Goal: Information Seeking & Learning: Learn about a topic

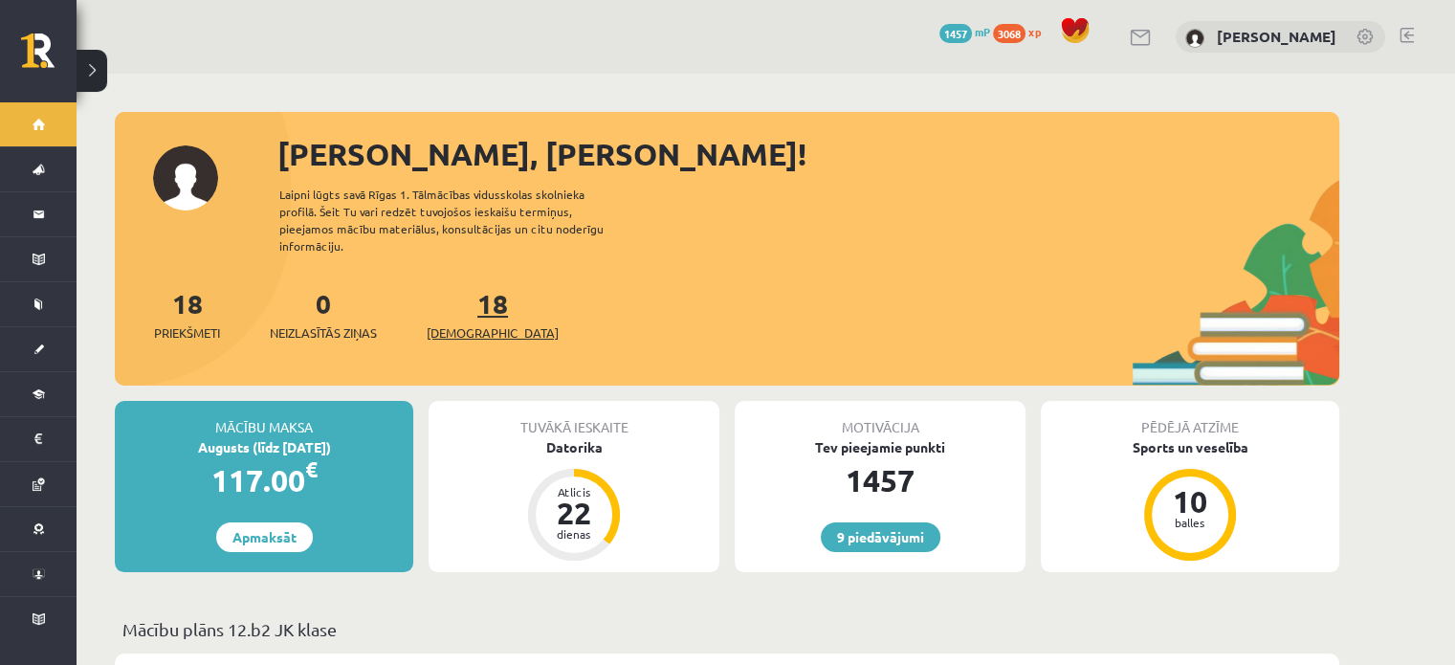
click at [459, 286] on link "18 Ieskaites" at bounding box center [493, 314] width 132 height 56
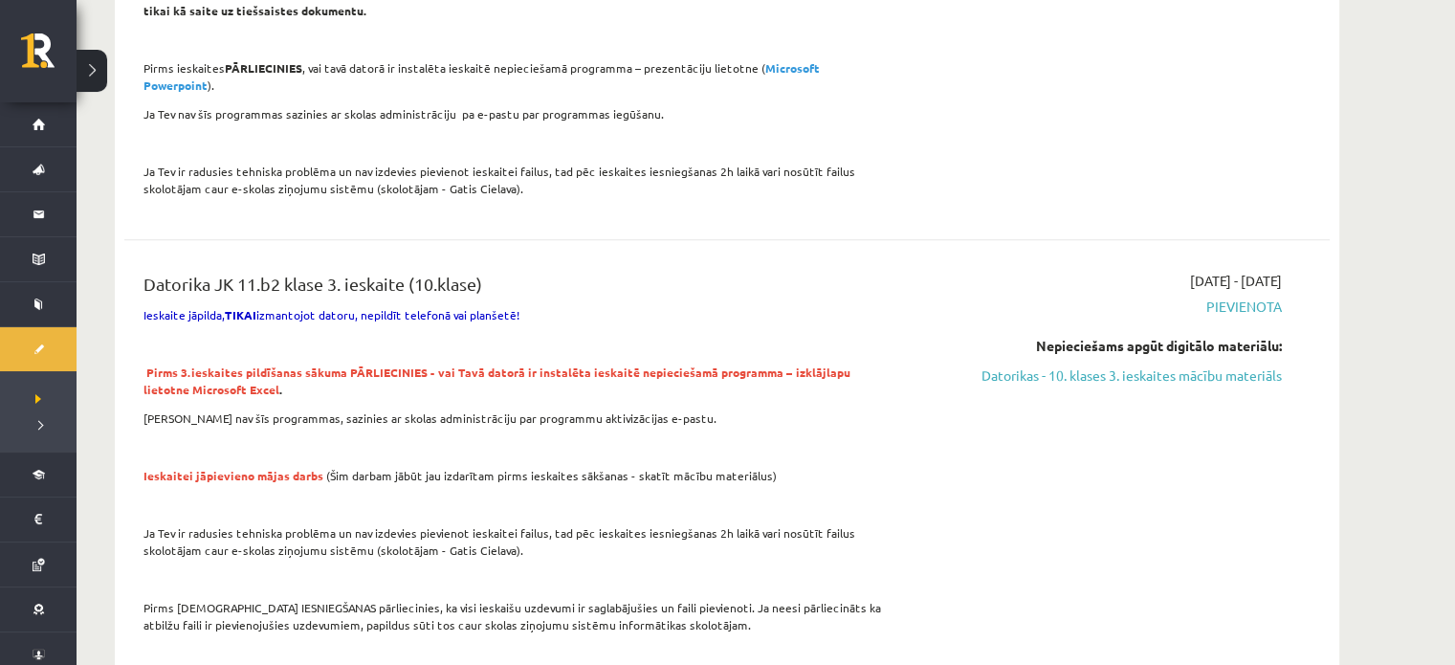
scroll to position [957, 0]
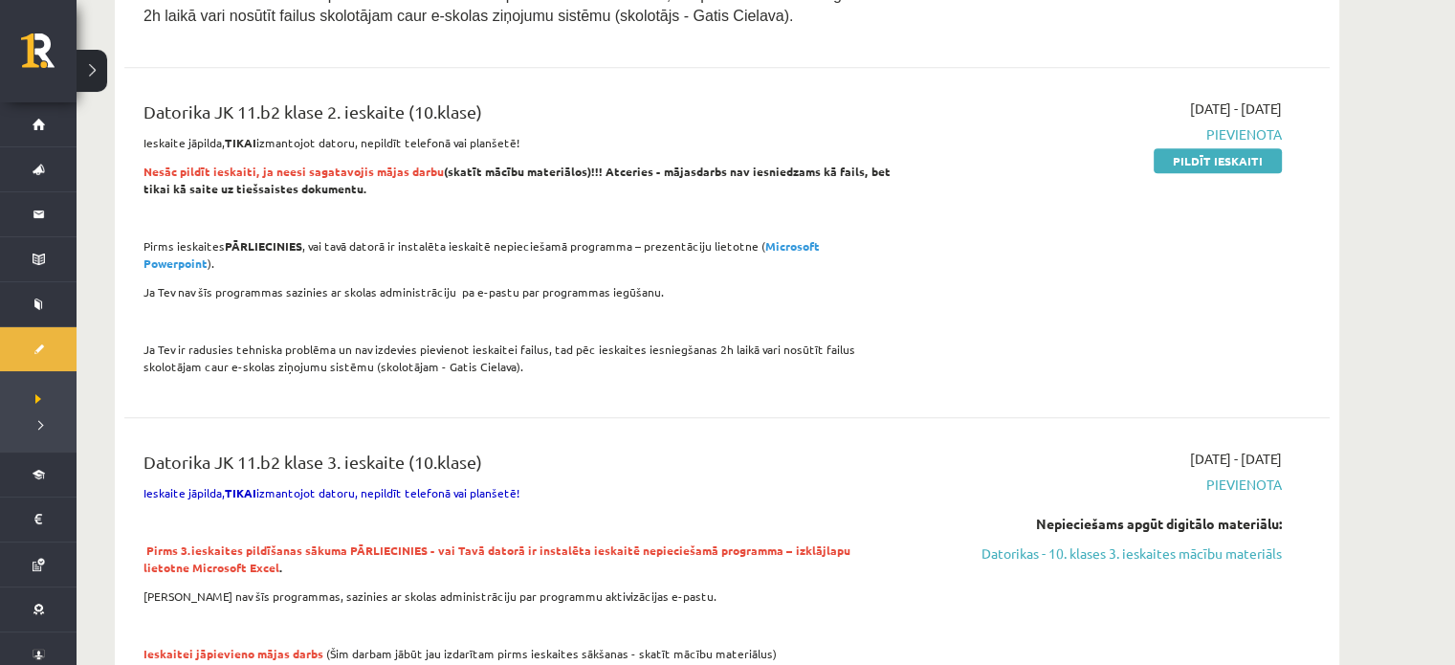
click at [838, 220] on p at bounding box center [518, 217] width 749 height 17
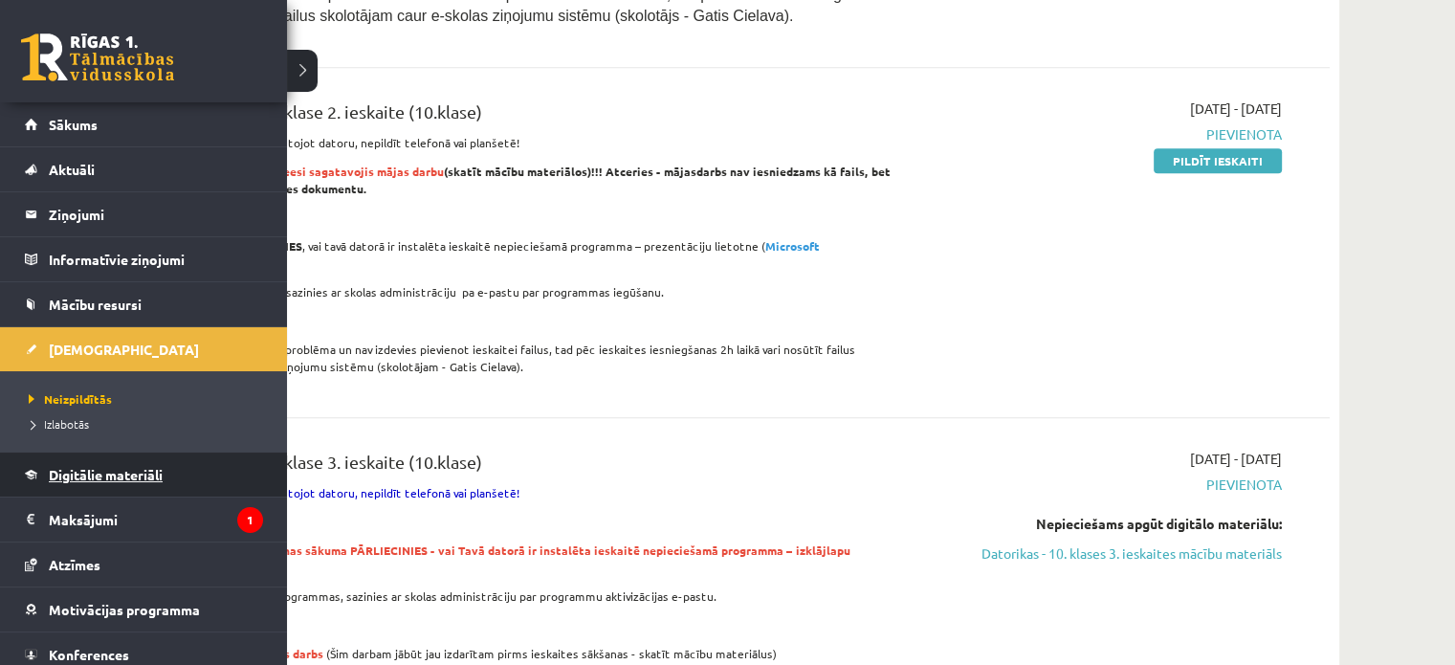
click at [106, 474] on span "Digitālie materiāli" at bounding box center [106, 474] width 114 height 17
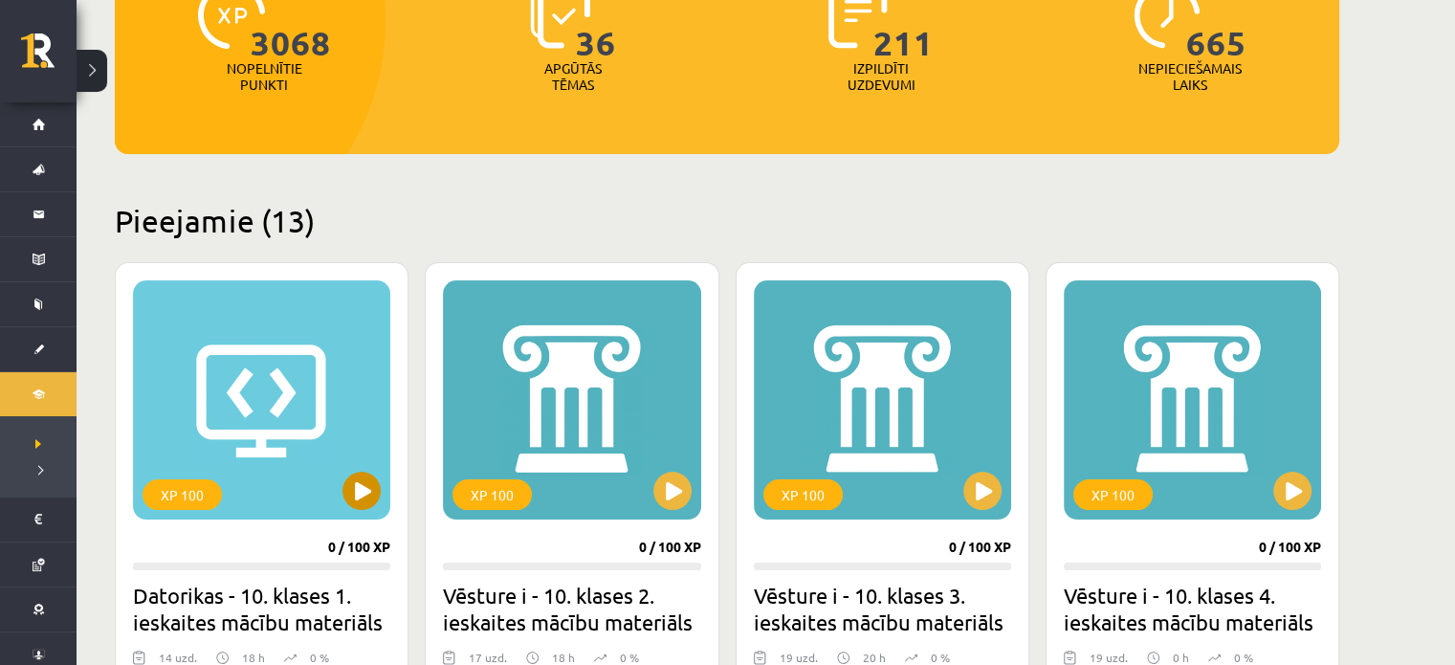
scroll to position [287, 0]
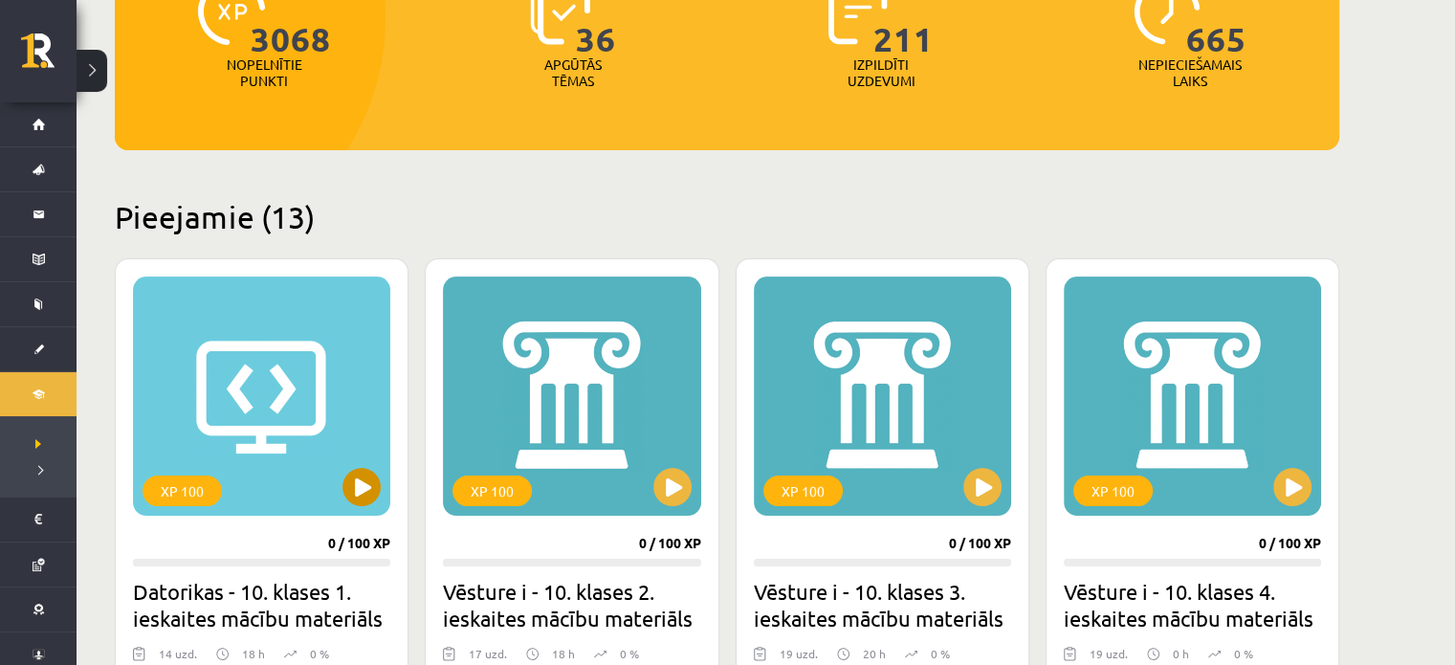
click at [277, 369] on div "XP 100" at bounding box center [261, 396] width 257 height 239
click at [291, 418] on div "XP 100" at bounding box center [261, 396] width 257 height 239
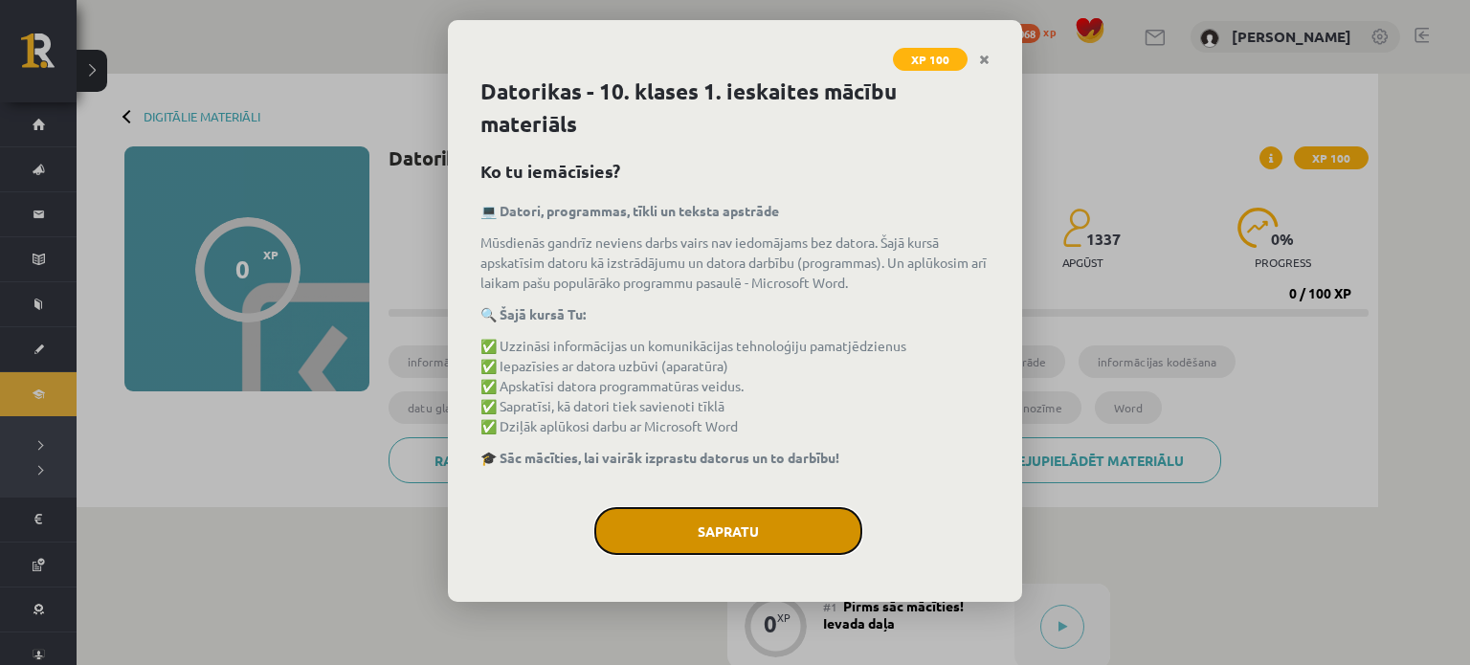
click at [766, 552] on button "Sapratu" at bounding box center [728, 531] width 268 height 48
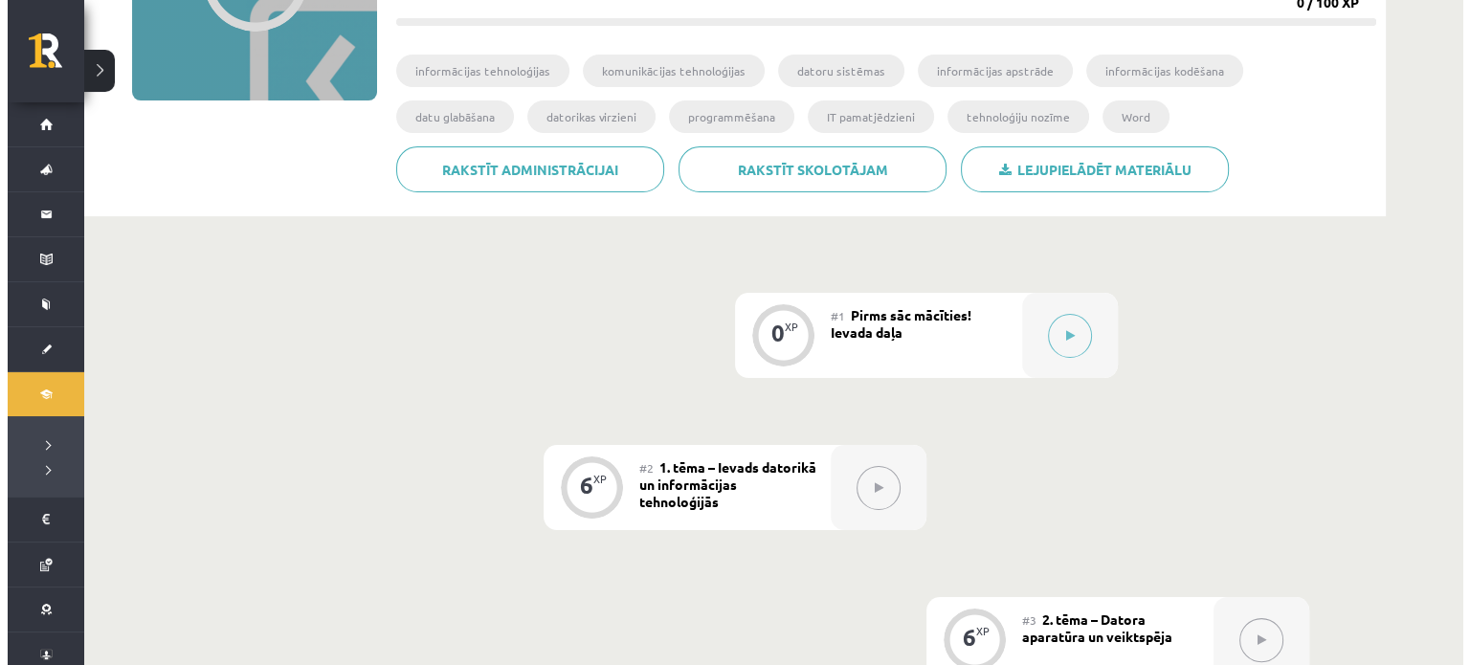
scroll to position [191, 0]
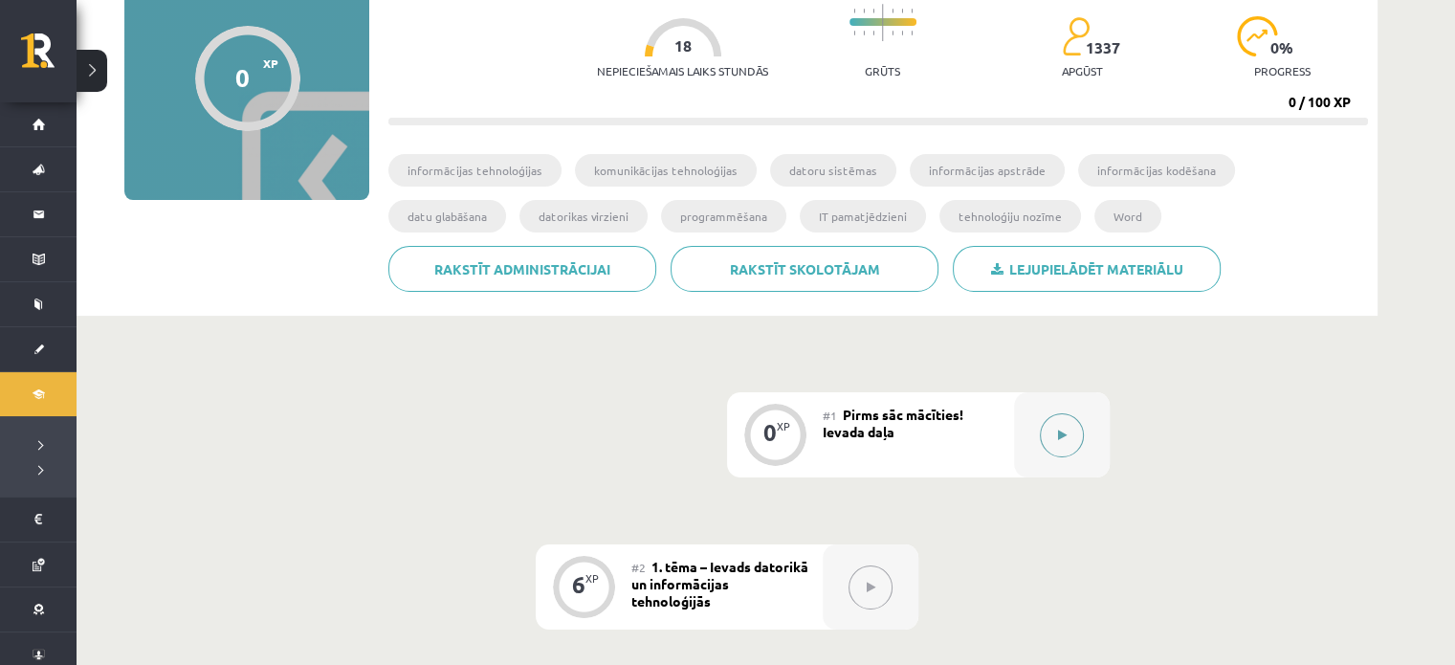
click at [1070, 431] on button at bounding box center [1062, 435] width 44 height 44
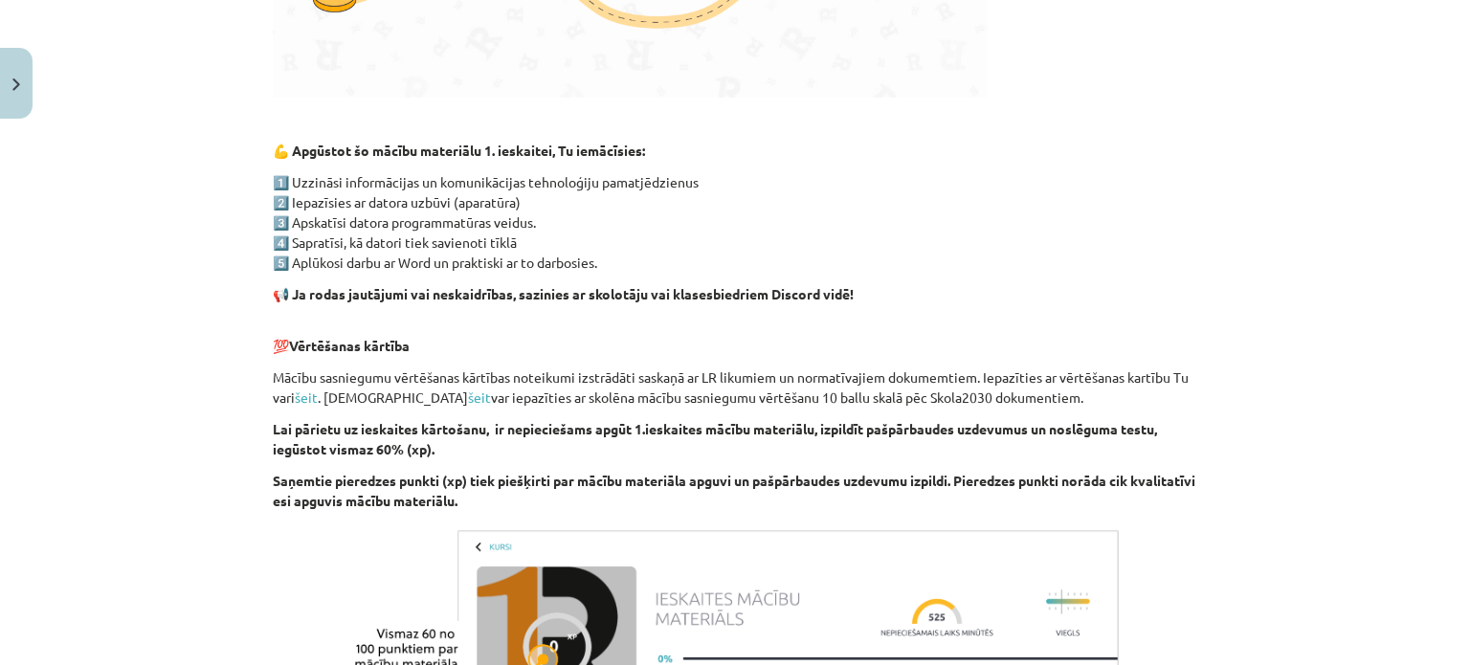
scroll to position [1148, 0]
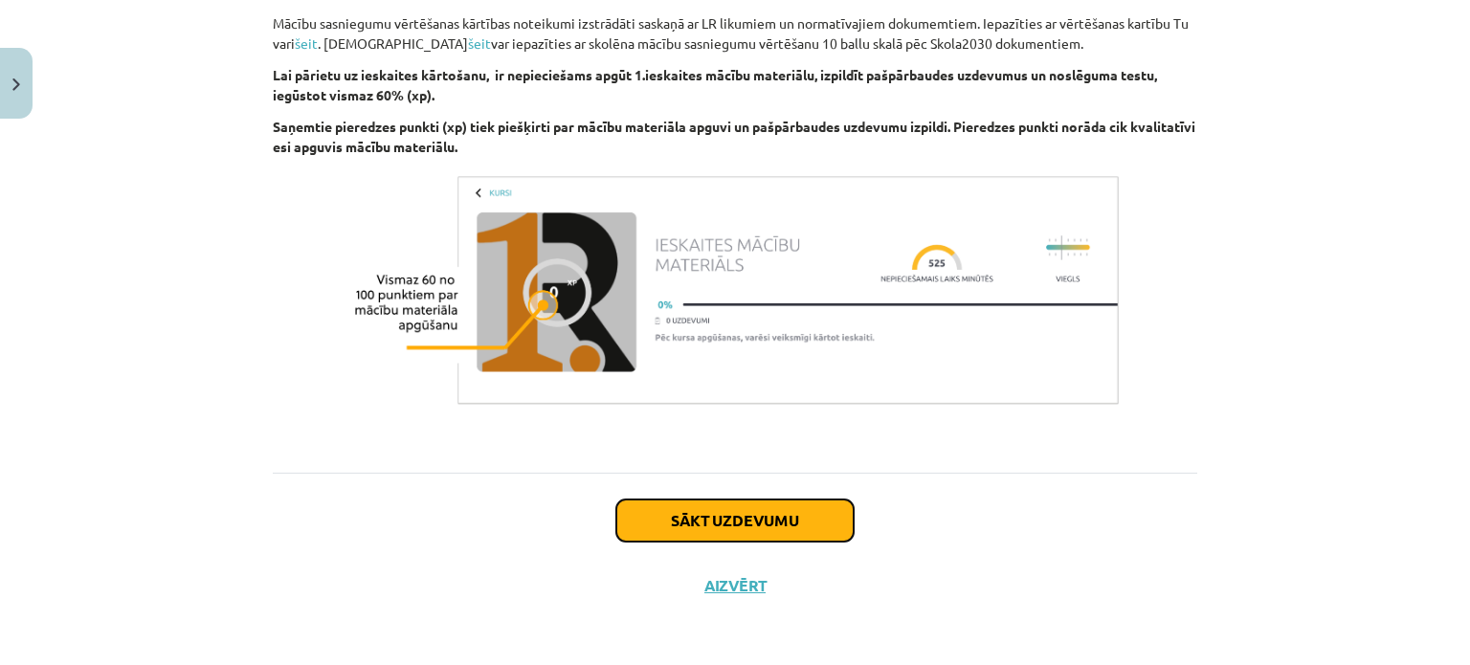
click at [783, 520] on button "Sākt uzdevumu" at bounding box center [734, 521] width 237 height 42
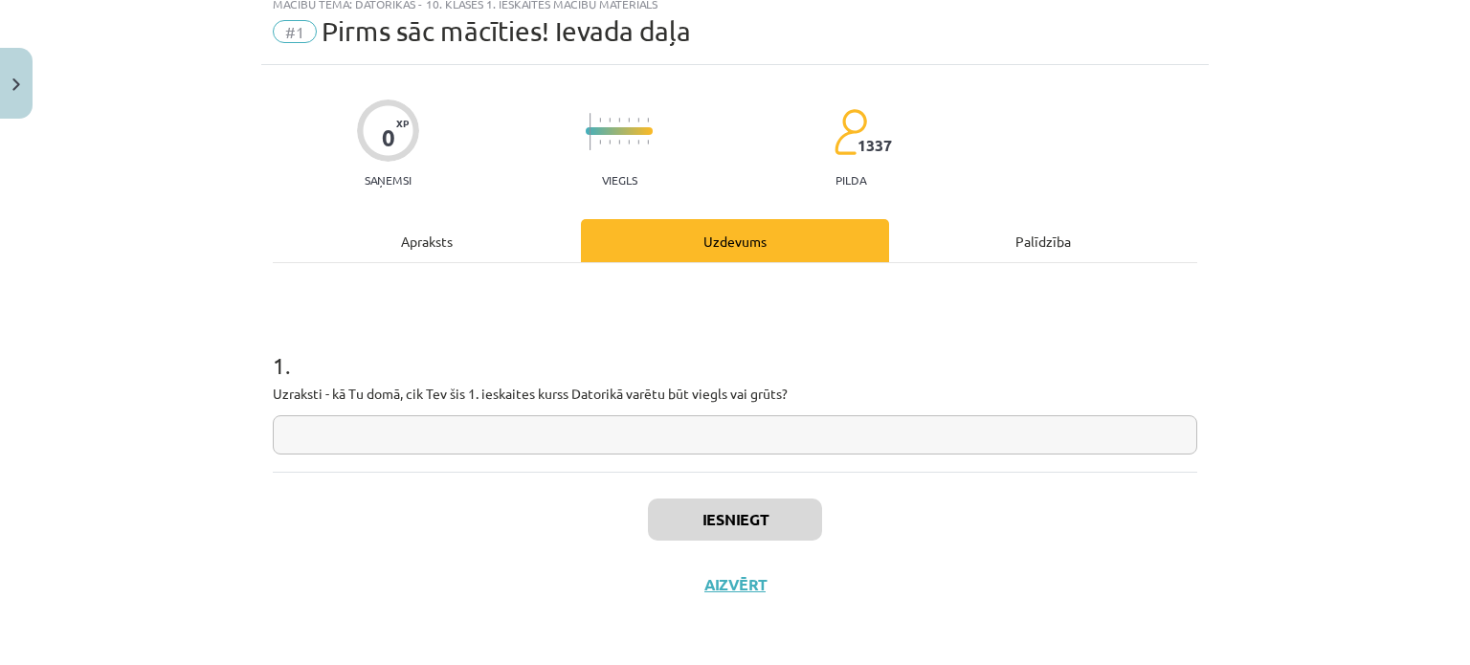
scroll to position [48, 0]
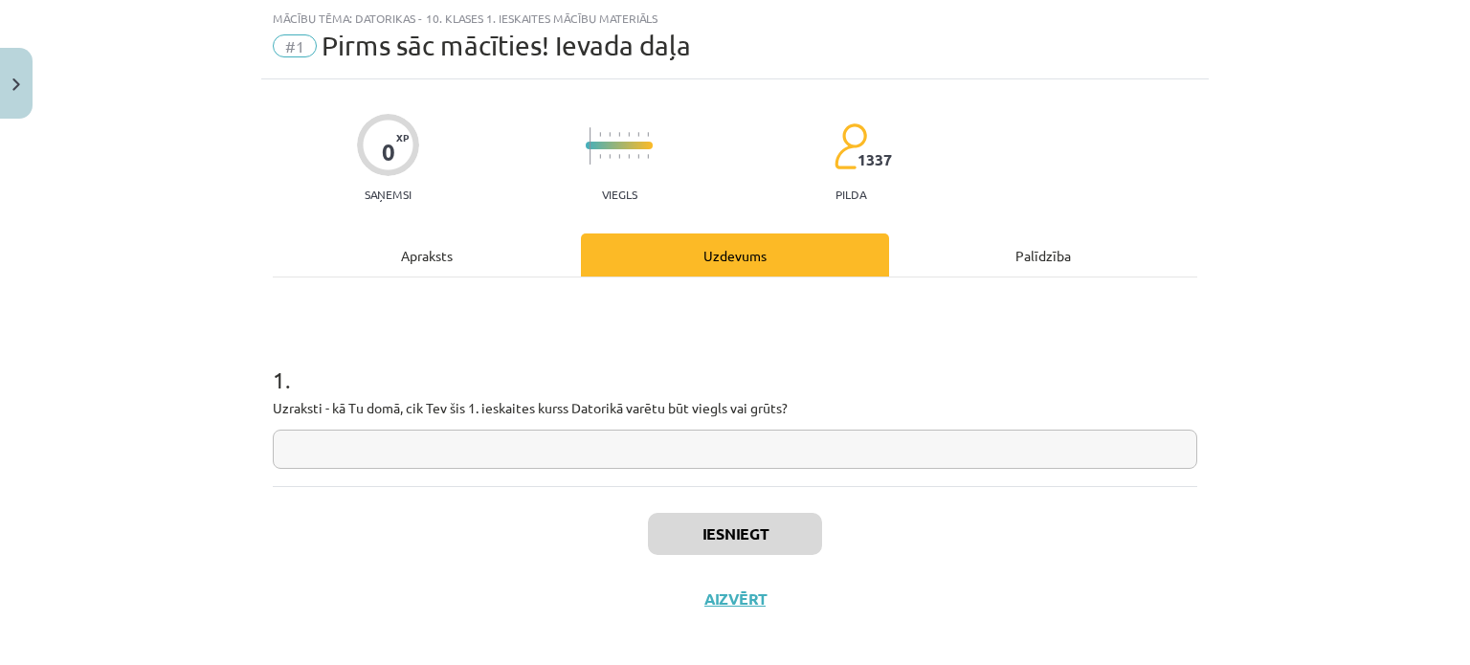
click at [713, 443] on input "text" at bounding box center [735, 449] width 924 height 39
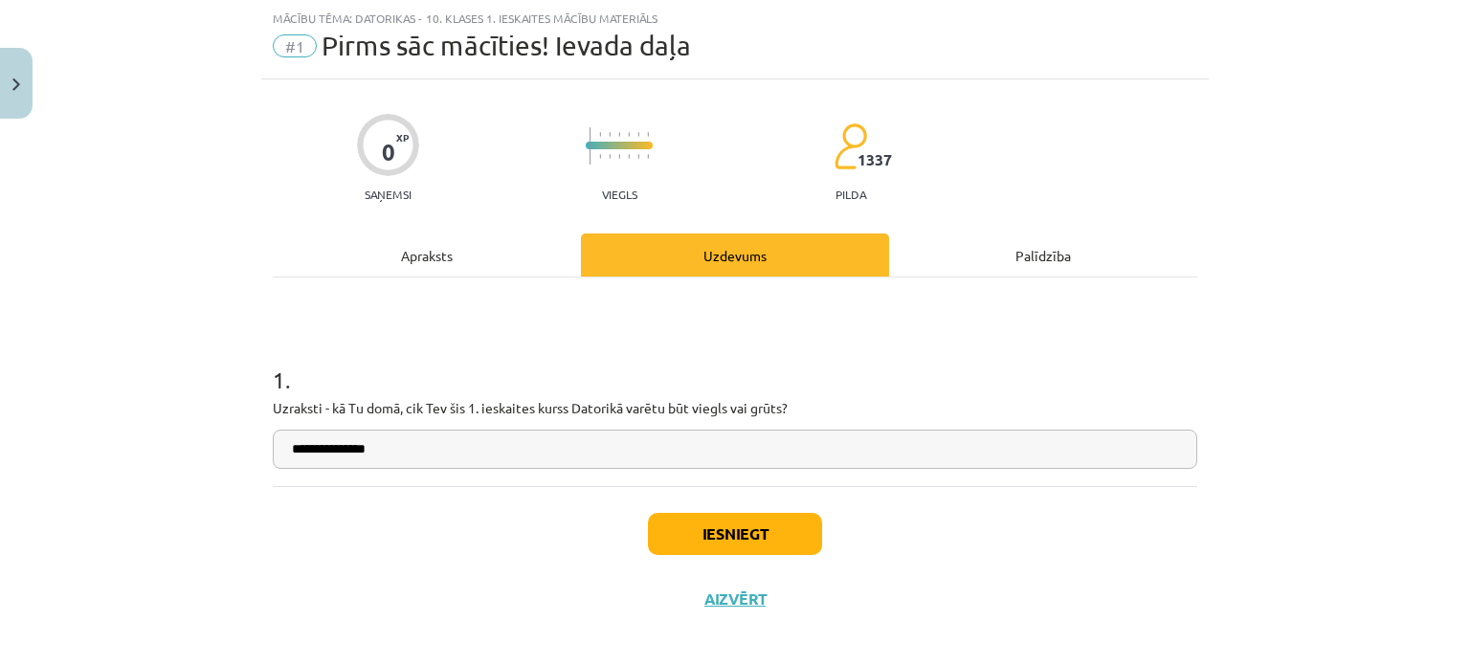
type input "**********"
click at [712, 525] on button "Iesniegt" at bounding box center [735, 534] width 174 height 42
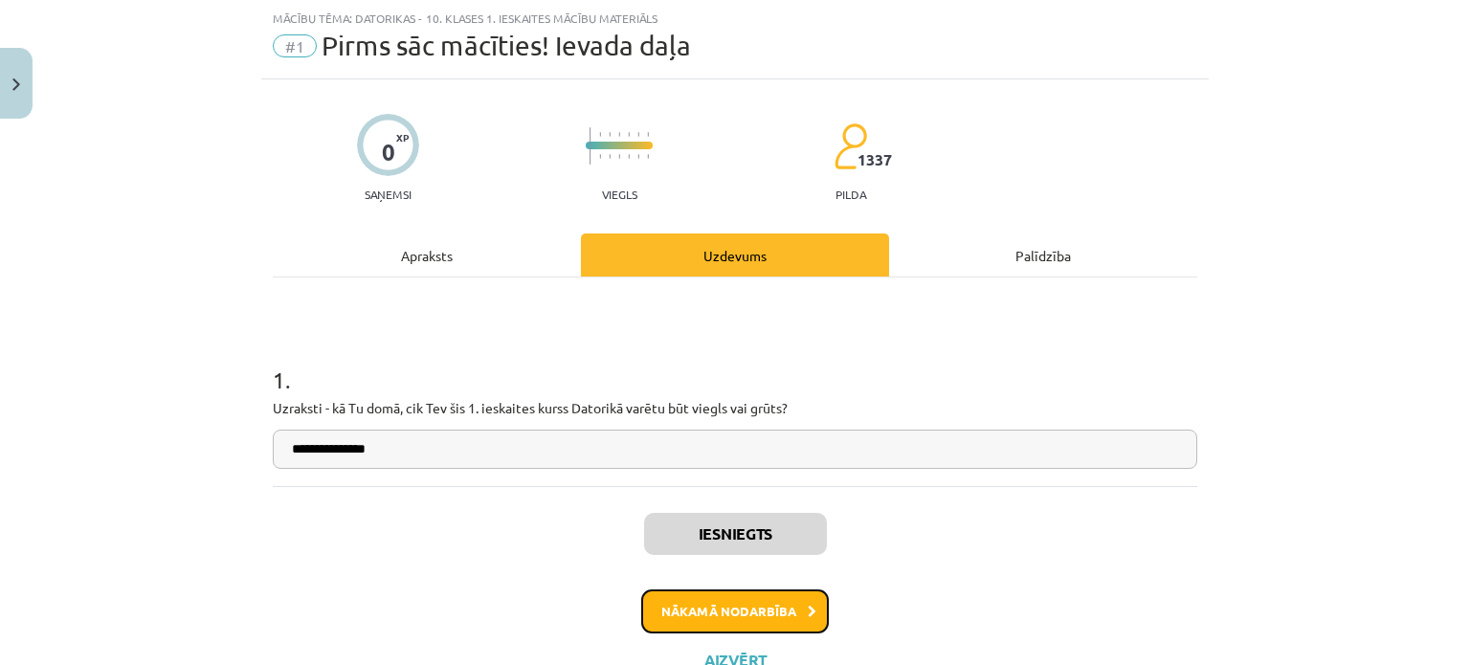
click at [706, 617] on button "Nākamā nodarbība" at bounding box center [735, 611] width 188 height 44
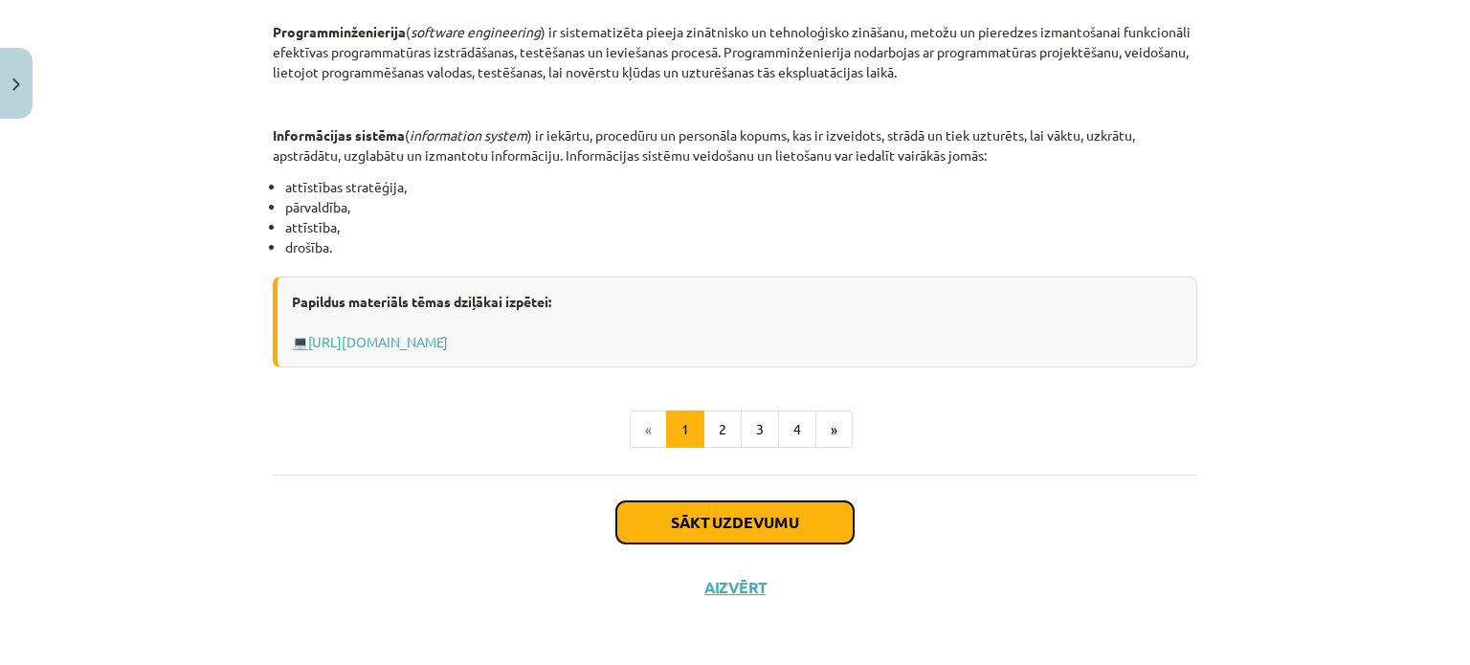
click at [712, 523] on button "Sākt uzdevumu" at bounding box center [734, 522] width 237 height 42
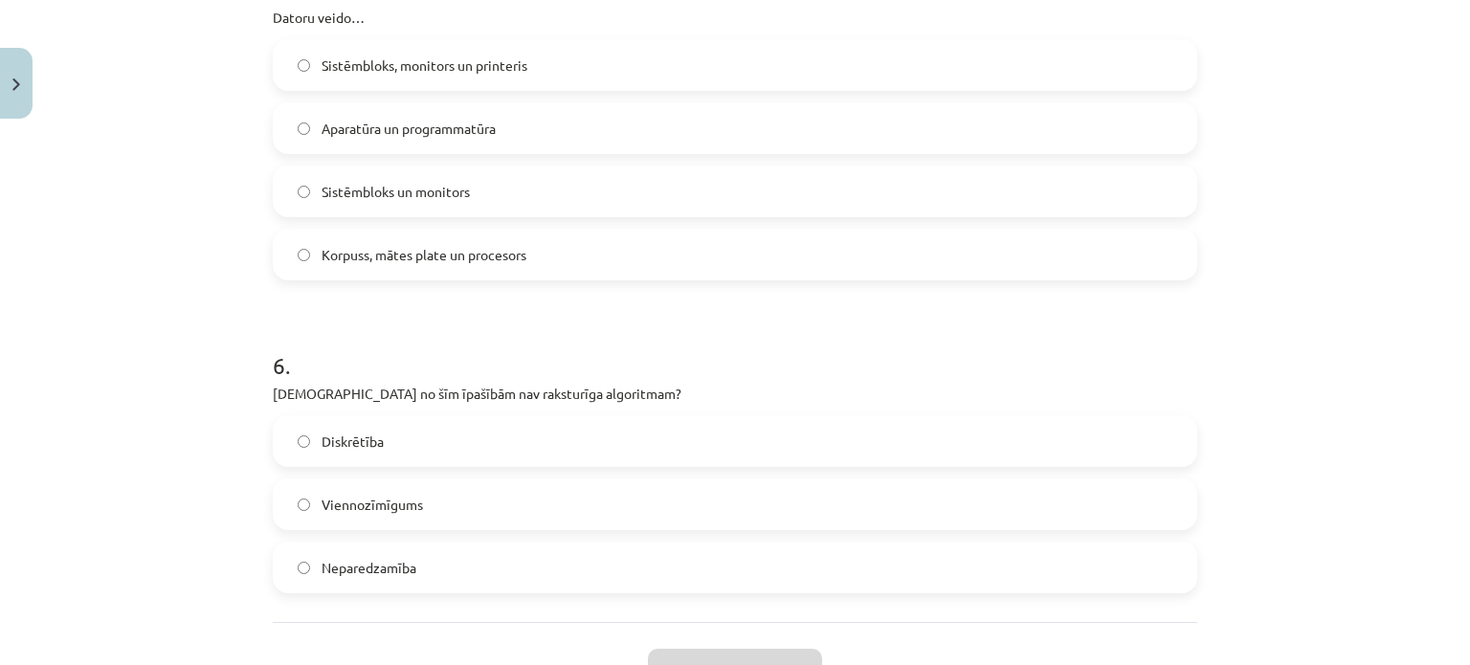
scroll to position [1902, 0]
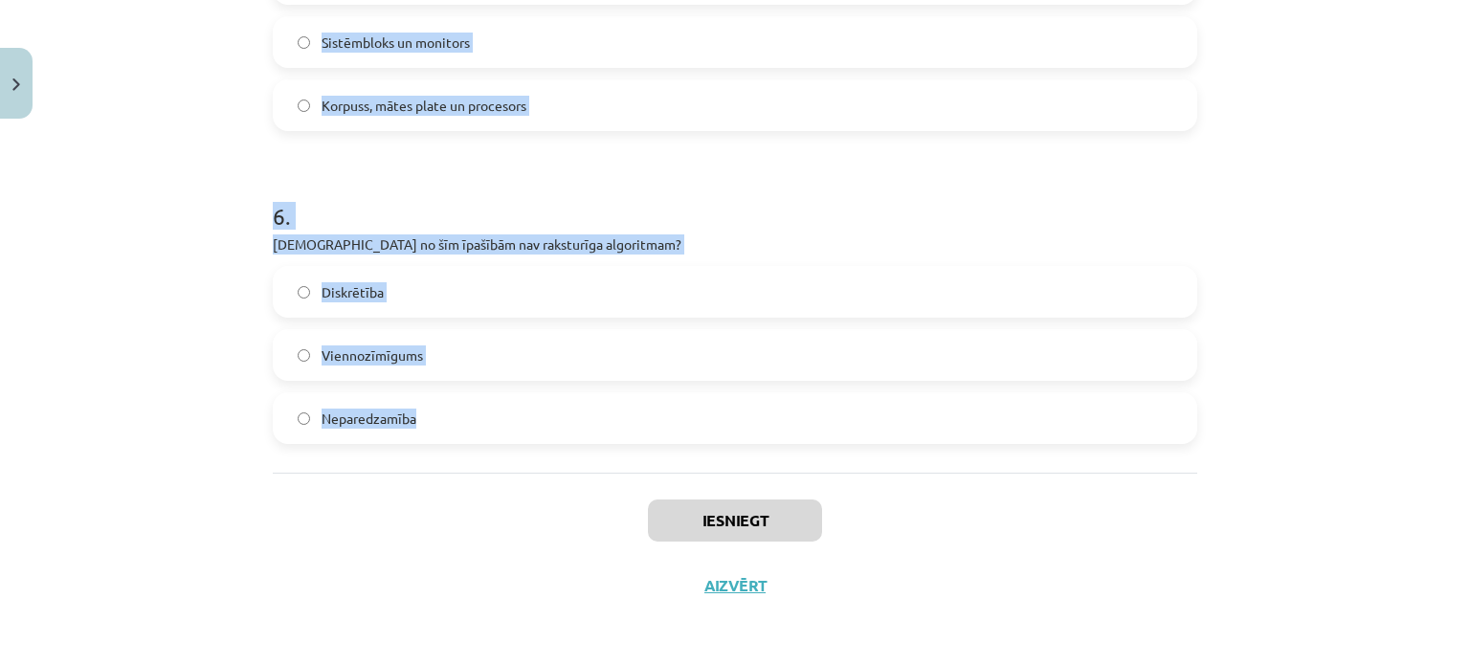
drag, startPoint x: 198, startPoint y: 344, endPoint x: 622, endPoint y: 412, distance: 429.5
click at [622, 412] on div "Mācību tēma: Datorikas - 10. klases 1. ieskaites mācību materiāls #2 1. tēma – …" at bounding box center [735, 332] width 1470 height 665
copy form "1 . Kas ir programma? Datu kopums, kas glabājas datu bāzē Algoritms, kas pierak…"
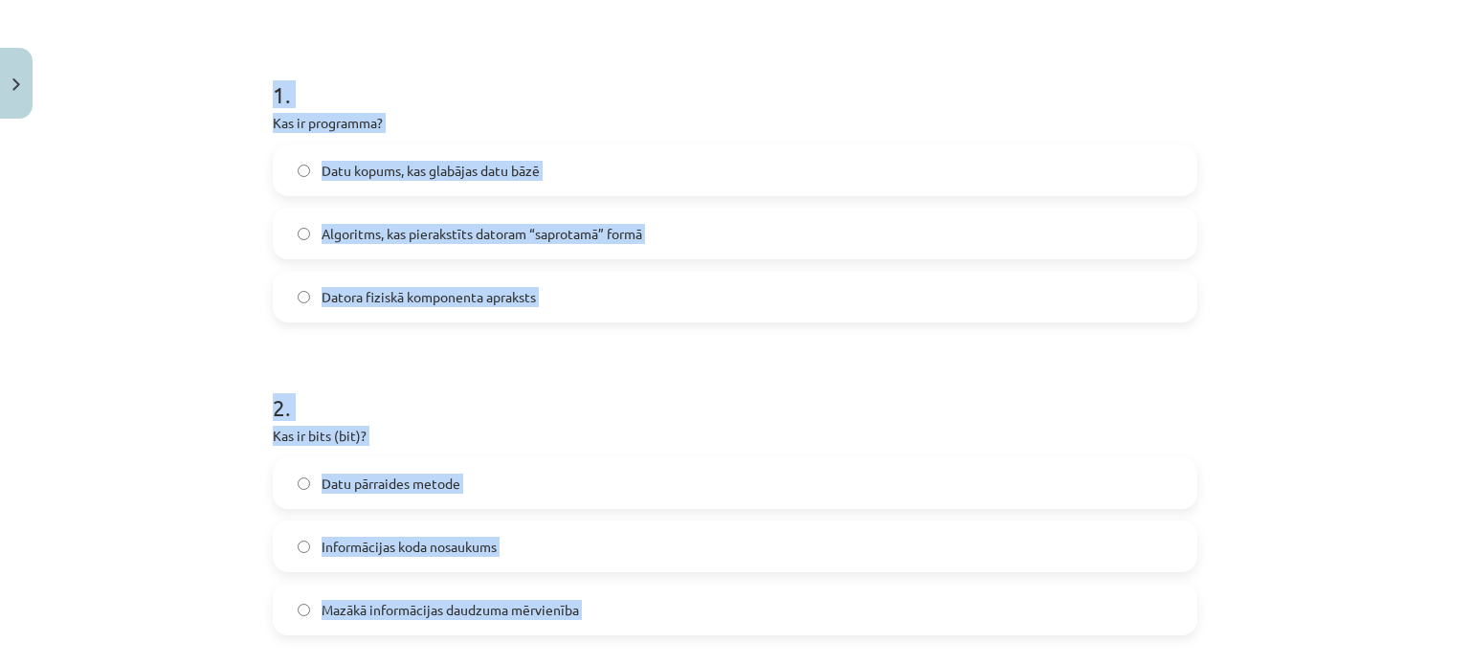
scroll to position [180, 0]
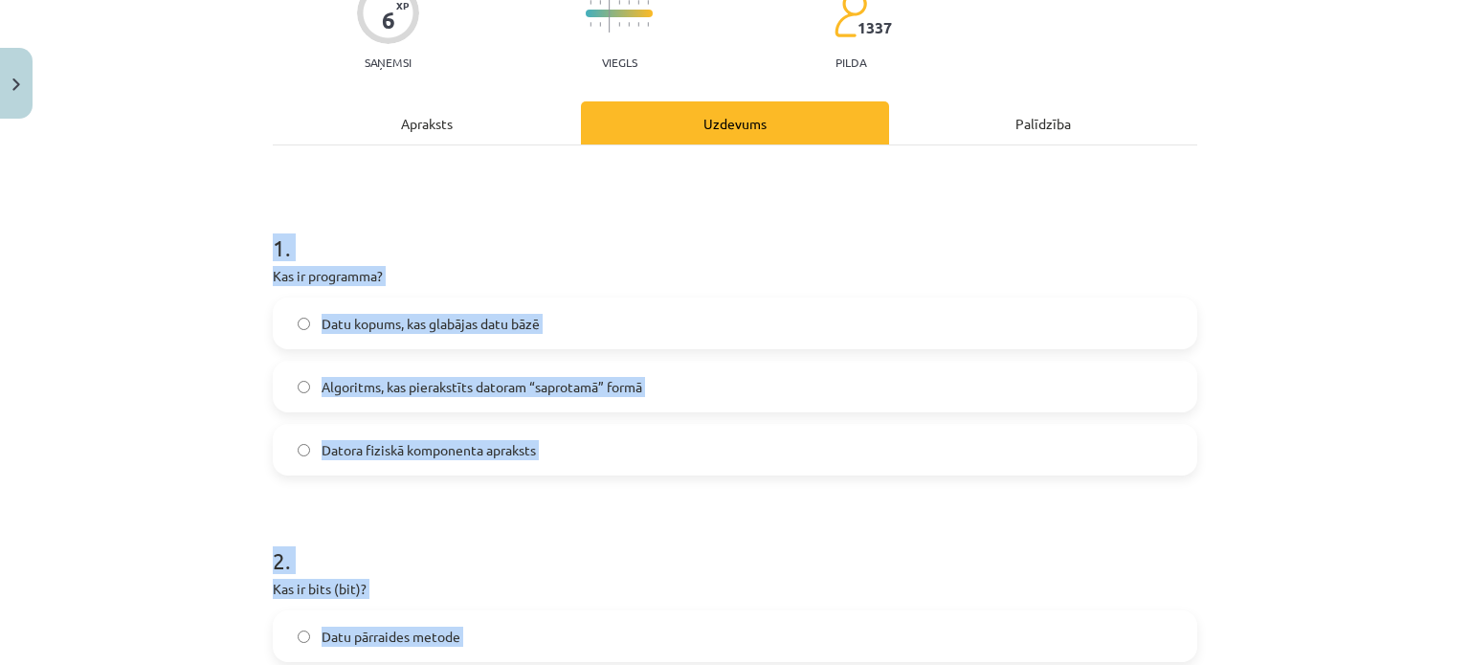
click at [138, 340] on div "Mācību tēma: Datorikas - 10. klases 1. ieskaites mācību materiāls #2 1. tēma – …" at bounding box center [735, 332] width 1470 height 665
click at [139, 340] on div "Mācību tēma: Datorikas - 10. klases 1. ieskaites mācību materiāls #2 1. tēma – …" at bounding box center [735, 332] width 1470 height 665
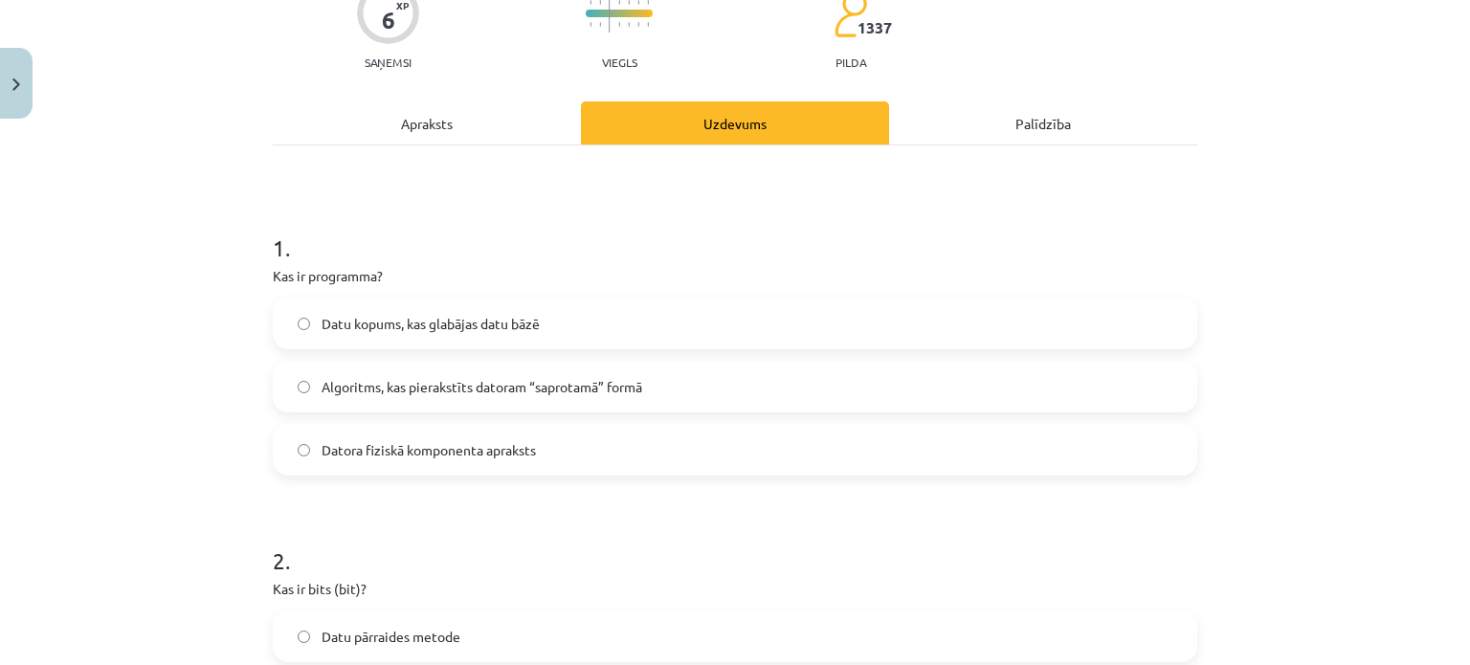
click at [445, 309] on label "Datu kopums, kas glabājas datu bāzē" at bounding box center [735, 324] width 921 height 48
click at [626, 236] on h1 "1 ." at bounding box center [735, 230] width 924 height 59
click at [520, 382] on span "Algoritms, kas pierakstīts datoram “saprotamā” formā" at bounding box center [482, 387] width 321 height 20
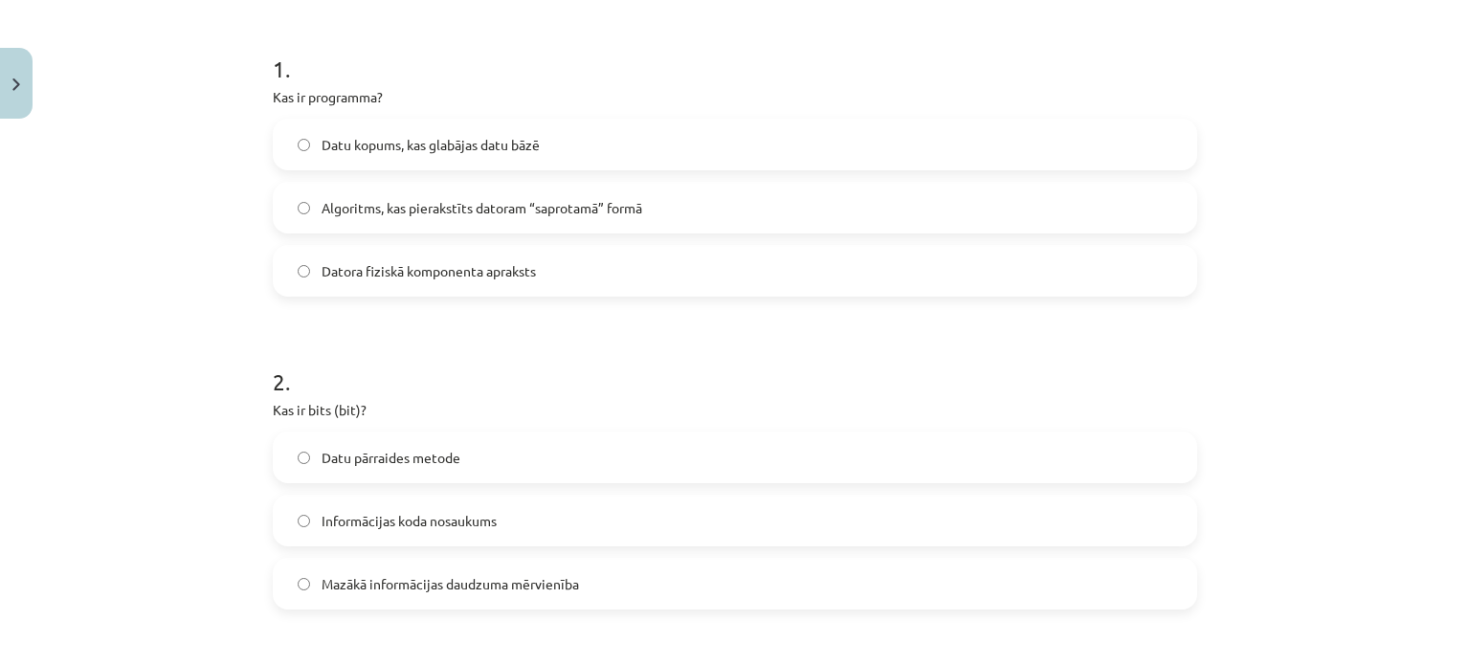
scroll to position [467, 0]
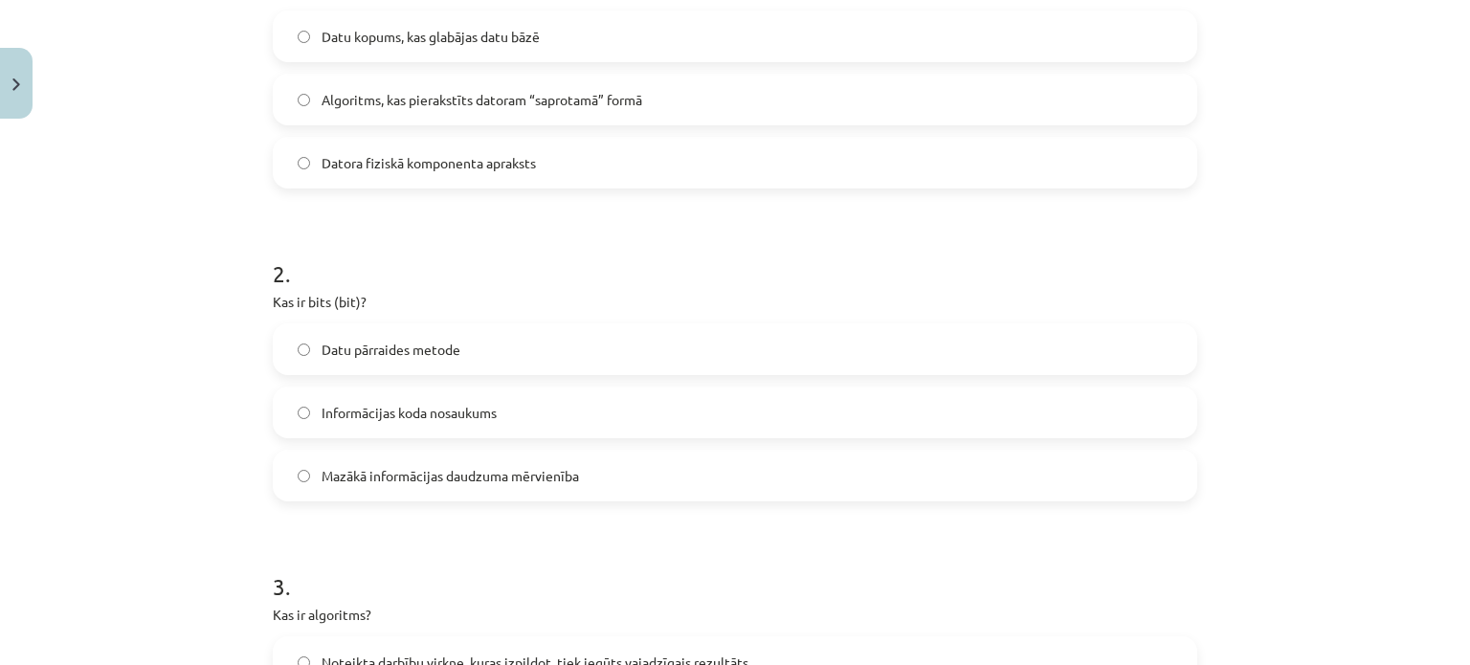
click at [408, 467] on span "Mazākā informācijas daudzuma mērvienība" at bounding box center [450, 476] width 257 height 20
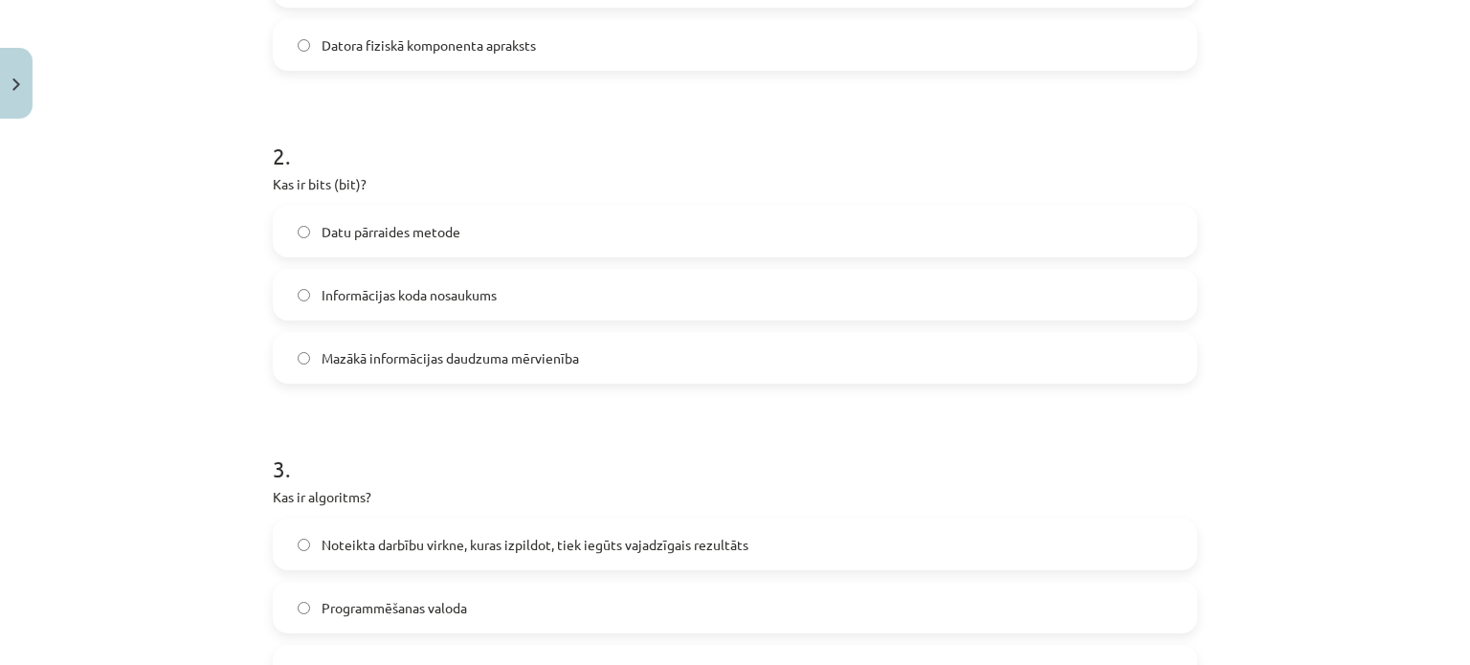
scroll to position [850, 0]
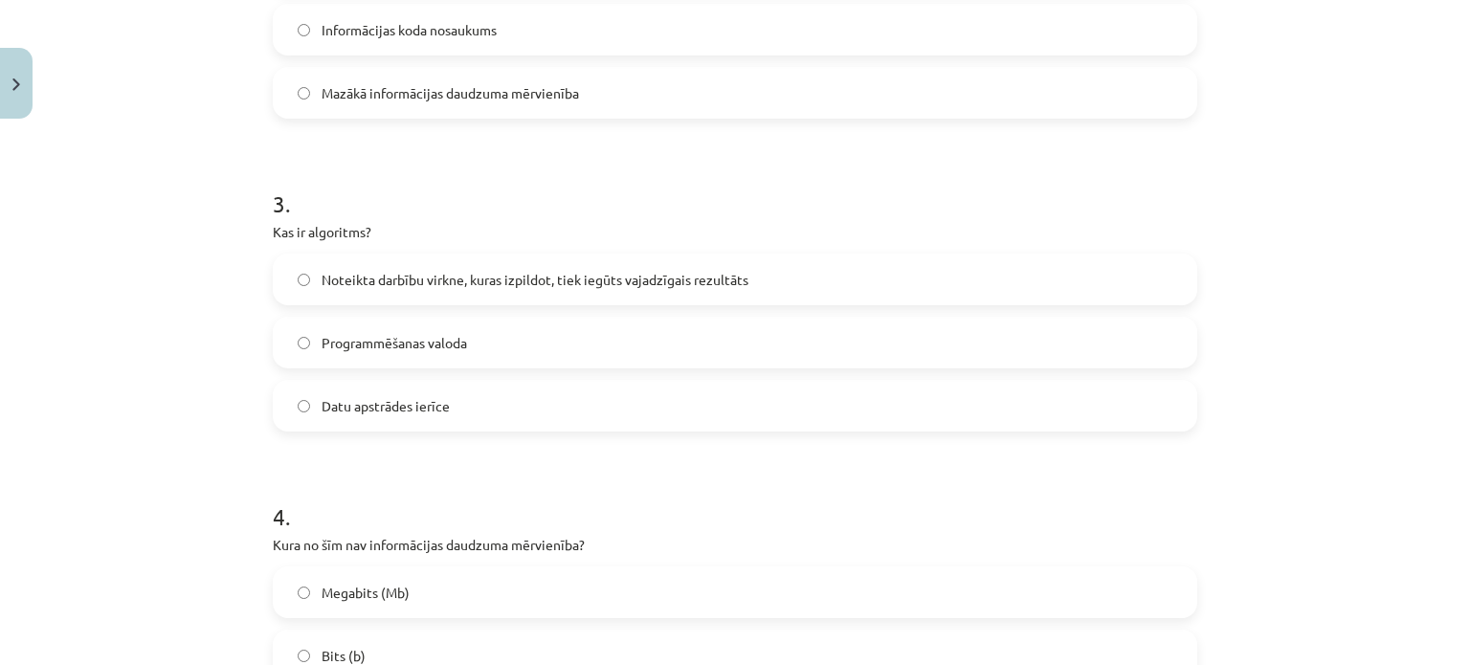
click at [406, 267] on label "Noteikta darbību virkne, kuras izpildot, tiek iegūts vajadzīgais rezultāts" at bounding box center [735, 279] width 921 height 48
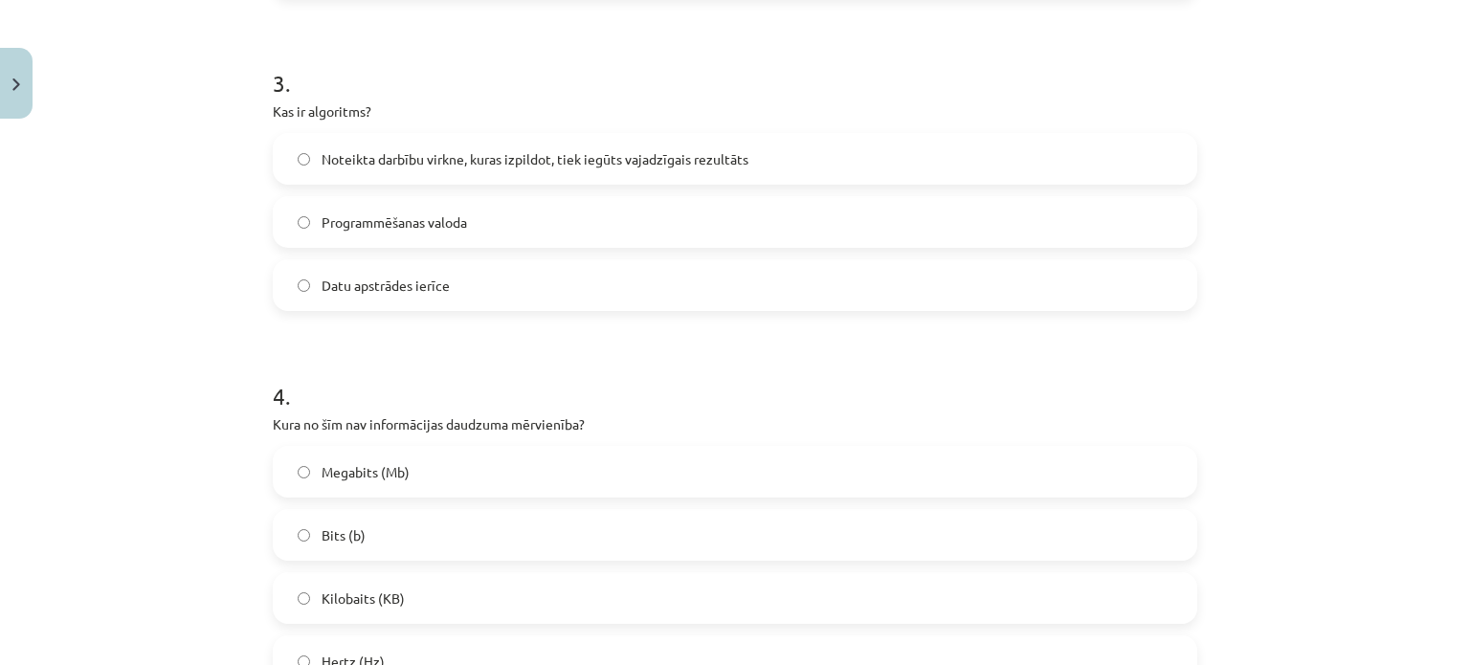
scroll to position [1137, 0]
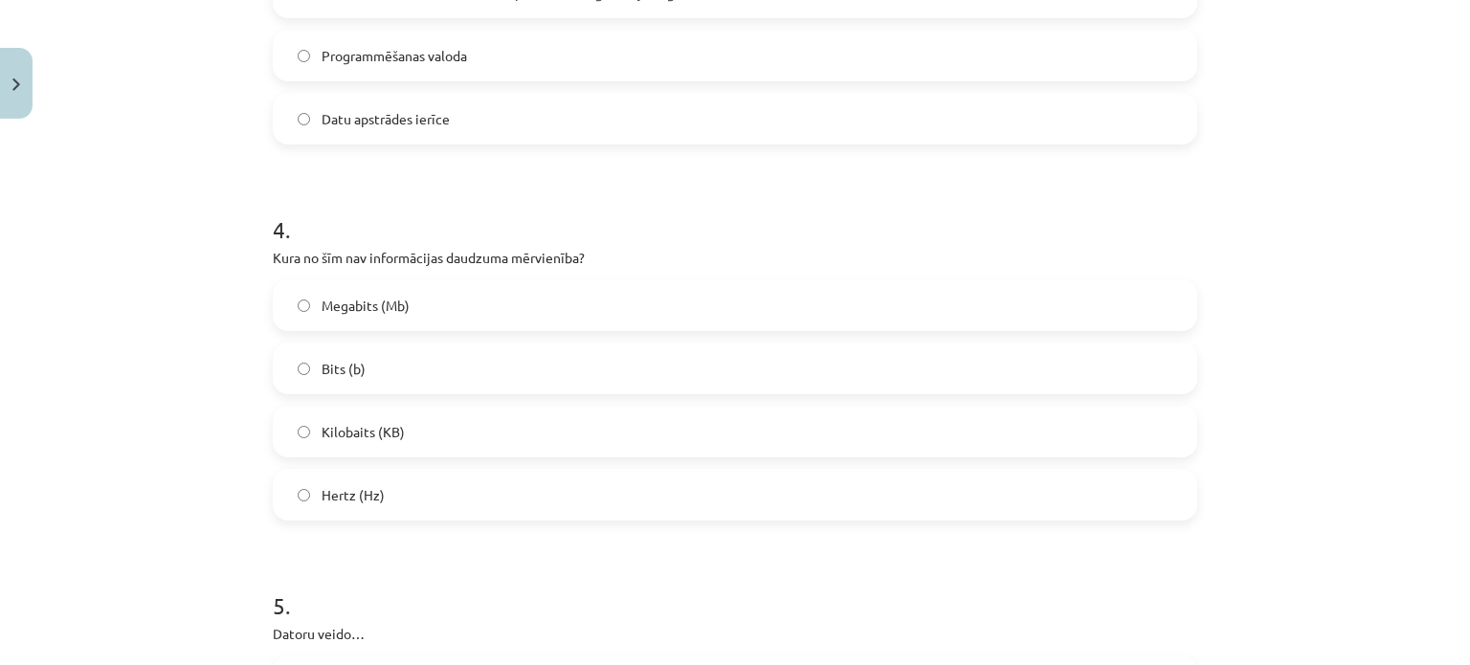
drag, startPoint x: 357, startPoint y: 480, endPoint x: 383, endPoint y: 443, distance: 45.4
click at [358, 480] on label "Hertz (Hz)" at bounding box center [735, 495] width 921 height 48
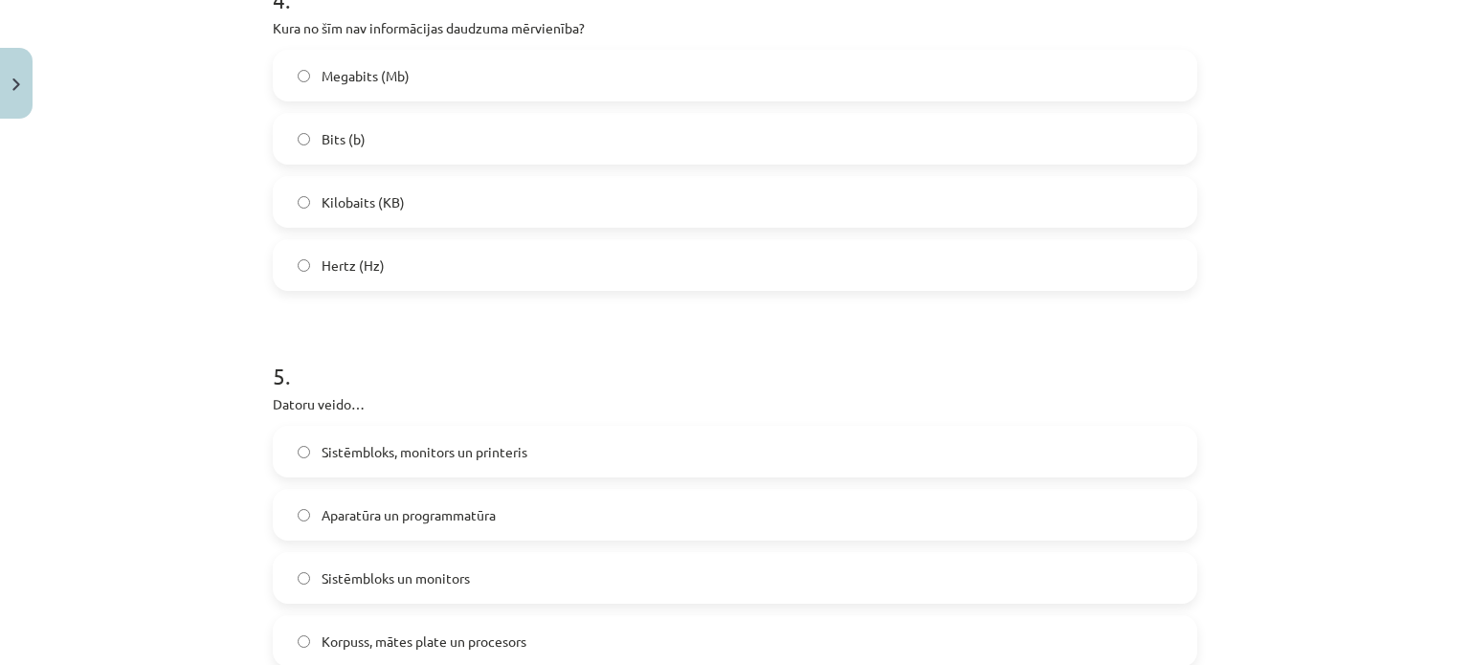
scroll to position [1520, 0]
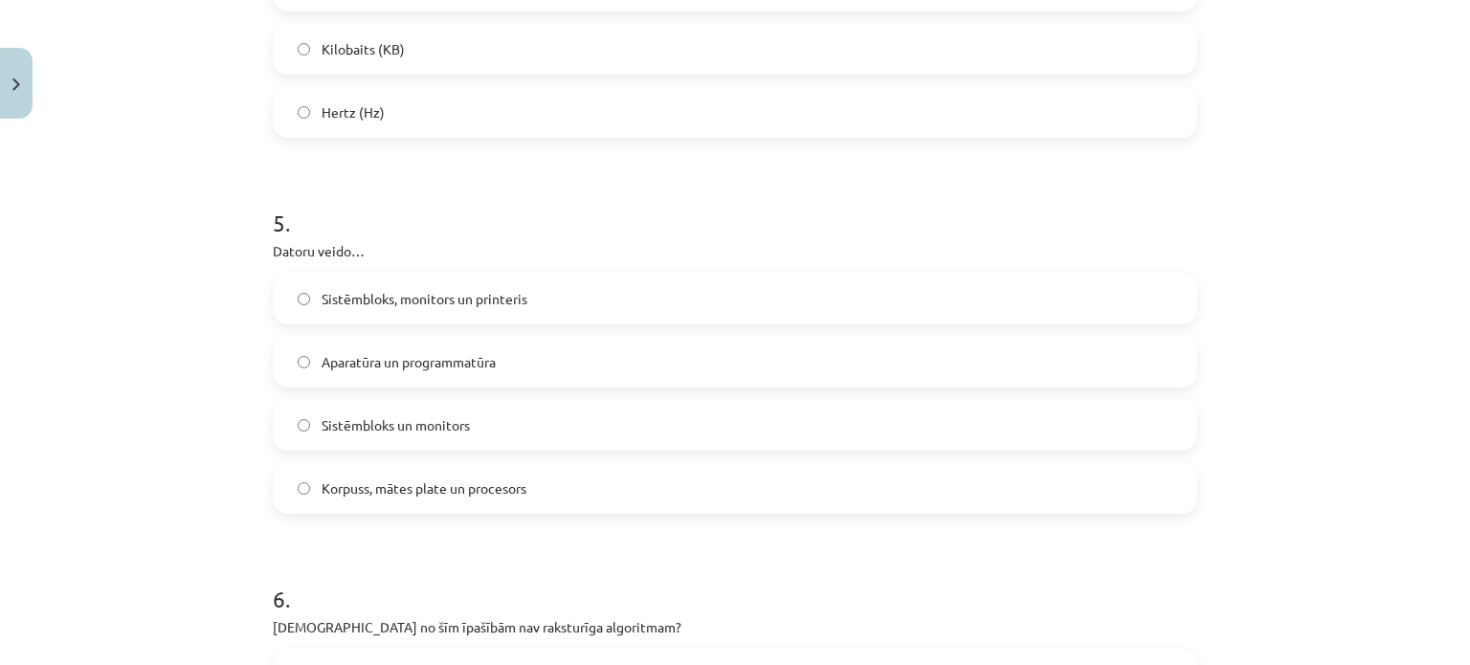
click at [462, 371] on label "Aparatūra un programmatūra" at bounding box center [735, 362] width 921 height 48
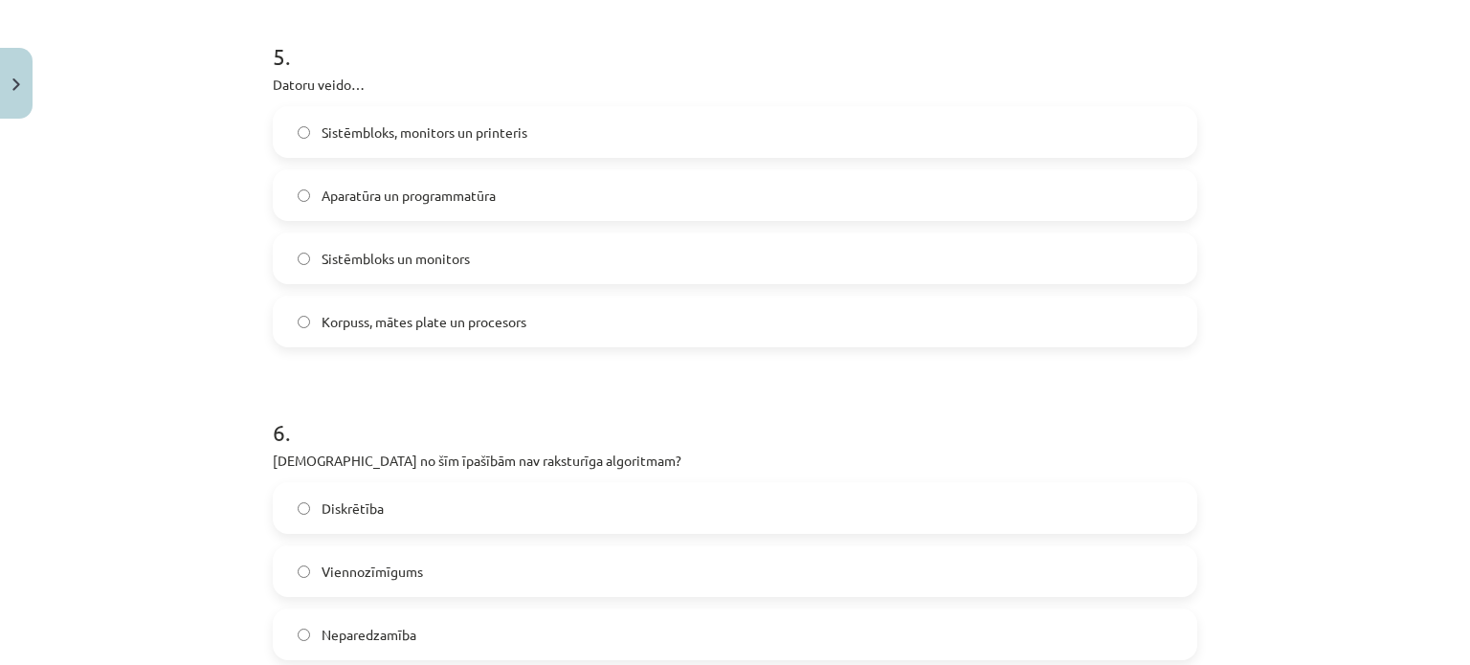
scroll to position [1807, 0]
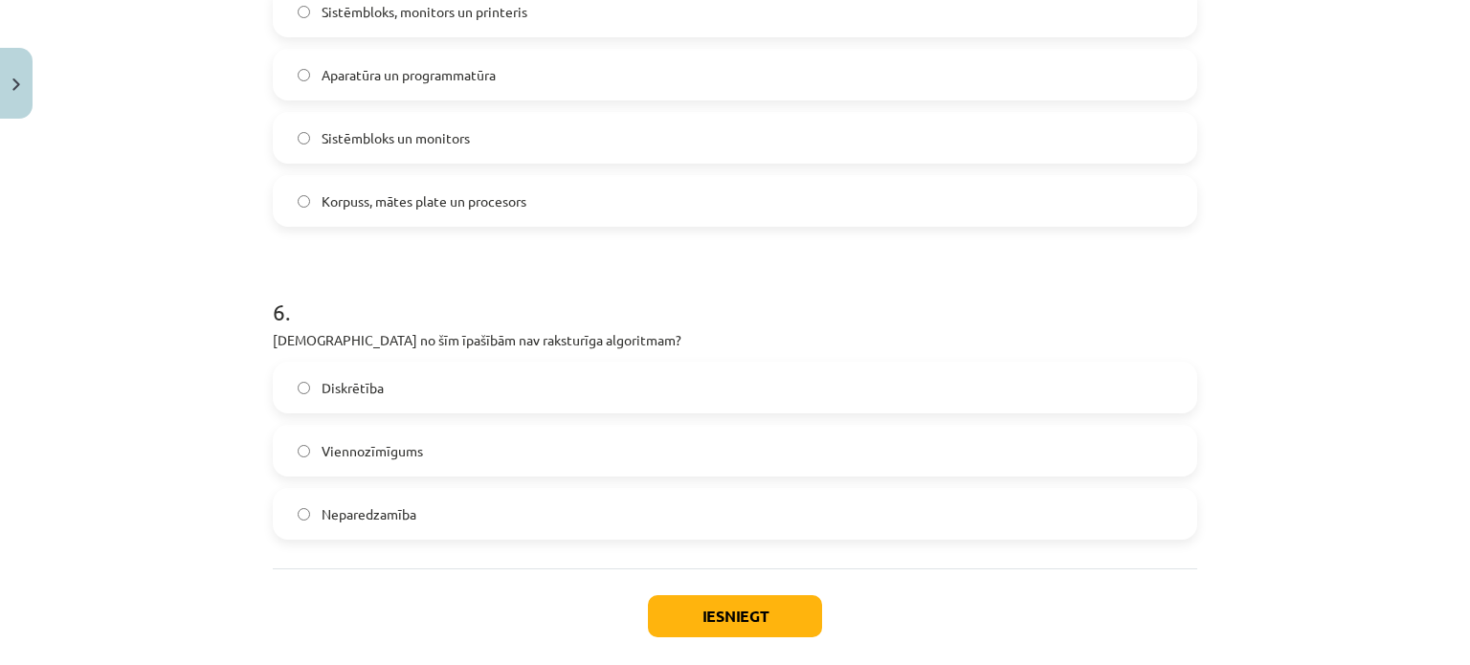
click at [386, 524] on label "Neparedzamība" at bounding box center [735, 514] width 921 height 48
click at [704, 607] on button "Iesniegt" at bounding box center [735, 616] width 174 height 42
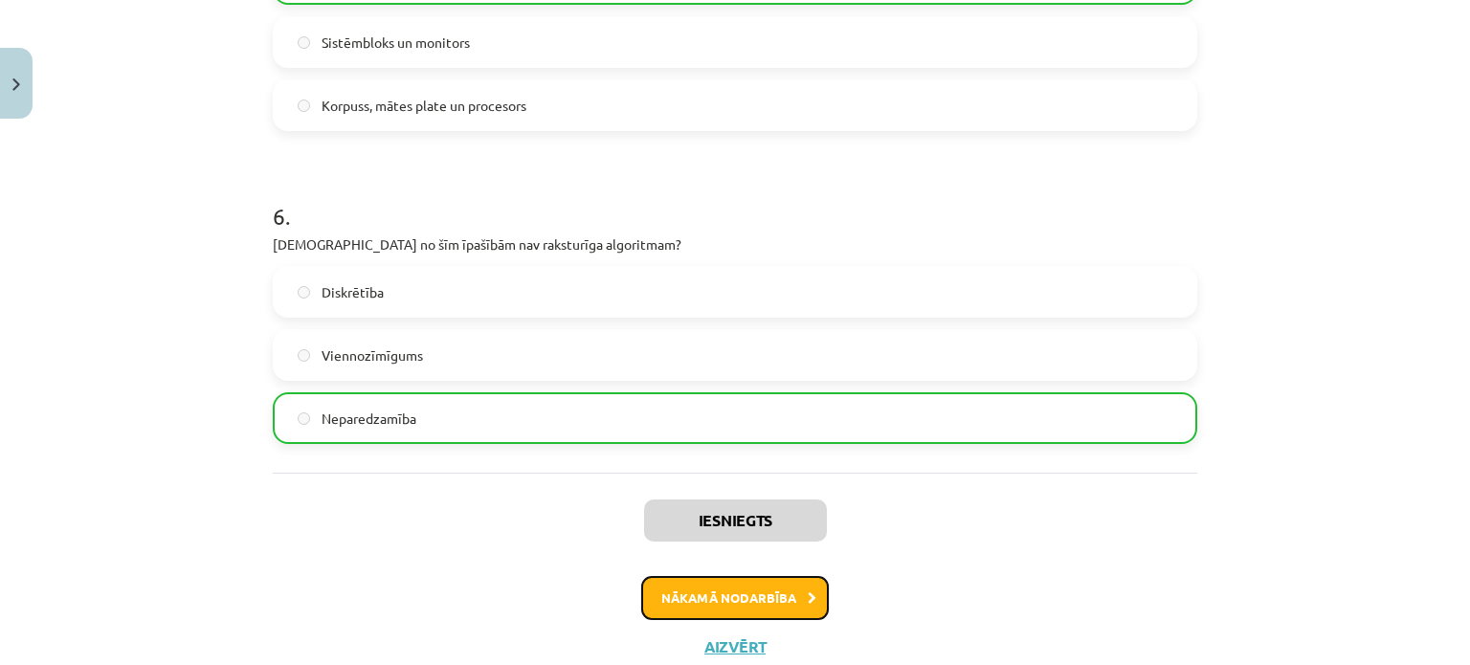
click at [761, 610] on button "Nākamā nodarbība" at bounding box center [735, 598] width 188 height 44
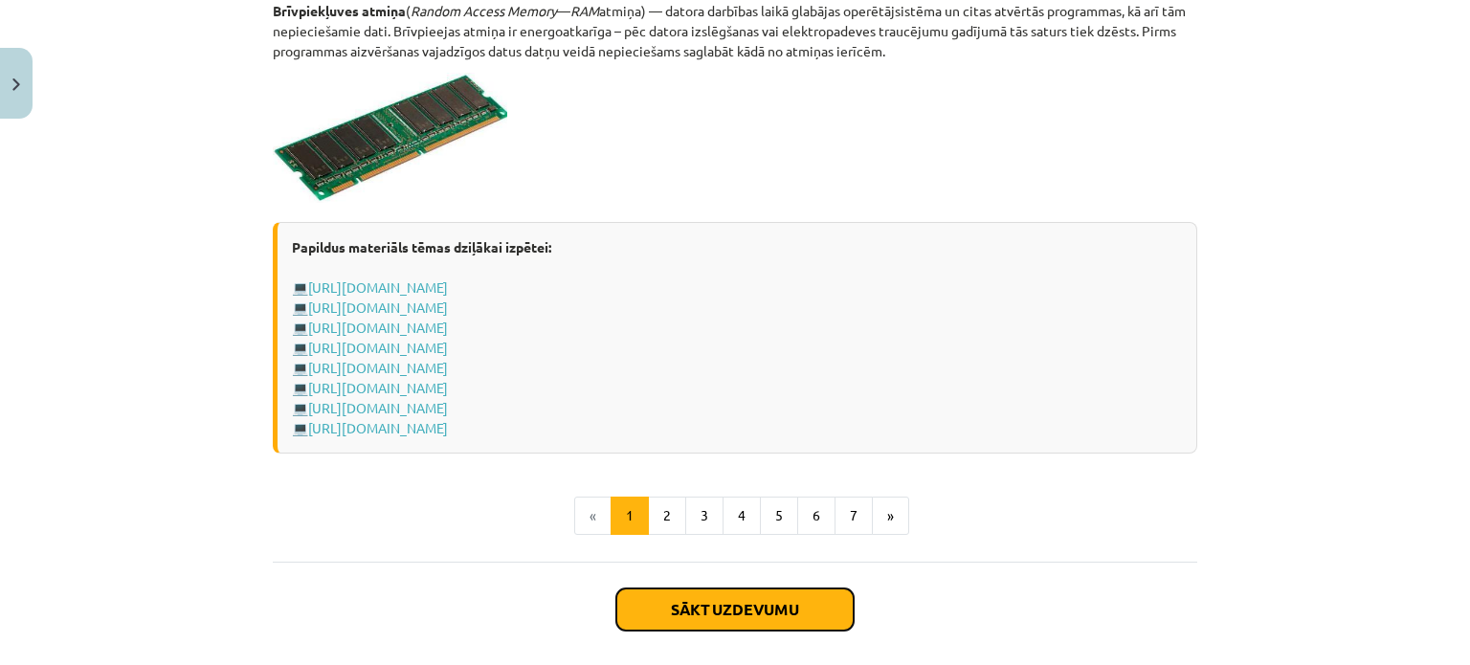
drag, startPoint x: 693, startPoint y: 625, endPoint x: 706, endPoint y: 605, distance: 24.2
click at [706, 605] on button "Sākt uzdevumu" at bounding box center [734, 610] width 237 height 42
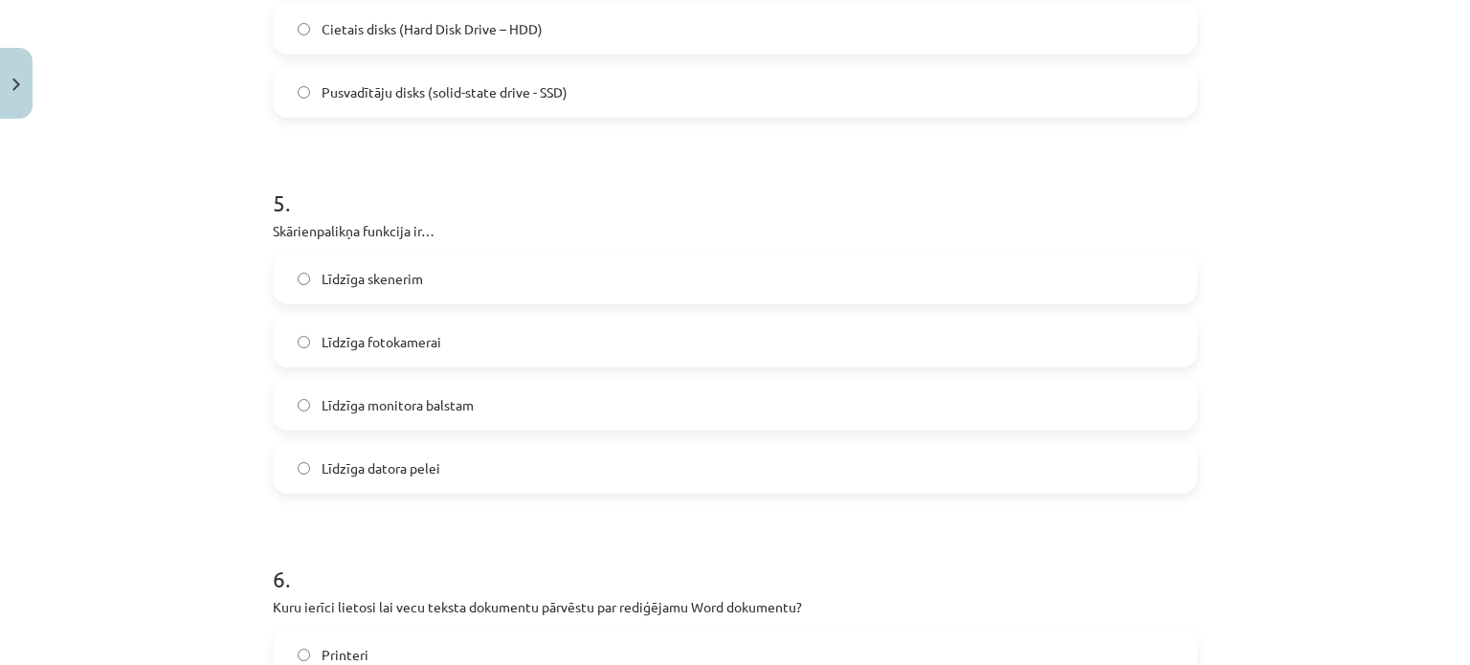
scroll to position [2155, 0]
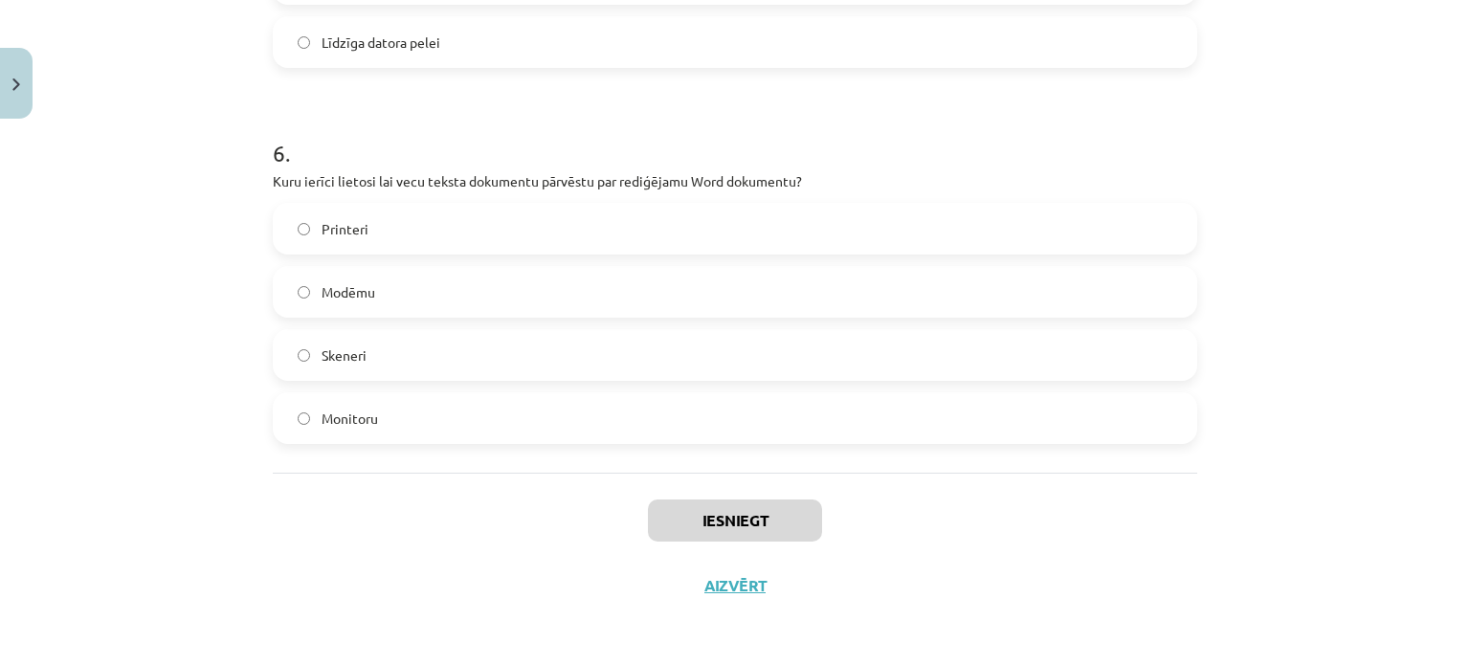
drag, startPoint x: 575, startPoint y: 607, endPoint x: 527, endPoint y: 428, distance: 185.2
click at [527, 428] on div "Mācību tēma: Datorikas - 10. klases 1. ieskaites mācību materiāls #3 2. tēma – …" at bounding box center [735, 332] width 1470 height 665
copy form "1 . Kura no minētajām nav datora sistēmblokā ievietojama ierīce? Pamatplate Pro…"
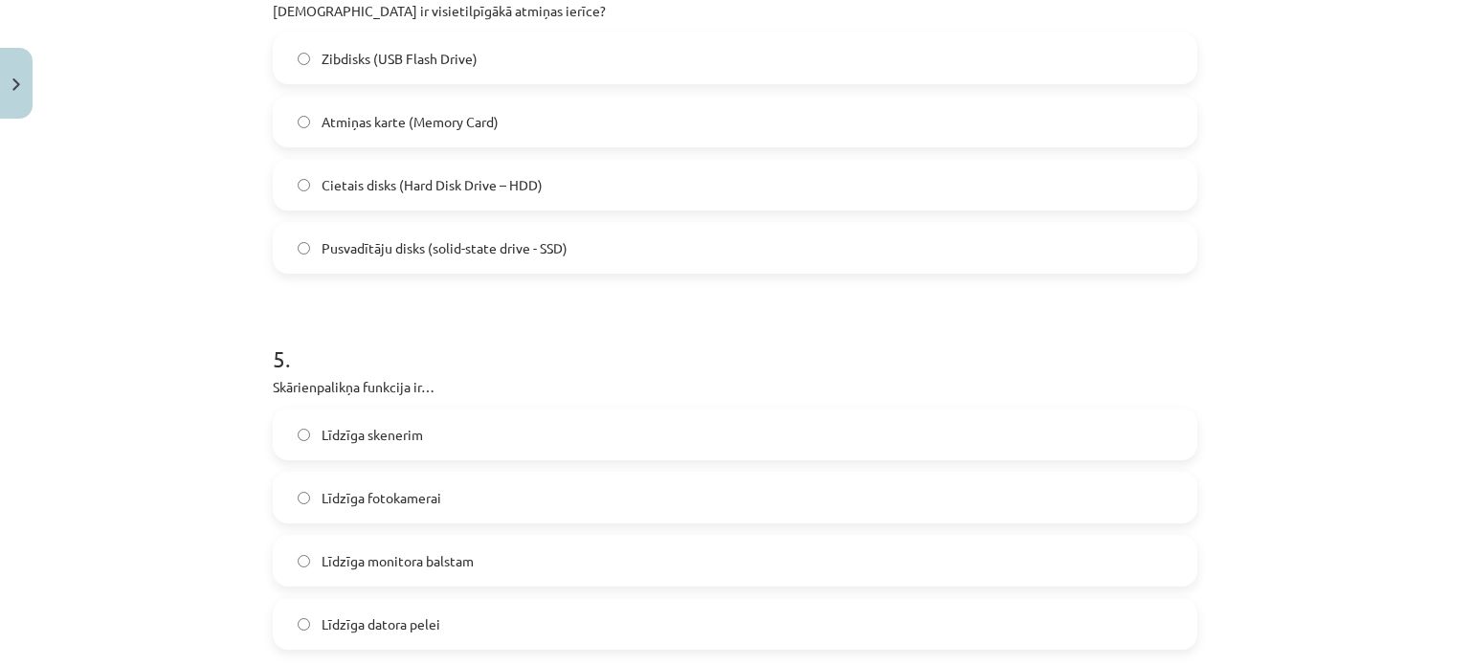
scroll to position [216, 0]
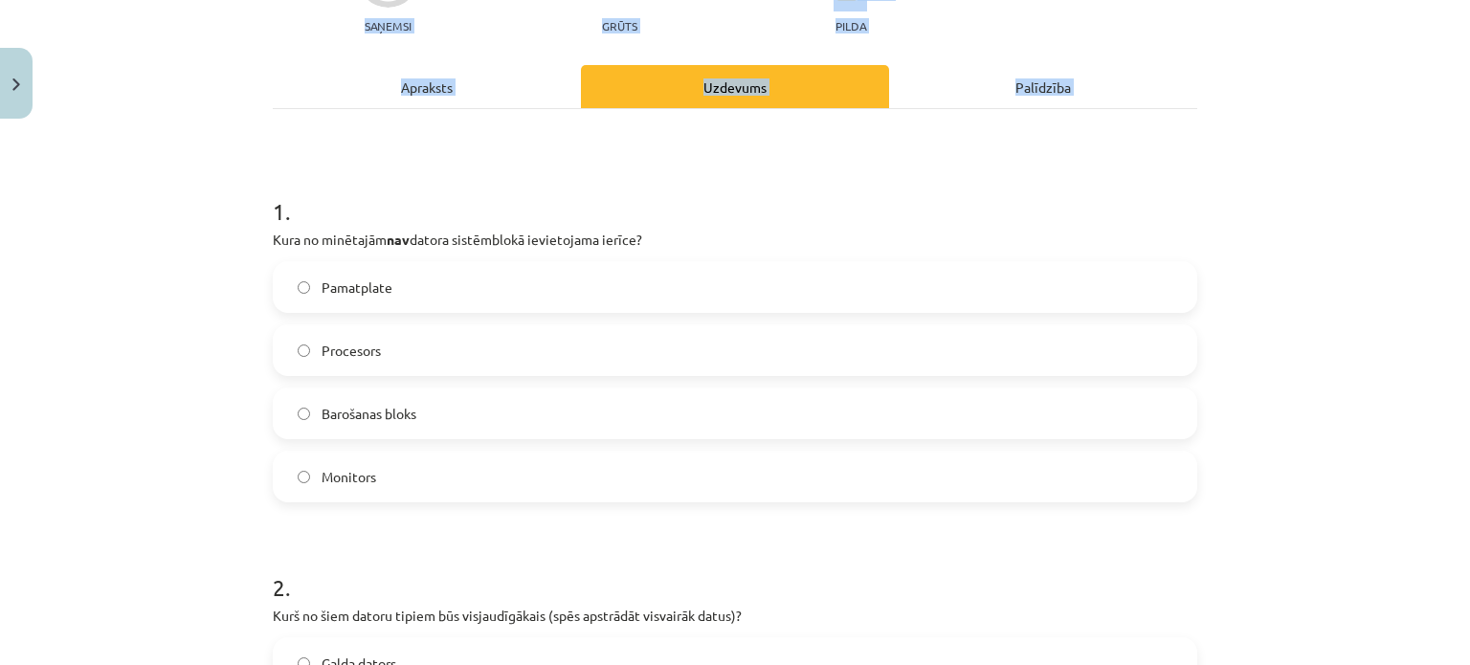
drag, startPoint x: 1424, startPoint y: 114, endPoint x: 1305, endPoint y: 180, distance: 135.8
click at [1424, 114] on div "Mācību tēma: Datorikas - 10. klases 1. ieskaites mācību materiāls #3 2. tēma – …" at bounding box center [735, 332] width 1470 height 665
click at [1305, 180] on div "Mācību tēma: Datorikas - 10. klases 1. ieskaites mācību materiāls #3 2. tēma – …" at bounding box center [735, 332] width 1470 height 665
drag, startPoint x: 387, startPoint y: 461, endPoint x: 396, endPoint y: 451, distance: 14.2
click at [389, 460] on label "Monitors" at bounding box center [735, 477] width 921 height 48
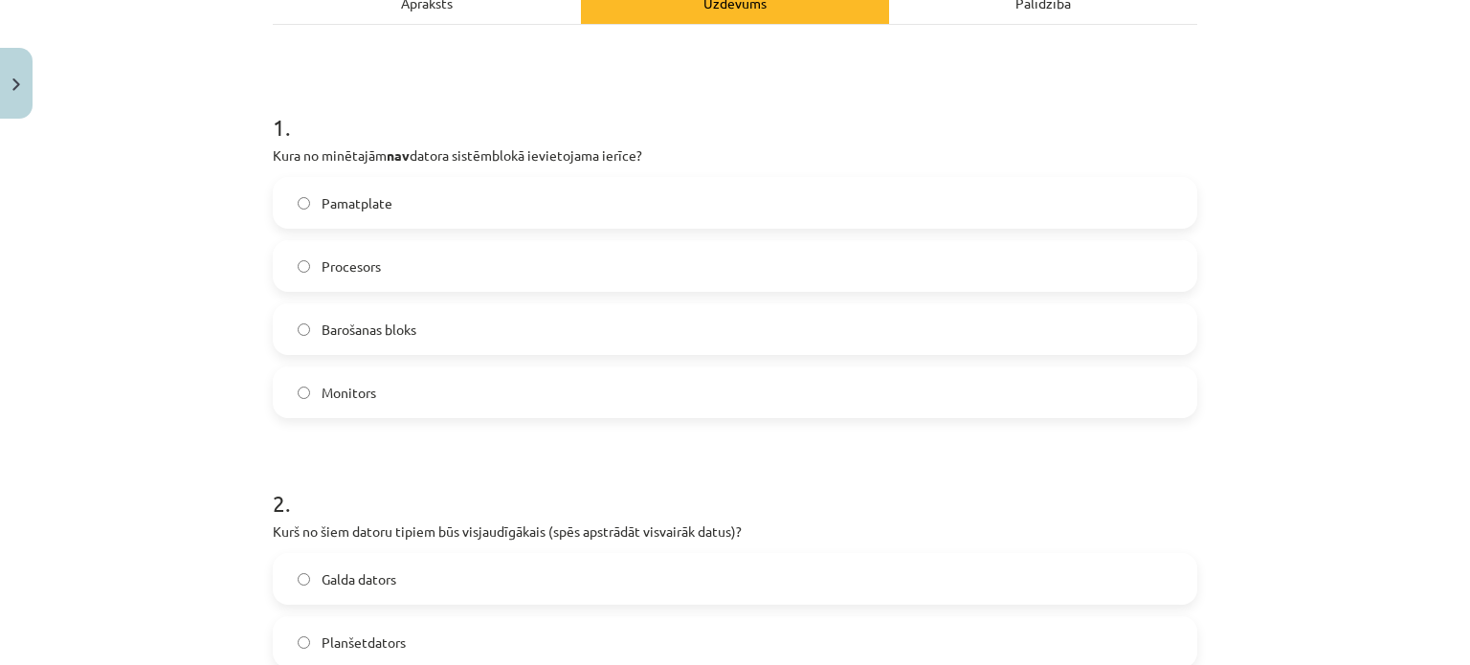
scroll to position [503, 0]
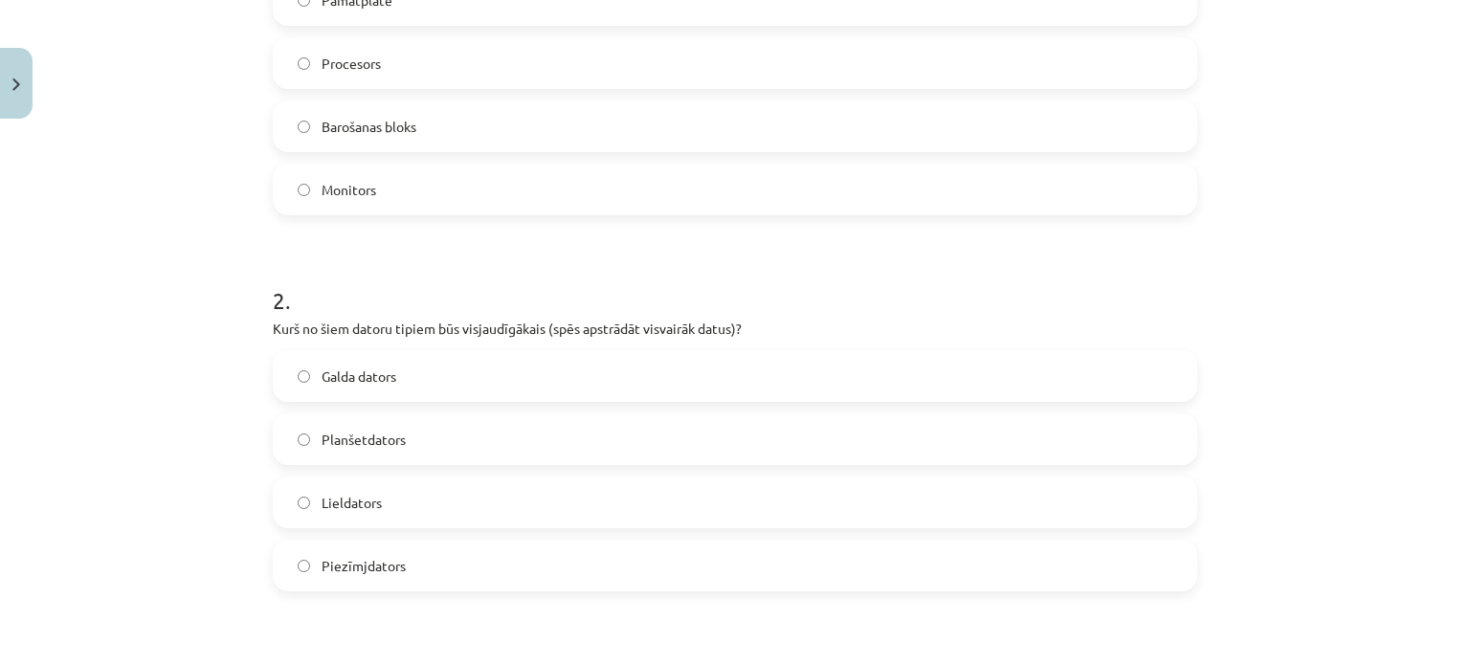
click at [378, 492] on label "Lieldators" at bounding box center [735, 502] width 921 height 48
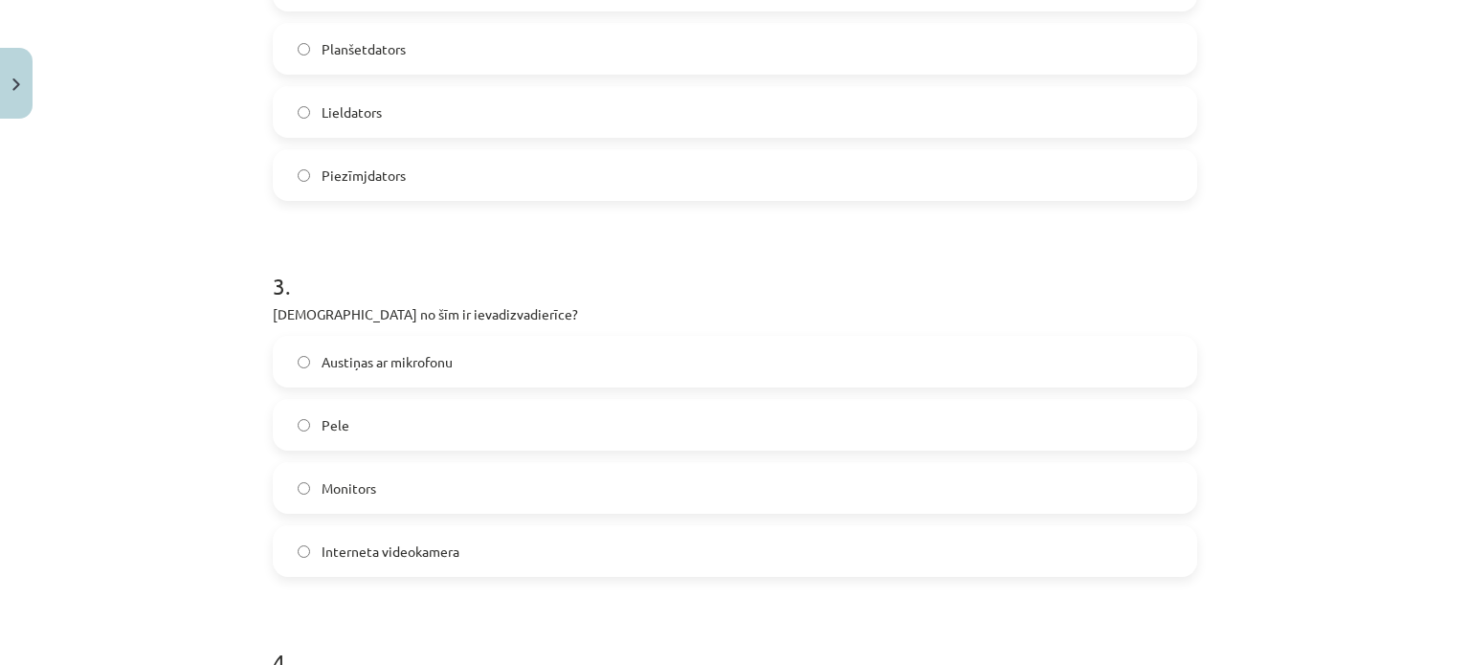
scroll to position [982, 0]
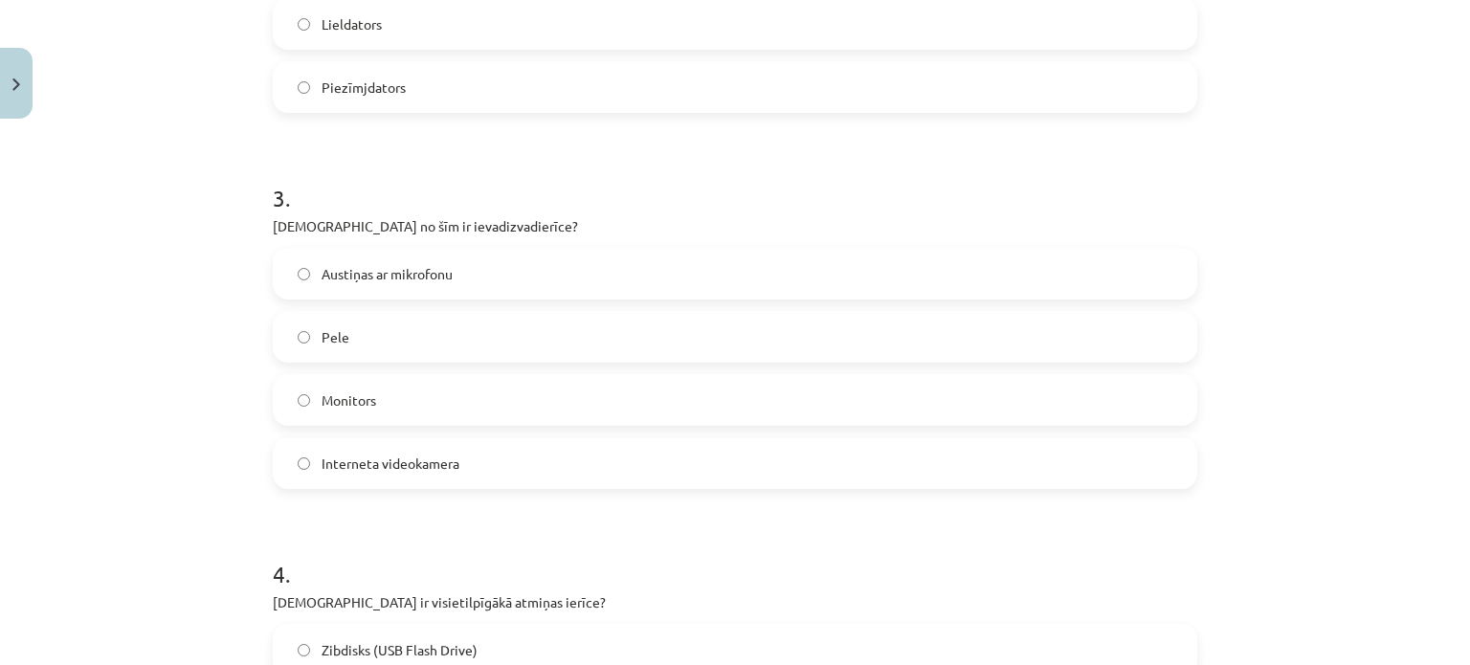
drag, startPoint x: 446, startPoint y: 276, endPoint x: 446, endPoint y: 287, distance: 11.5
click at [444, 282] on span "Austiņas ar mikrofonu" at bounding box center [387, 274] width 131 height 20
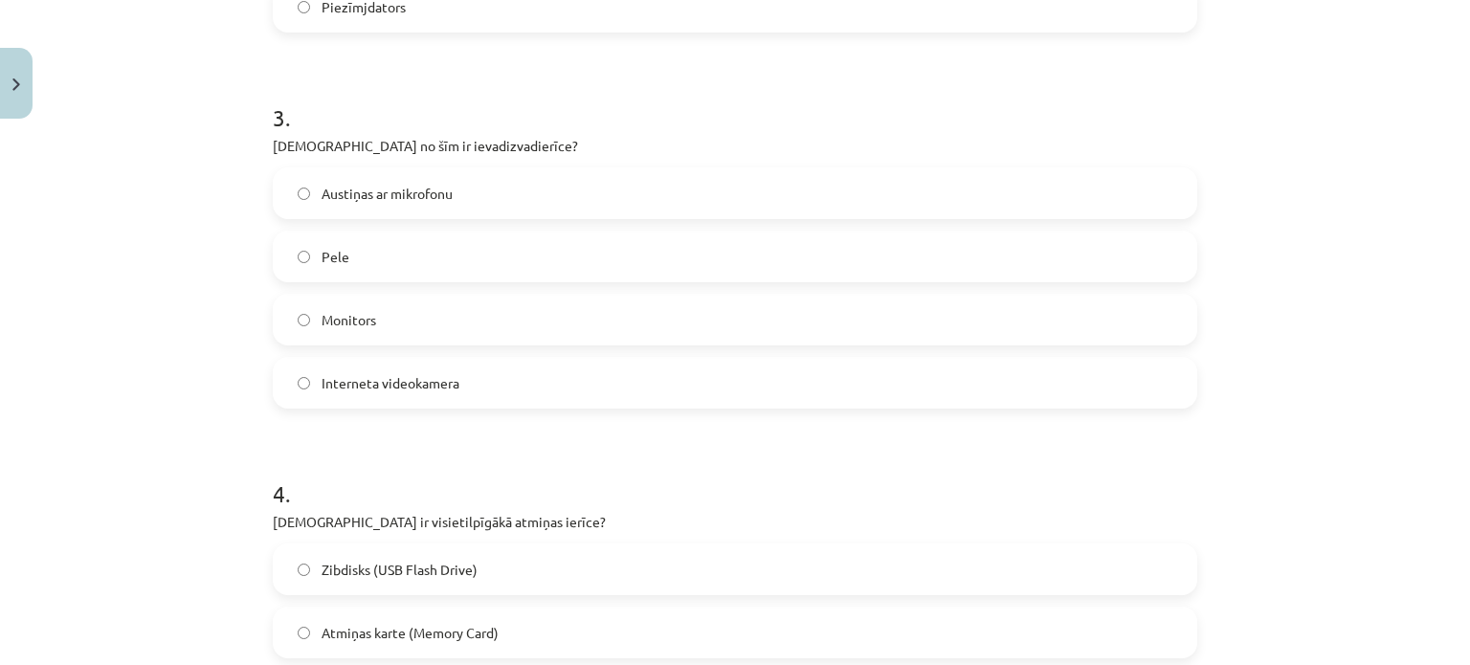
click at [455, 349] on div "Austiņas ar mikrofonu Pele Monitors Interneta videokamera" at bounding box center [735, 287] width 924 height 241
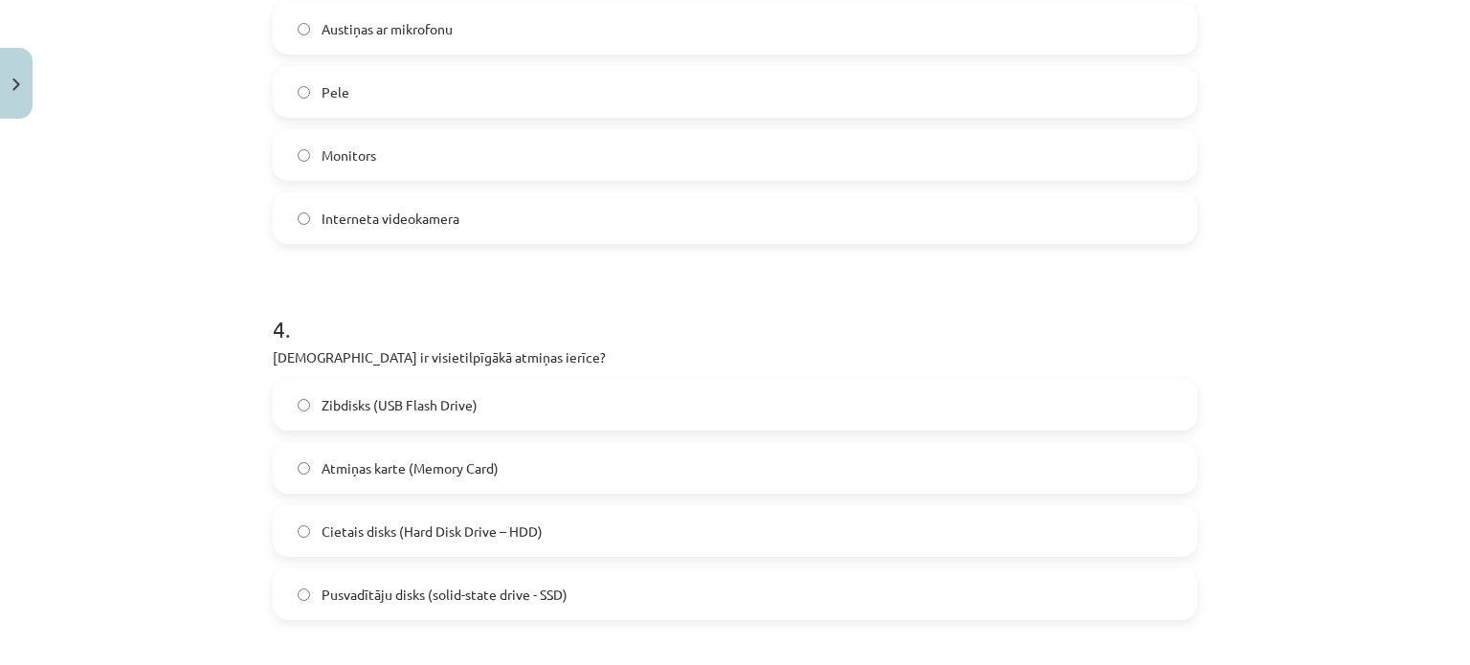
scroll to position [1269, 0]
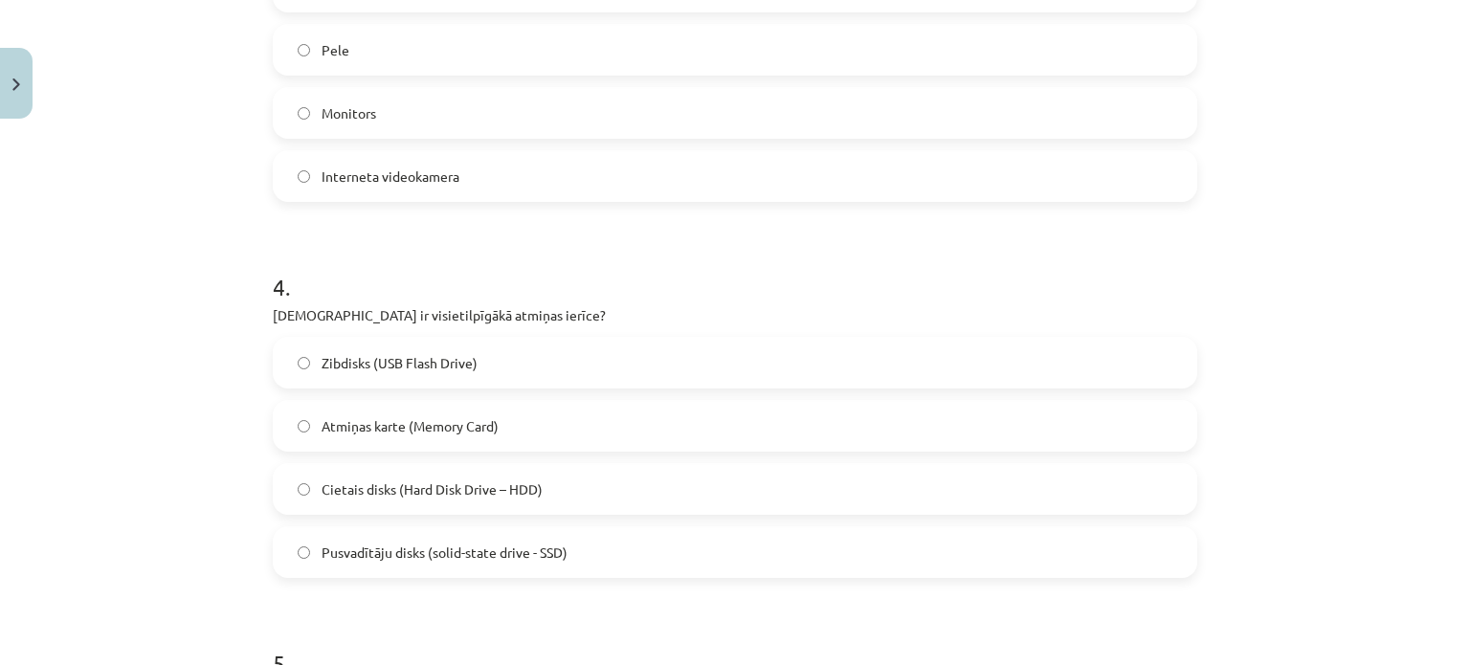
click at [471, 500] on label "Cietais disks (Hard Disk Drive – HDD)" at bounding box center [735, 489] width 921 height 48
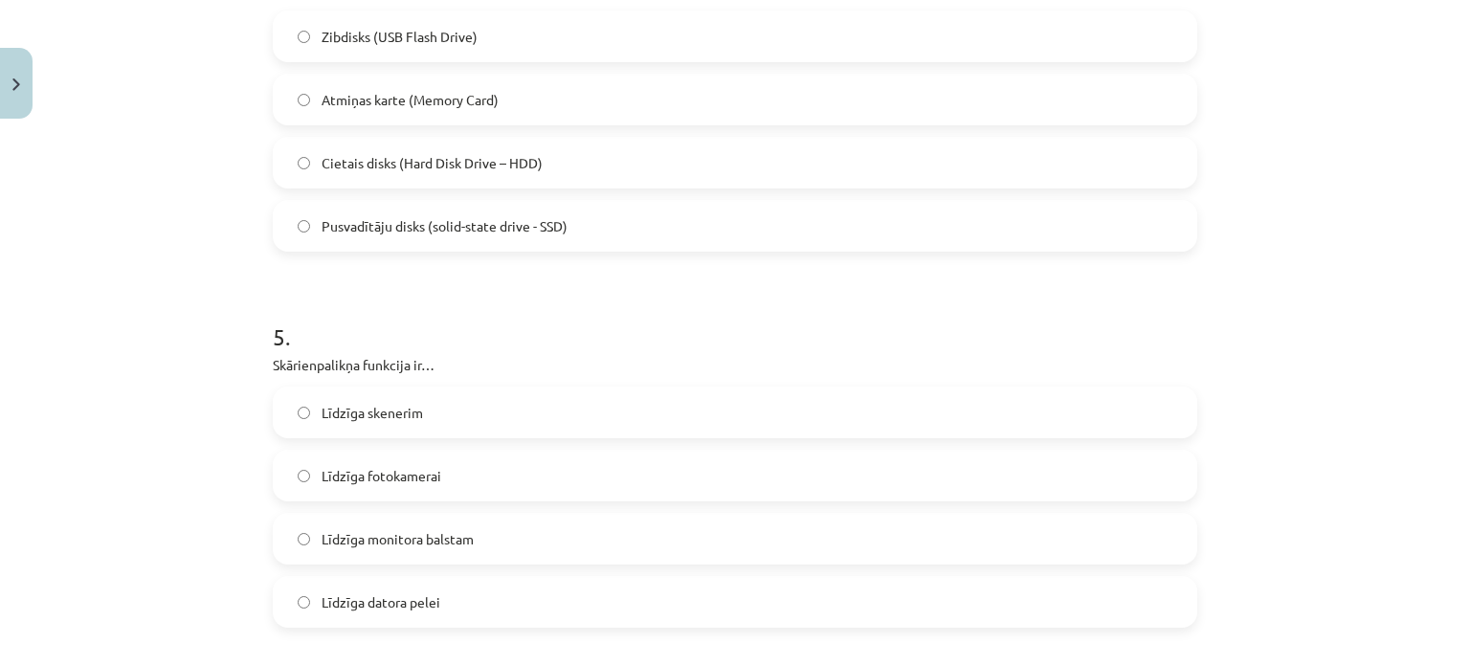
scroll to position [1747, 0]
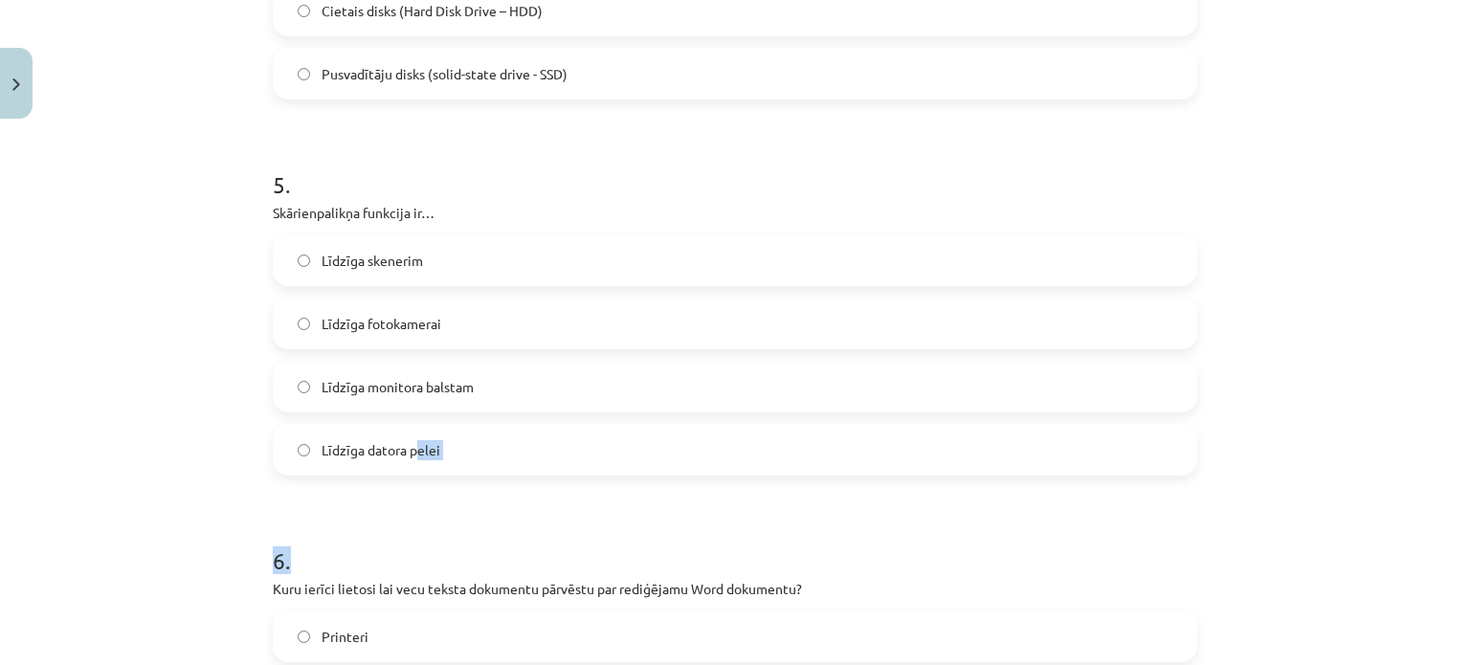
drag, startPoint x: 404, startPoint y: 481, endPoint x: 421, endPoint y: 490, distance: 19.3
click at [433, 446] on span "Līdzīga datora pelei" at bounding box center [381, 450] width 119 height 20
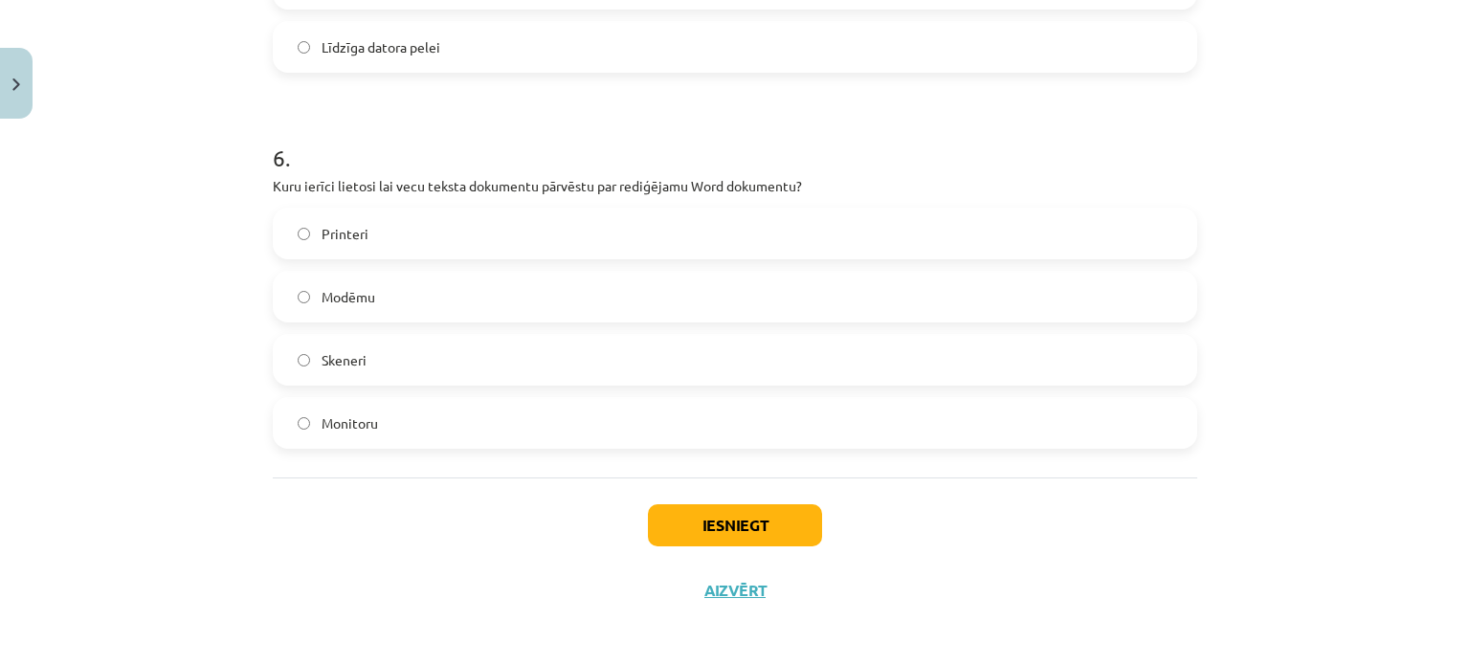
scroll to position [2155, 0]
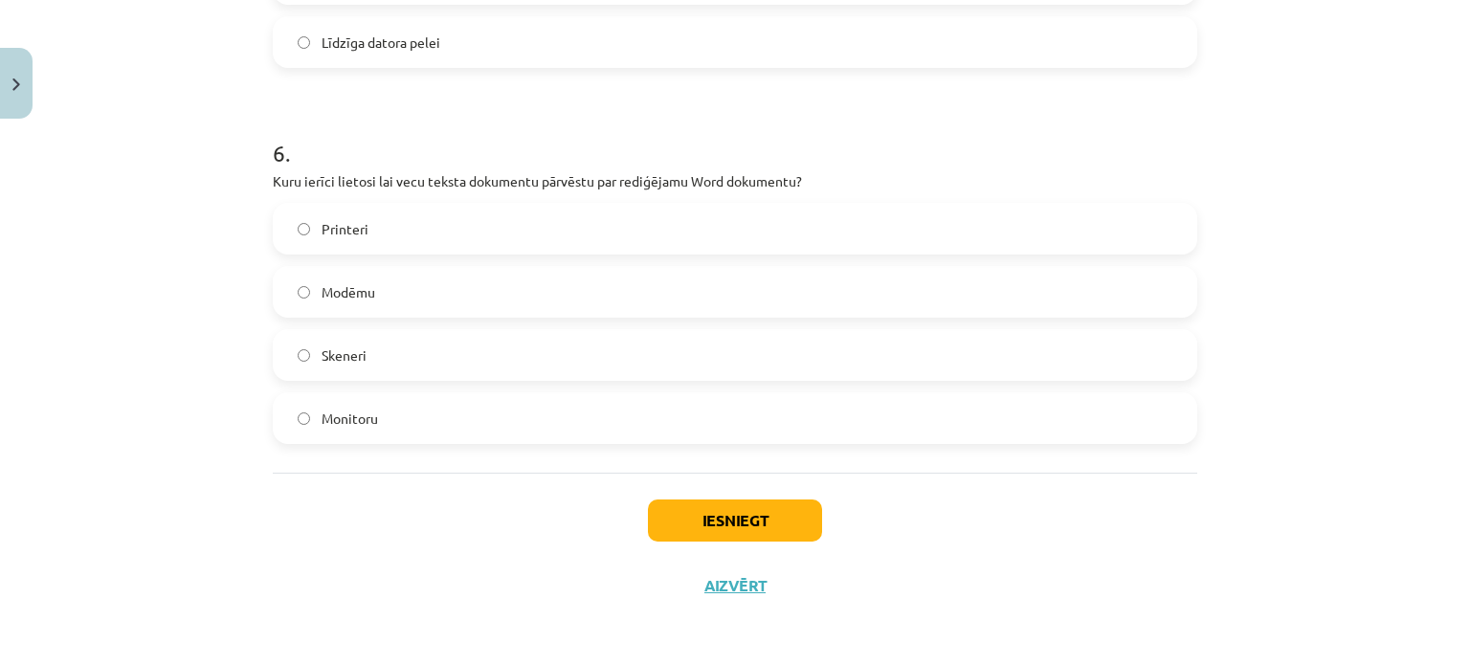
click at [383, 343] on label "Skeneri" at bounding box center [735, 355] width 921 height 48
click at [768, 524] on button "Iesniegt" at bounding box center [735, 521] width 174 height 42
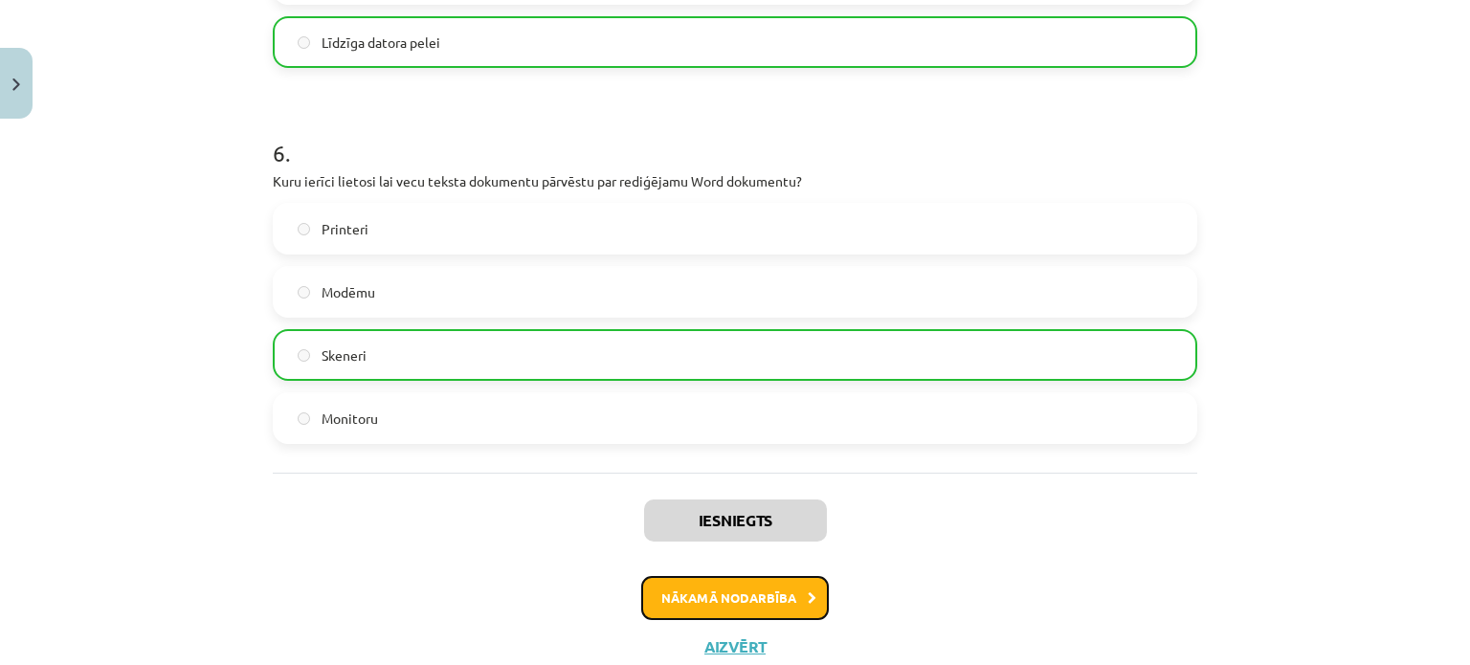
click at [750, 611] on button "Nākamā nodarbība" at bounding box center [735, 598] width 188 height 44
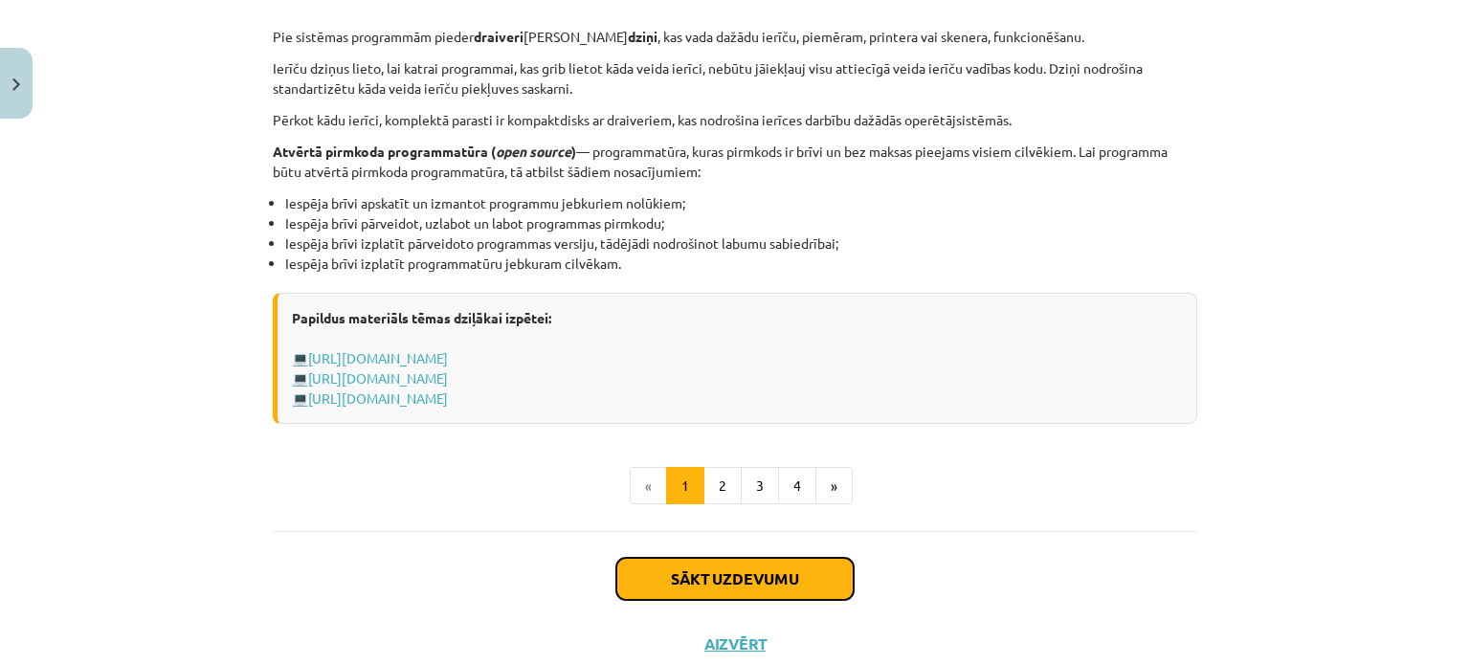
click at [716, 578] on button "Sākt uzdevumu" at bounding box center [734, 579] width 237 height 42
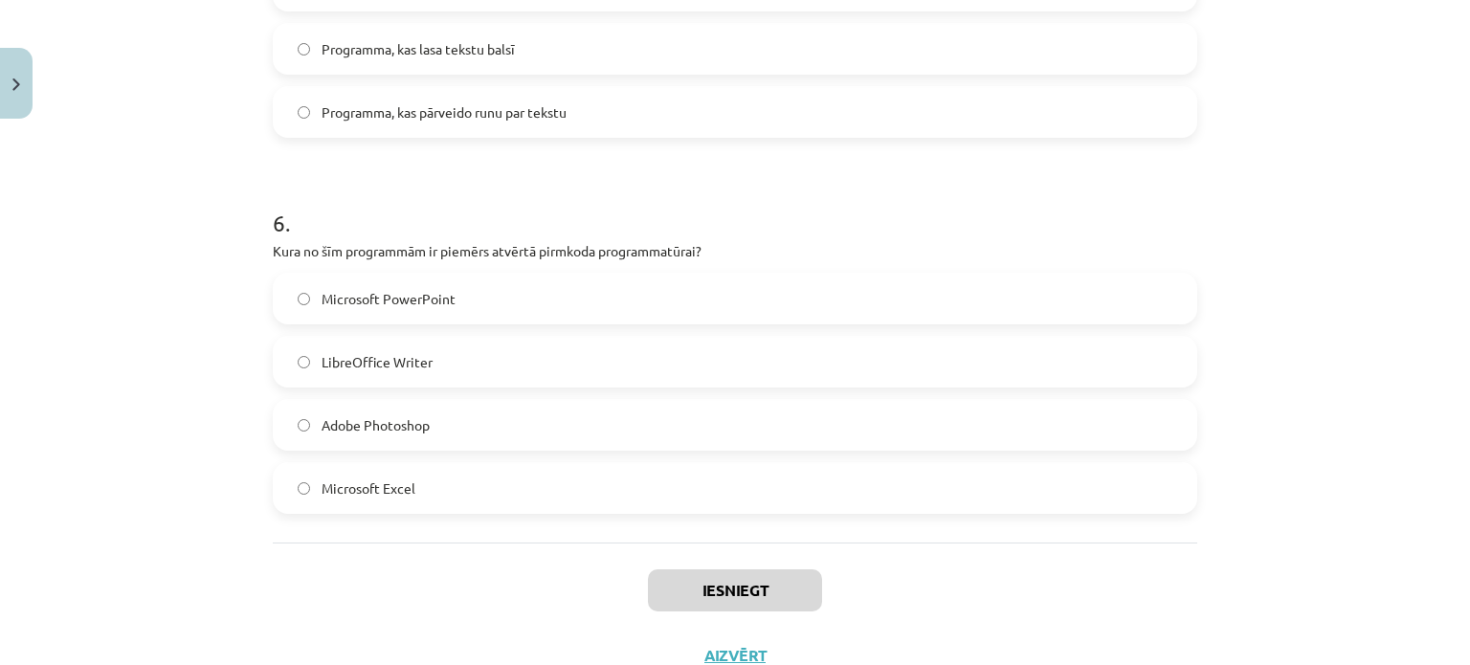
scroll to position [2029, 0]
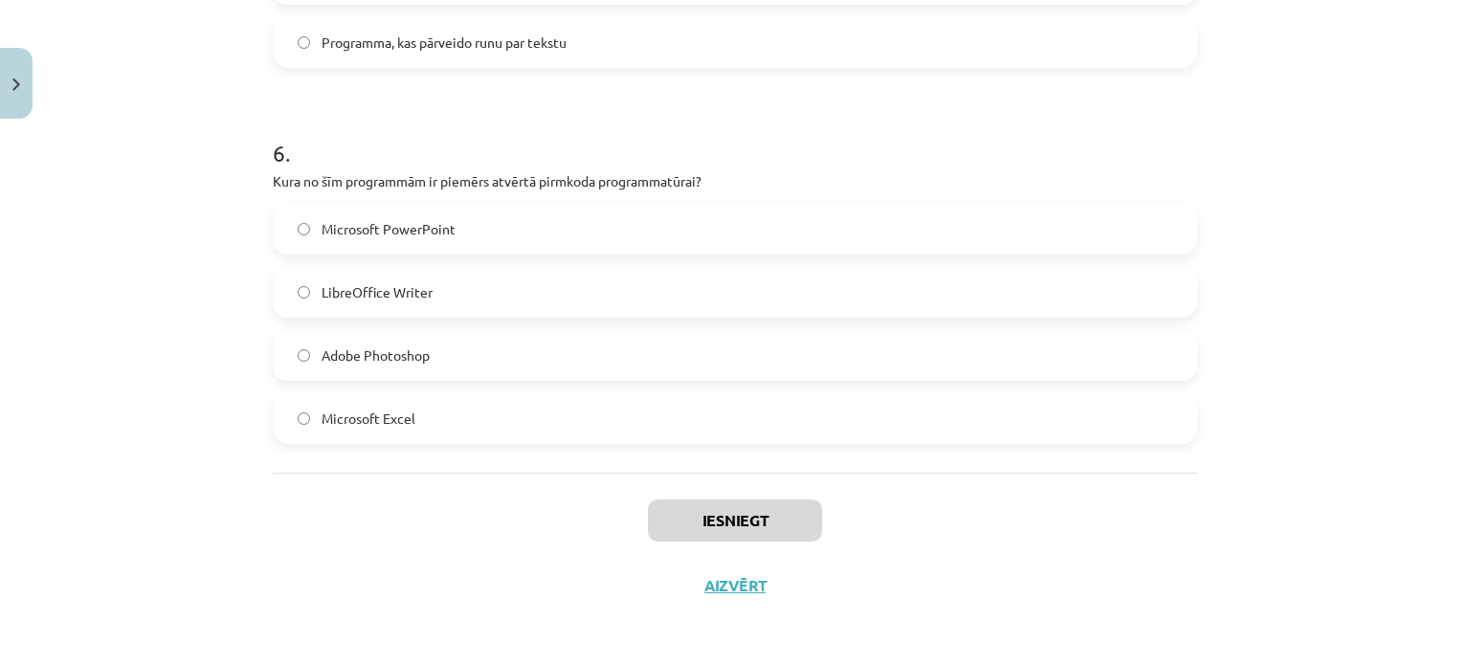
drag, startPoint x: 475, startPoint y: 589, endPoint x: 495, endPoint y: 405, distance: 184.8
click at [238, 354] on div "Mācību tēma: Datorikas - 10. klases 1. ieskaites mācību materiāls #4 3. tēma – …" at bounding box center [735, 332] width 1470 height 665
drag, startPoint x: 255, startPoint y: 461, endPoint x: 517, endPoint y: 430, distance: 263.1
click at [517, 430] on div "Mācību tēma: Datorikas - 10. klases 1. ieskaites mācību materiāls #4 3. tēma – …" at bounding box center [735, 332] width 1470 height 665
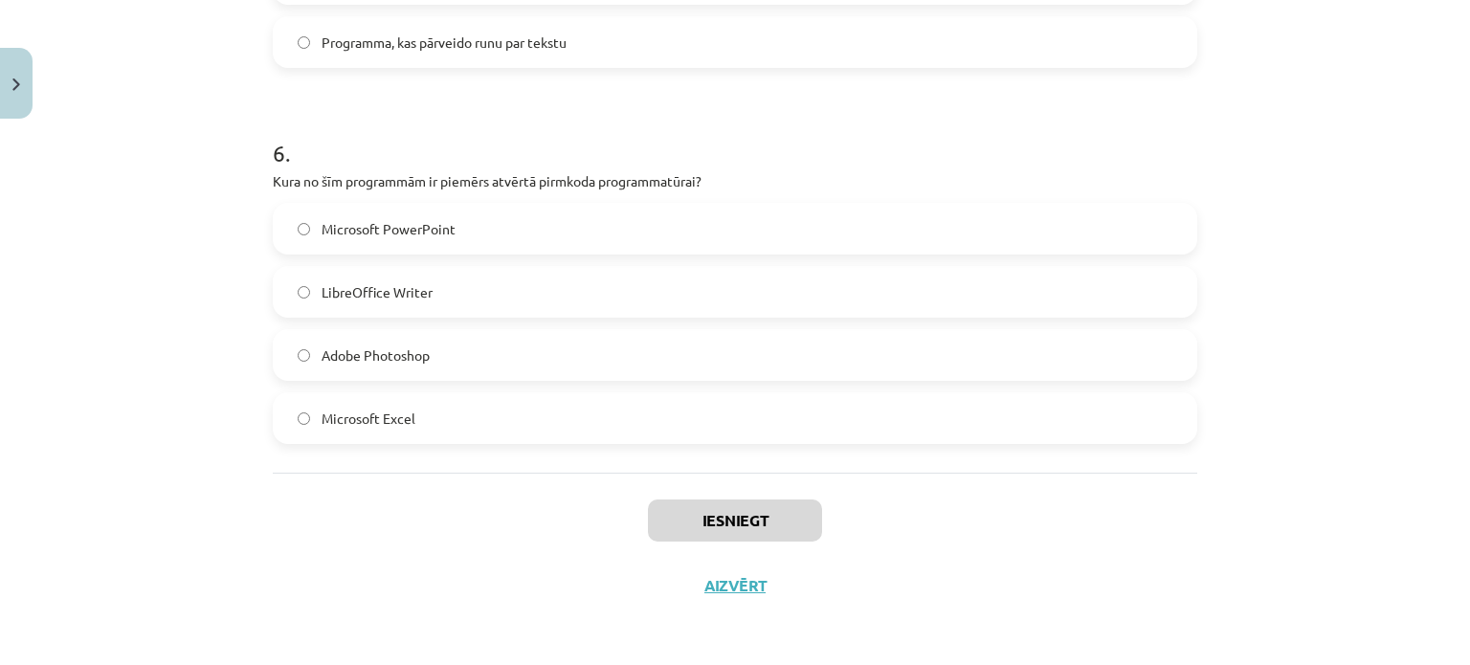
copy form "1 . Kura funkcija ir tipiska operētājsistēmai? Programmu automātiska izveide In…"
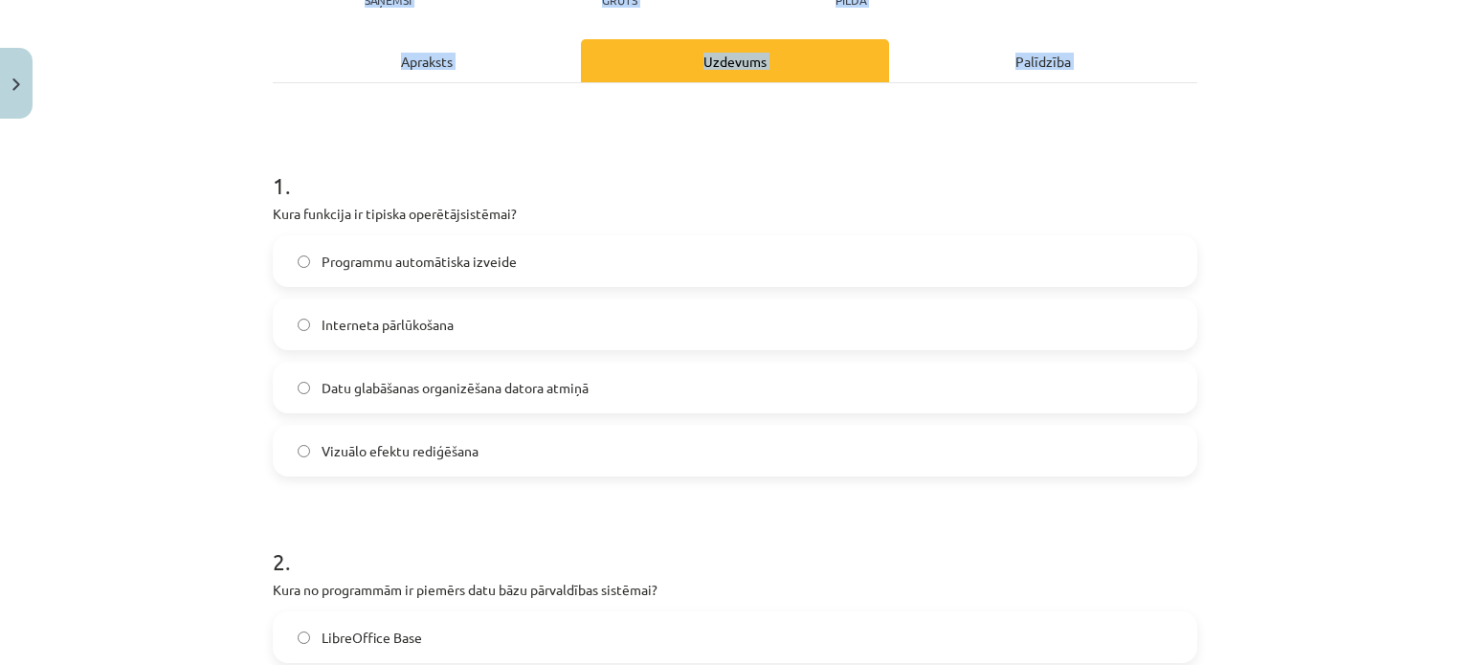
scroll to position [383, 0]
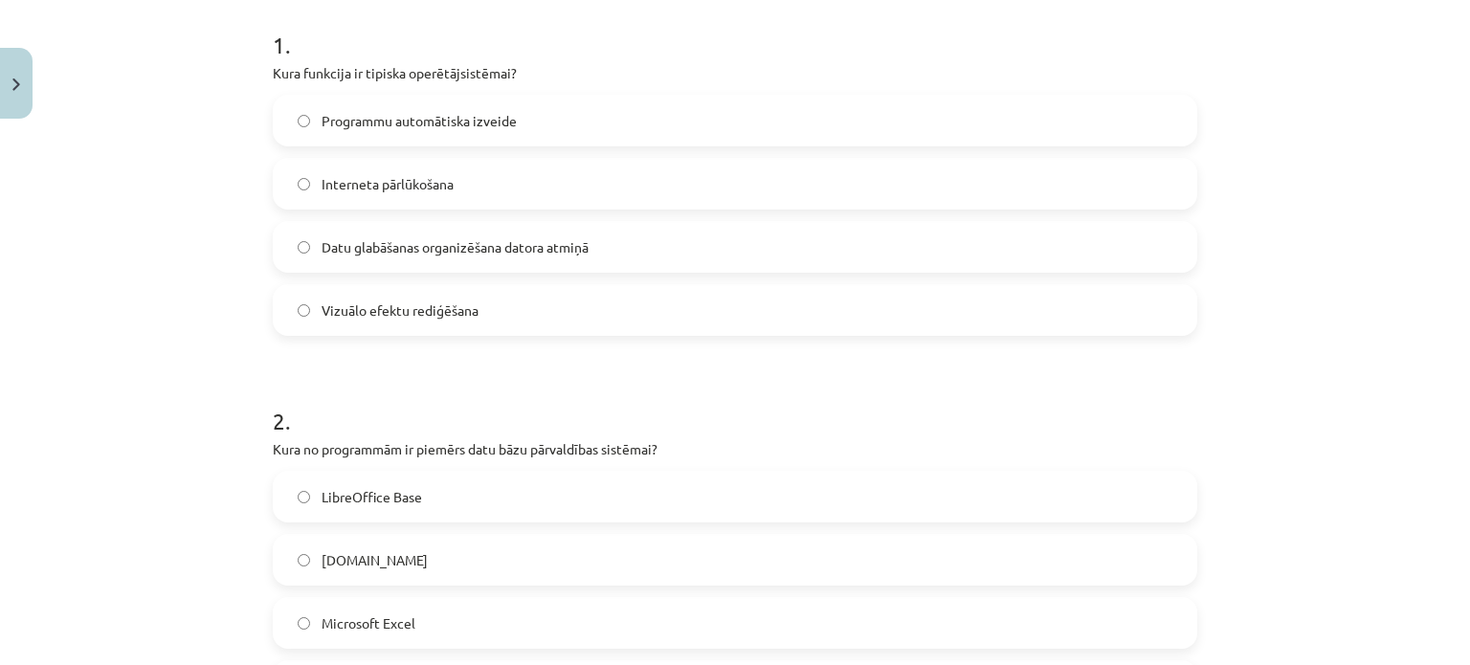
click at [211, 282] on div "Mācību tēma: Datorikas - 10. klases 1. ieskaites mācību materiāls #4 3. tēma – …" at bounding box center [735, 332] width 1470 height 665
click at [589, 255] on label "Datu glabāšanas organizēšana datora atmiņā" at bounding box center [735, 247] width 921 height 48
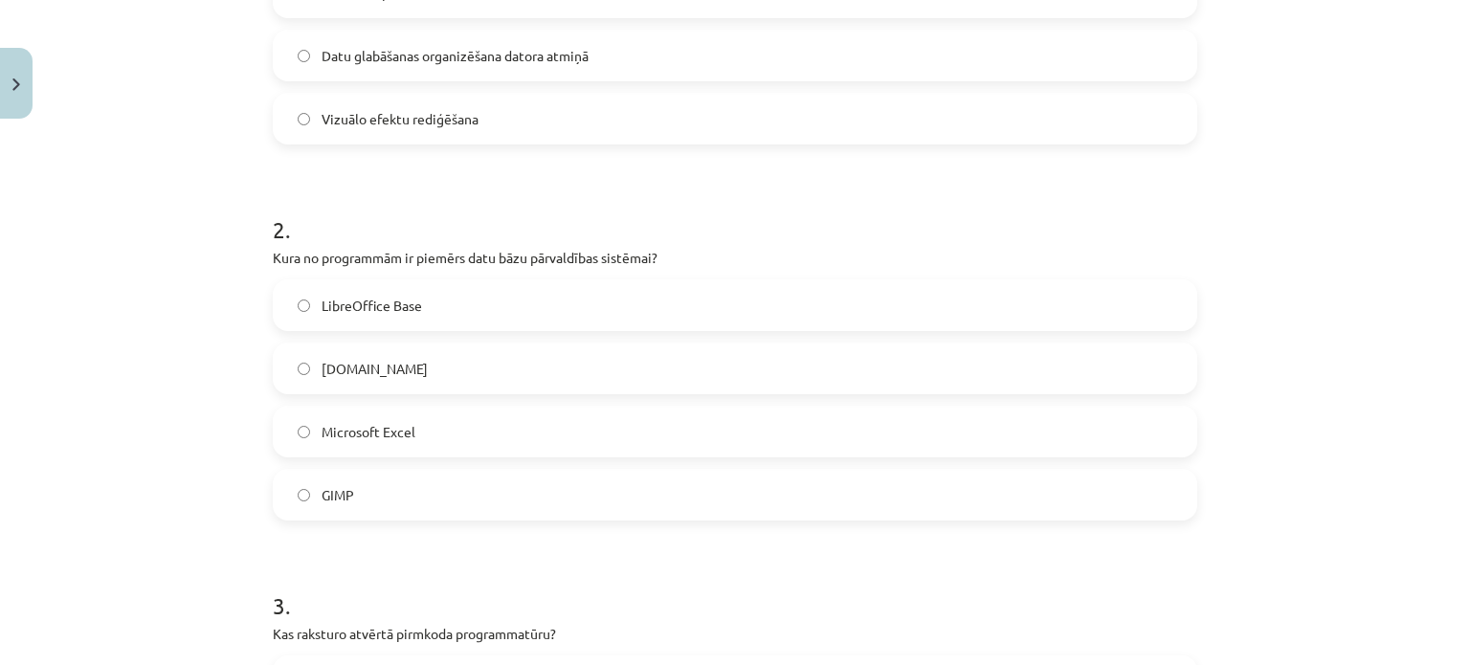
click at [502, 295] on label "LibreOffice Base" at bounding box center [735, 305] width 921 height 48
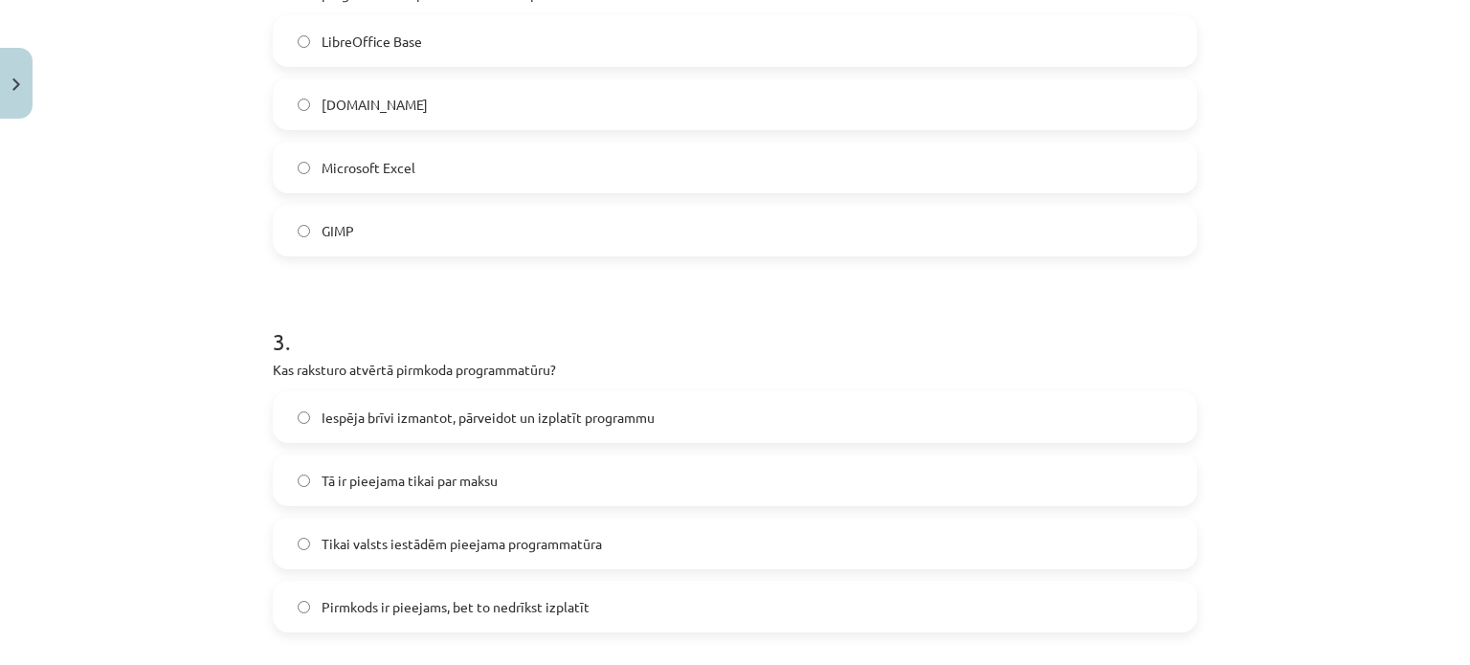
scroll to position [957, 0]
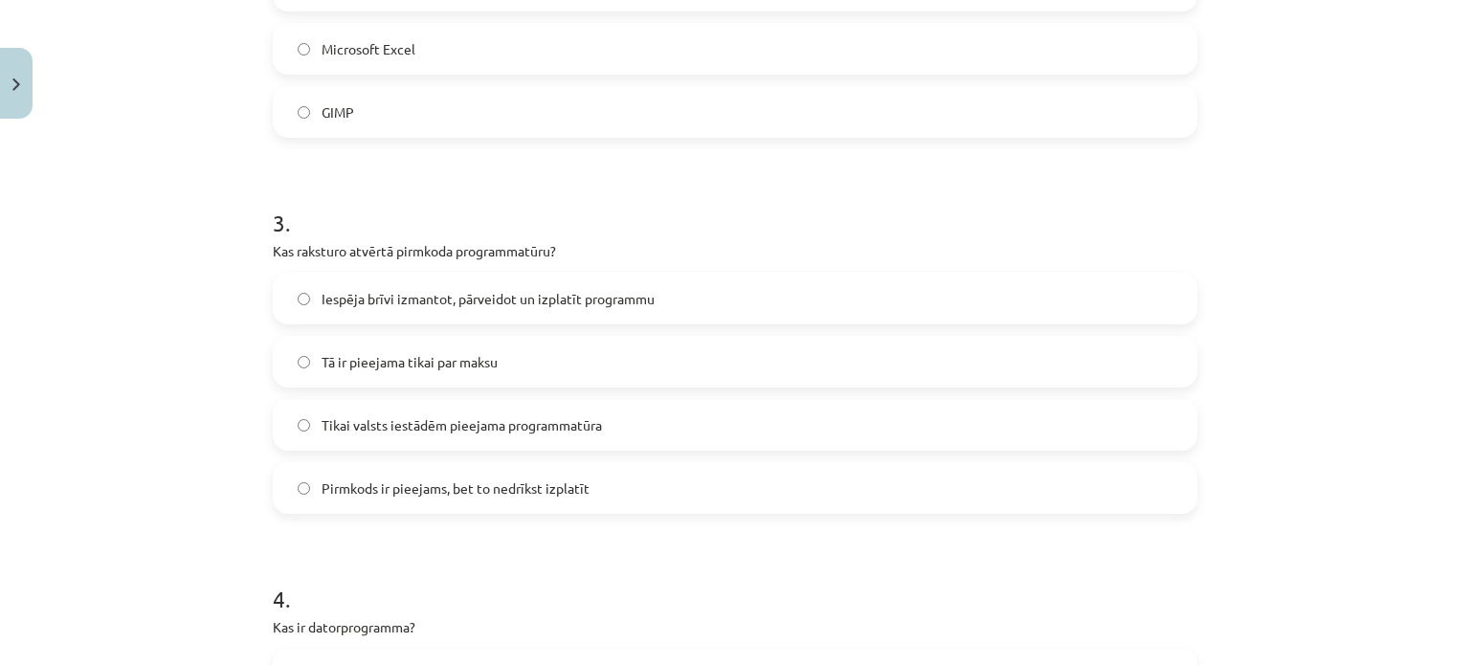
click at [464, 299] on span "Iespēja brīvi izmantot, pārveidot un izplatīt programmu" at bounding box center [488, 299] width 333 height 20
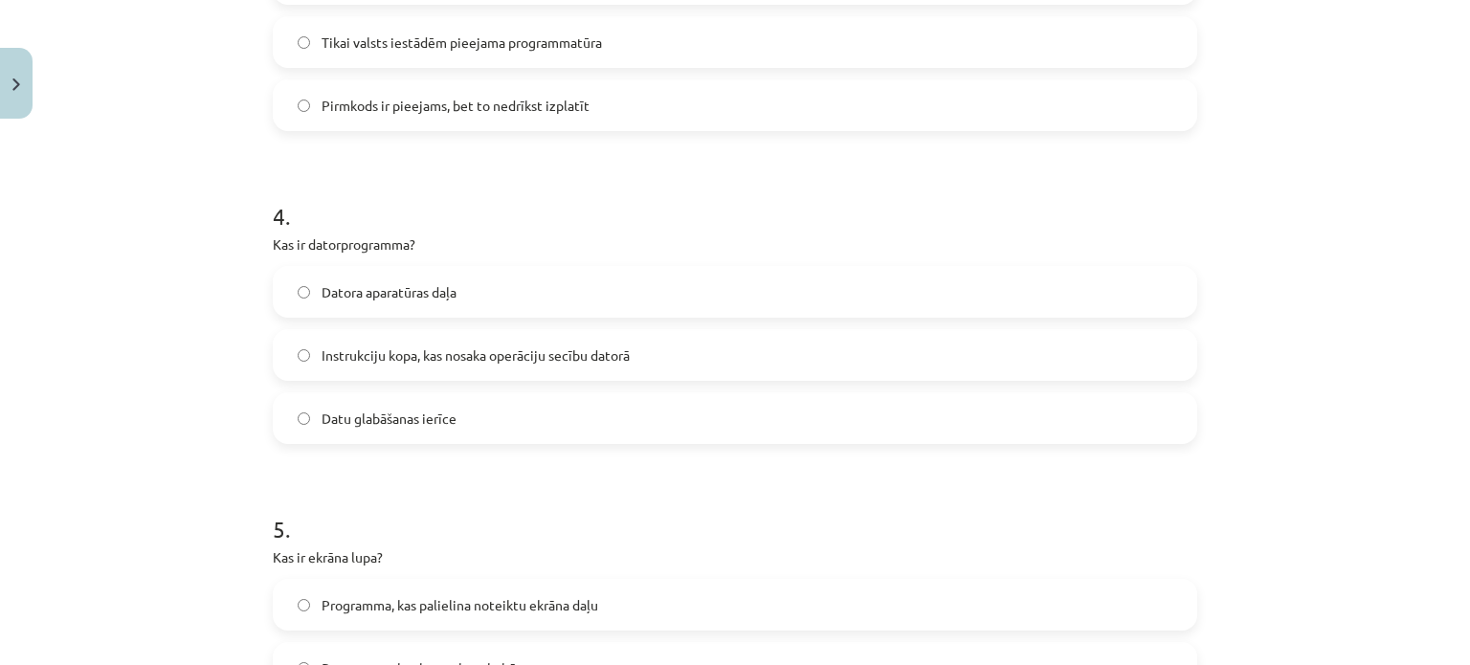
drag, startPoint x: 494, startPoint y: 359, endPoint x: 494, endPoint y: 433, distance: 74.6
click at [497, 359] on span "Instrukciju kopa, kas nosaka operāciju secību datorā" at bounding box center [476, 355] width 308 height 20
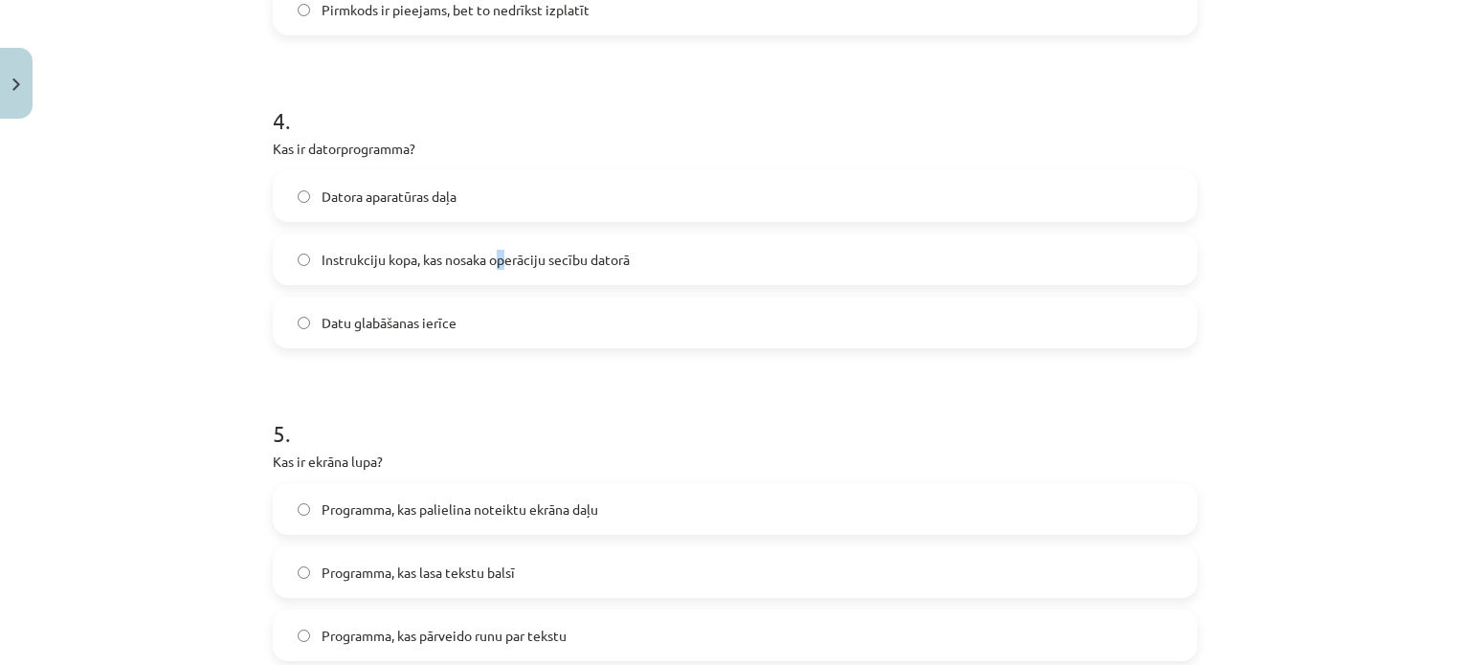
click at [499, 263] on span "Instrukciju kopa, kas nosaka operāciju secību datorā" at bounding box center [476, 260] width 308 height 20
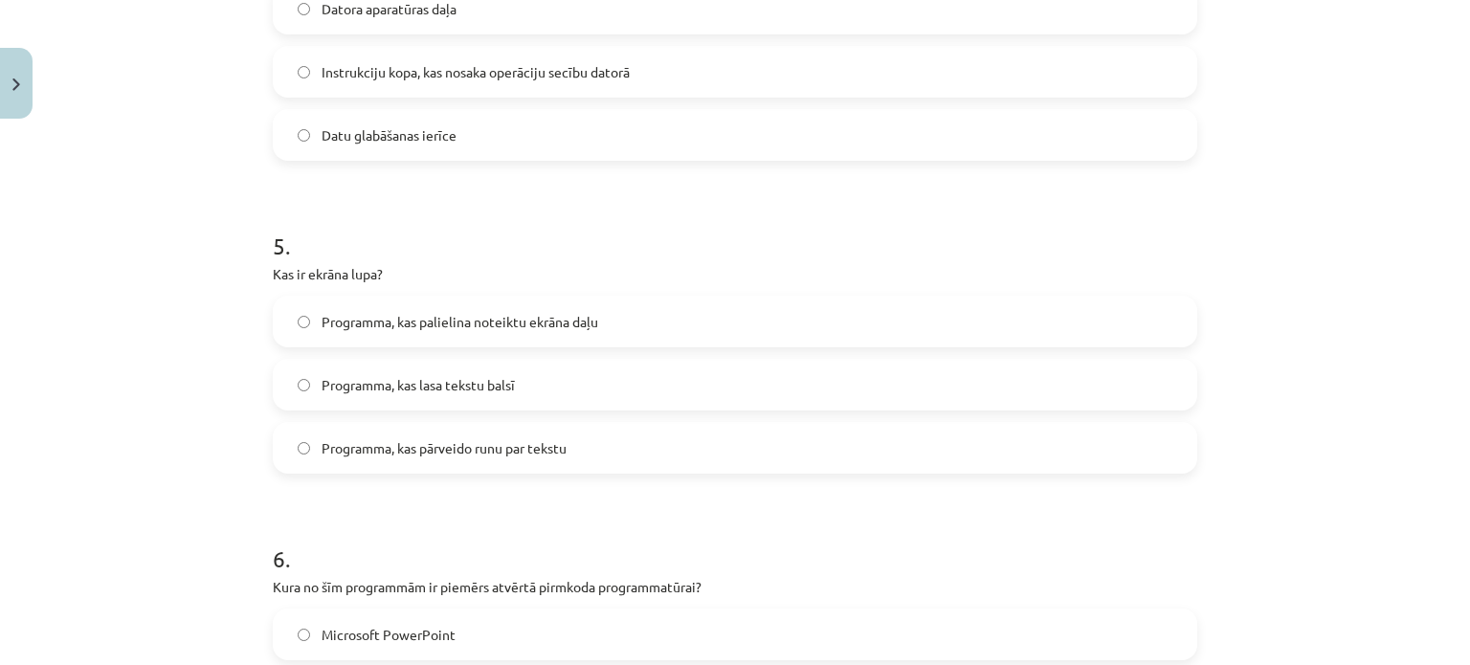
scroll to position [1627, 0]
click at [509, 317] on span "Programma, kas palielina noteiktu ekrāna daļu" at bounding box center [460, 318] width 277 height 20
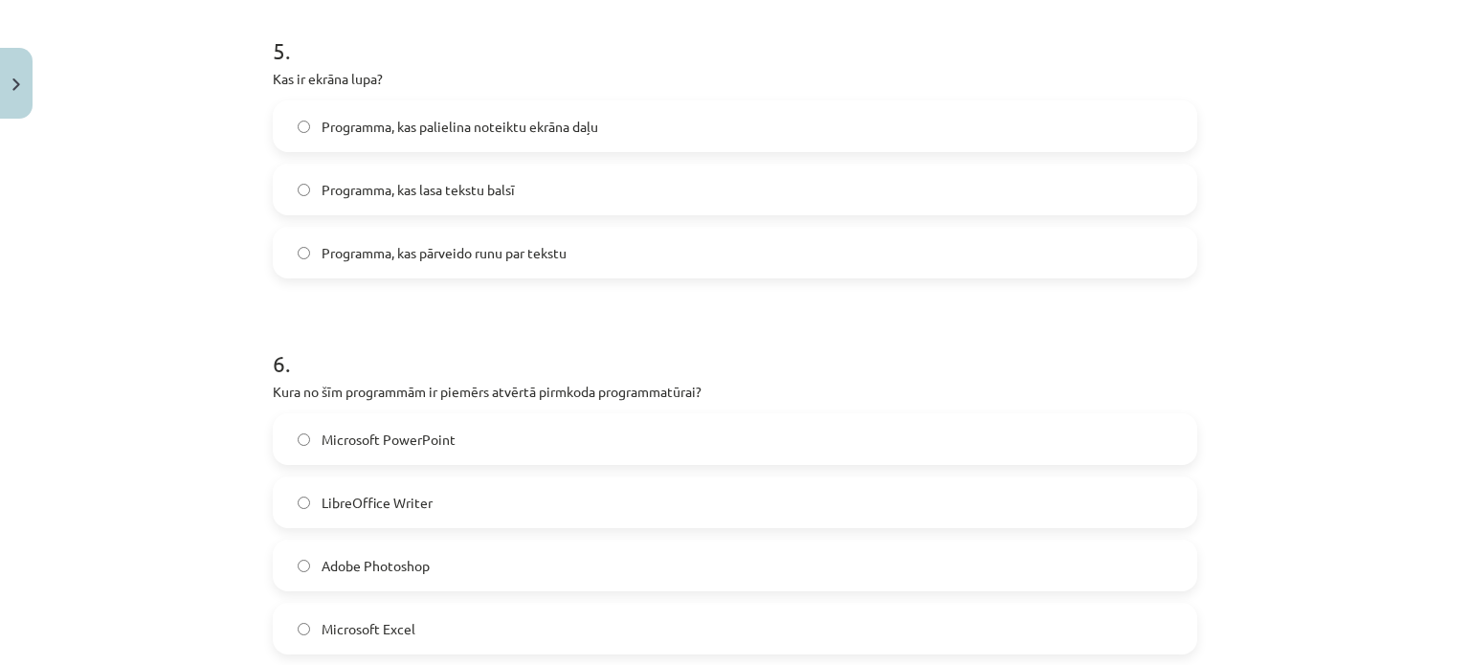
click at [505, 507] on label "LibreOffice Writer" at bounding box center [735, 502] width 921 height 48
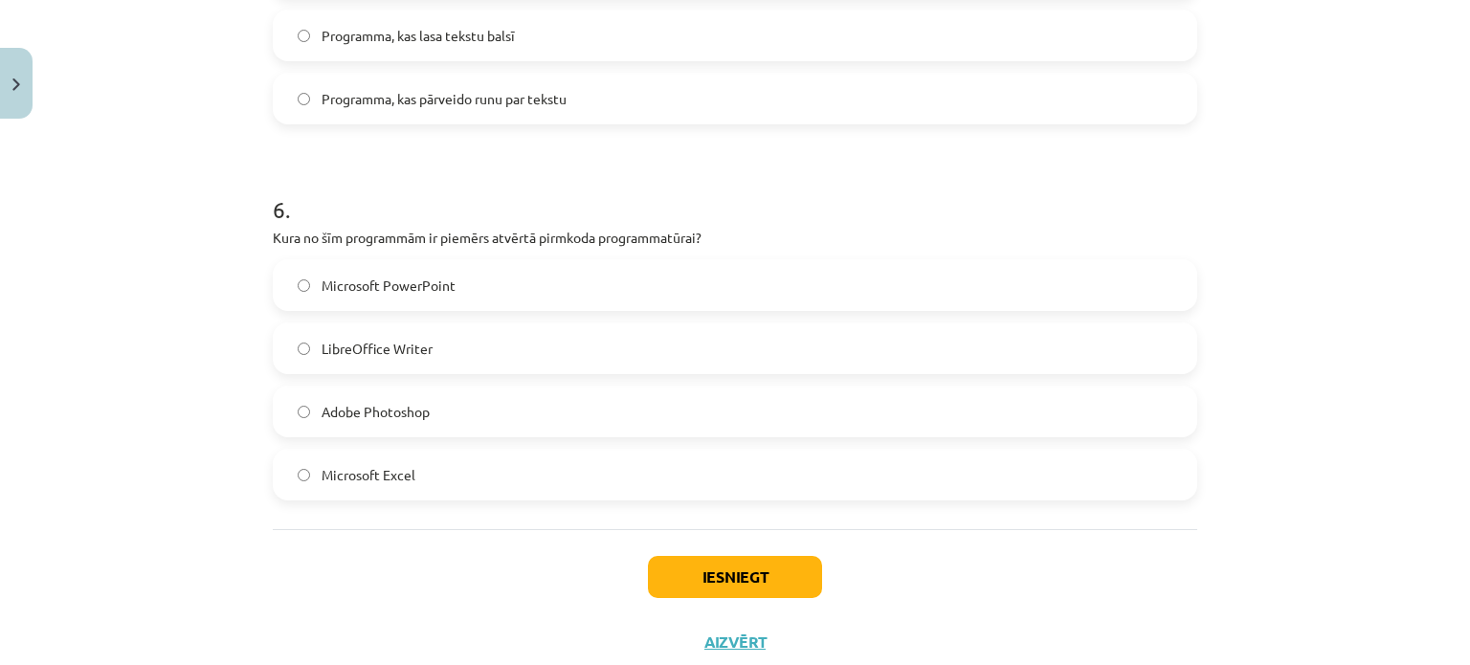
scroll to position [2029, 0]
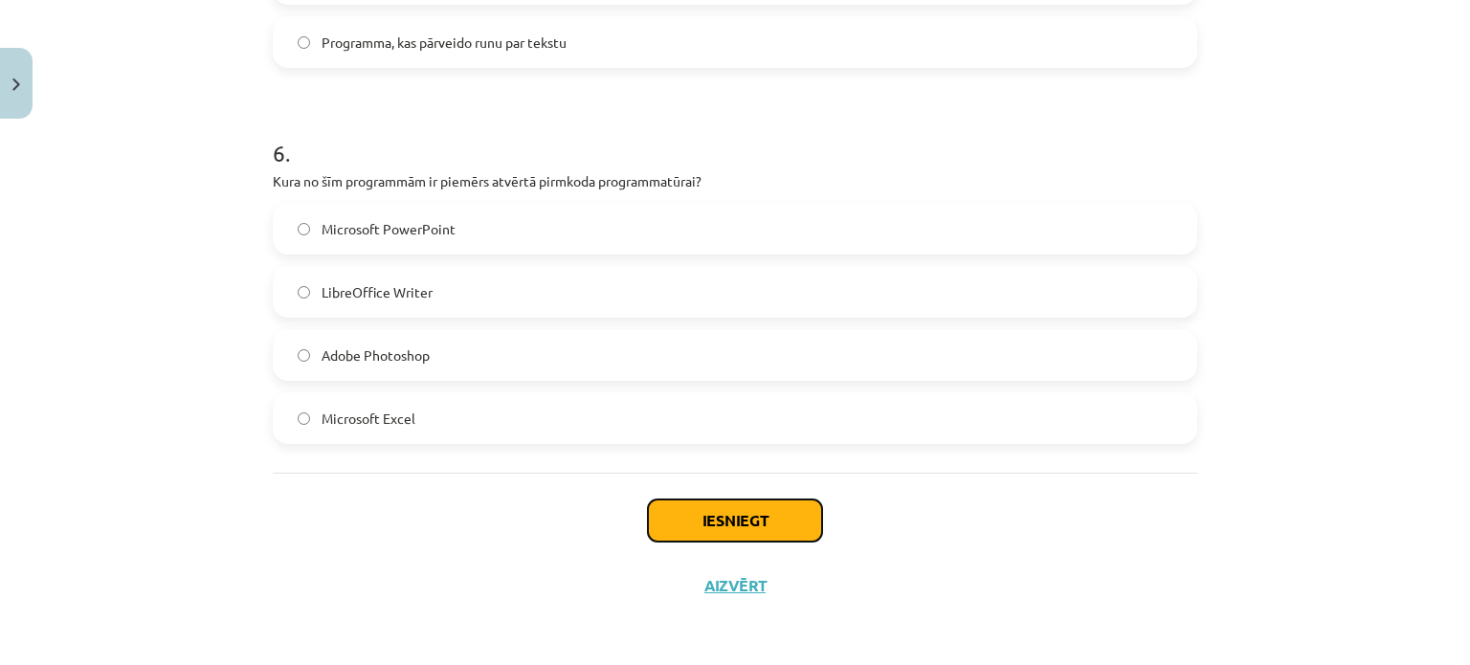
click at [689, 528] on button "Iesniegt" at bounding box center [735, 521] width 174 height 42
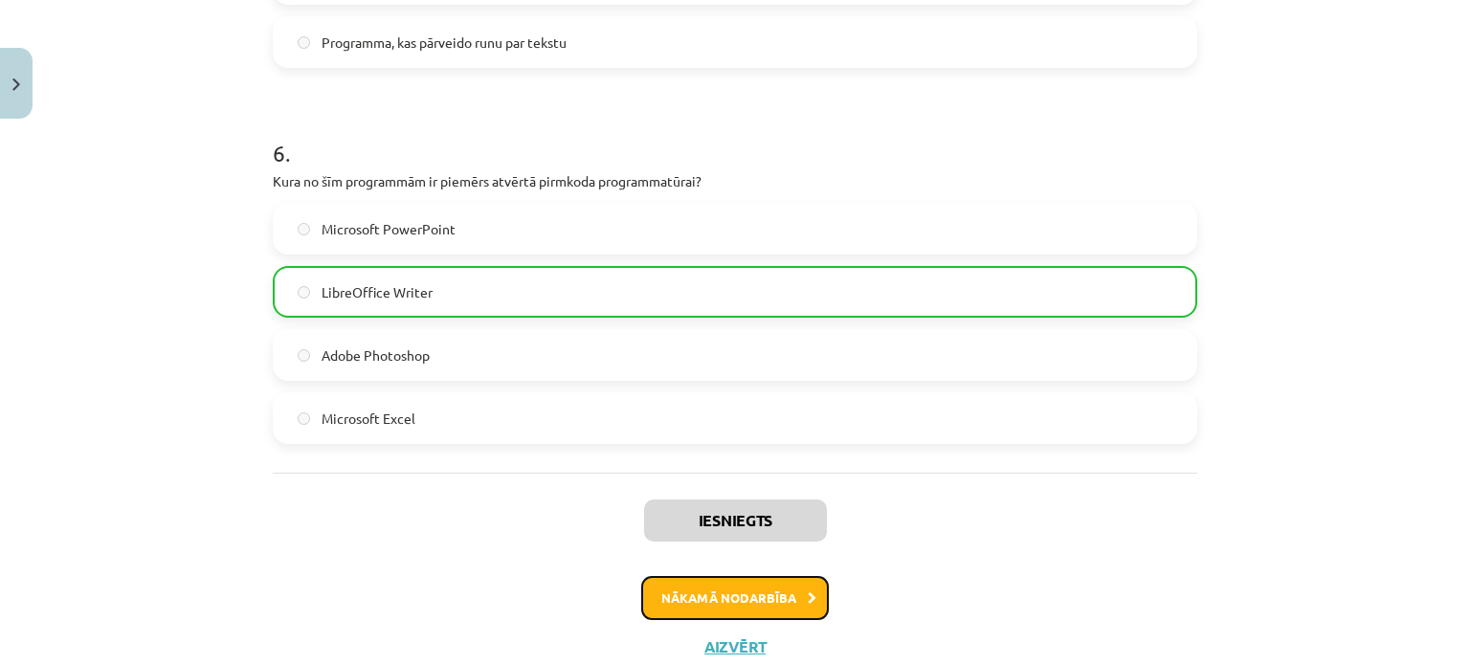
click at [706, 600] on button "Nākamā nodarbība" at bounding box center [735, 598] width 188 height 44
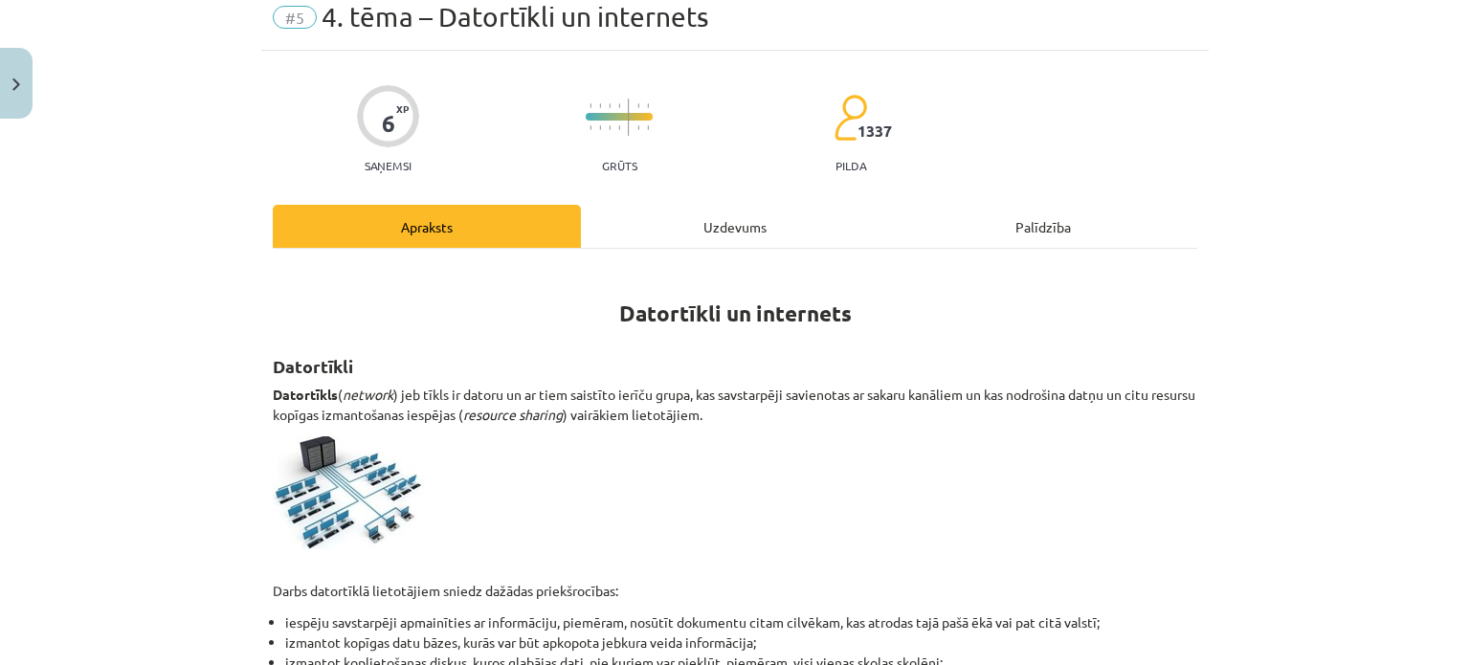
scroll to position [48, 0]
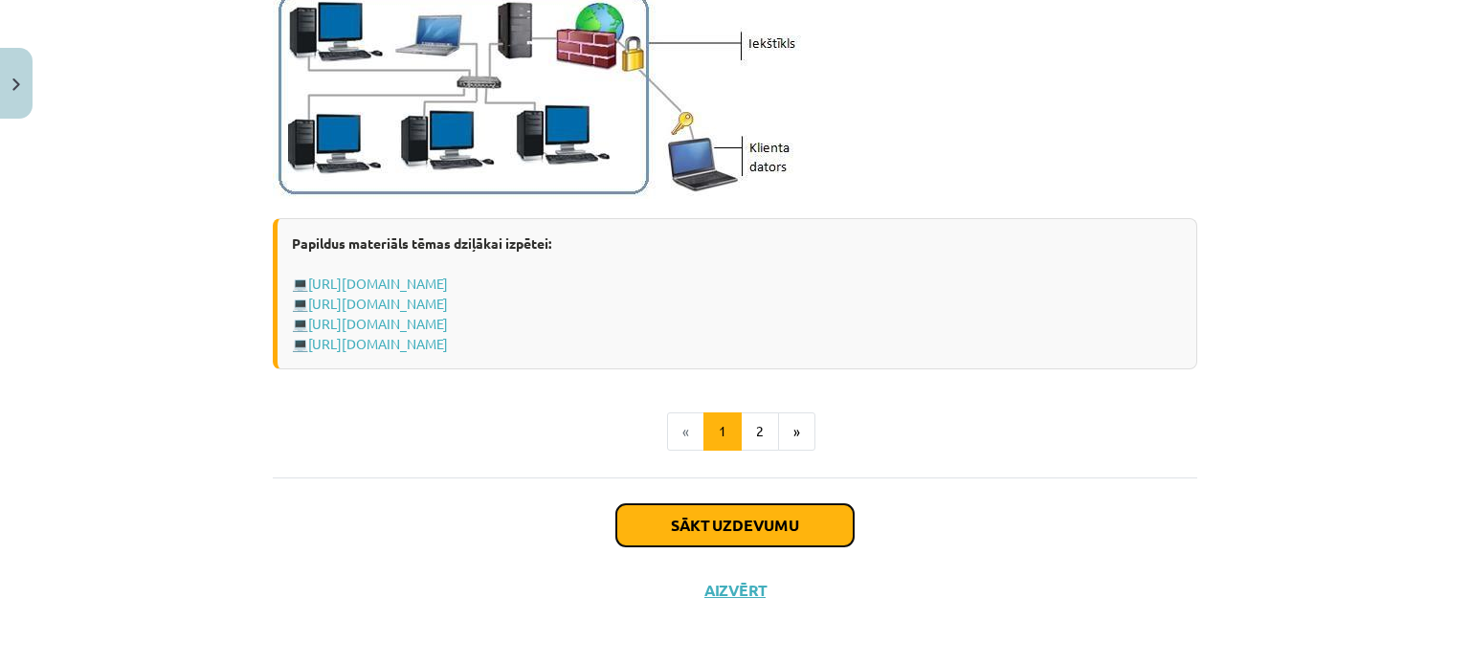
click at [824, 526] on button "Sākt uzdevumu" at bounding box center [734, 525] width 237 height 42
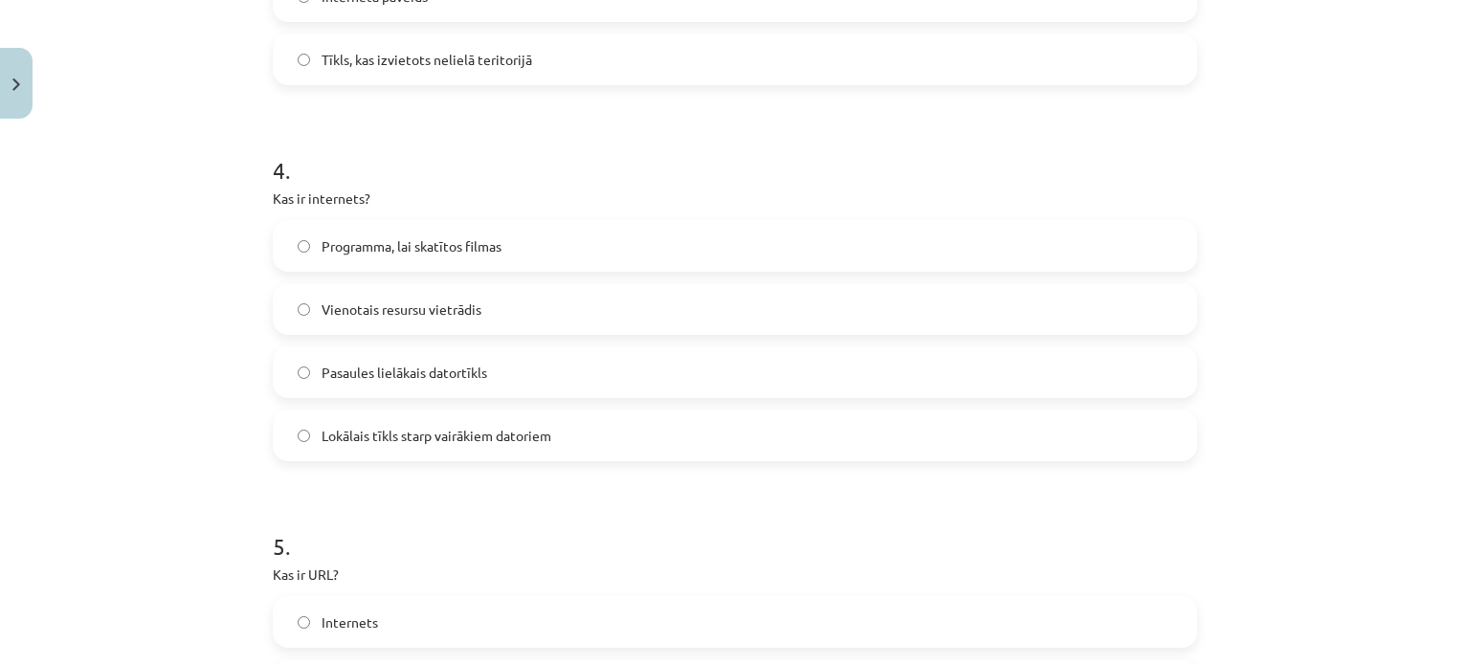
scroll to position [2155, 0]
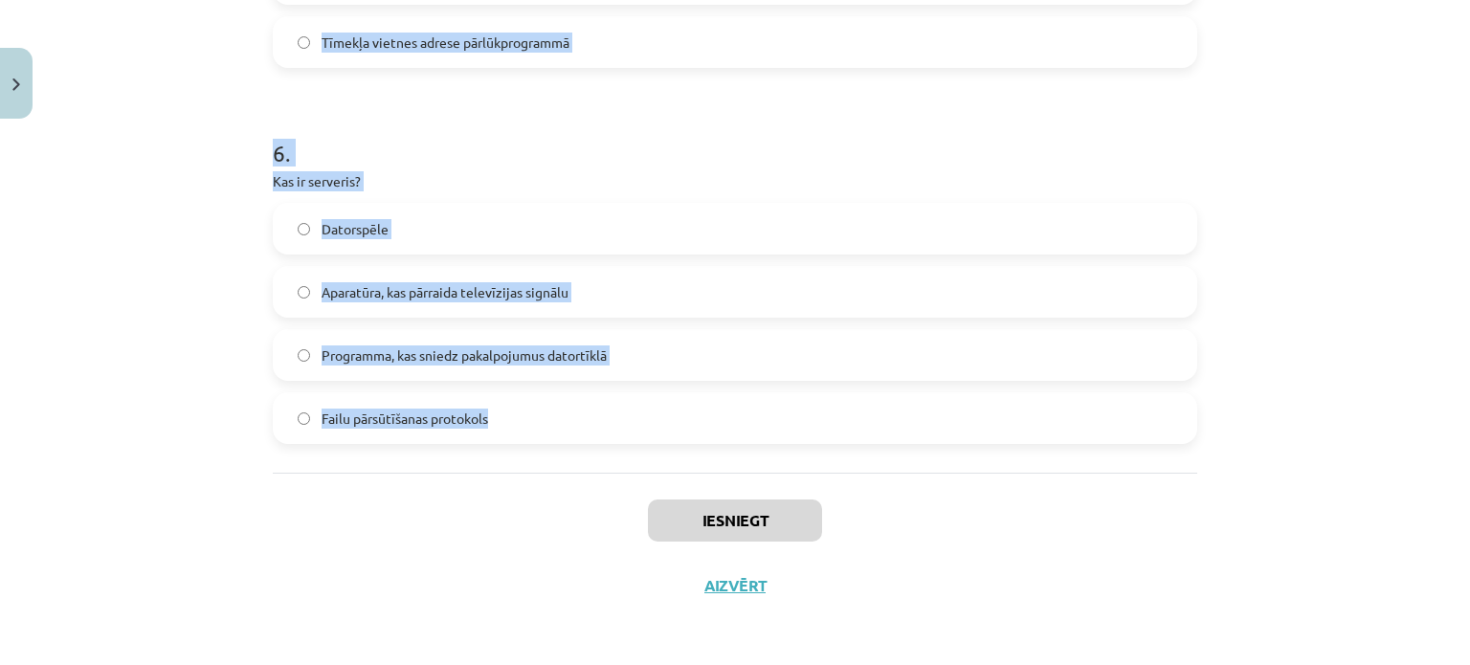
drag, startPoint x: 241, startPoint y: 356, endPoint x: 632, endPoint y: 444, distance: 400.2
click at [635, 446] on div "Mācību tēma: Datorikas - 10. klases 1. ieskaites mācību materiāls #5 4. tēma – …" at bounding box center [735, 332] width 1470 height 665
copy form "1 . Kas ir datortīkls? Datora operētājsistēma Tīmekļa vietne Datoru un ar tiem …"
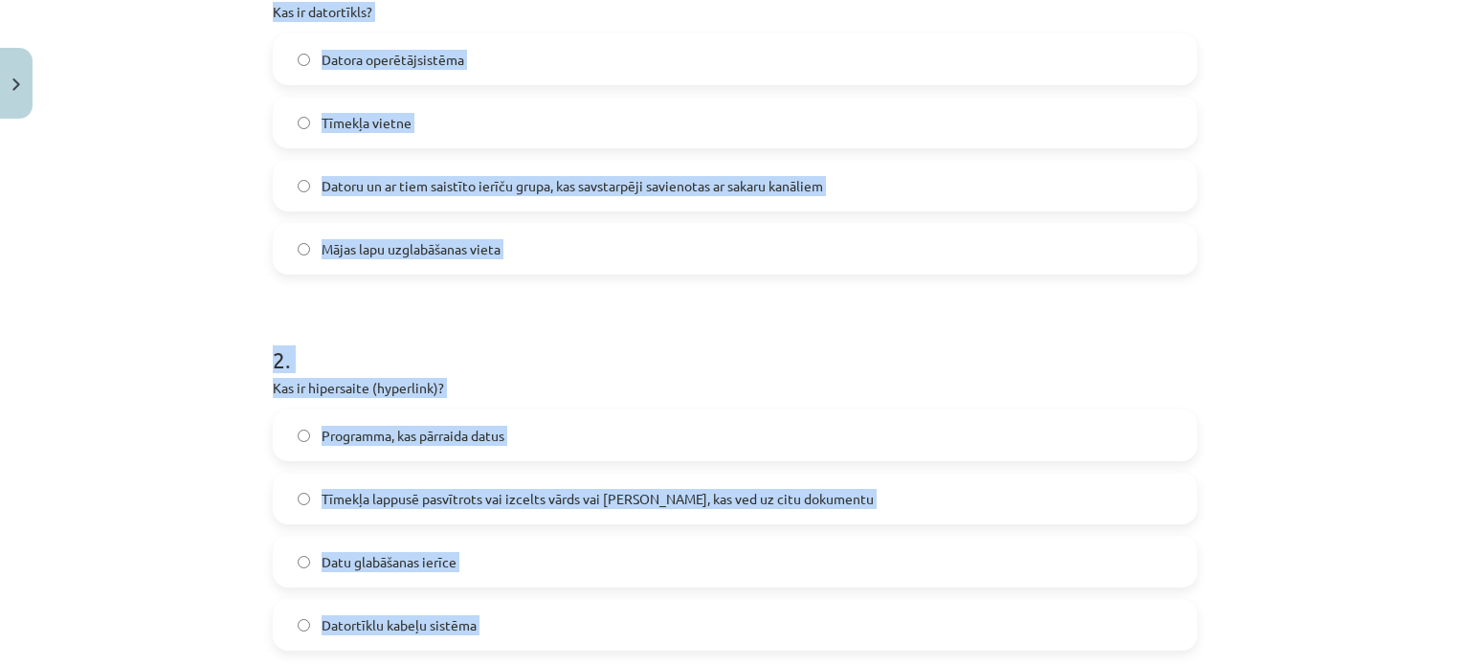
scroll to position [337, 0]
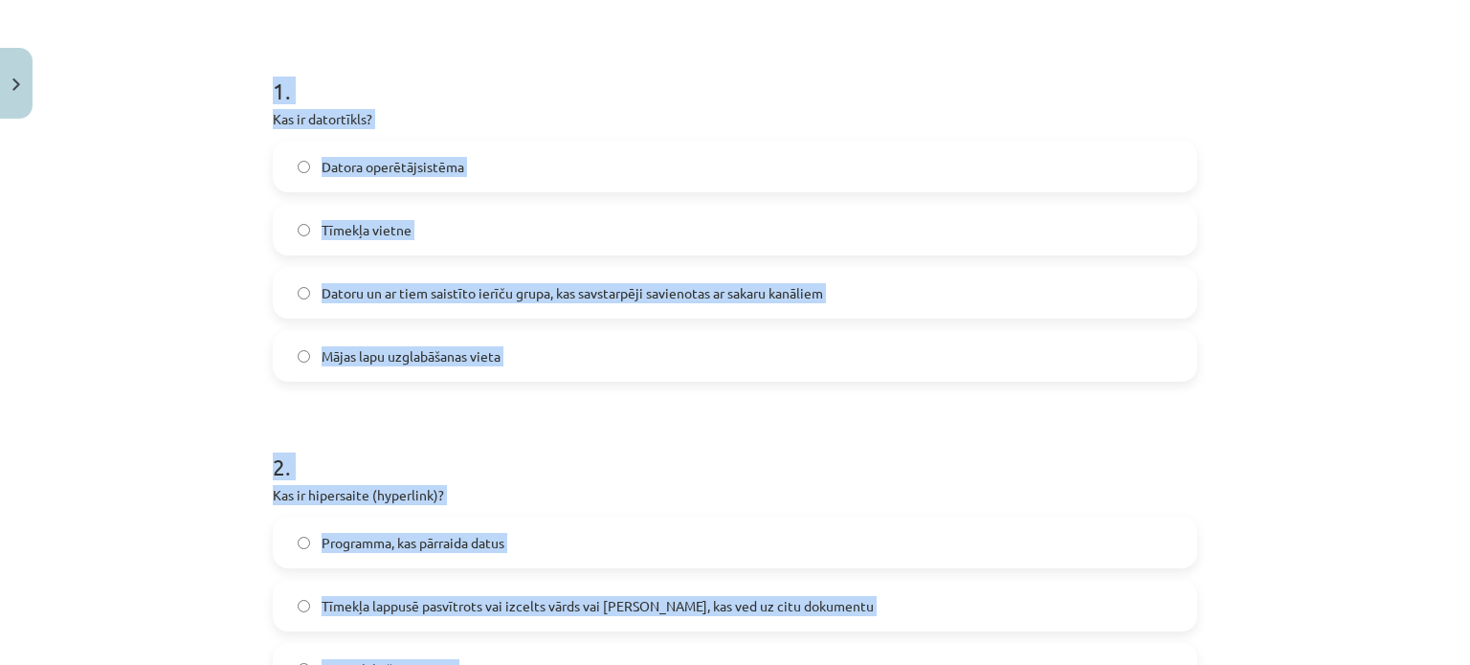
click at [398, 298] on span "Datoru un ar tiem saistīto ierīču grupa, kas savstarpēji savienotas ar sakaru k…" at bounding box center [572, 293] width 501 height 20
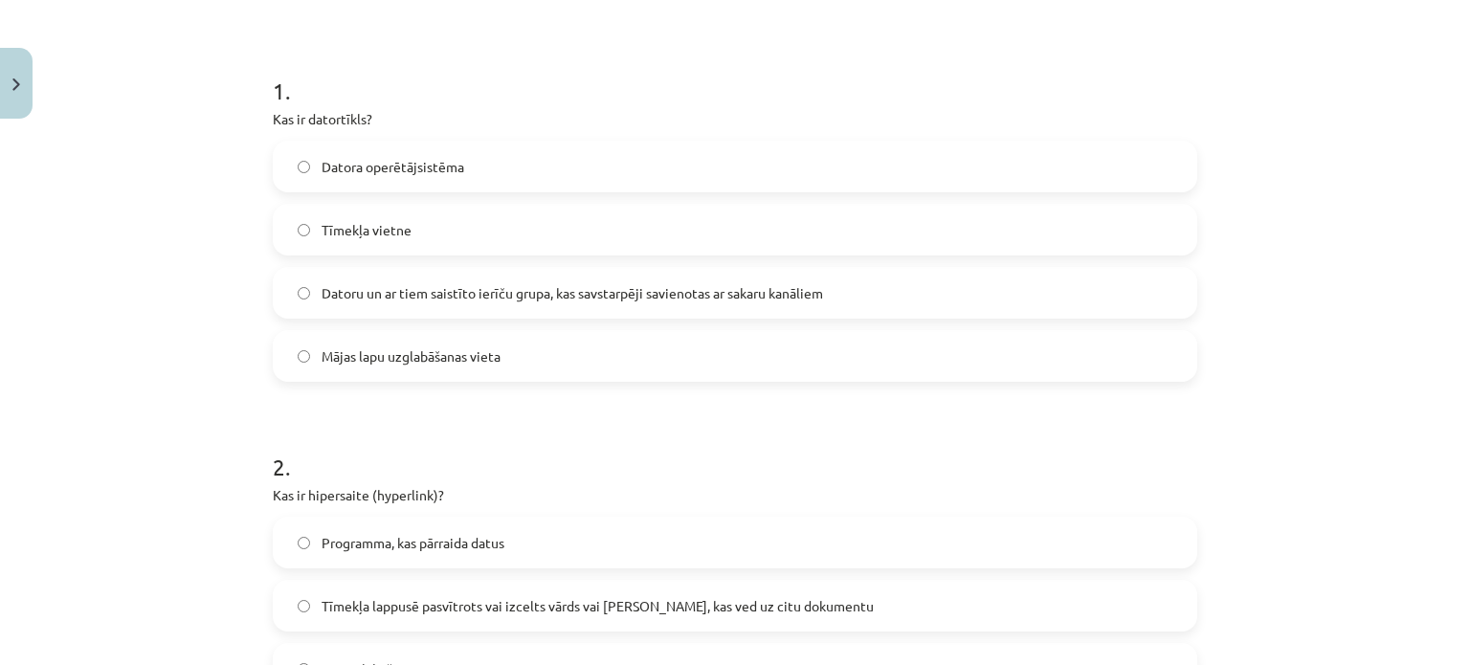
scroll to position [720, 0]
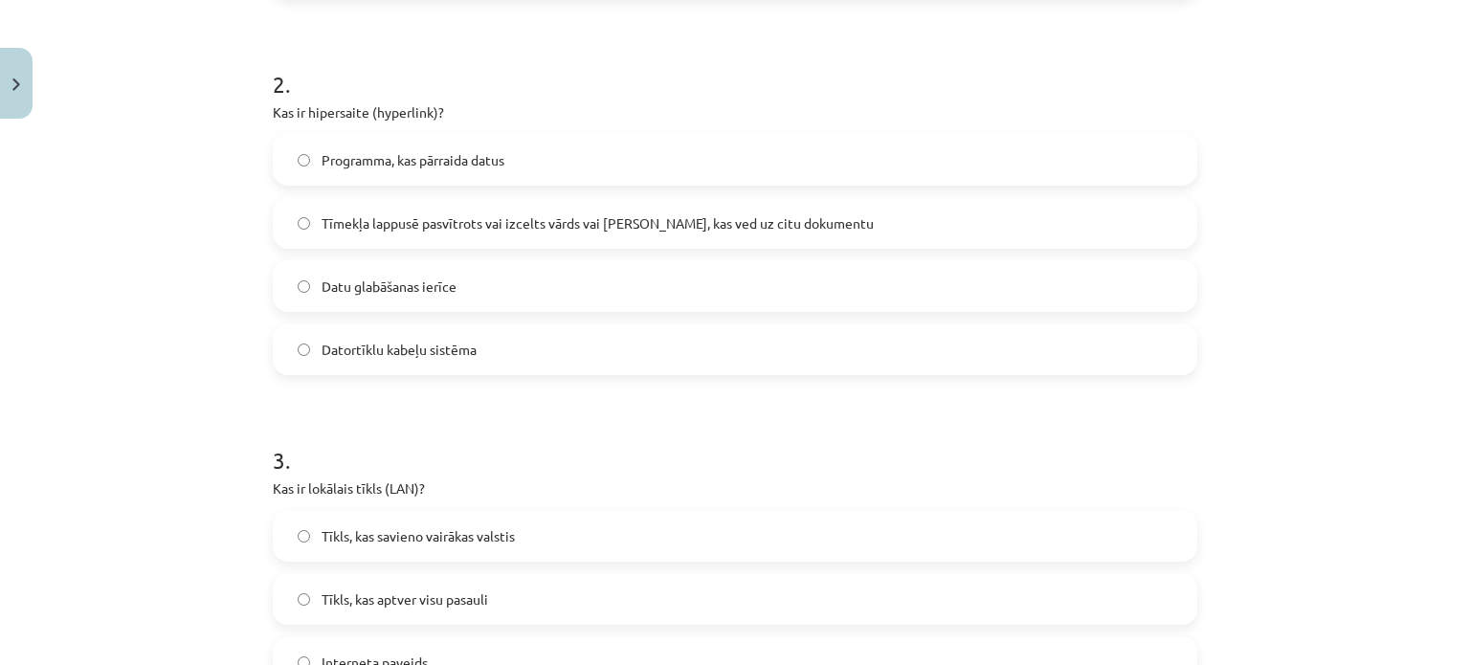
click at [455, 220] on span "Tīmekļa lappusē pasvītrots vai izcelts vārds vai frāze, kas ved uz citu dokumen…" at bounding box center [598, 223] width 552 height 20
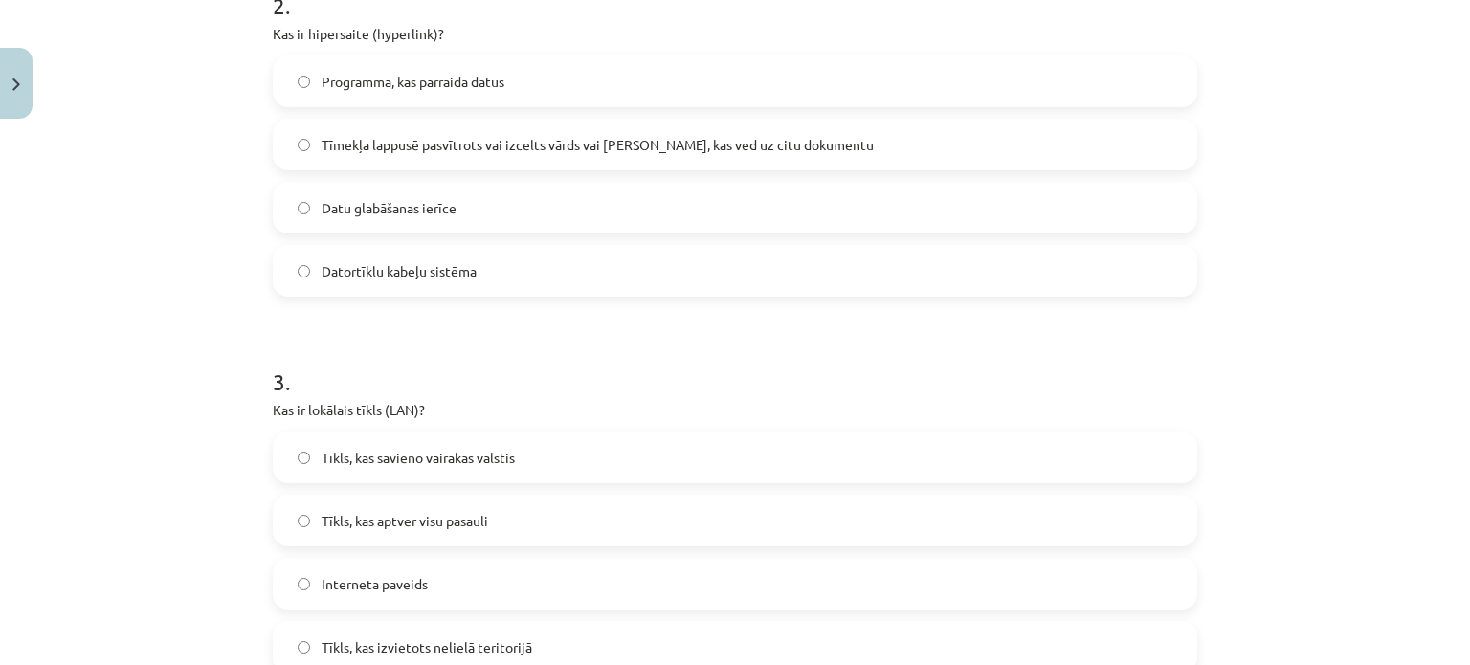
scroll to position [1007, 0]
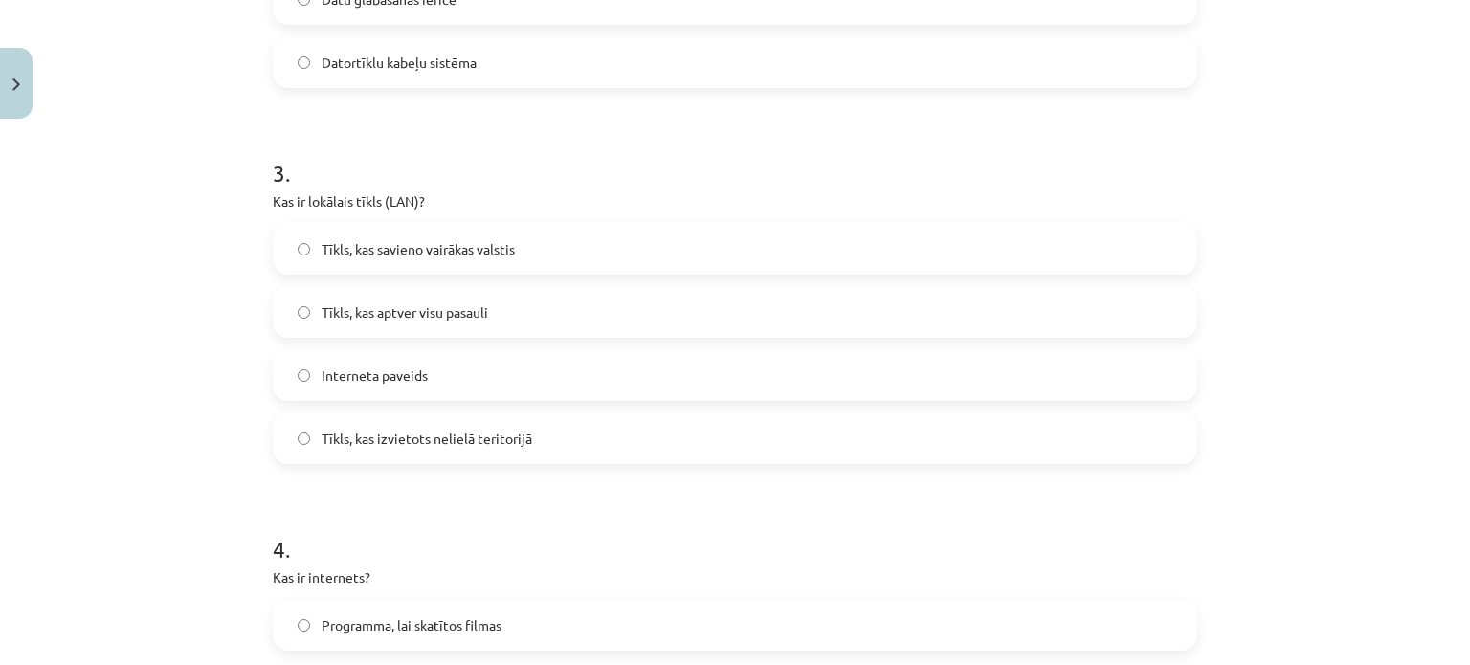
click at [479, 452] on label "Tīkls, kas izvietots nelielā teritorijā" at bounding box center [735, 438] width 921 height 48
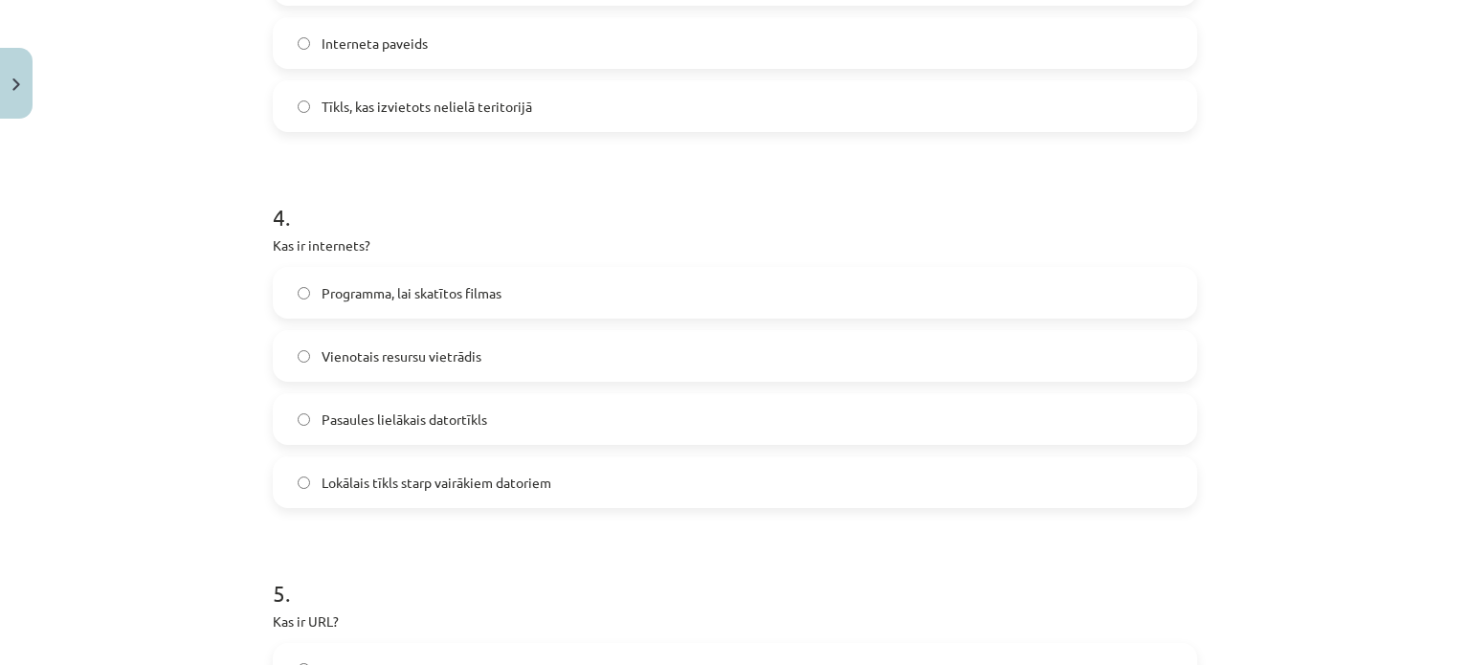
scroll to position [1389, 0]
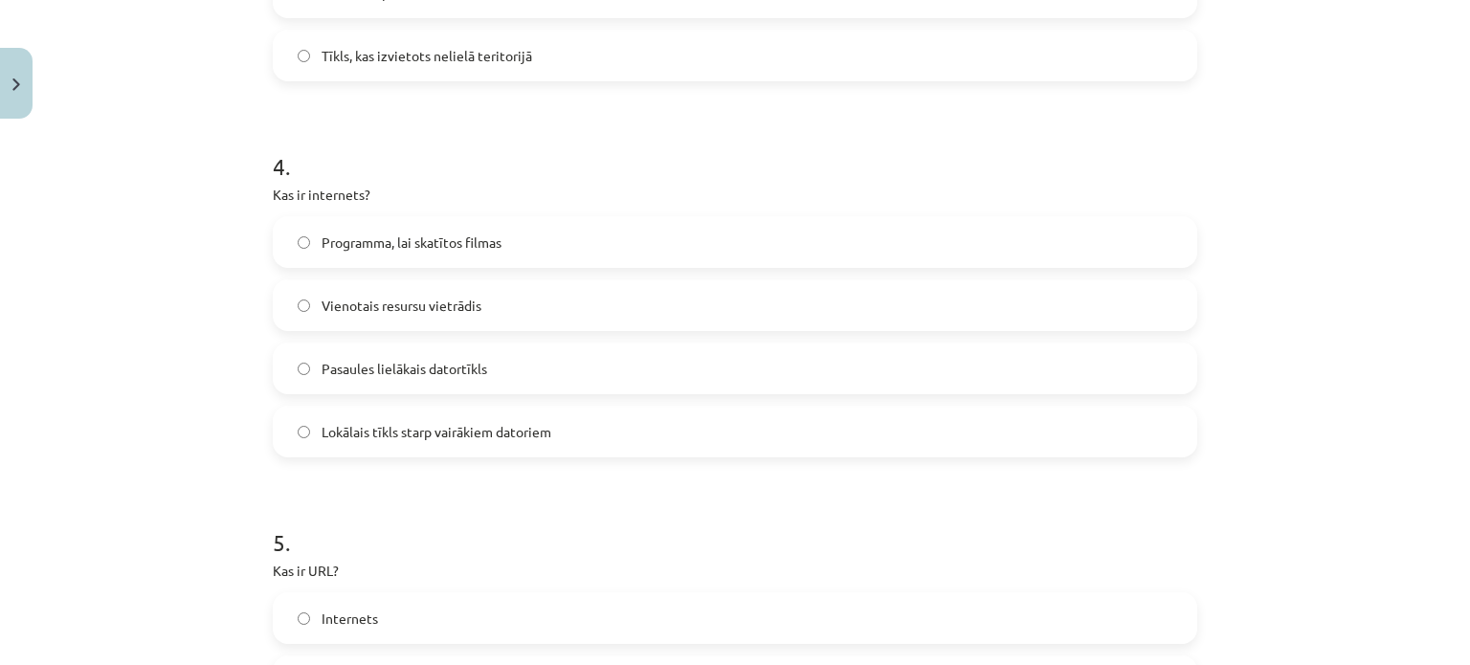
click at [424, 382] on label "Pasaules lielākais datortīkls" at bounding box center [735, 368] width 921 height 48
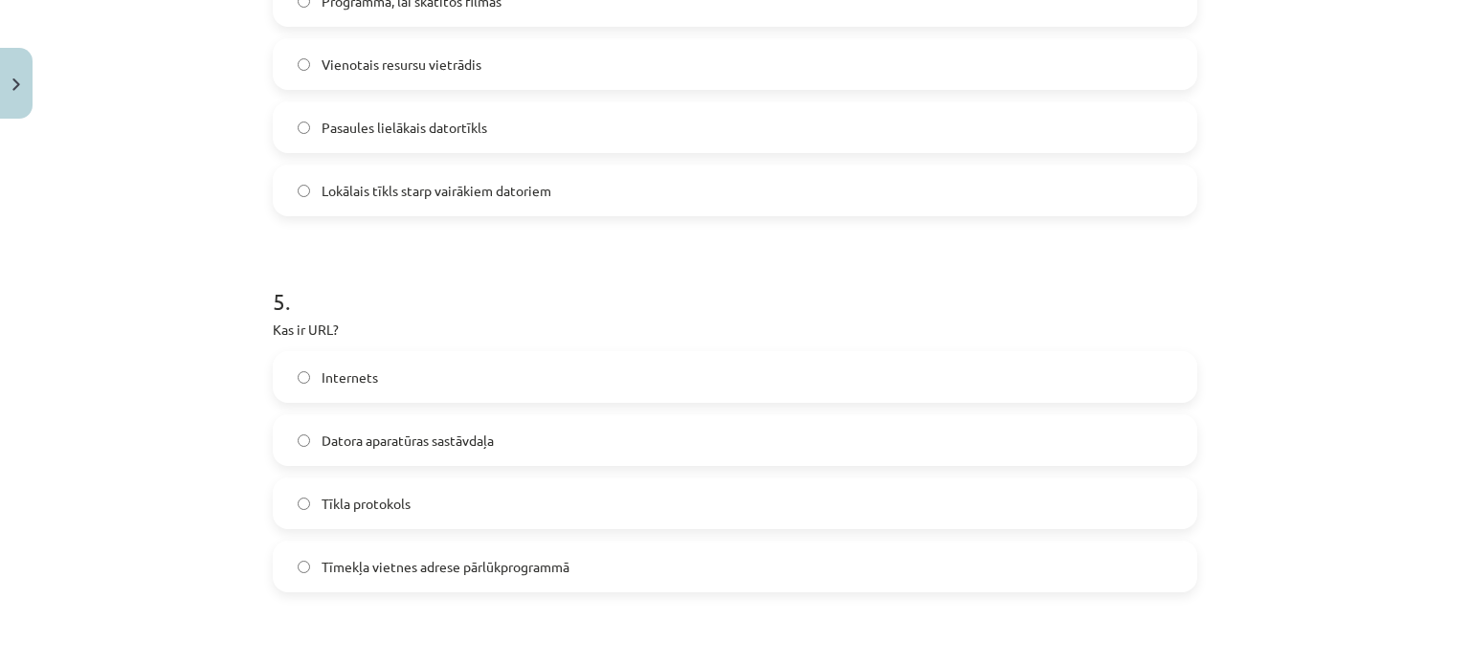
scroll to position [1772, 0]
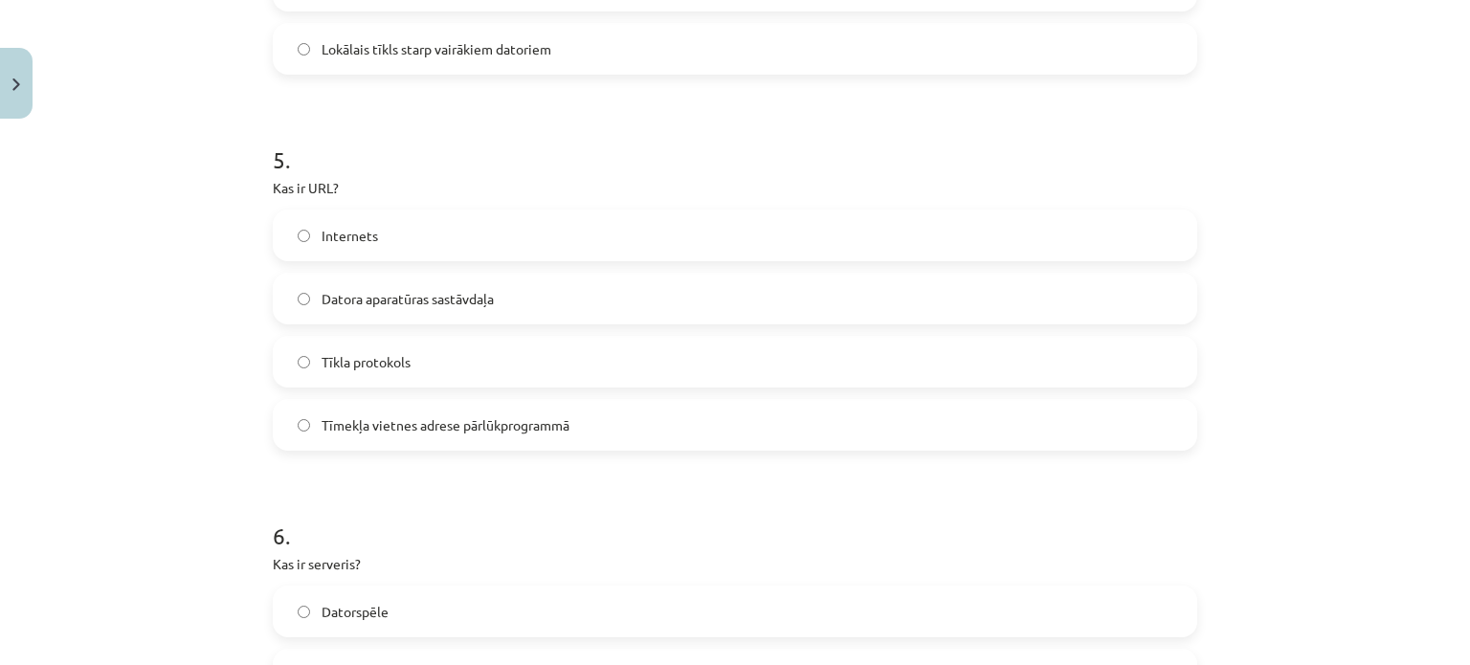
click at [413, 430] on span "Tīmekļa vietnes adrese pārlūkprogrammā" at bounding box center [446, 425] width 248 height 20
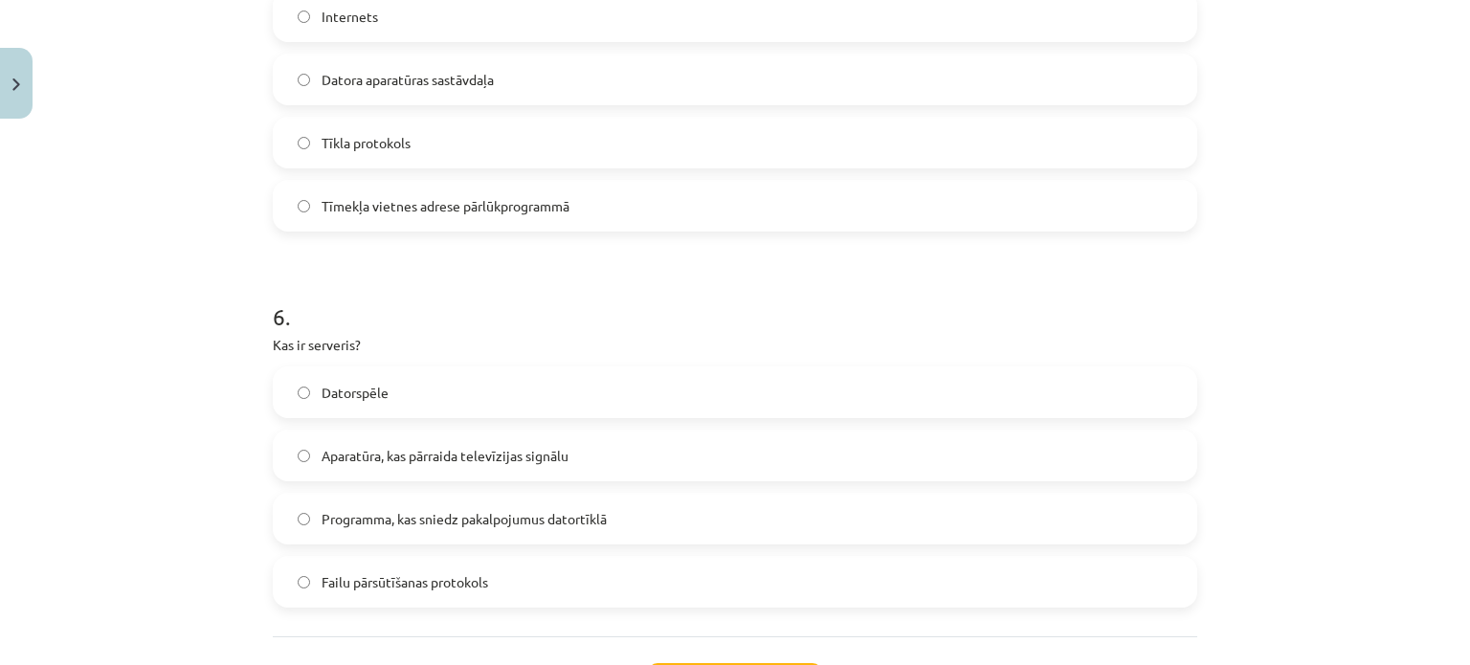
scroll to position [2155, 0]
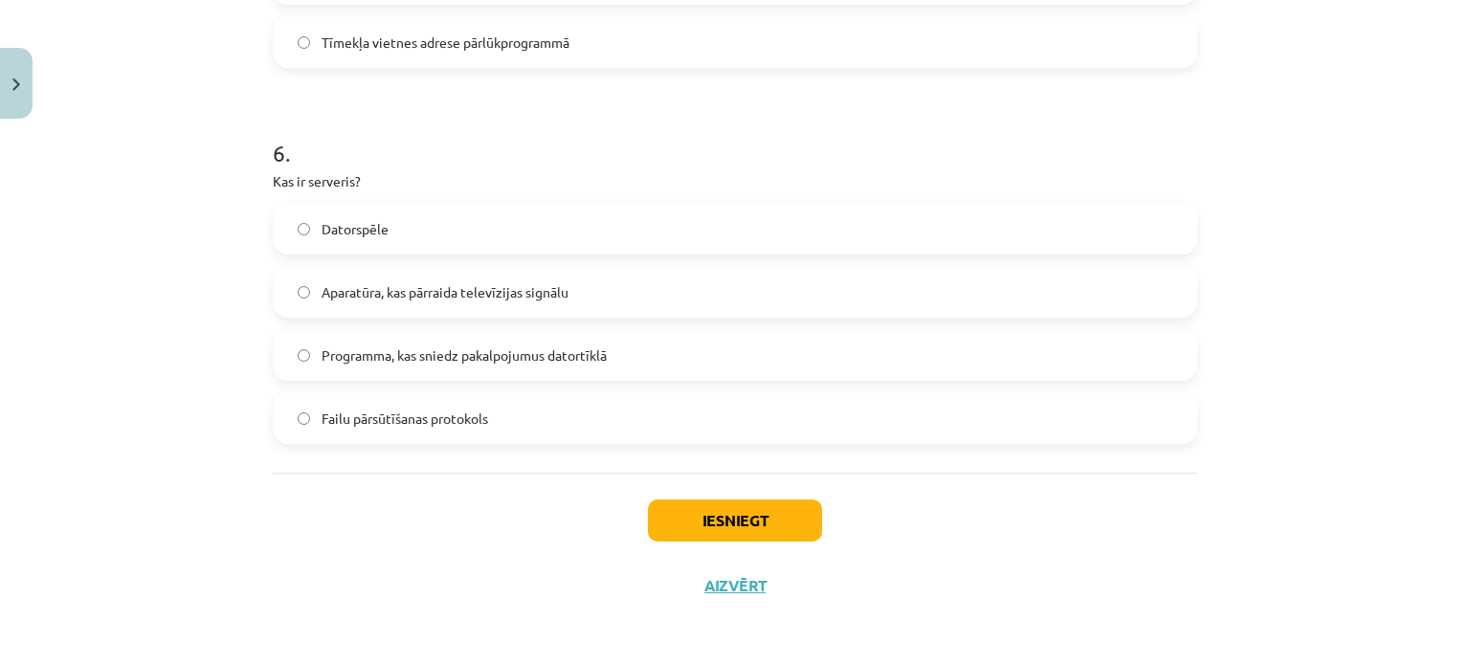
click at [480, 359] on span "Programma, kas sniedz pakalpojumus datortīklā" at bounding box center [464, 355] width 285 height 20
click at [707, 518] on button "Iesniegt" at bounding box center [735, 521] width 174 height 42
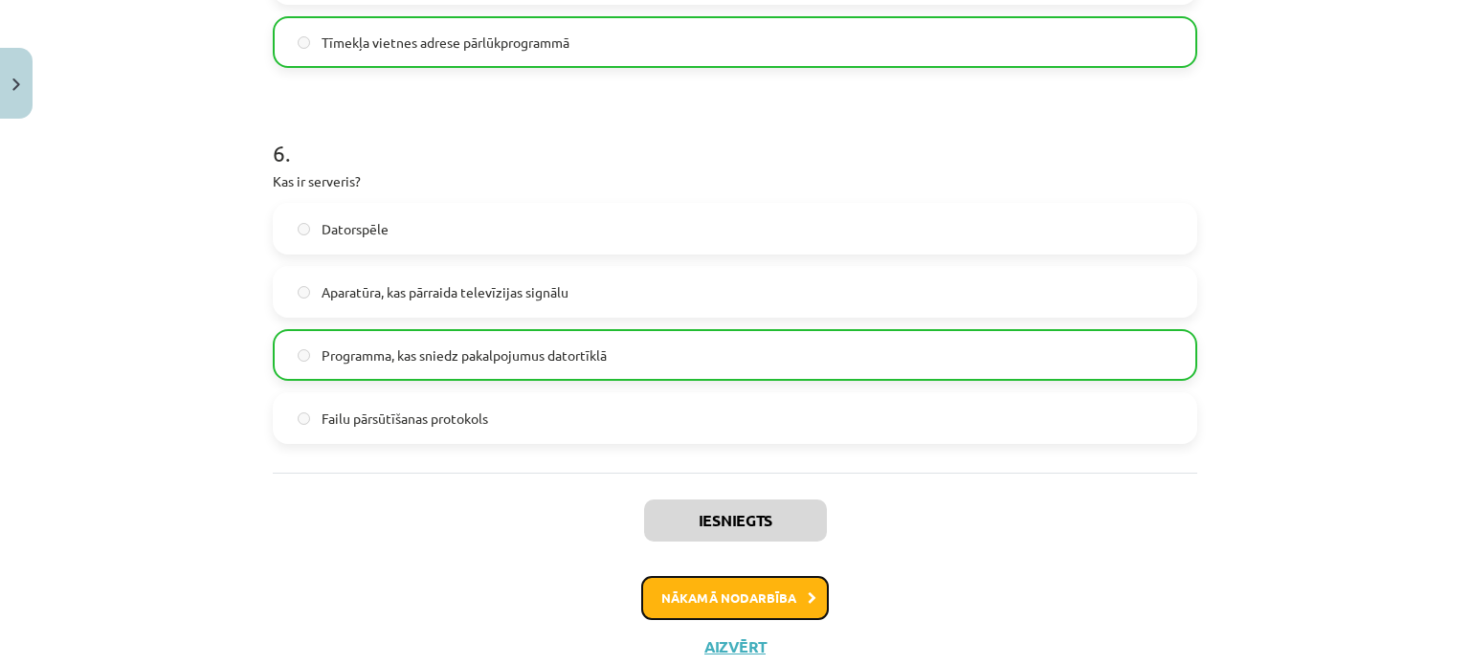
click at [731, 599] on button "Nākamā nodarbība" at bounding box center [735, 598] width 188 height 44
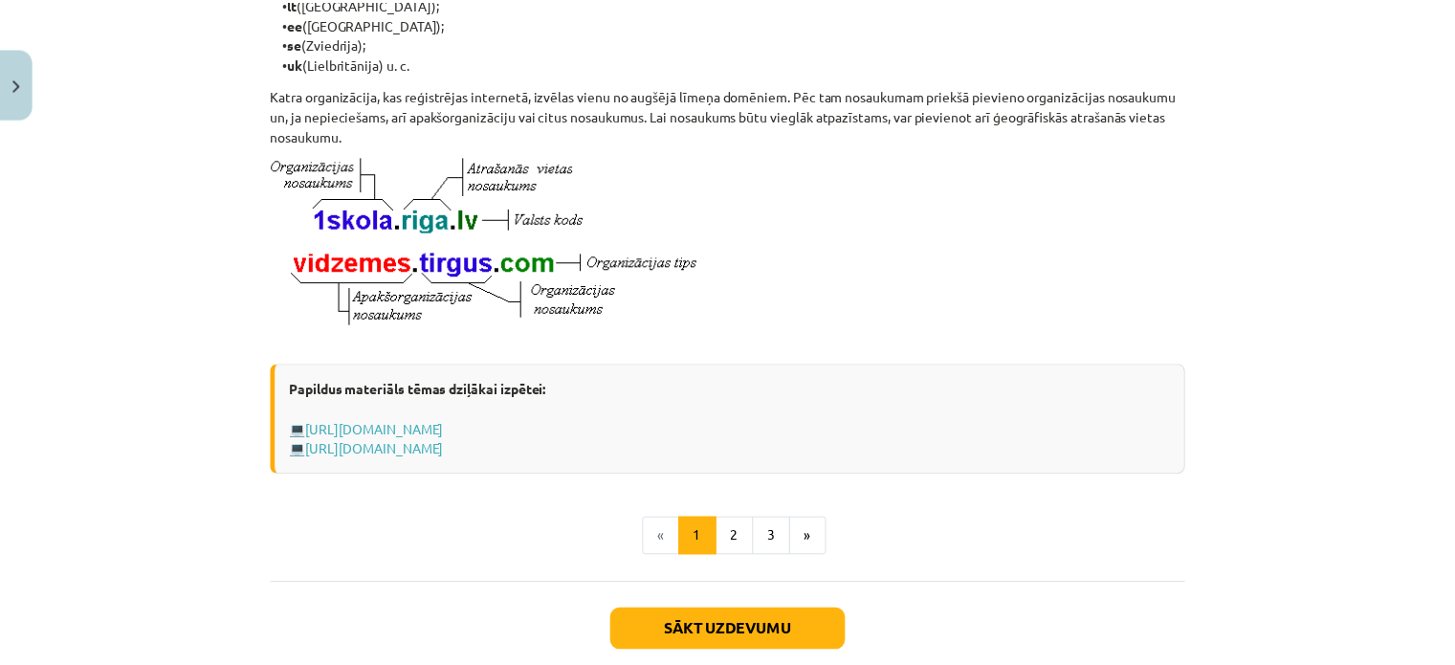
scroll to position [1111, 0]
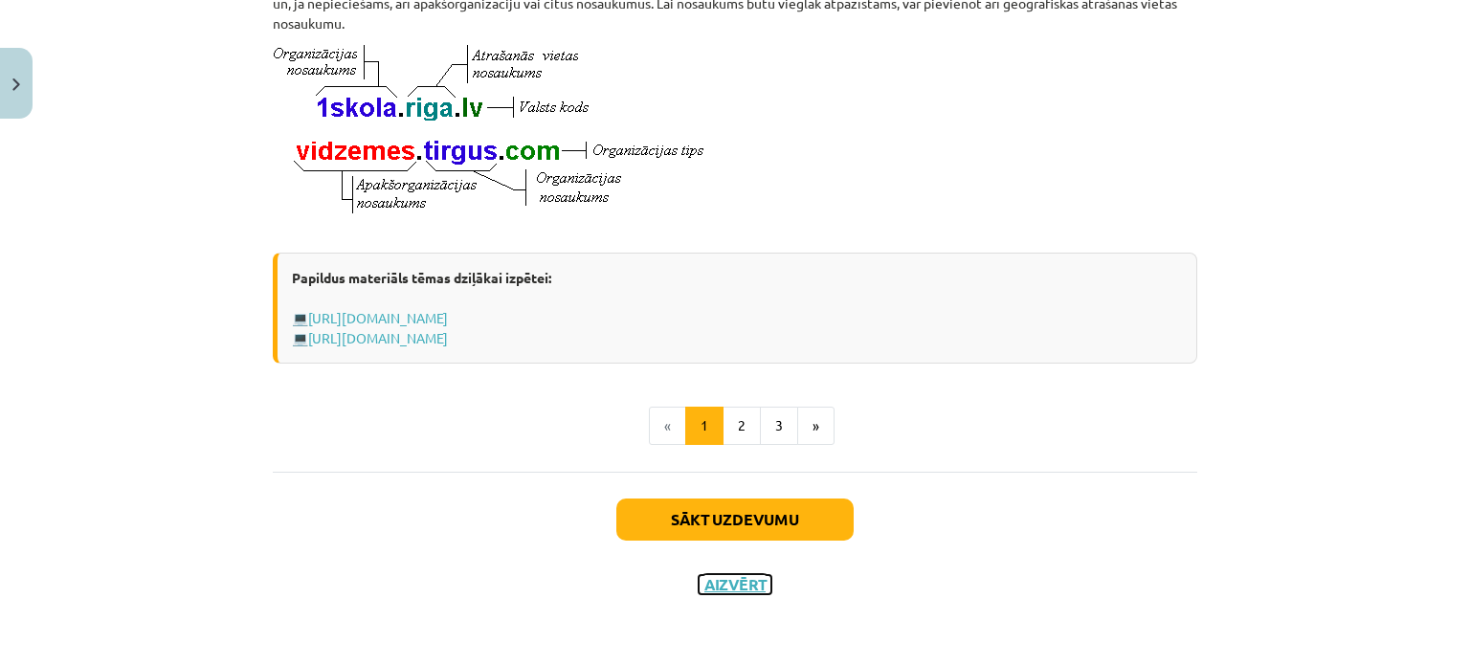
click at [726, 581] on button "Aizvērt" at bounding box center [735, 584] width 73 height 19
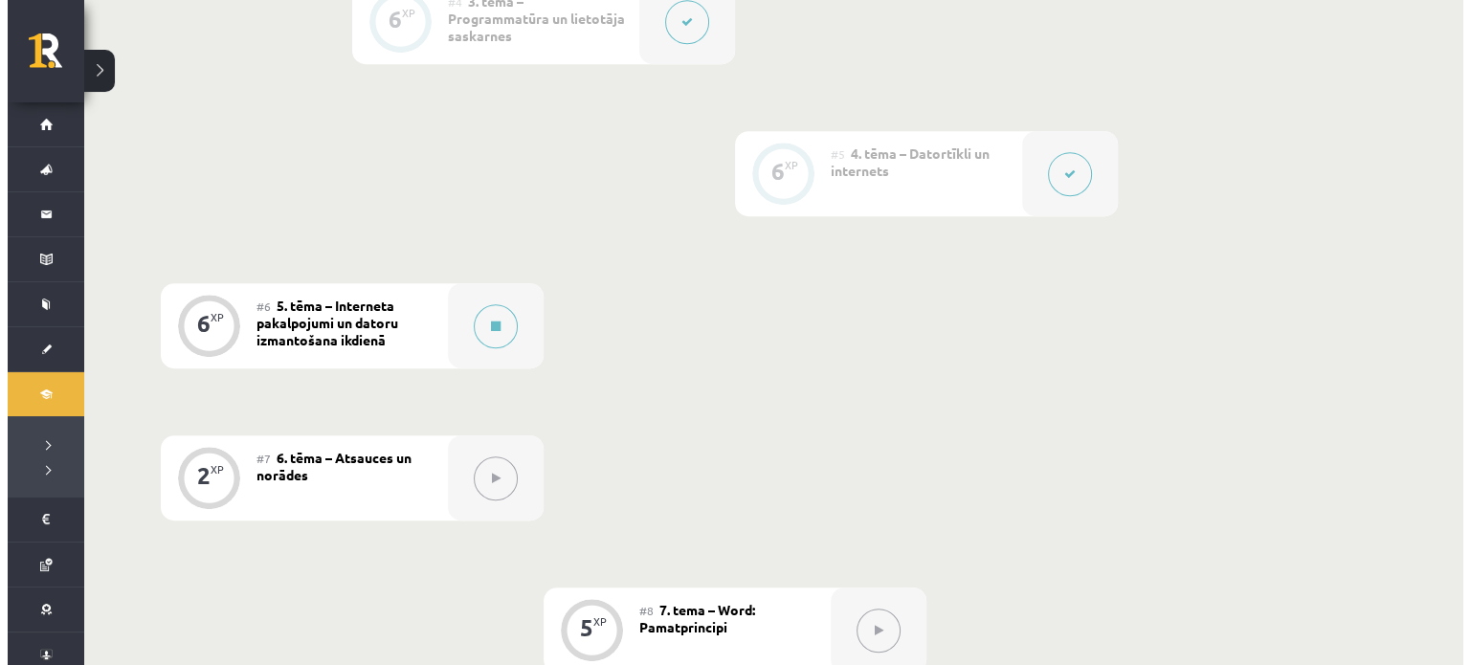
scroll to position [1074, 0]
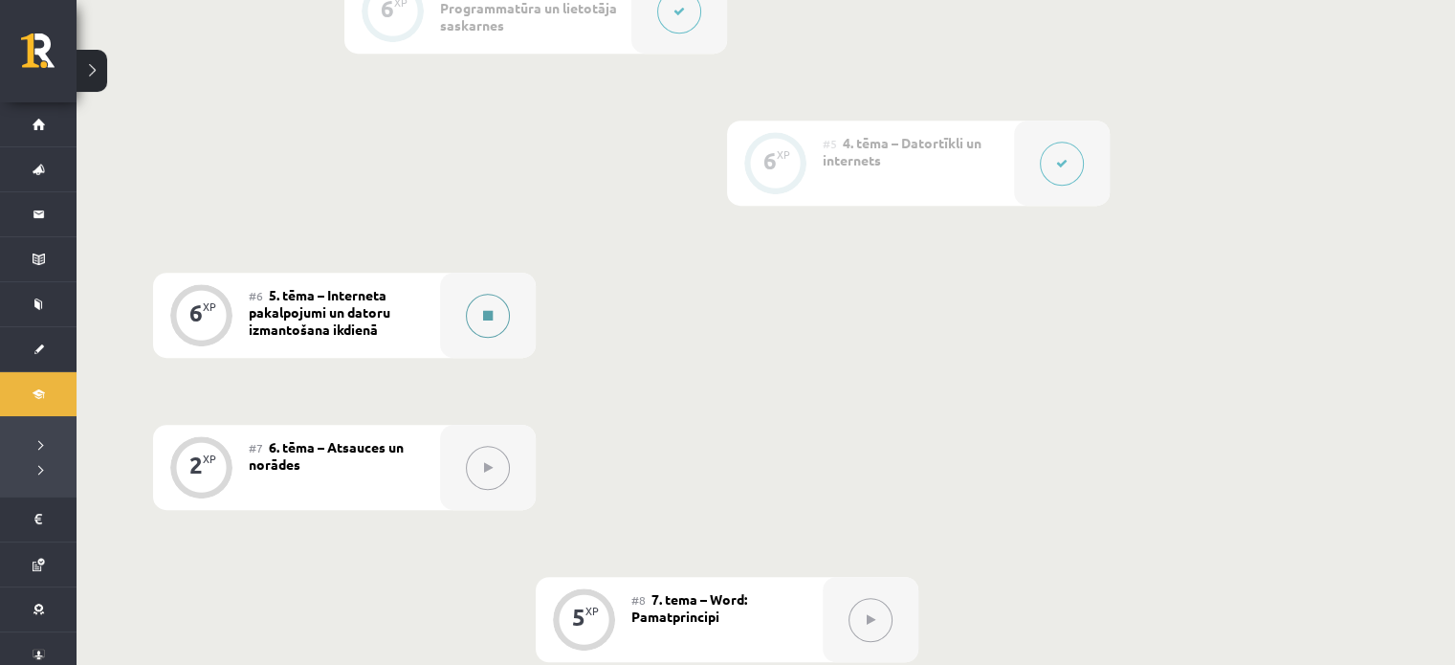
click at [497, 327] on button at bounding box center [488, 316] width 44 height 44
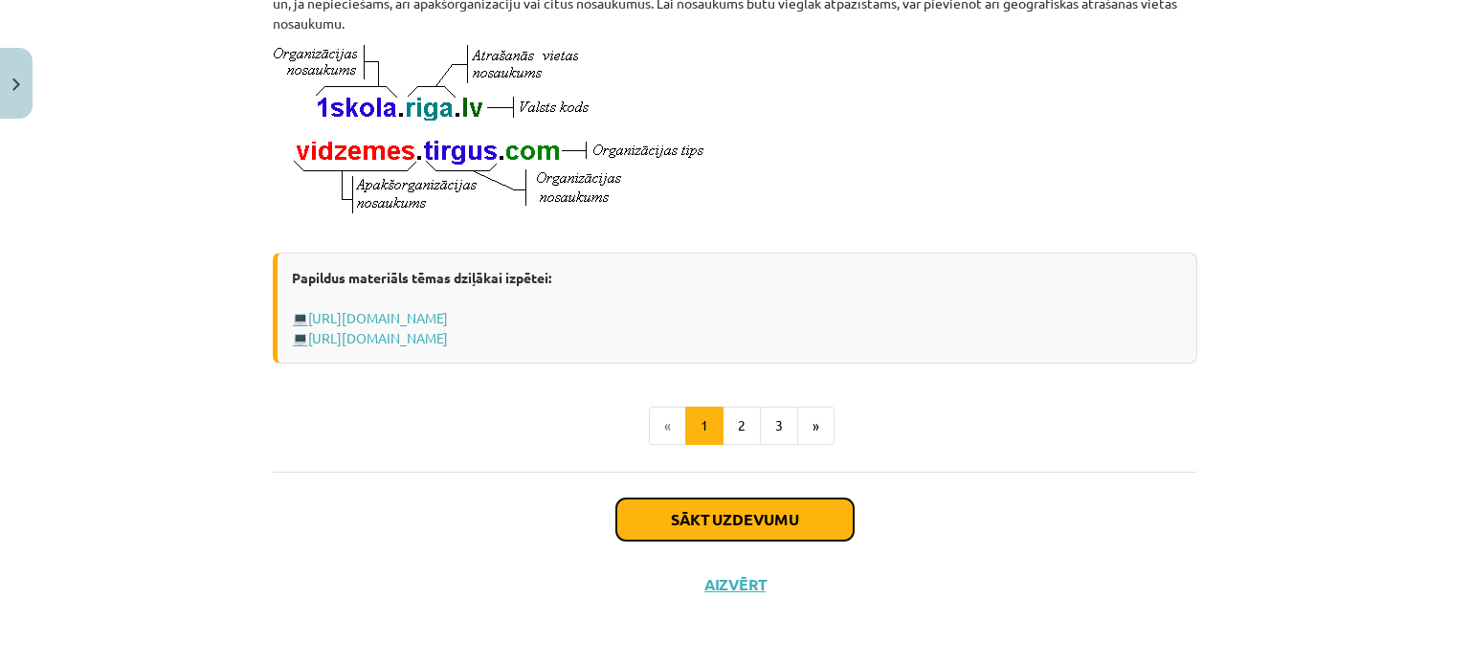
click at [659, 510] on button "Sākt uzdevumu" at bounding box center [734, 520] width 237 height 42
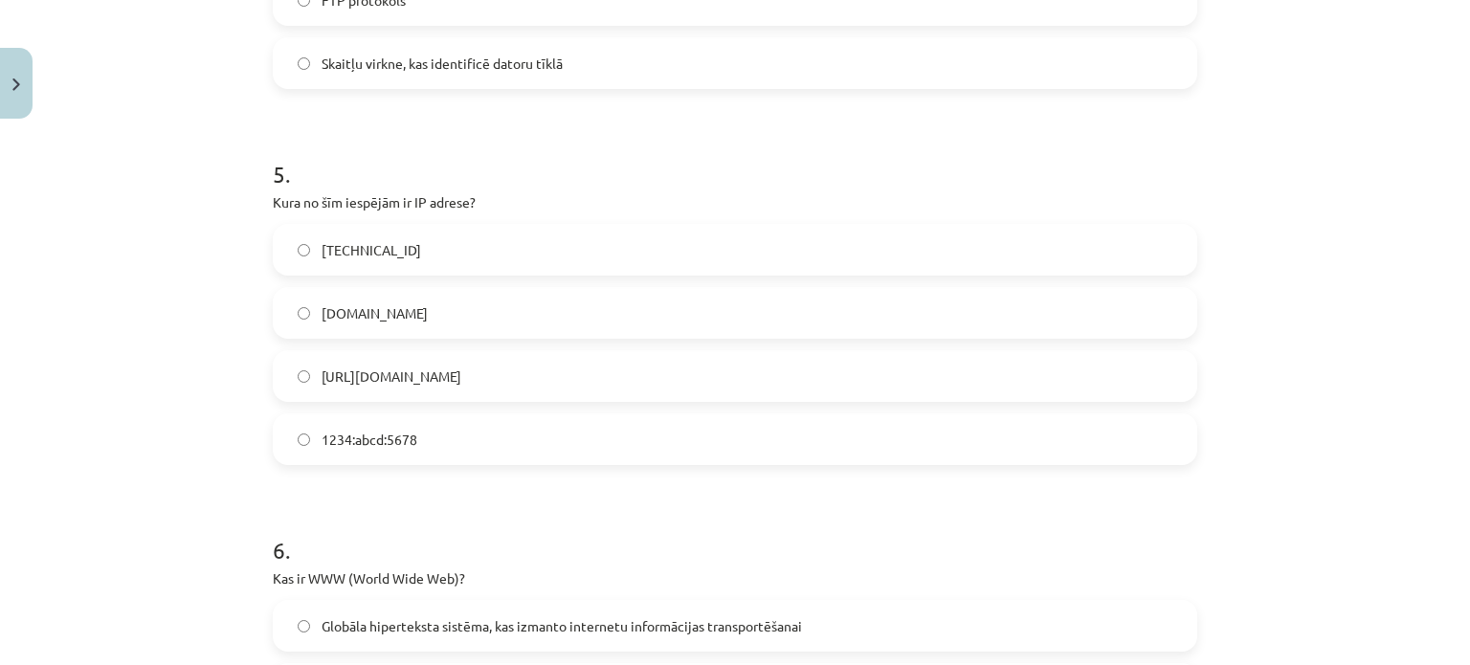
scroll to position [2029, 0]
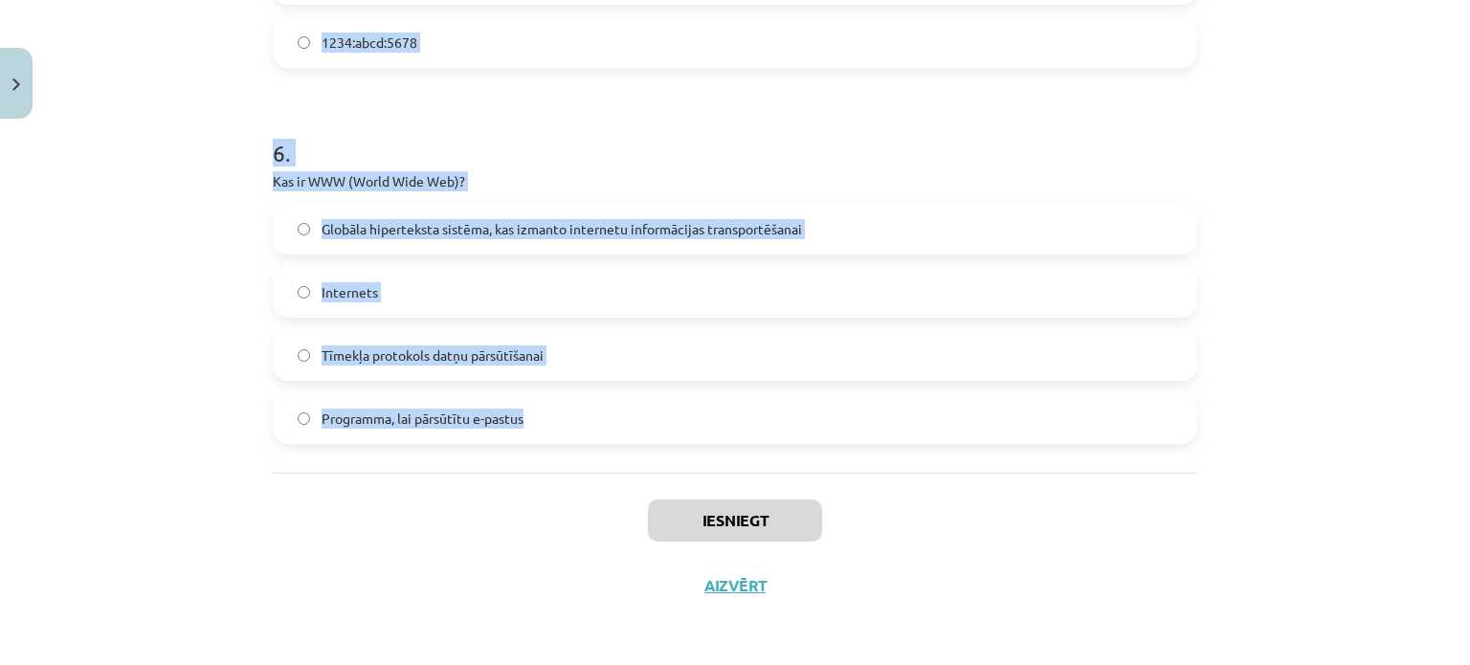
drag, startPoint x: 299, startPoint y: 371, endPoint x: 607, endPoint y: 411, distance: 310.6
click at [607, 411] on div "Mācību tēma: Datorikas - 10. klases 1. ieskaites mācību materiāls #6 5. tēma – …" at bounding box center [735, 332] width 1470 height 665
copy form "1 . Kāds ir viens no teledarba trūkumiem? Intelektuālam darbam piemērota vide L…"
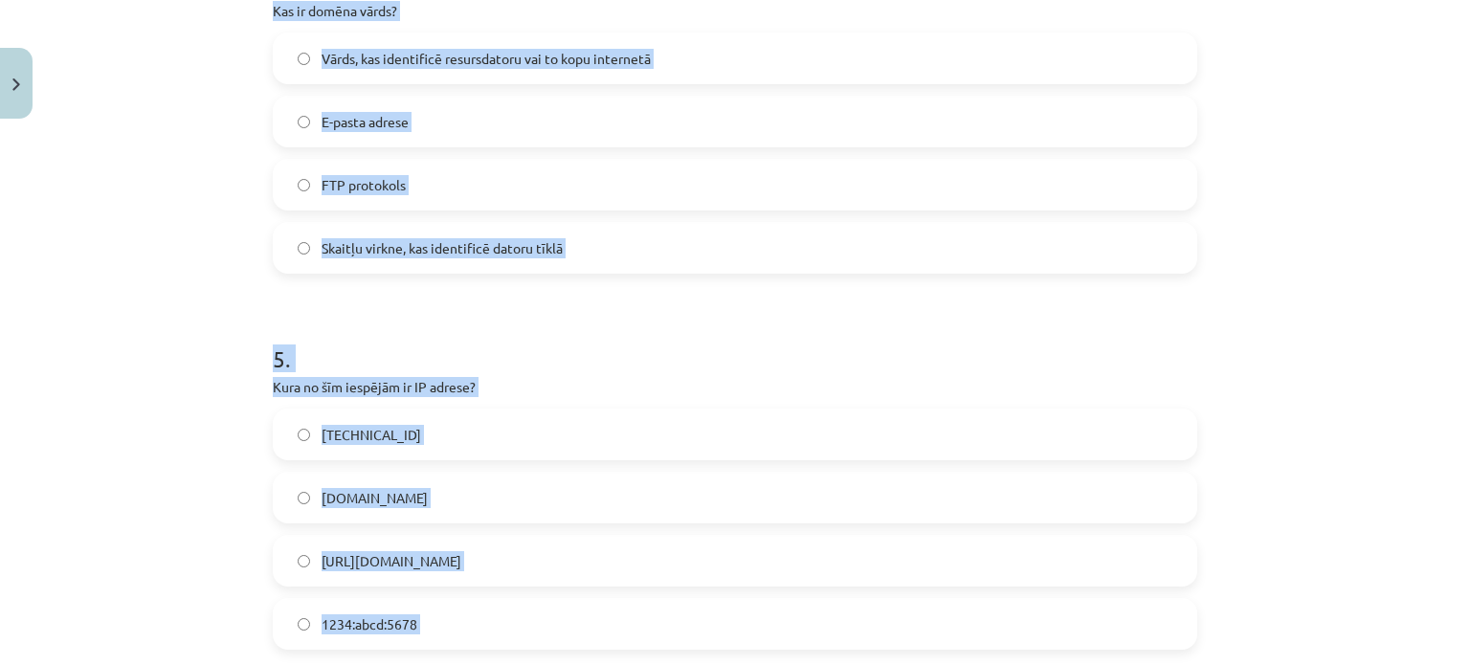
scroll to position [89, 0]
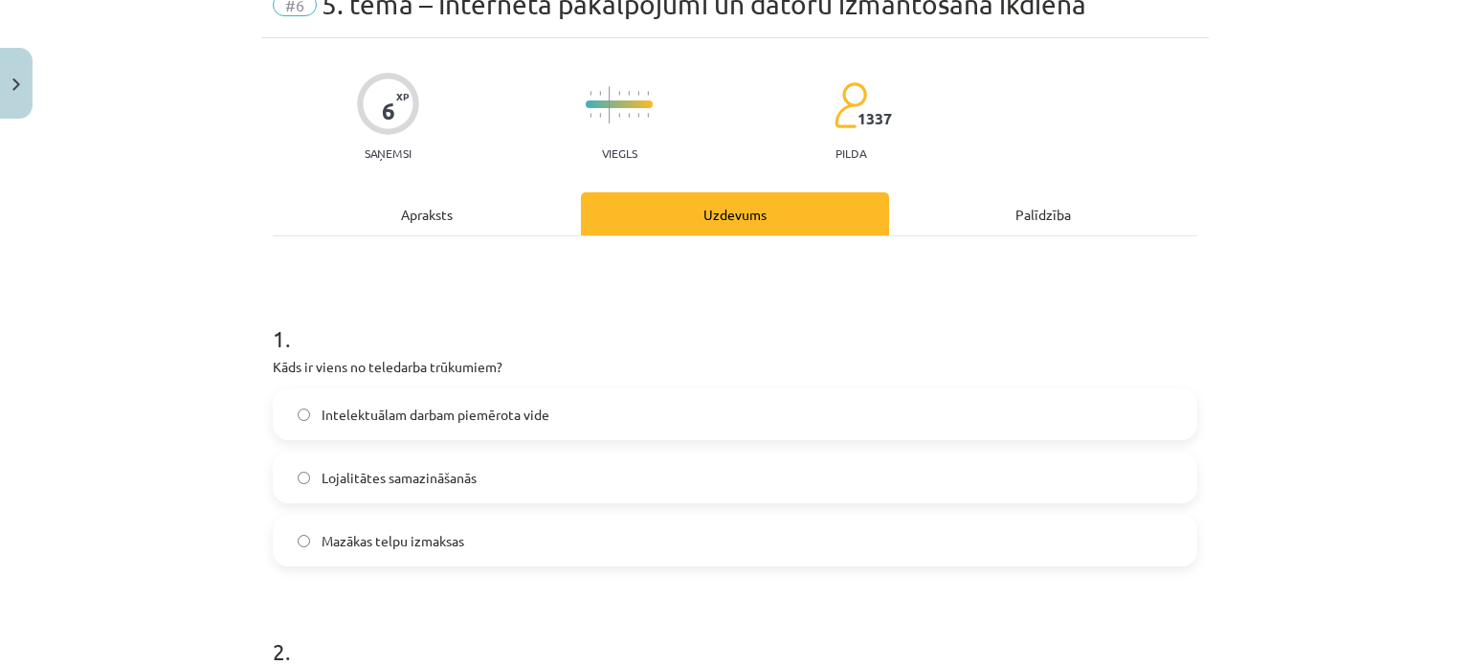
drag, startPoint x: 195, startPoint y: 217, endPoint x: 272, endPoint y: 310, distance: 120.3
click at [199, 211] on div "Mācību tēma: Datorikas - 10. klases 1. ieskaites mācību materiāls #6 5. tēma – …" at bounding box center [735, 332] width 1470 height 665
click at [367, 468] on span "Lojalitātes samazināšanās" at bounding box center [399, 478] width 155 height 20
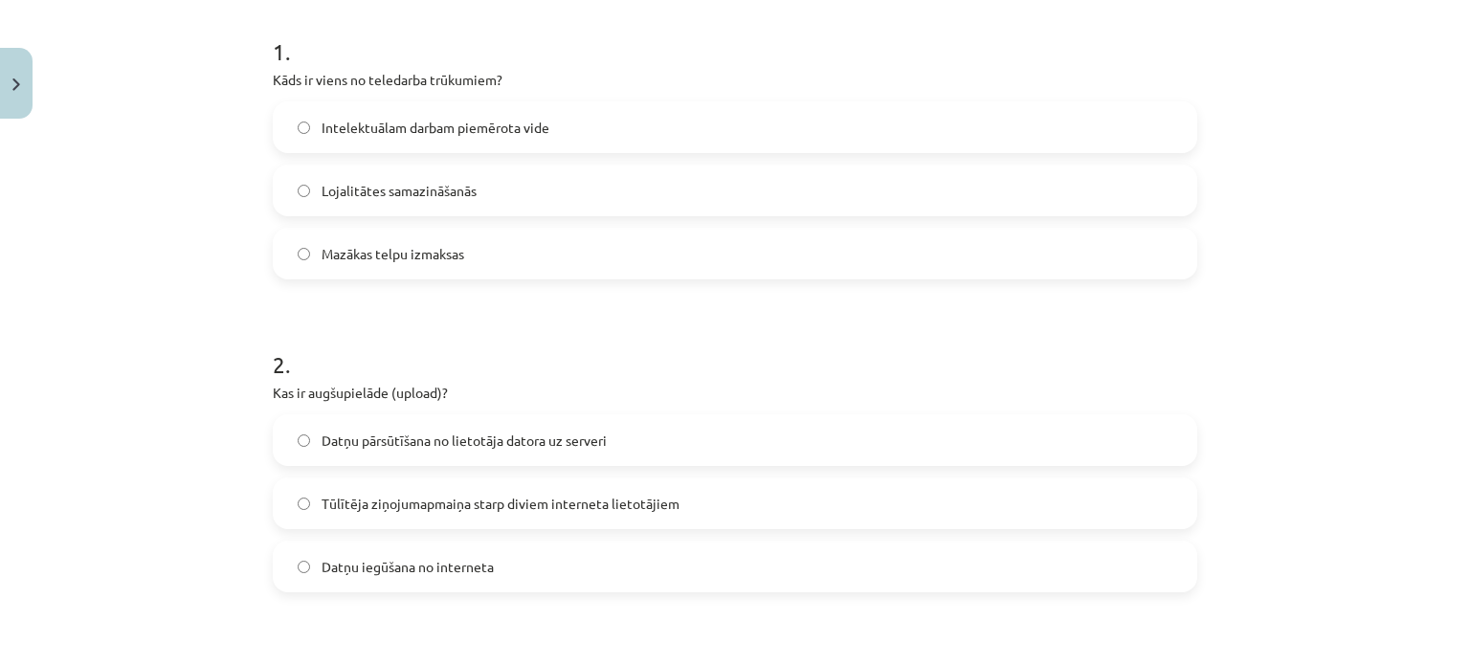
click at [500, 449] on span "Datņu pārsūtīšana no lietotāja datora uz serveri" at bounding box center [464, 441] width 285 height 20
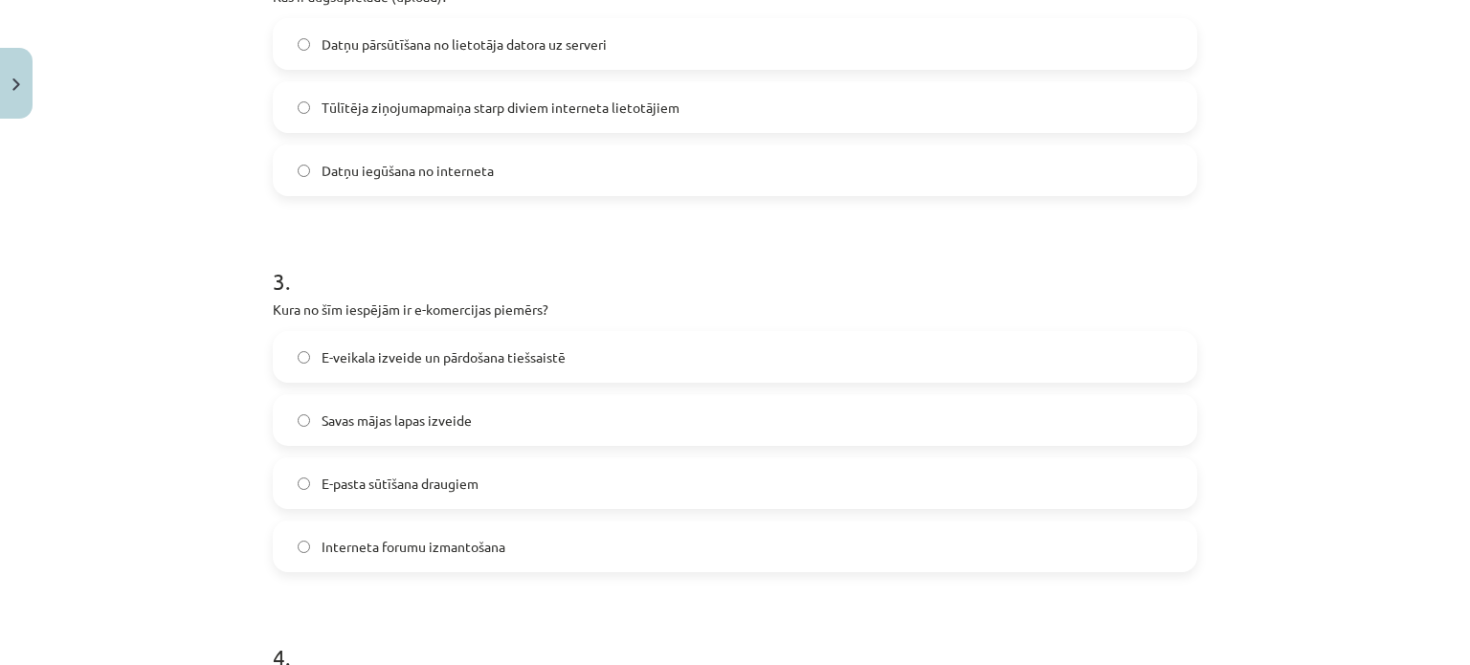
scroll to position [855, 0]
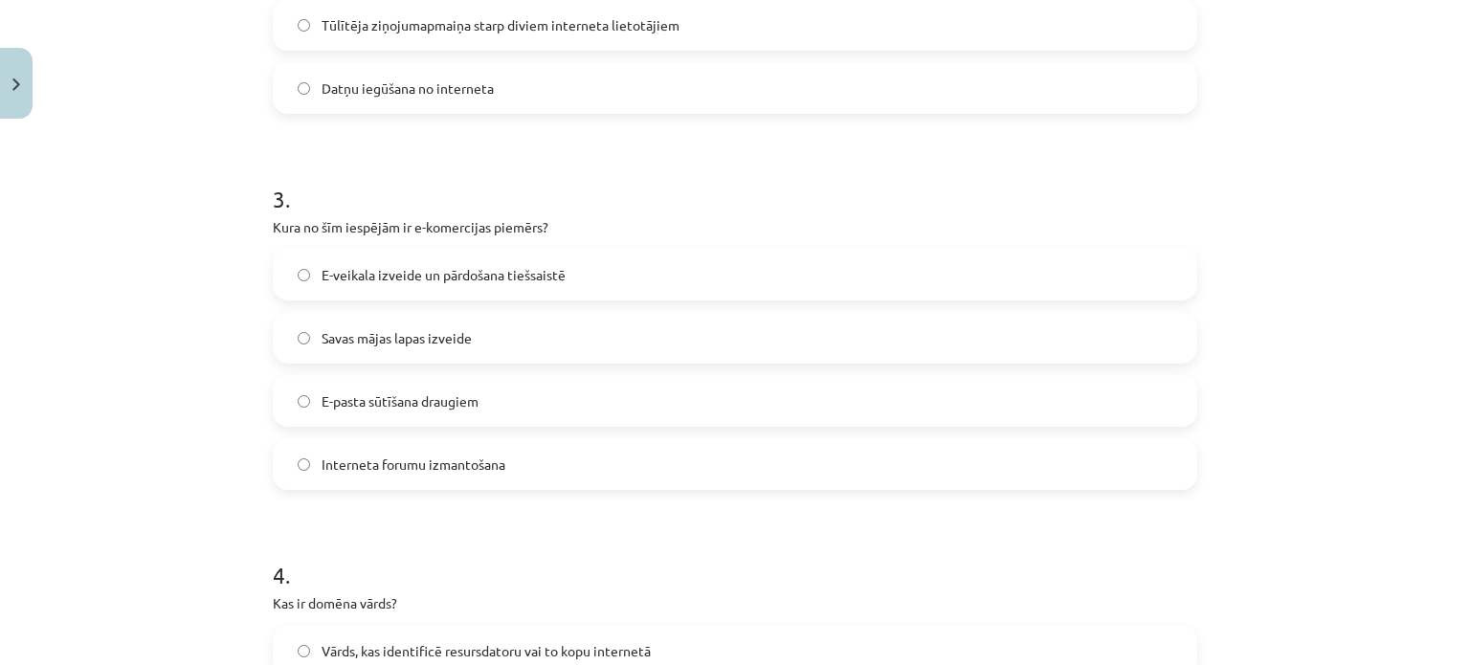
click at [474, 278] on span "E-veikala izveide un pārdošana tiešsaistē" at bounding box center [444, 275] width 244 height 20
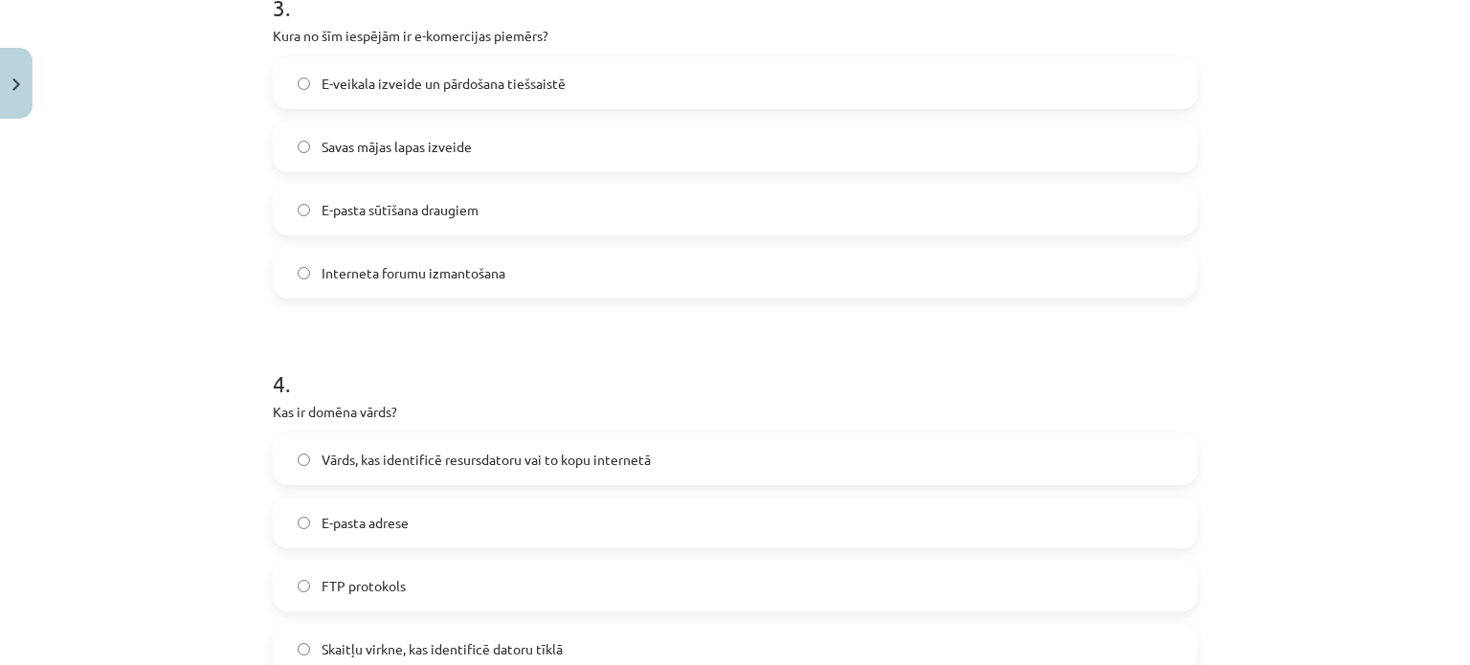
scroll to position [1237, 0]
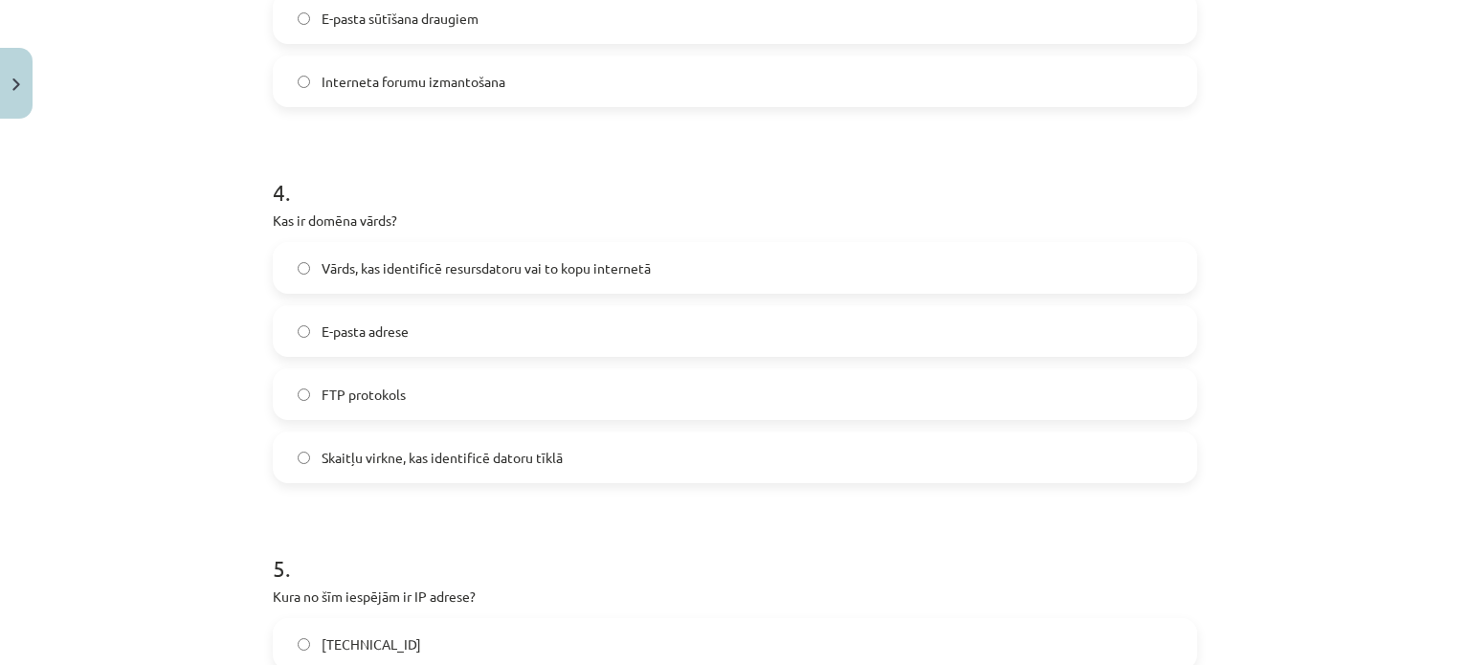
click at [449, 258] on span "Vārds, kas identificē resursdatoru vai to kopu internetā" at bounding box center [486, 268] width 329 height 20
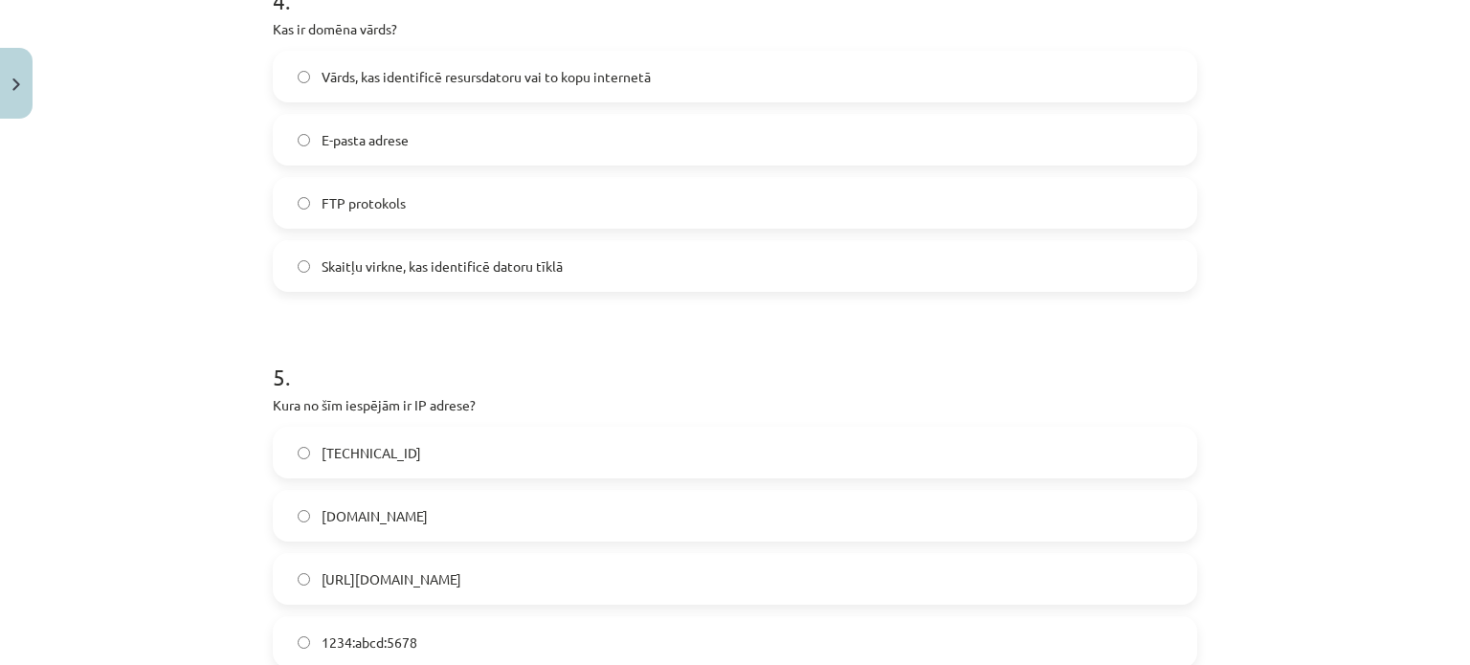
scroll to position [1620, 0]
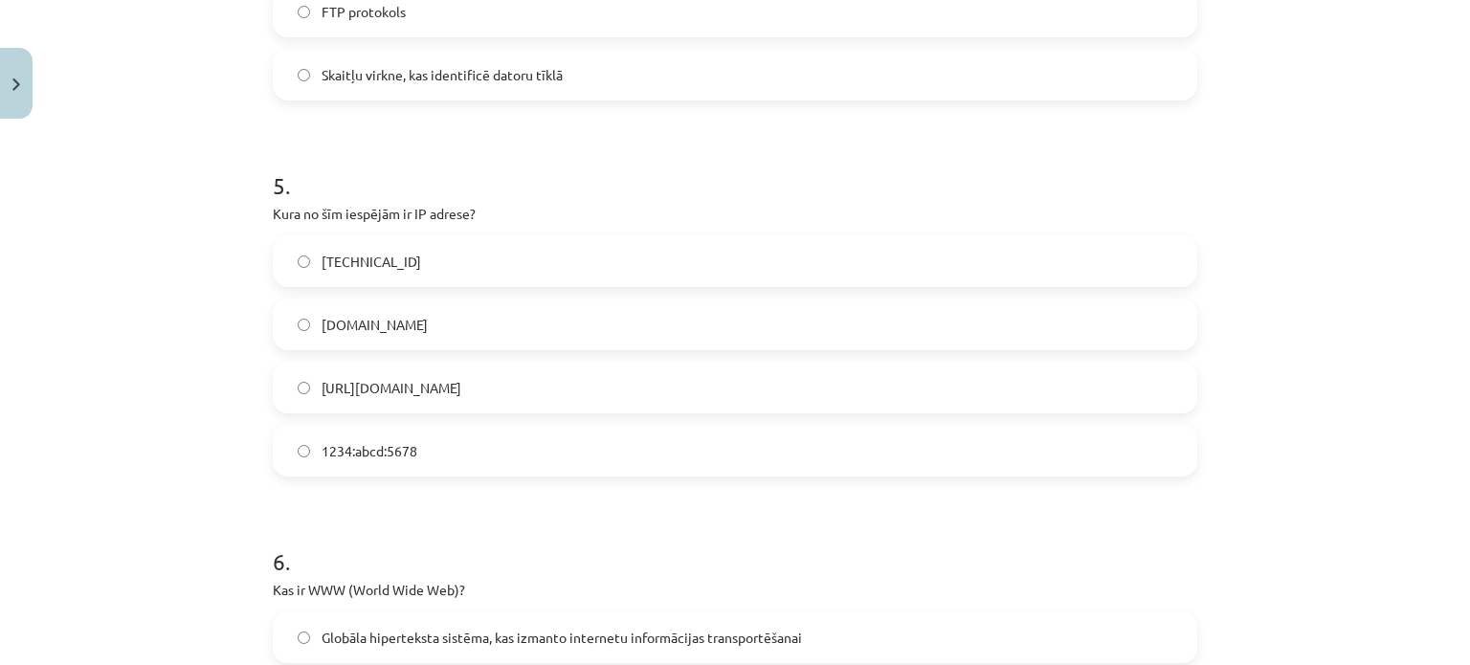
click at [459, 282] on label "192.100.81.101" at bounding box center [735, 261] width 921 height 48
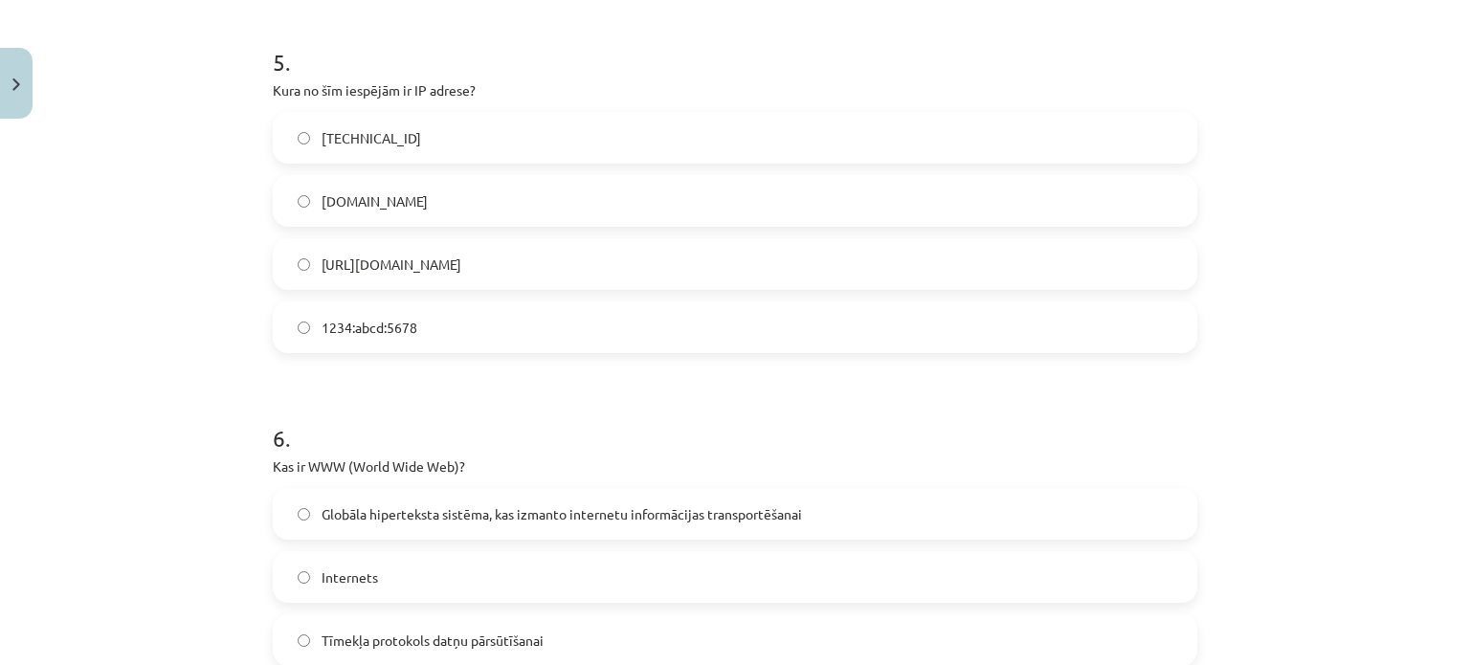
scroll to position [1907, 0]
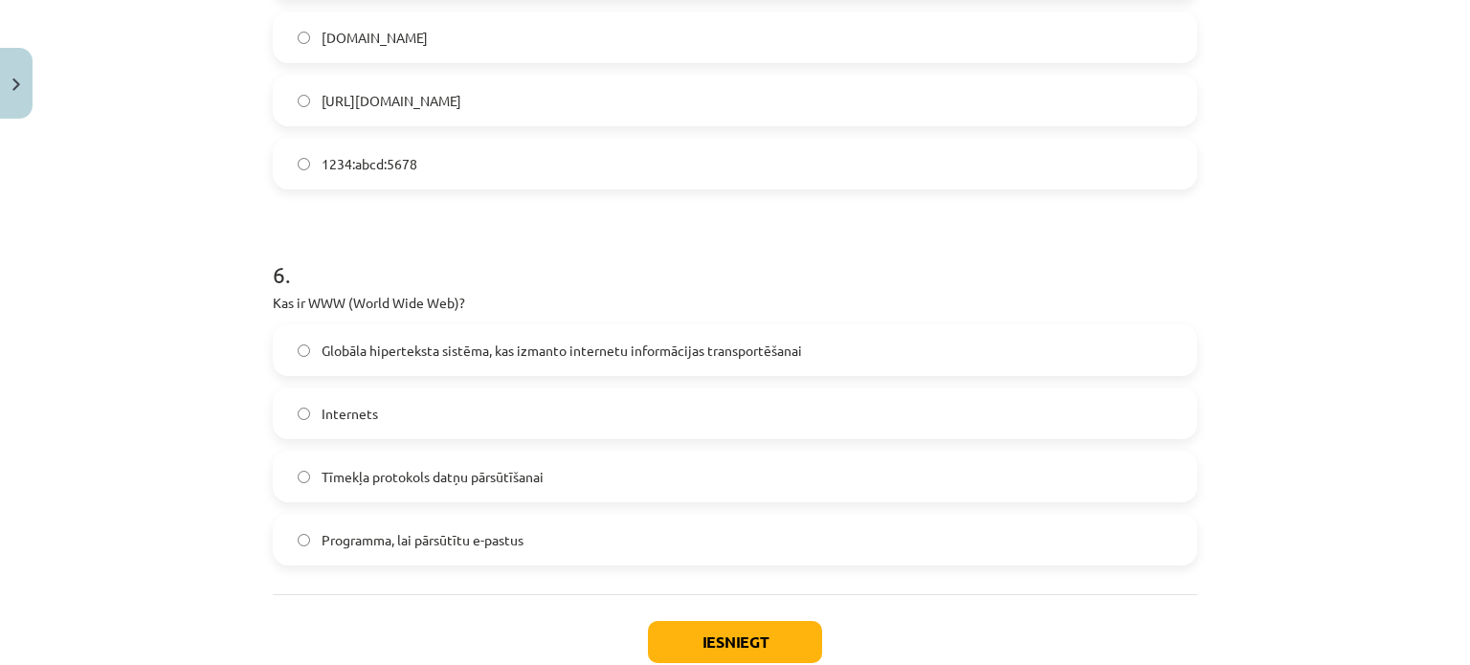
click at [490, 326] on label "Globāla hiperteksta sistēma, kas izmanto internetu informācijas transportēšanai" at bounding box center [735, 350] width 921 height 48
click at [701, 635] on button "Iesniegt" at bounding box center [735, 642] width 174 height 42
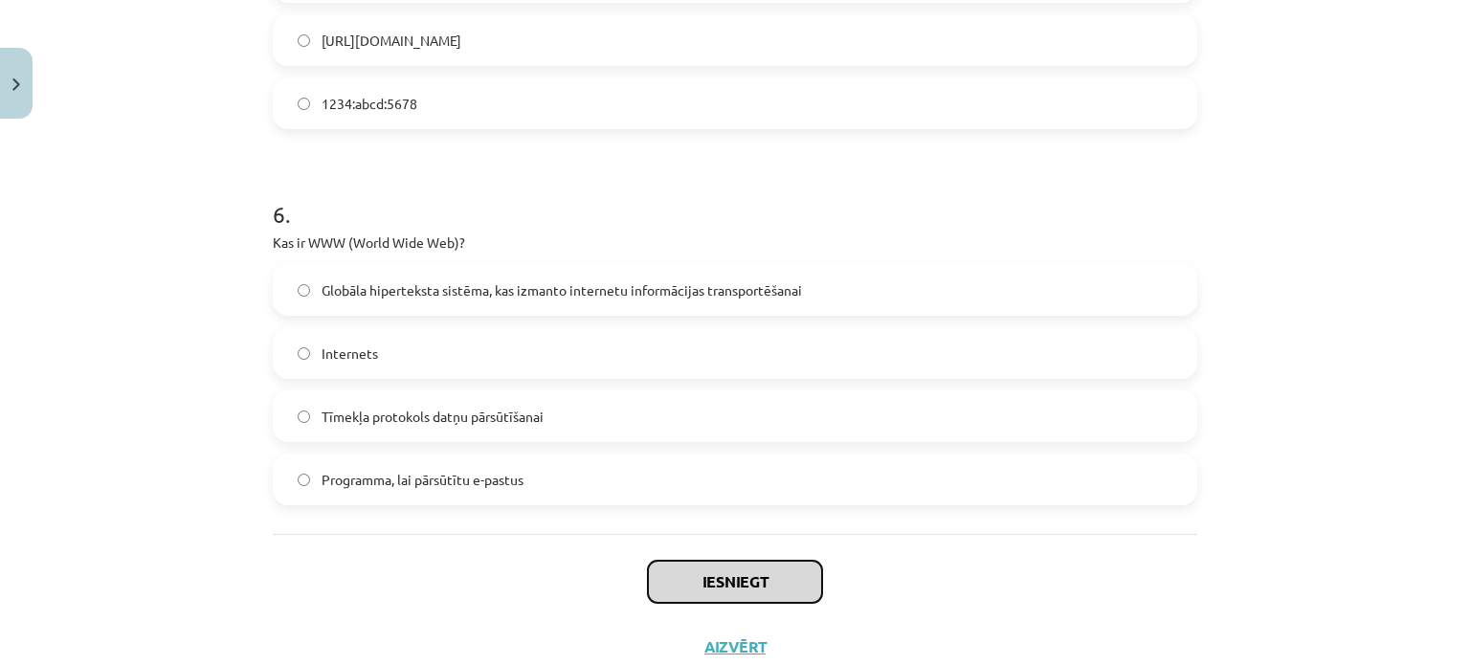
scroll to position [2029, 0]
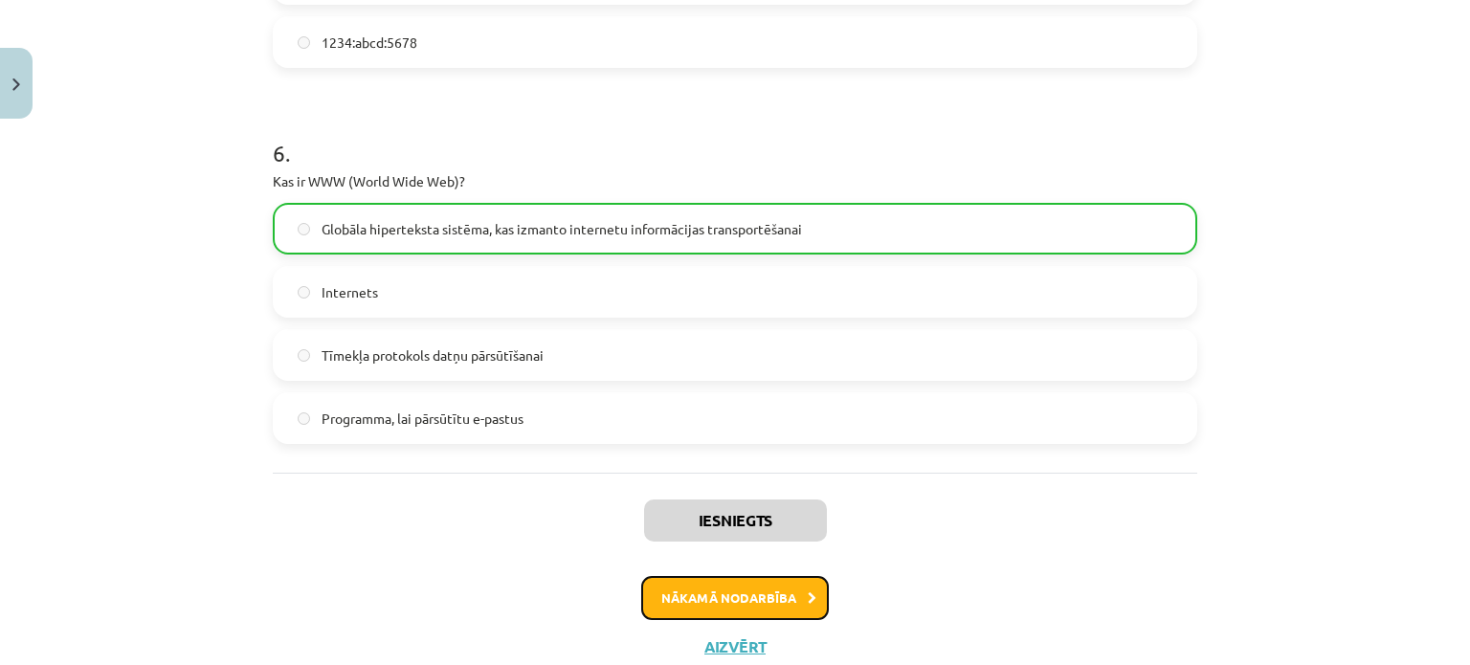
click at [793, 611] on button "Nākamā nodarbība" at bounding box center [735, 598] width 188 height 44
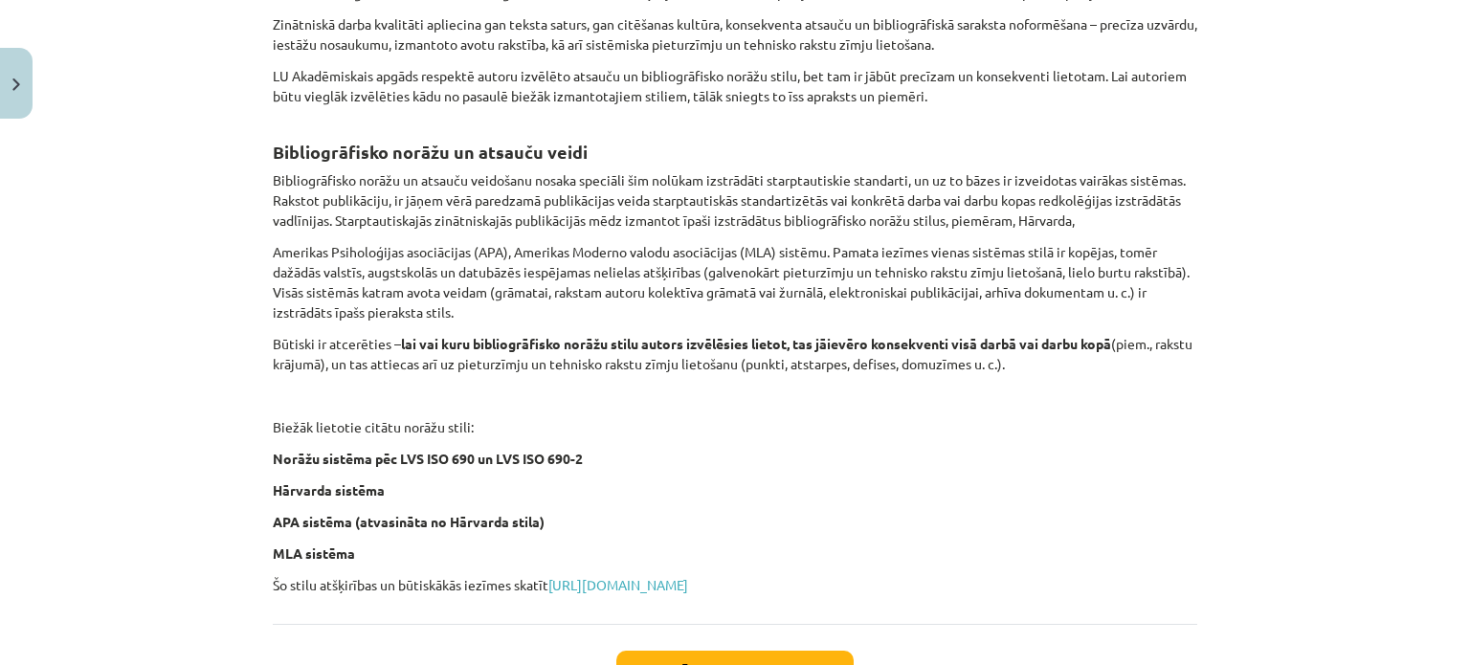
scroll to position [800, 0]
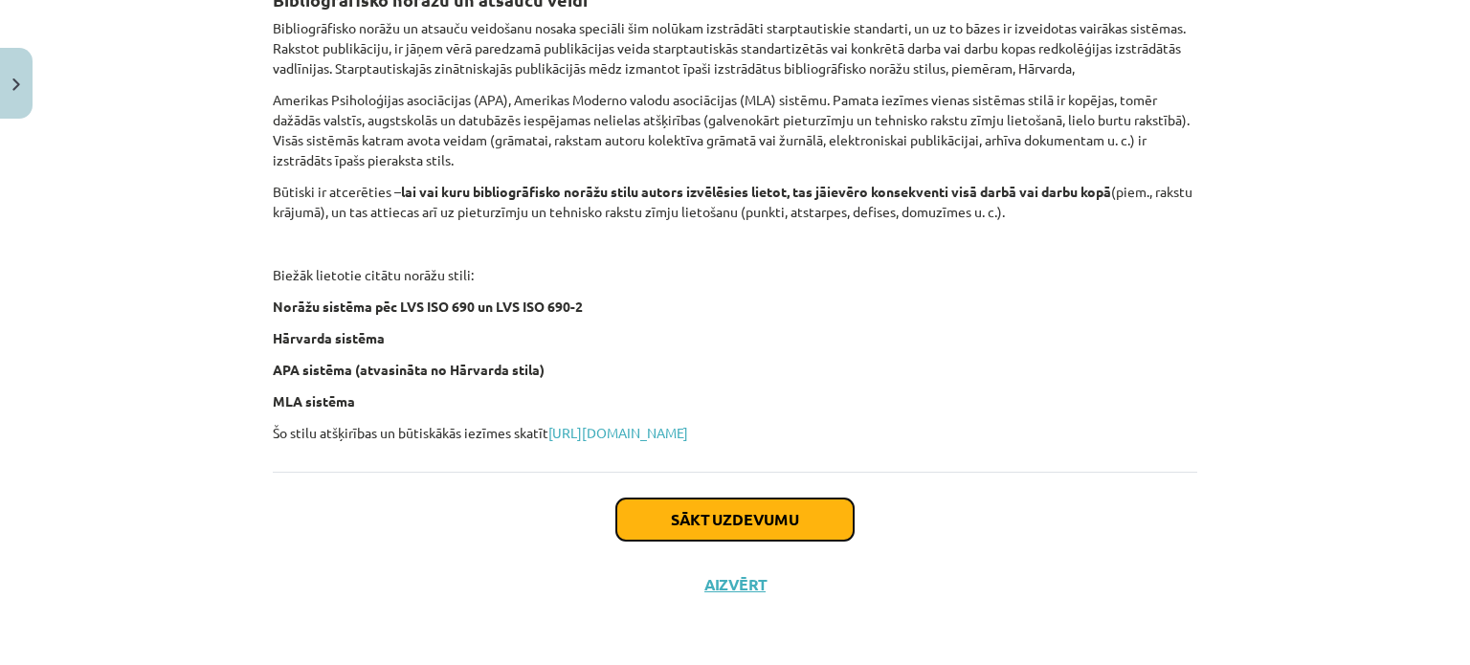
click at [681, 516] on button "Sākt uzdevumu" at bounding box center [734, 520] width 237 height 42
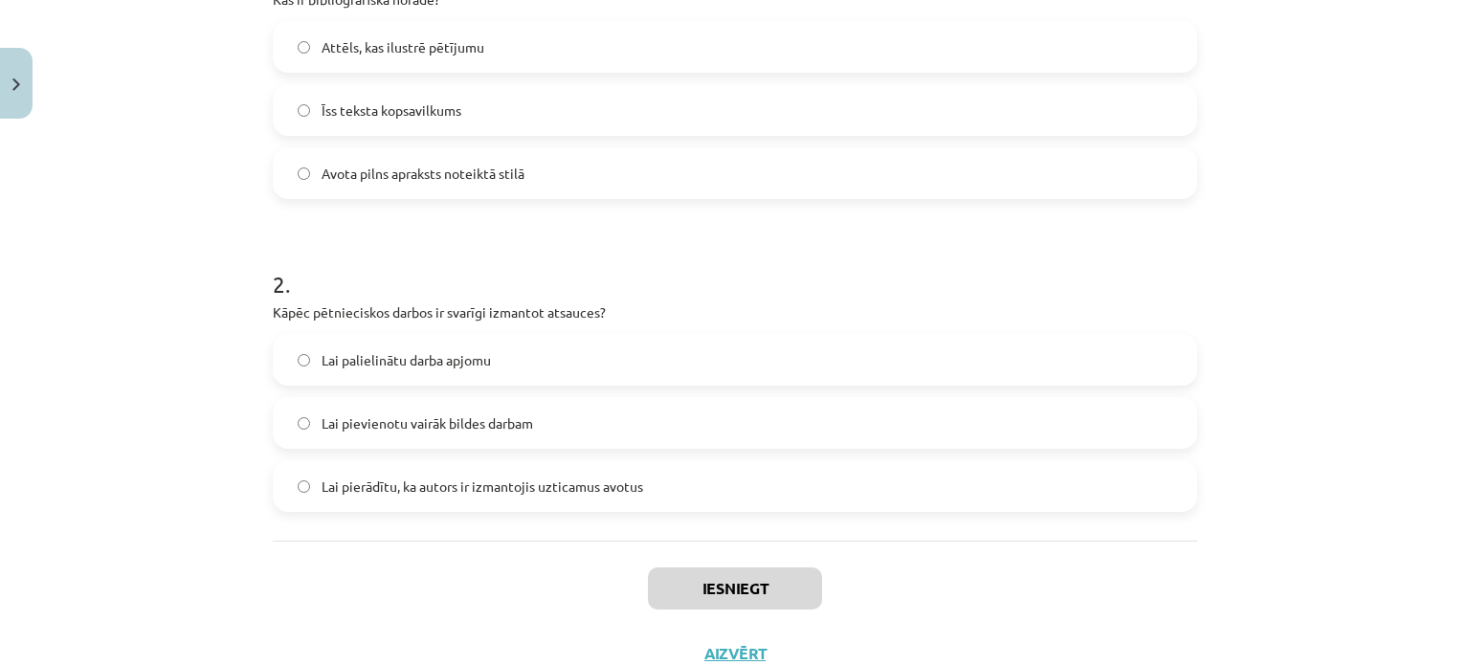
scroll to position [524, 0]
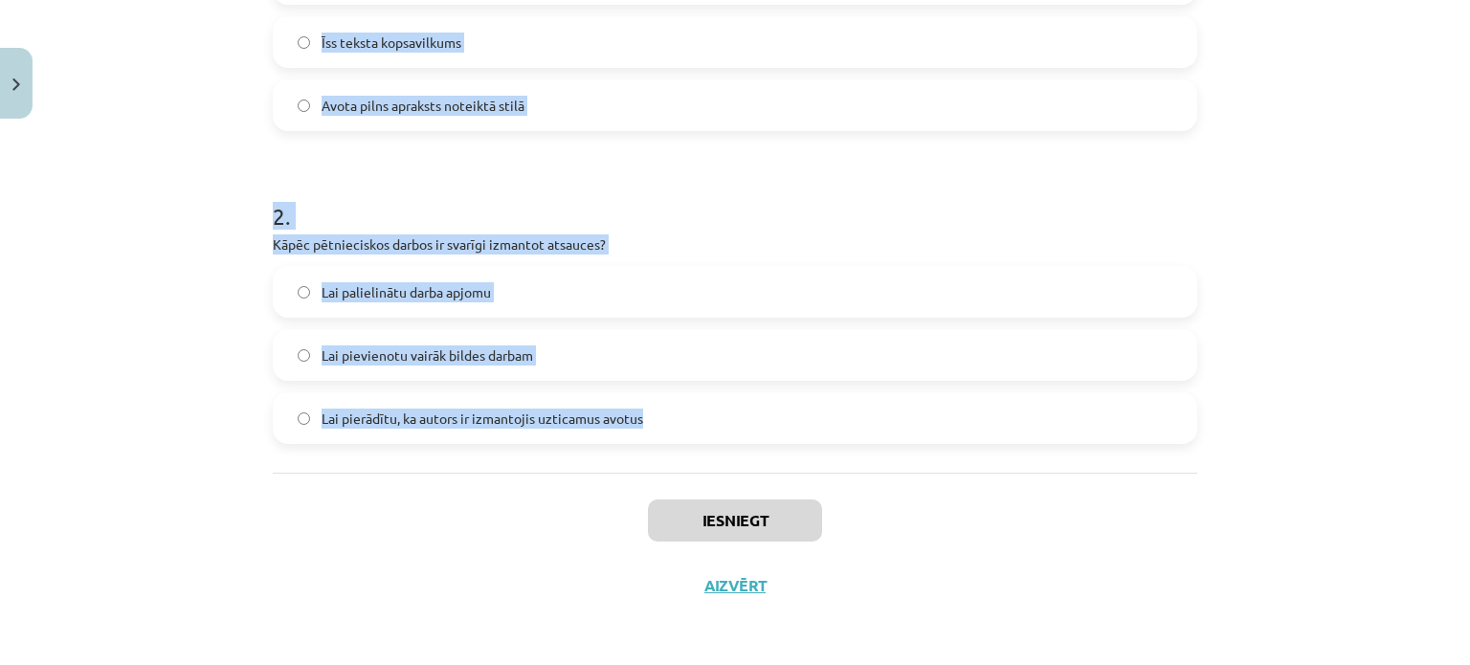
drag, startPoint x: 216, startPoint y: 344, endPoint x: 681, endPoint y: 442, distance: 475.4
click at [681, 442] on div "Mācību tēma: Datorikas - 10. klases 1. ieskaites mācību materiāls #7 6. tēma – …" at bounding box center [735, 332] width 1470 height 665
copy form "1 . Kas ir bibliogrāfiskā norāde? Attēls, kas ilustrē pētījumu Īss teksta kopsa…"
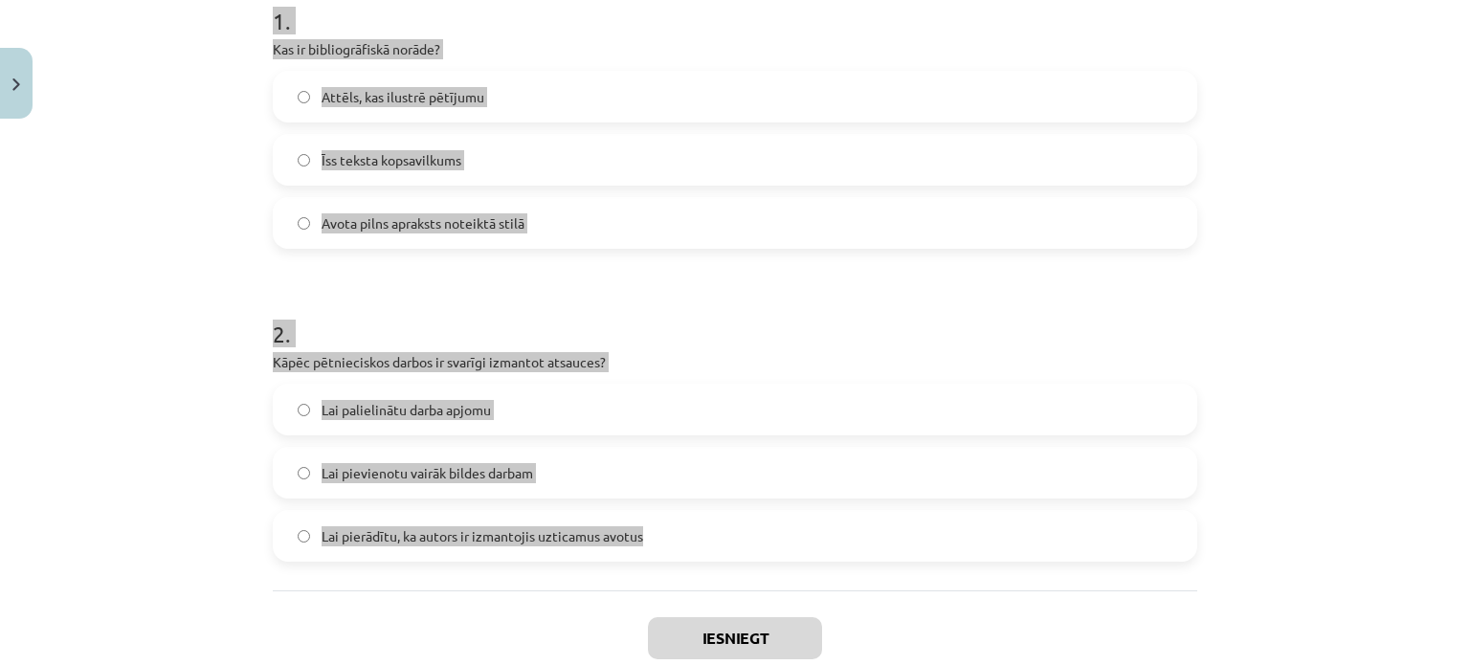
scroll to position [237, 0]
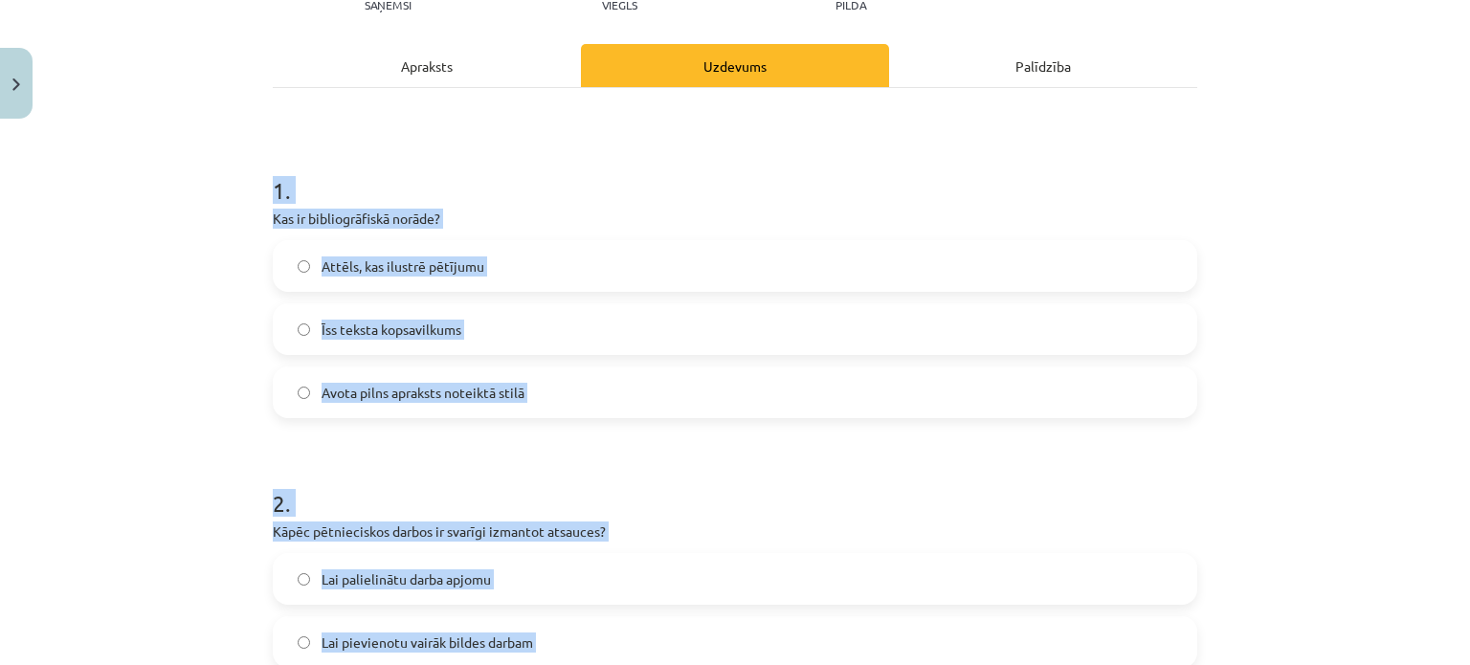
drag, startPoint x: 230, startPoint y: 249, endPoint x: 376, endPoint y: 35, distance: 258.8
click at [230, 250] on div "Mācību tēma: Datorikas - 10. klases 1. ieskaites mācību materiāls #7 6. tēma – …" at bounding box center [735, 332] width 1470 height 665
click at [541, 398] on label "Avota pilns apraksts noteiktā stilā" at bounding box center [735, 392] width 921 height 48
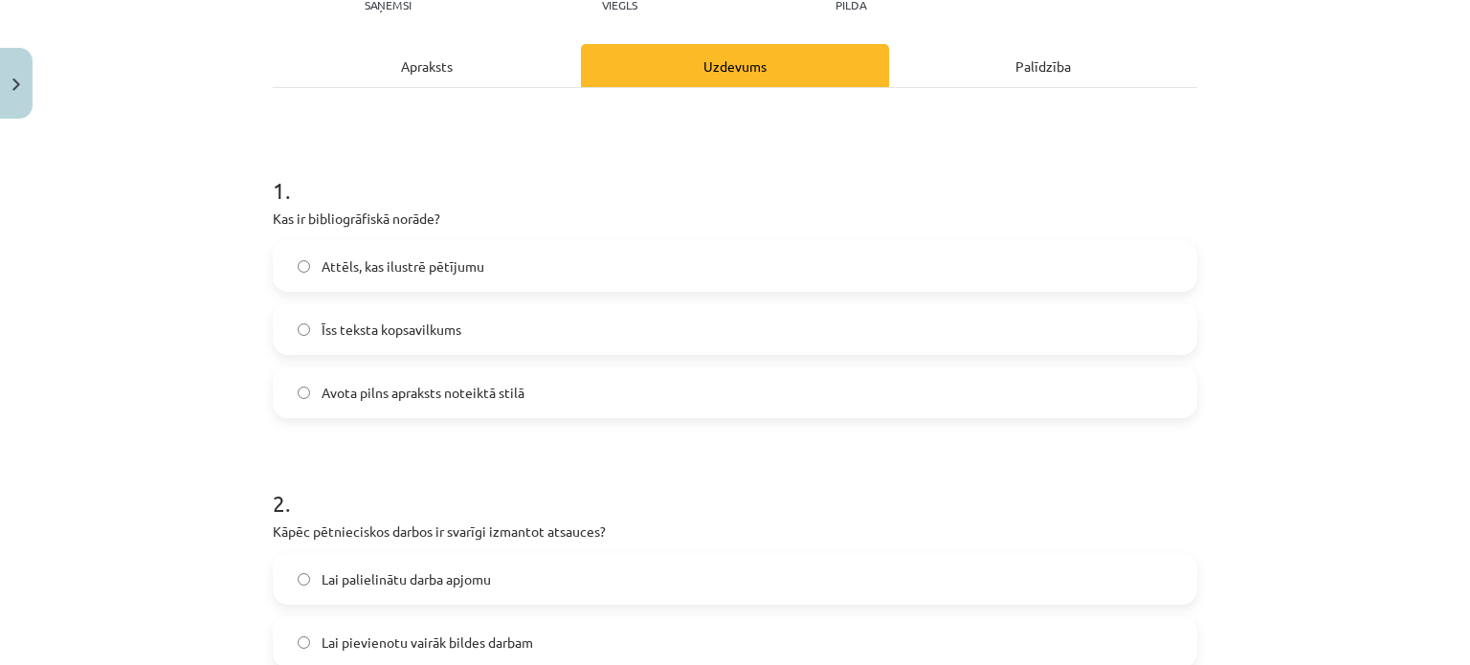
scroll to position [429, 0]
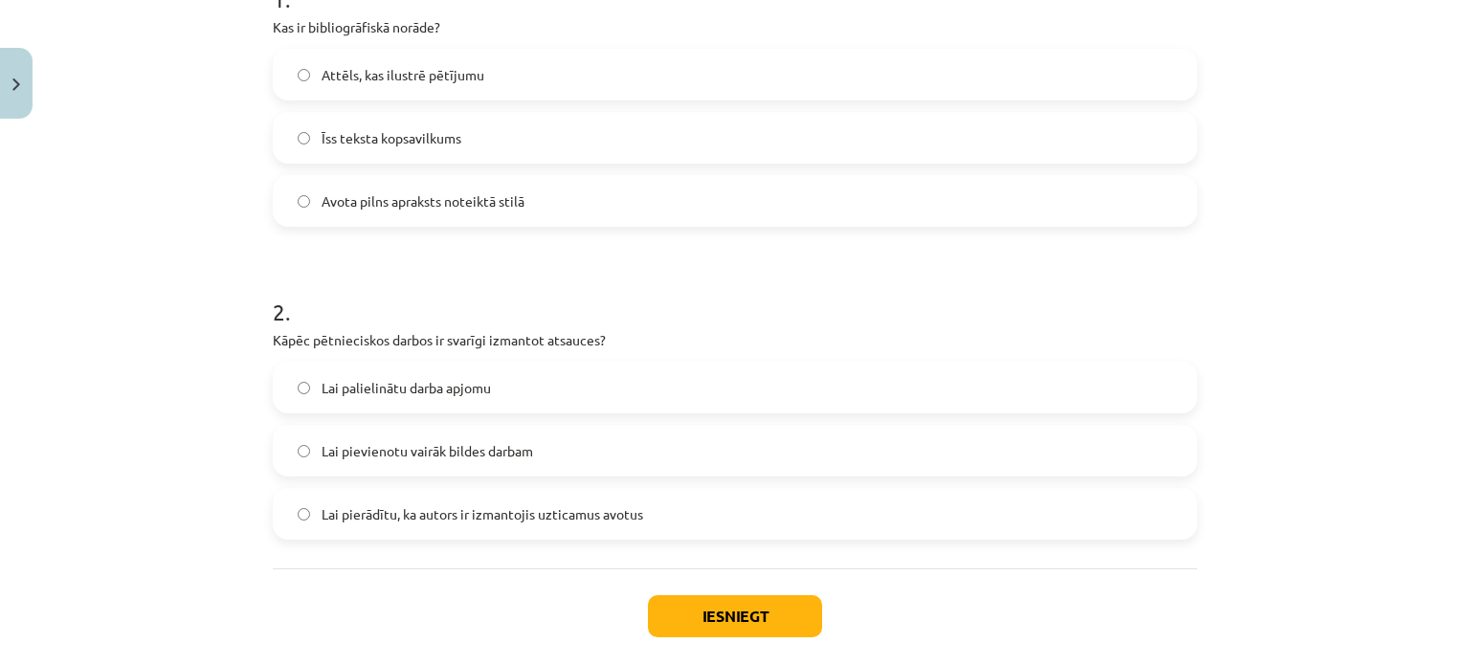
drag, startPoint x: 509, startPoint y: 523, endPoint x: 591, endPoint y: 292, distance: 245.8
click at [513, 521] on span "Lai pierādītu, ka autors ir izmantojis uzticamus avotus" at bounding box center [483, 514] width 322 height 20
click at [555, 511] on span "Lai pierādītu, ka autors ir izmantojis uzticamus avotus" at bounding box center [483, 514] width 322 height 20
click at [655, 458] on label "Lai pievienotu vairāk bildes darbam" at bounding box center [735, 451] width 921 height 48
click at [693, 602] on button "Iesniegt" at bounding box center [735, 616] width 174 height 42
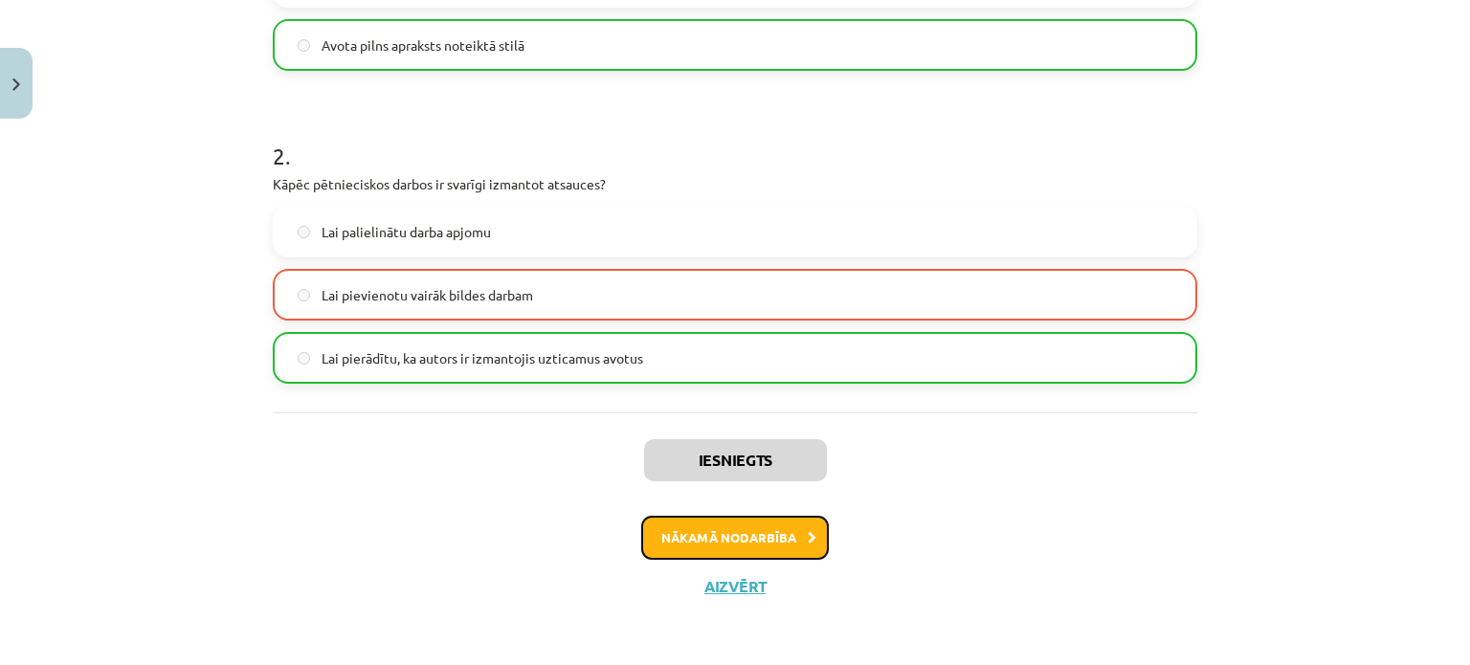
click at [774, 550] on button "Nākamā nodarbība" at bounding box center [735, 538] width 188 height 44
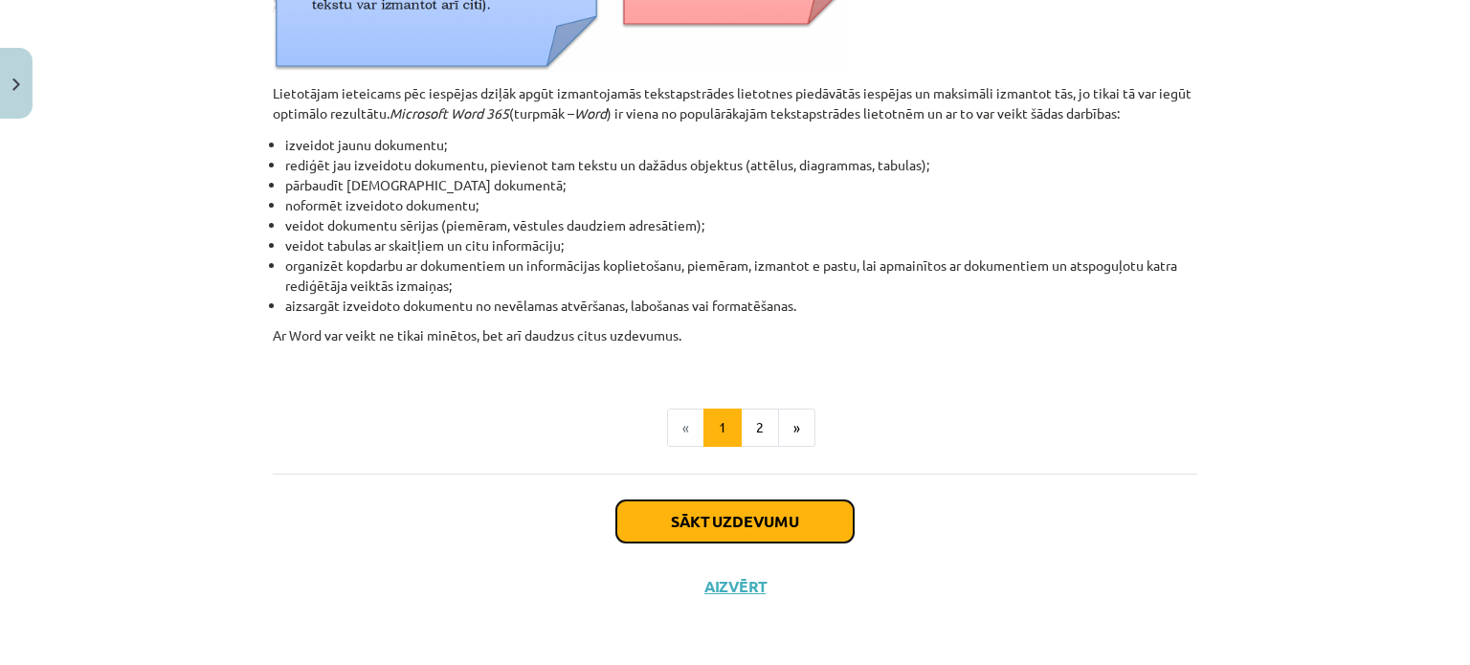
click at [746, 502] on button "Sākt uzdevumu" at bounding box center [734, 521] width 237 height 42
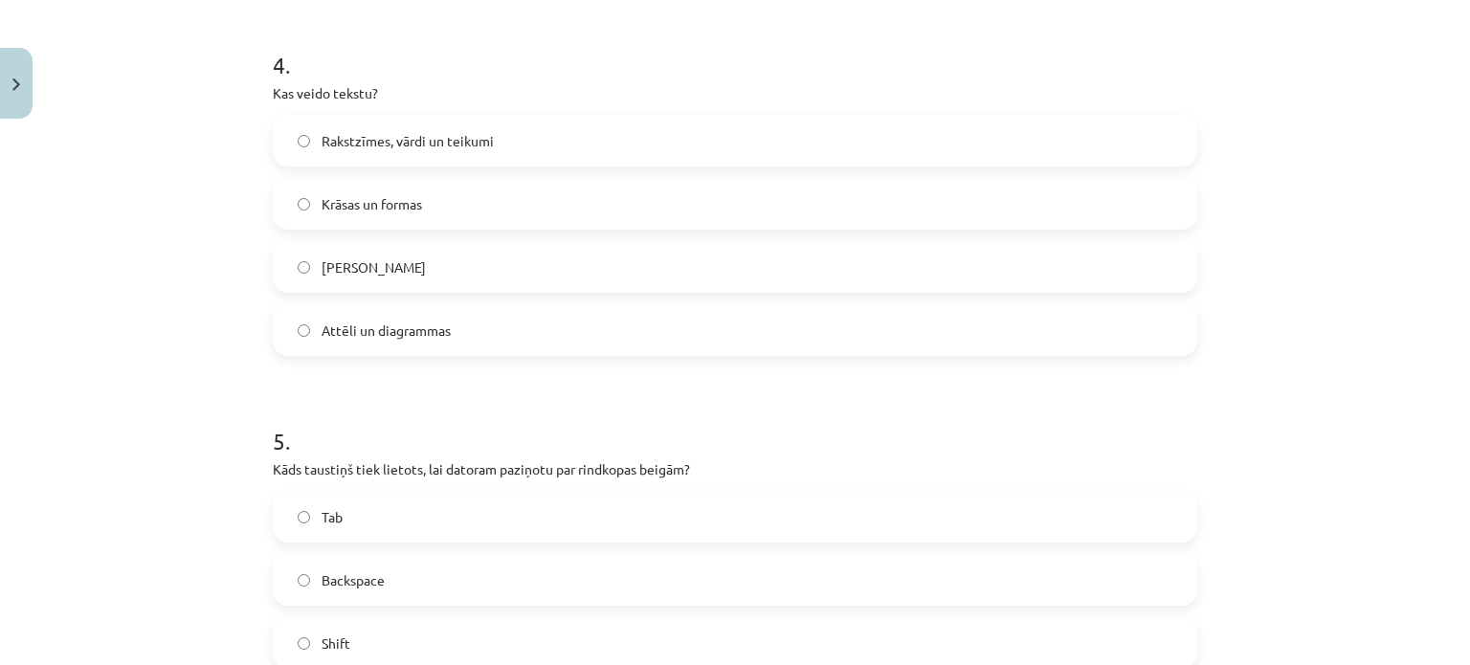
scroll to position [1716, 0]
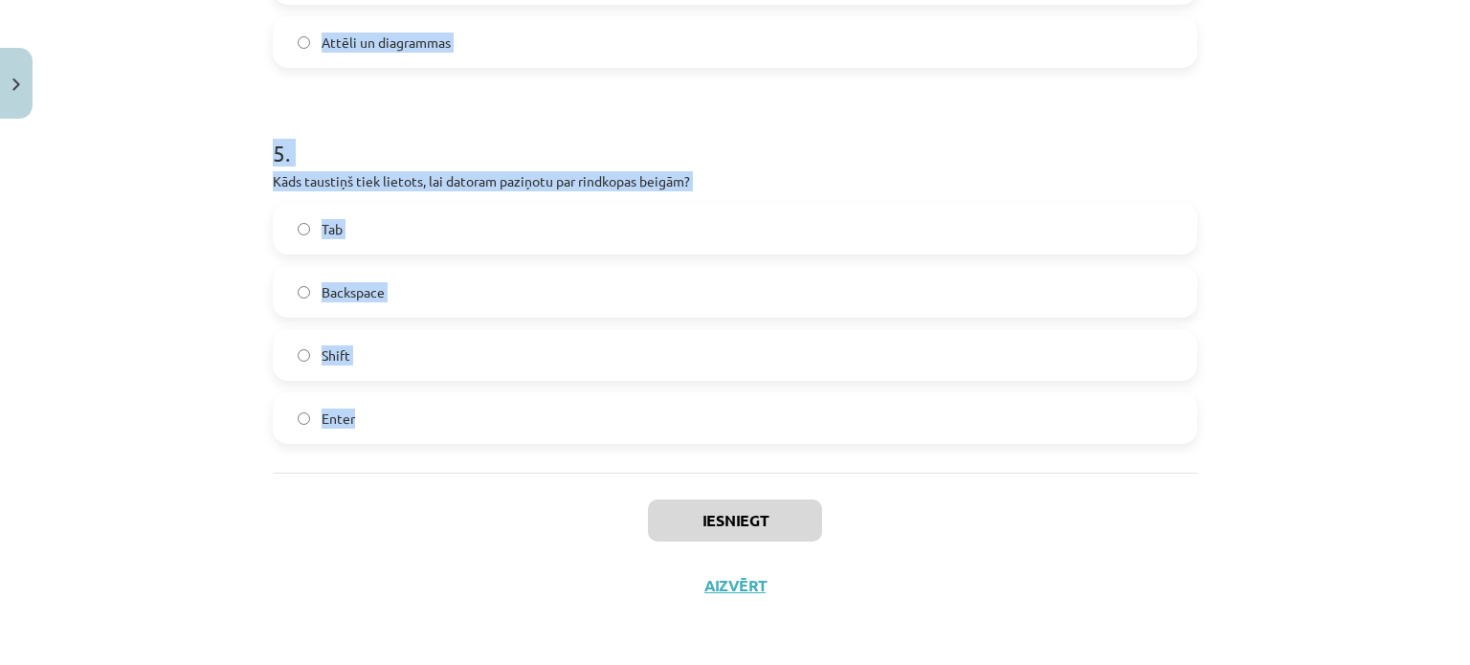
drag, startPoint x: 249, startPoint y: 327, endPoint x: 452, endPoint y: 407, distance: 217.9
click at [466, 415] on div "Mācību tēma: Datorikas - 10. klases 1. ieskaites mācību materiāls #8 7. tema – …" at bounding box center [735, 332] width 1470 height 665
copy form "1 . Kāda ir tekstapstrādes lietotnes galvenā funkcija? Teksta ievadīšana, laboš…"
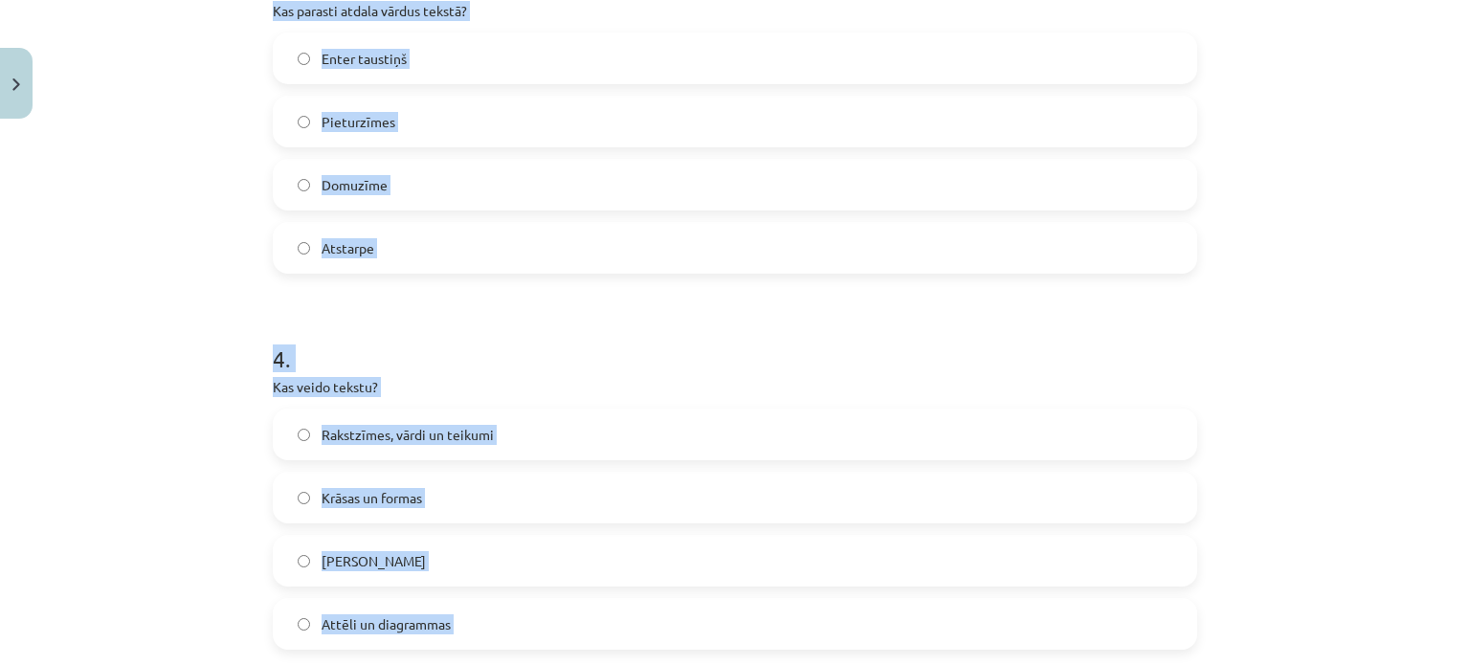
scroll to position [0, 0]
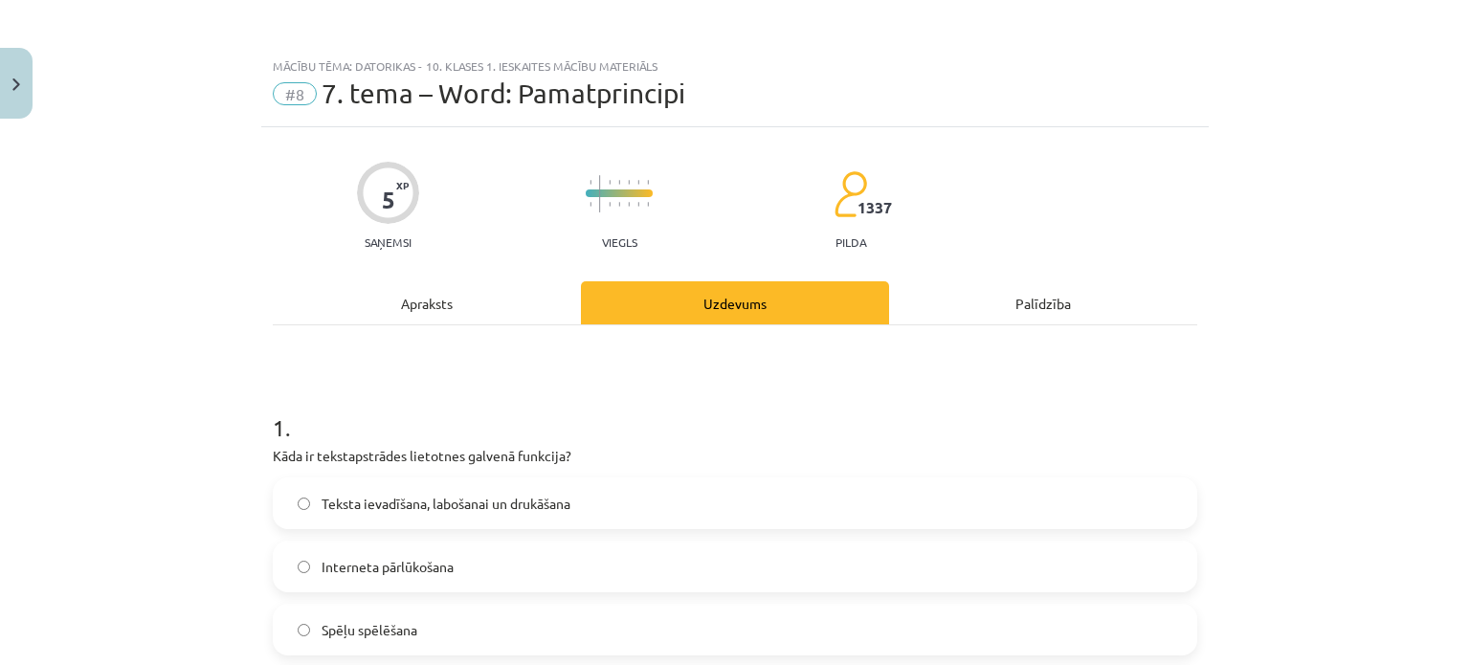
drag, startPoint x: 368, startPoint y: 507, endPoint x: 375, endPoint y: 498, distance: 11.7
click at [375, 498] on span "Teksta ievadīšana, labošanai un drukāšana" at bounding box center [446, 504] width 249 height 20
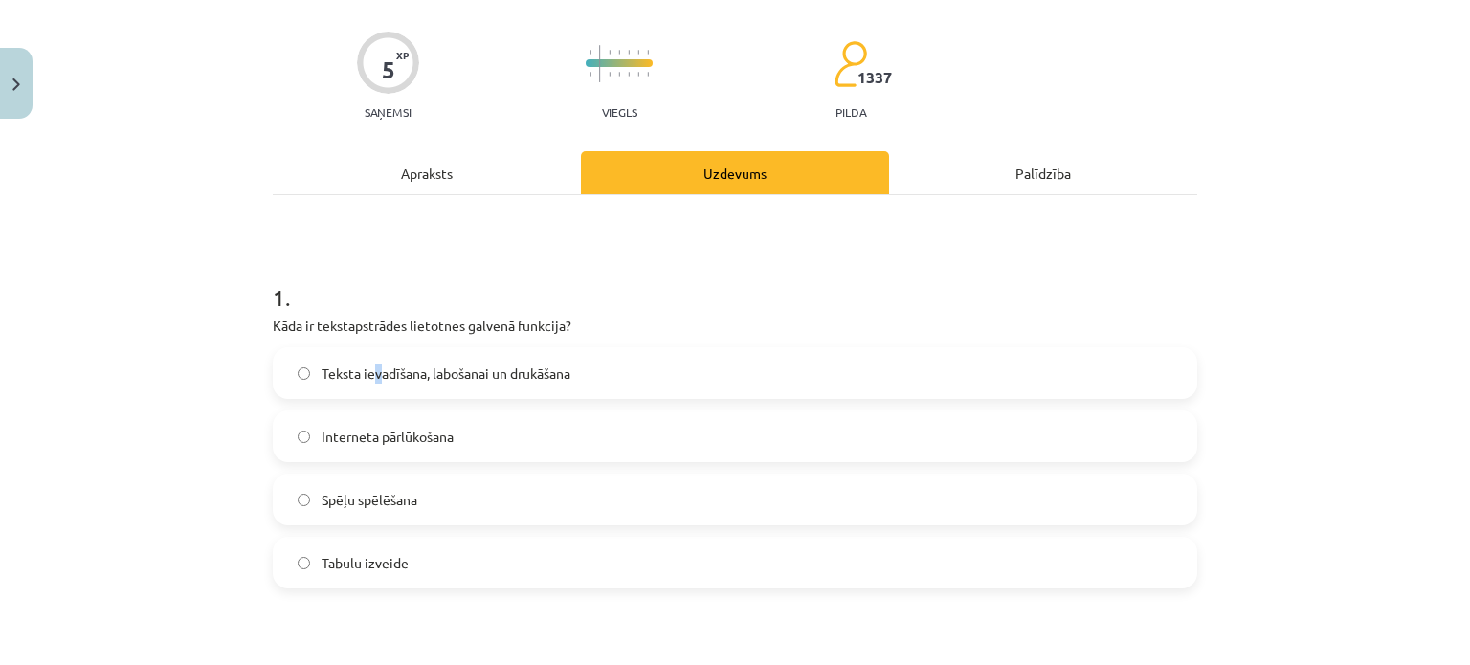
scroll to position [287, 0]
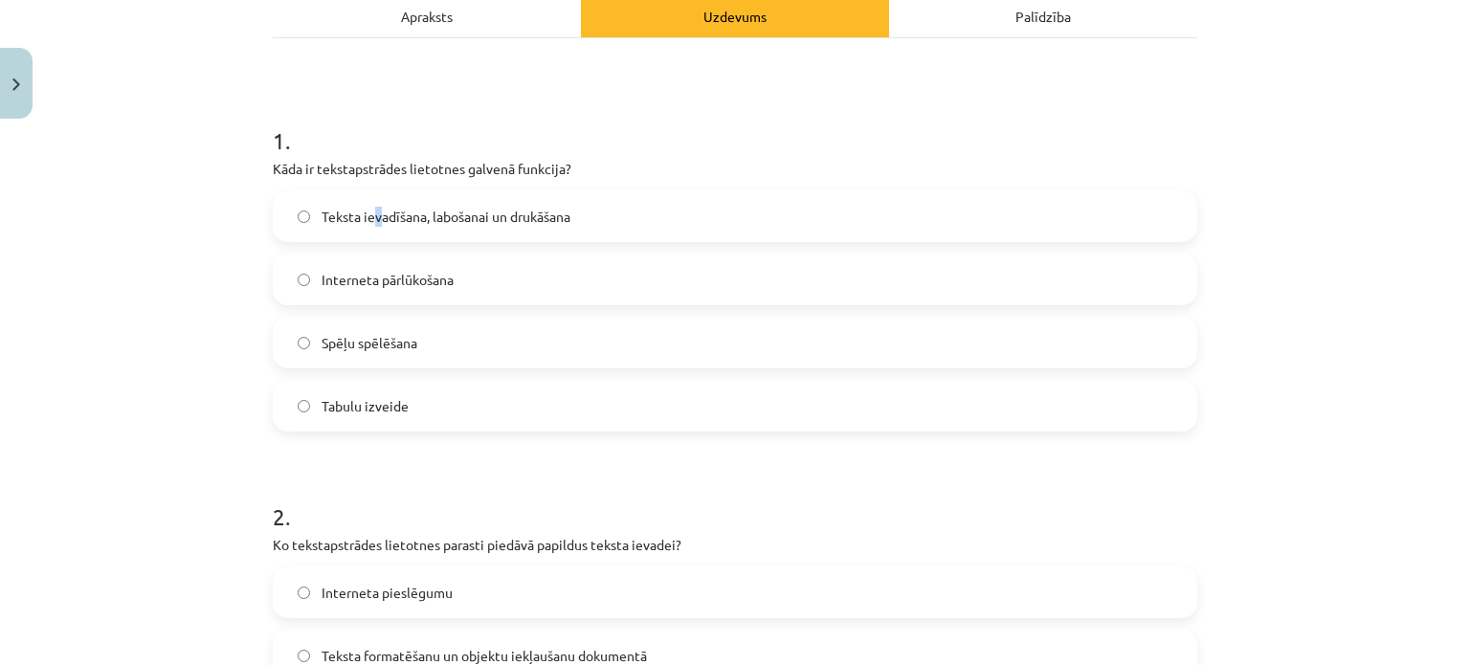
click at [425, 234] on label "Teksta ievadīšana, labošanai un drukāšana" at bounding box center [735, 216] width 921 height 48
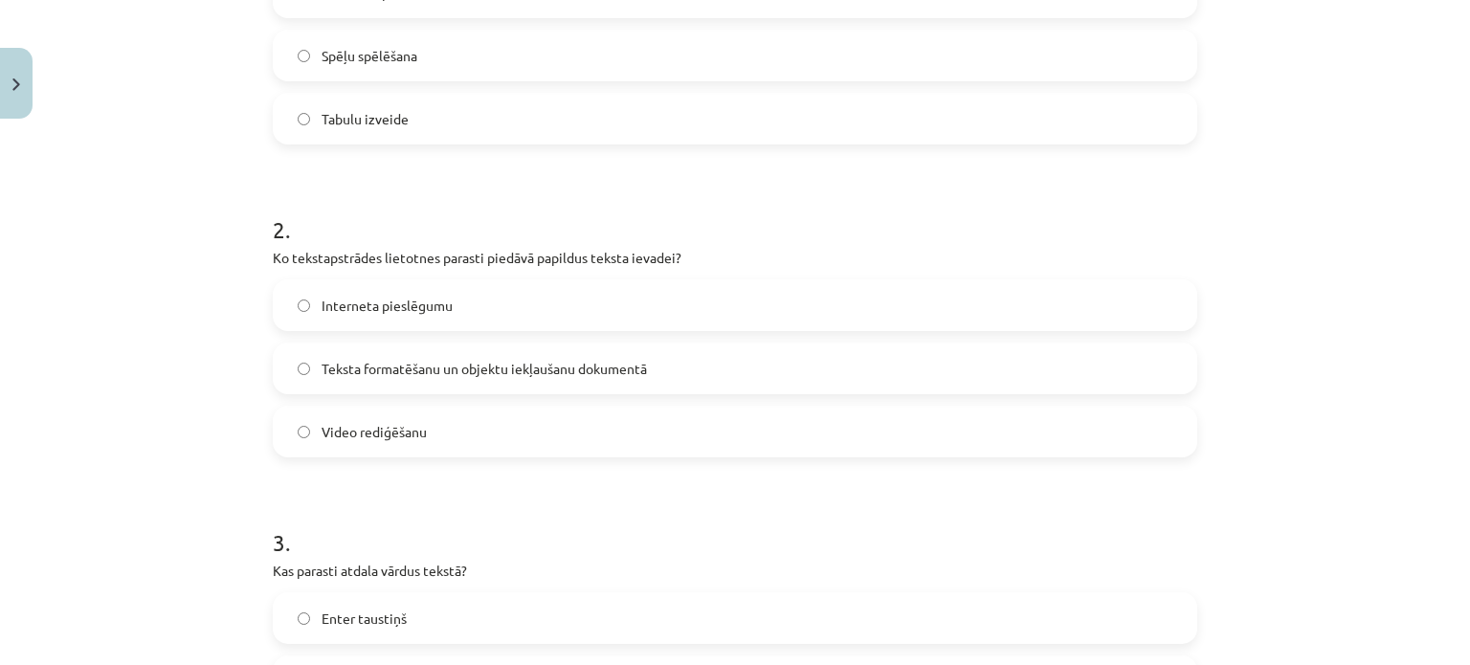
drag, startPoint x: 444, startPoint y: 381, endPoint x: 537, endPoint y: 175, distance: 225.7
click at [446, 378] on label "Teksta formatēšanu un objektu iekļaušanu dokumentā" at bounding box center [735, 368] width 921 height 48
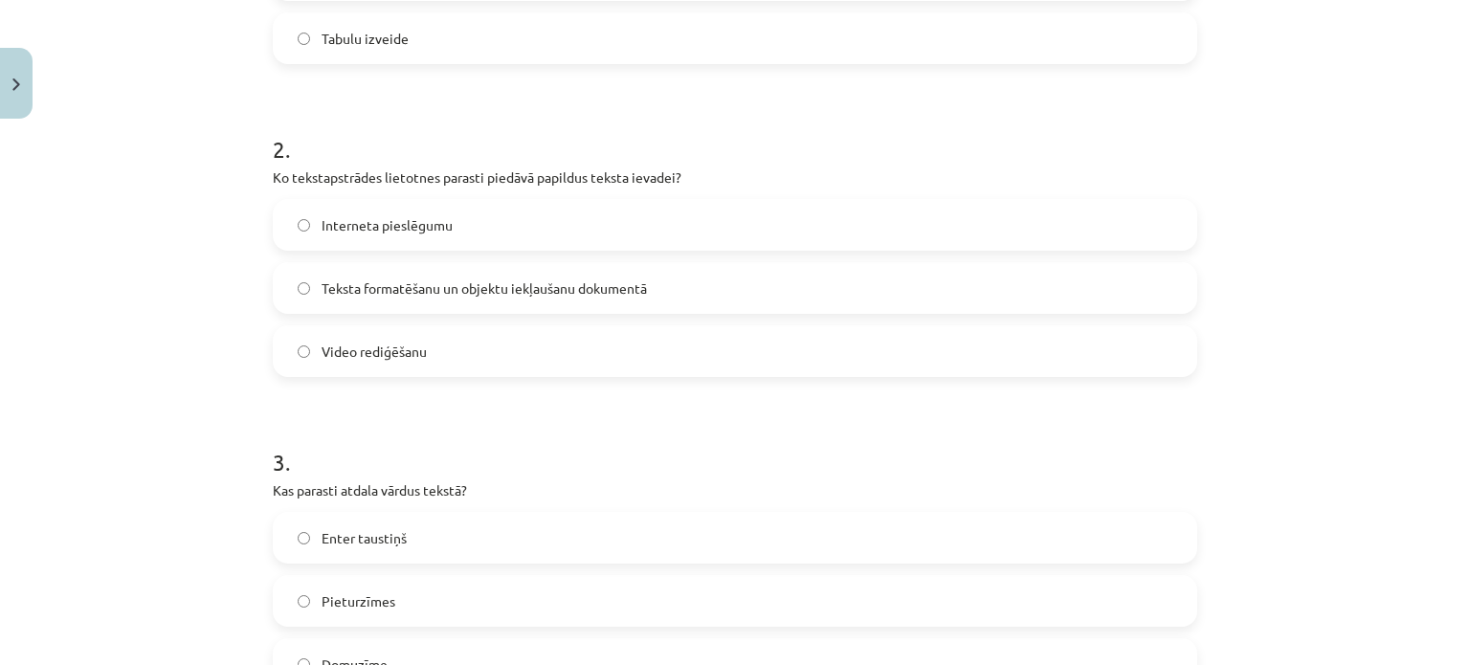
scroll to position [766, 0]
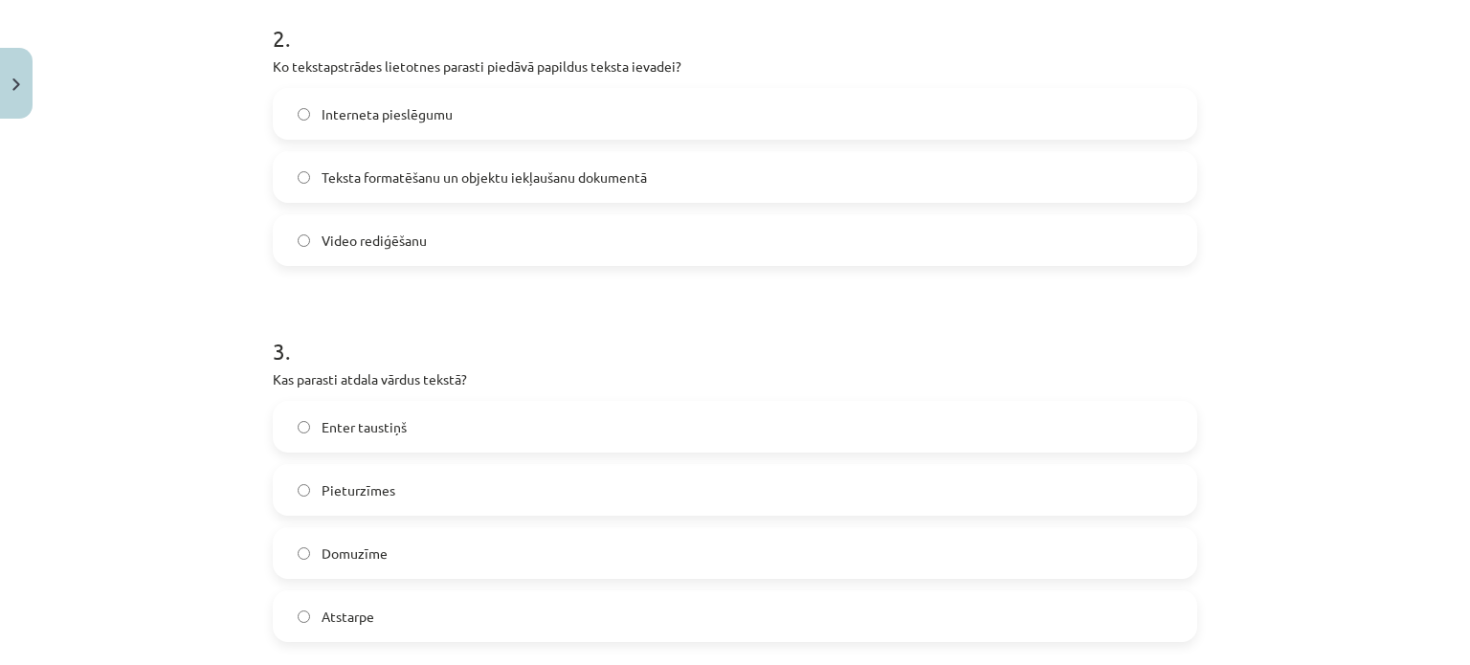
click at [364, 590] on div "Atstarpe" at bounding box center [735, 616] width 924 height 52
click at [348, 608] on span "Atstarpe" at bounding box center [348, 617] width 53 height 20
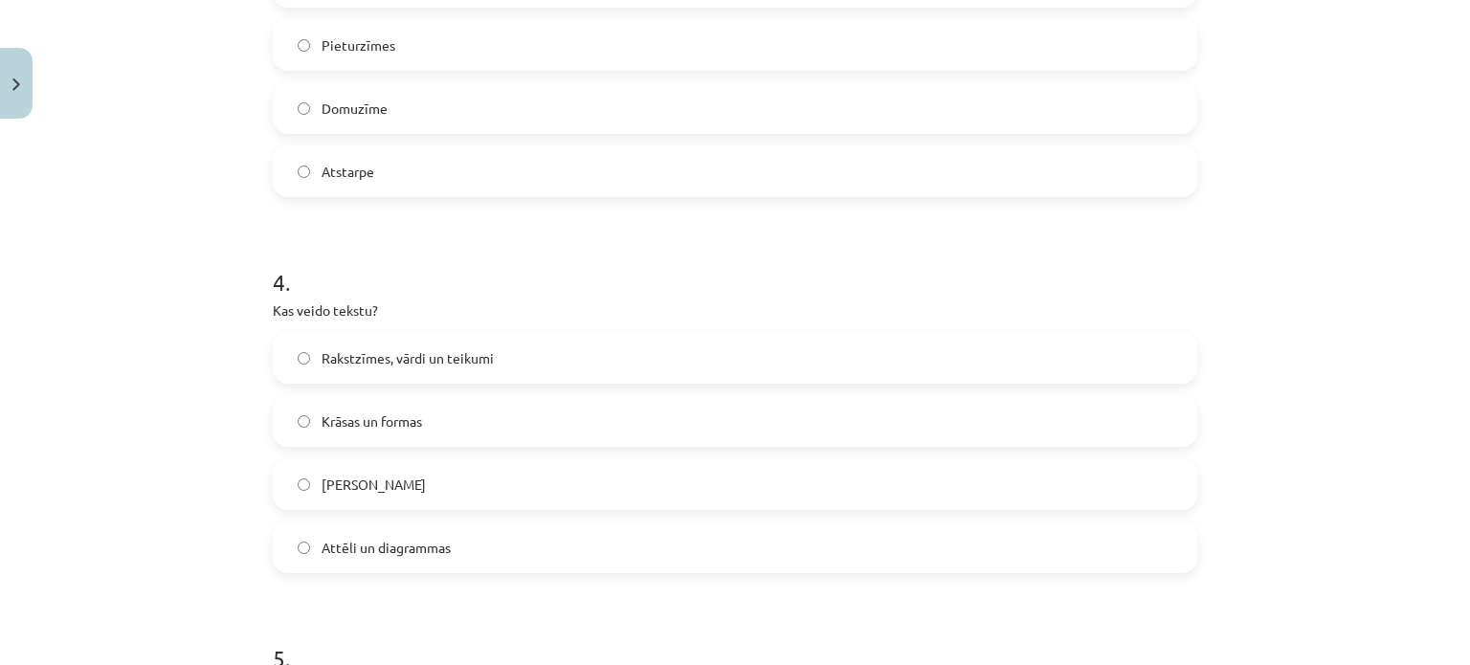
scroll to position [1244, 0]
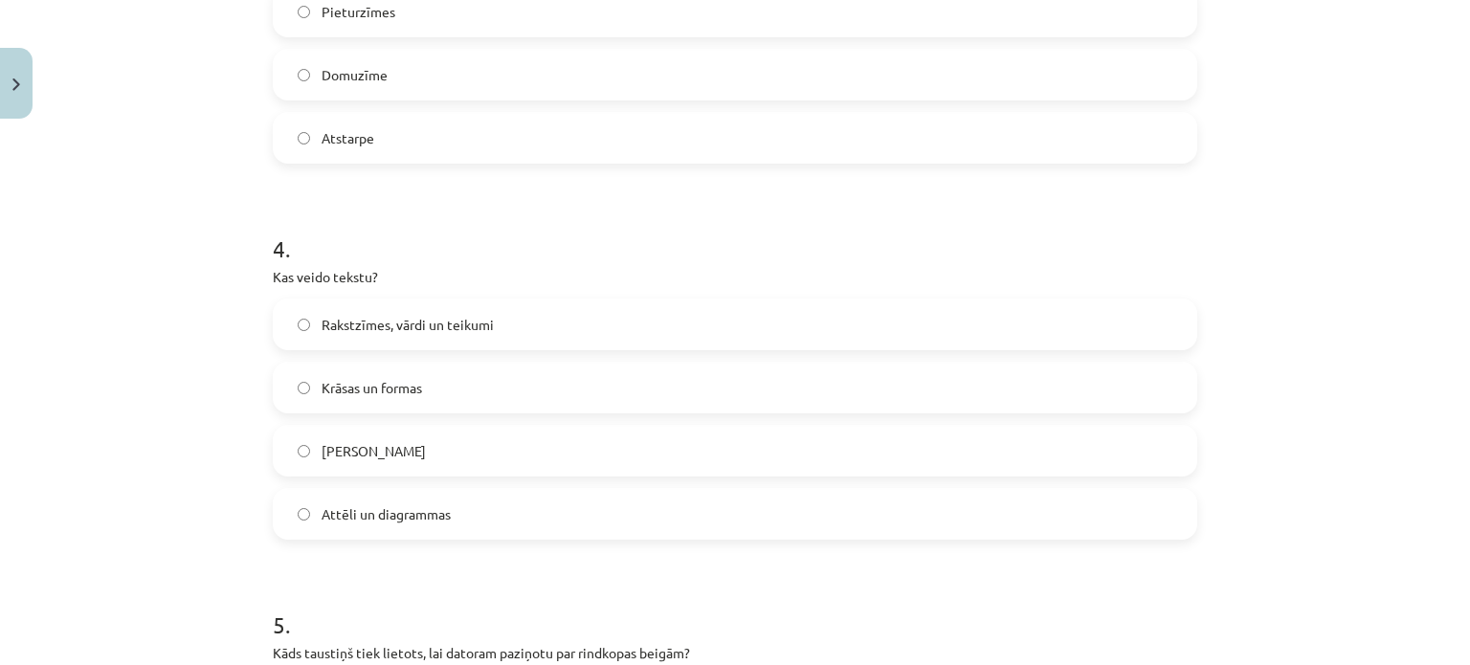
click at [413, 344] on label "Rakstzīmes, vārdi un teikumi" at bounding box center [735, 324] width 921 height 48
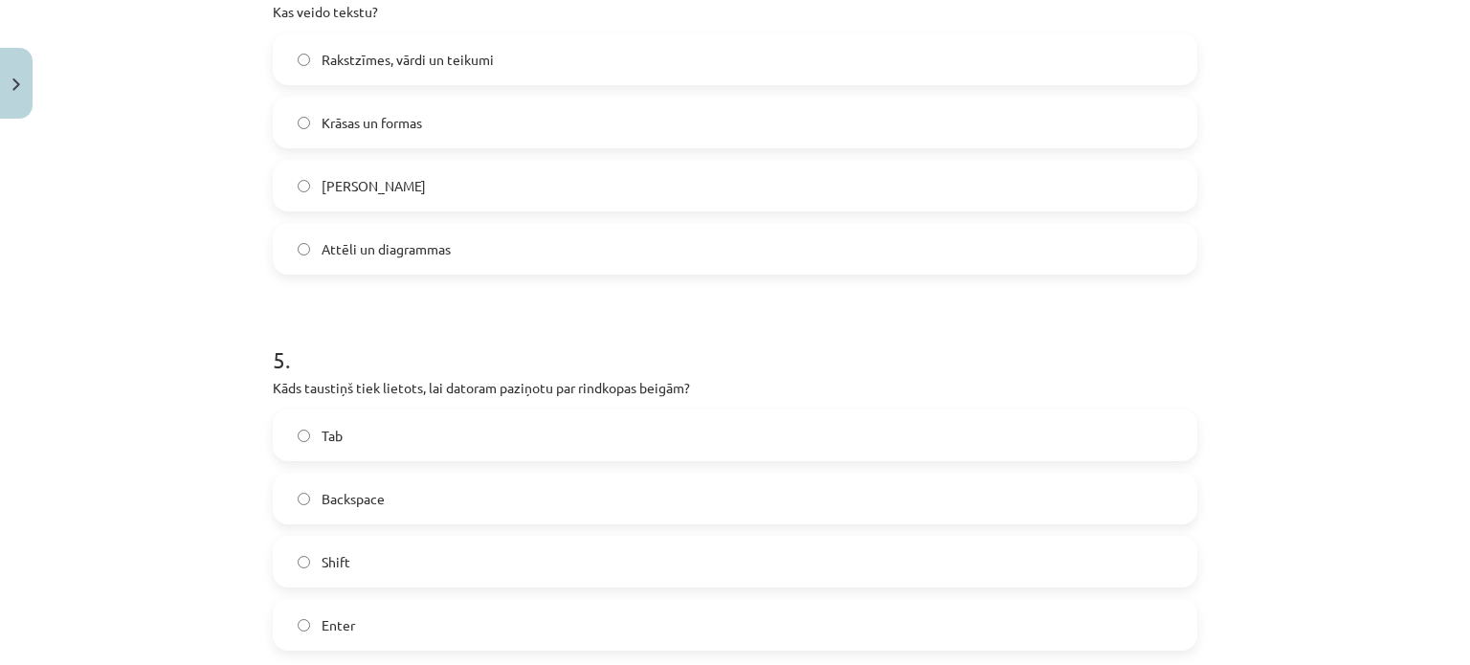
scroll to position [1627, 0]
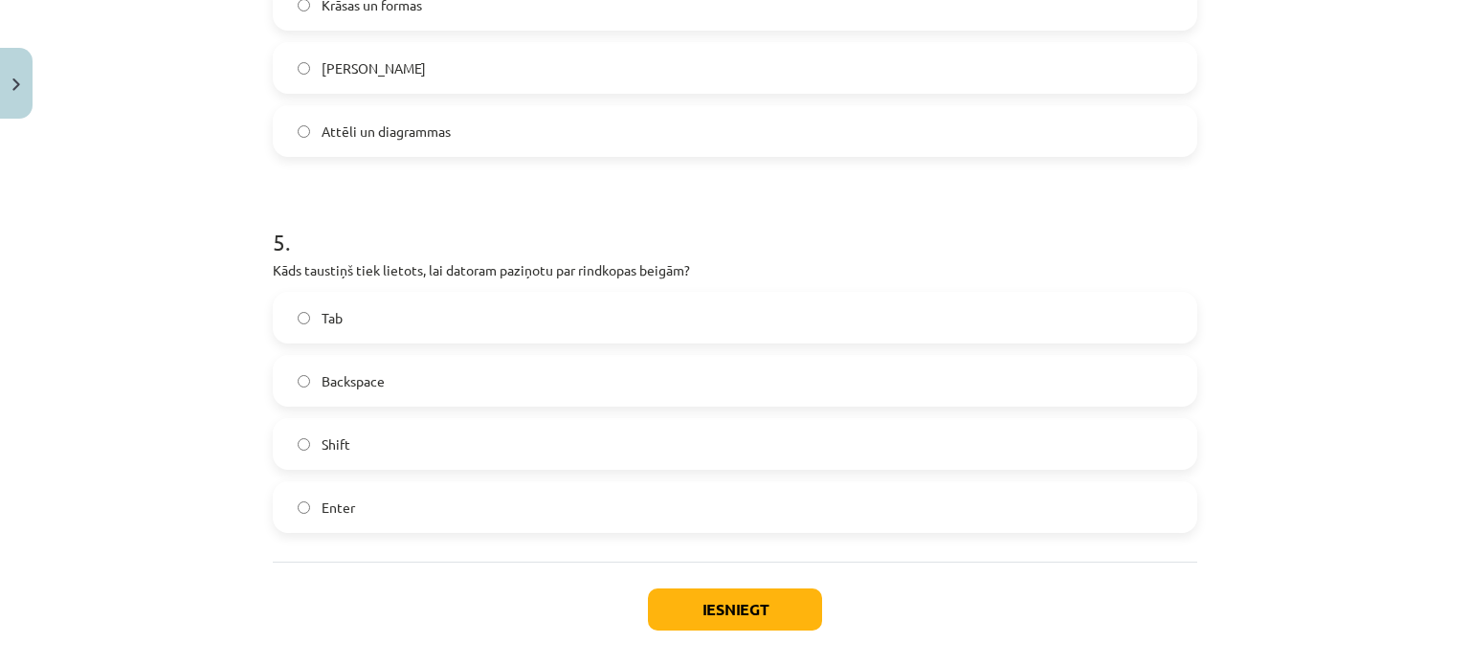
click at [407, 510] on label "Enter" at bounding box center [735, 507] width 921 height 48
click at [683, 618] on button "Iesniegt" at bounding box center [735, 610] width 174 height 42
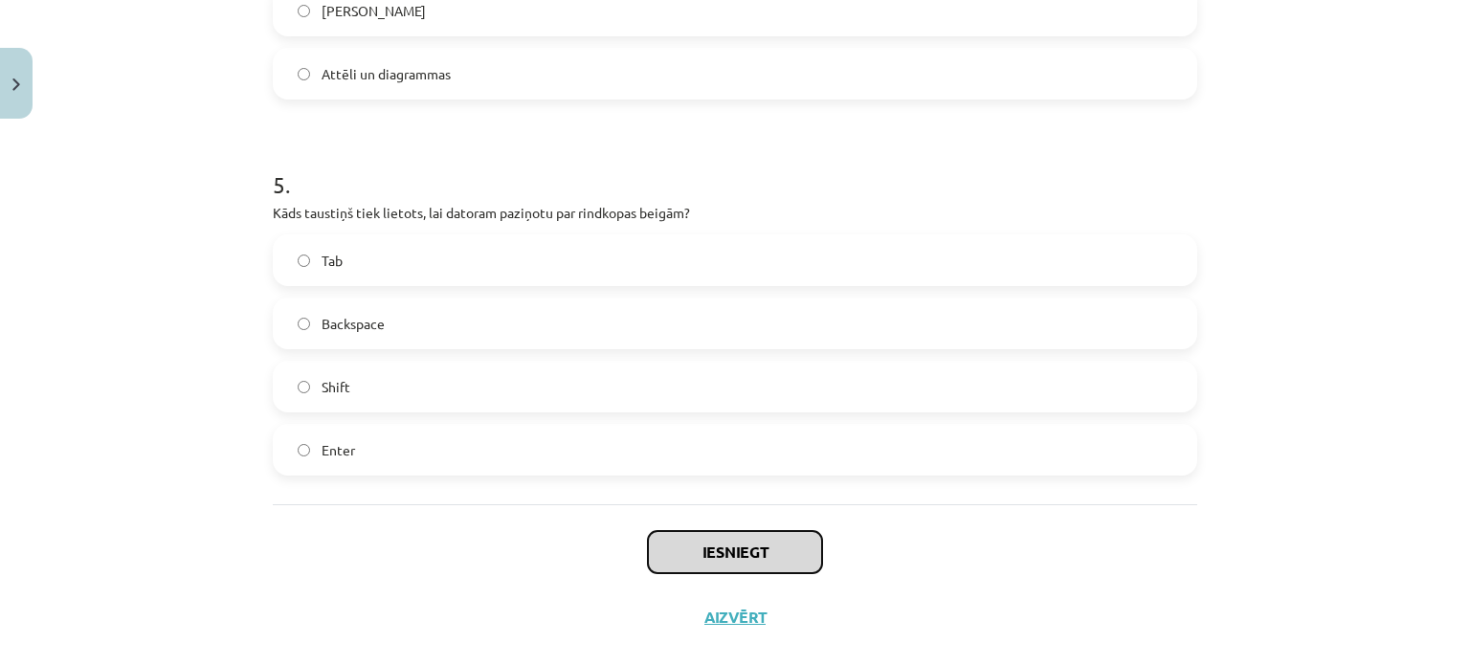
scroll to position [1716, 0]
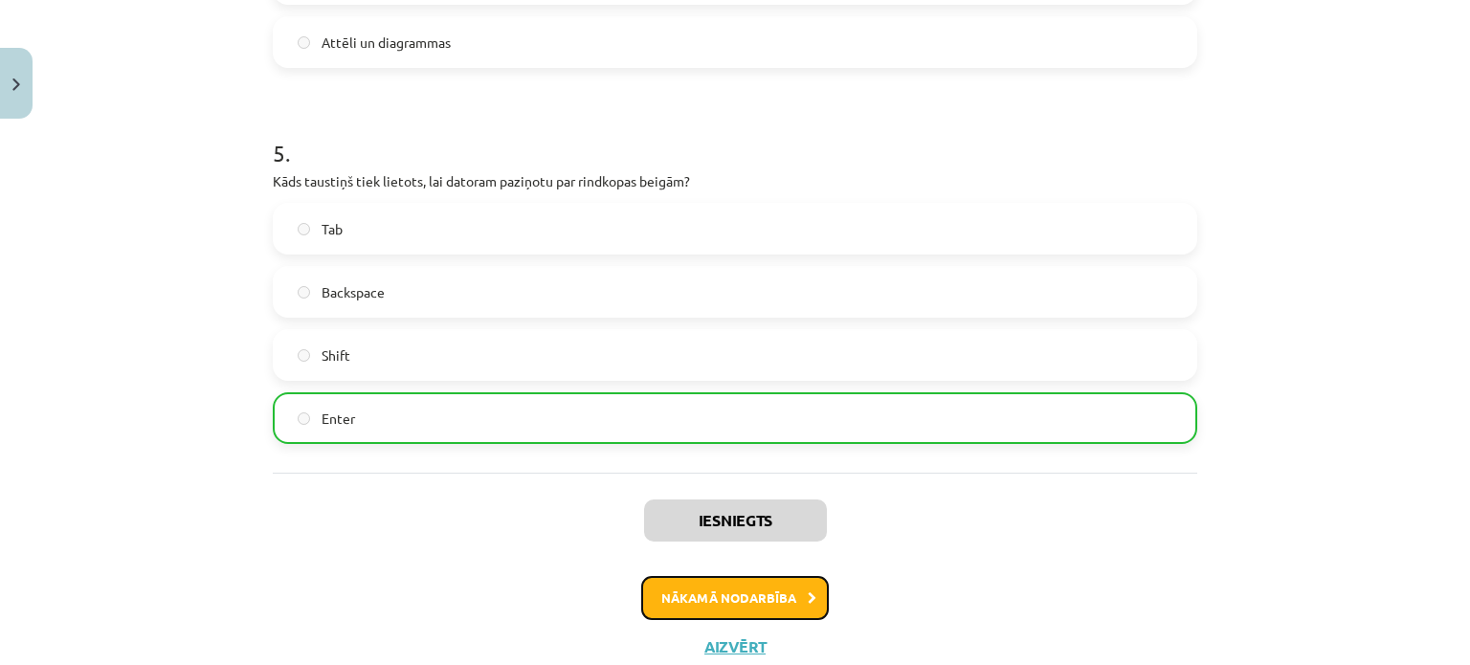
click at [701, 608] on button "Nākamā nodarbība" at bounding box center [735, 598] width 188 height 44
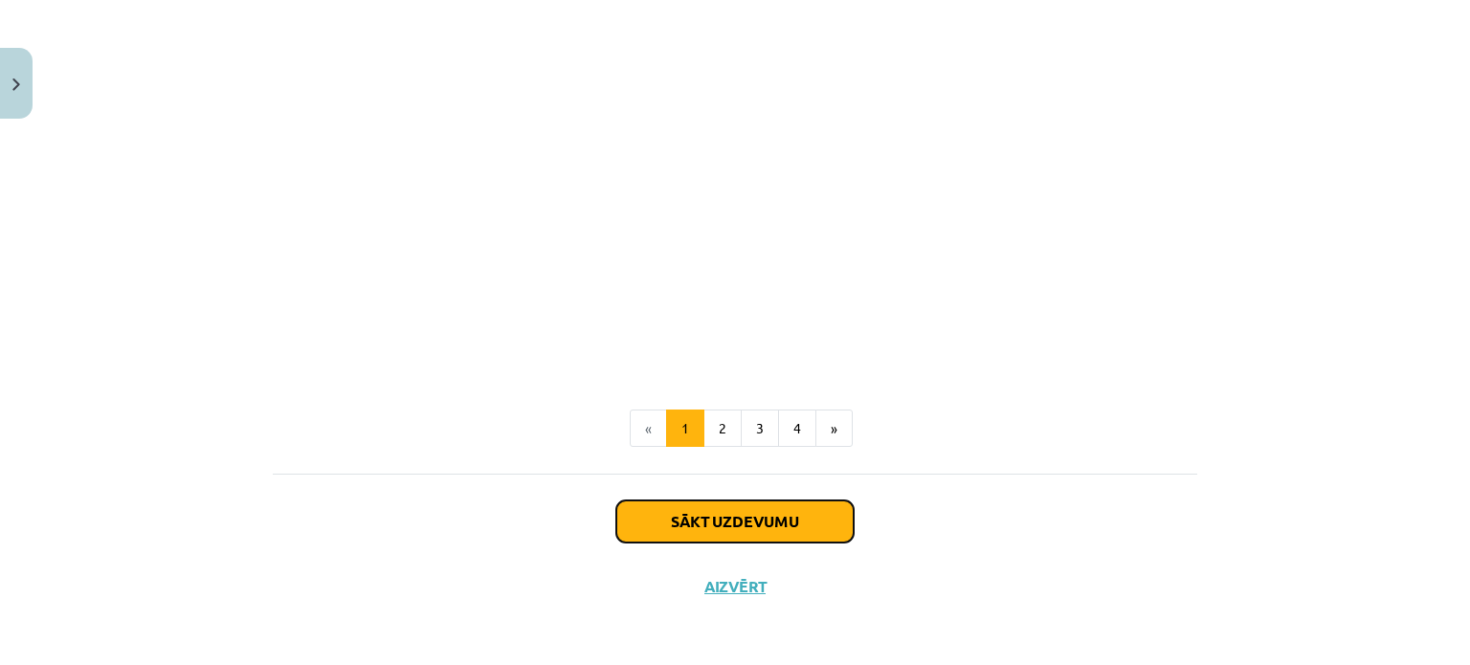
click at [833, 526] on button "Sākt uzdevumu" at bounding box center [734, 521] width 237 height 42
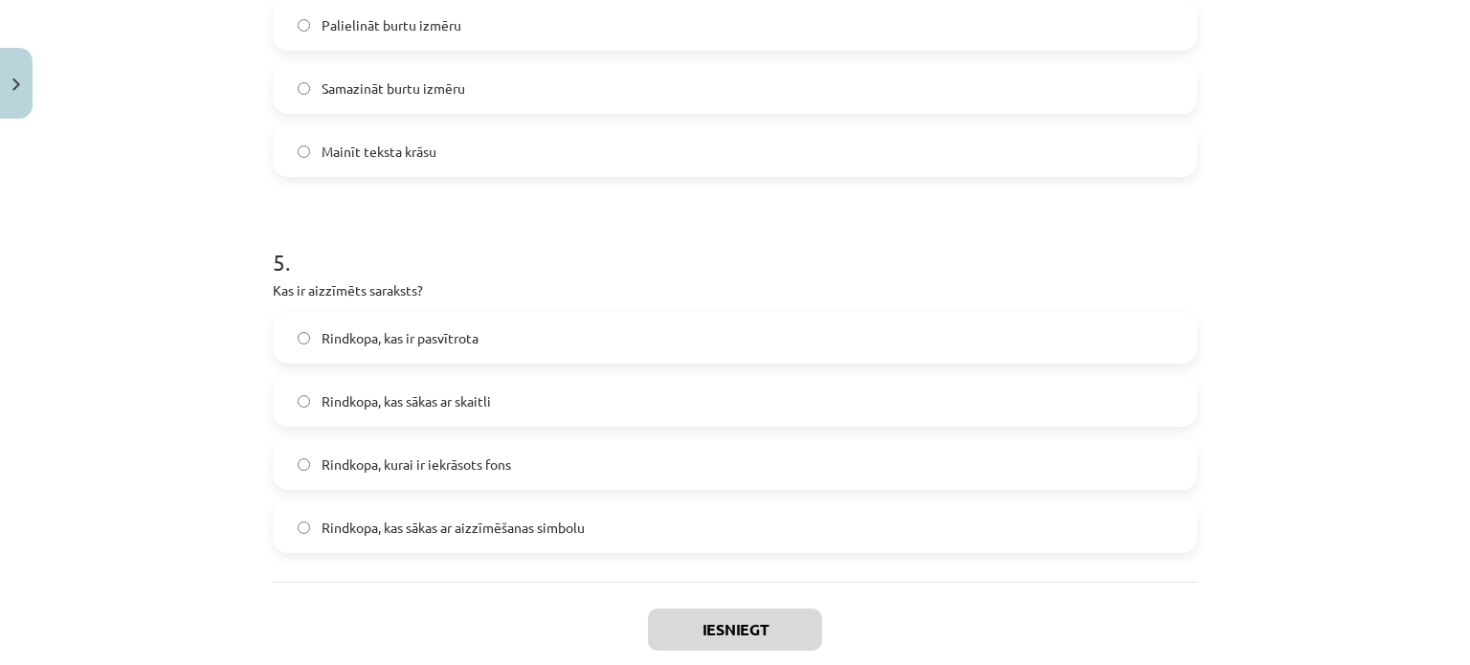
scroll to position [1797, 0]
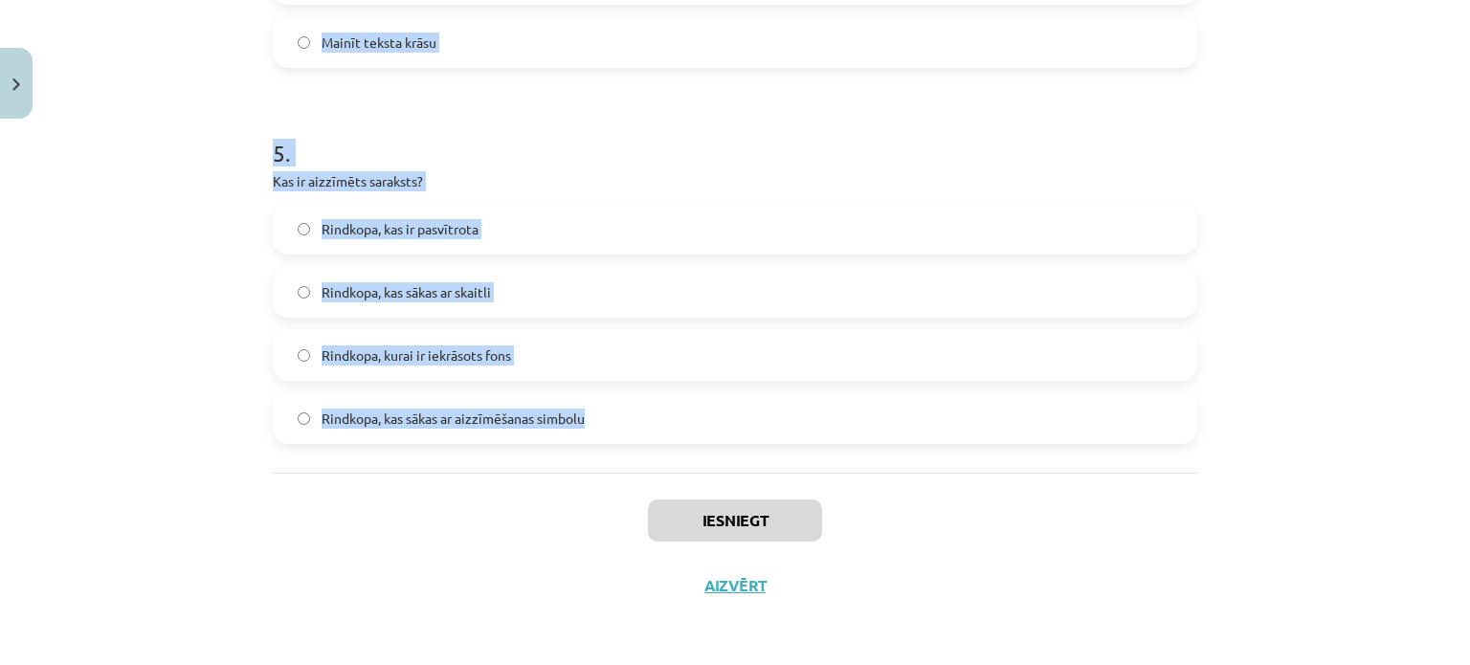
drag, startPoint x: 312, startPoint y: 458, endPoint x: 628, endPoint y: 420, distance: 318.1
click at [630, 420] on div "Mācību tēma: Datorikas - 10. klases 1. ieskaites mācību materiāls #9 8. tēma – …" at bounding box center [735, 332] width 1470 height 665
copy form "1 . Kāds ir rezultāts, ja lieto "tOGGLE cASE" opciju teksta formatēšanai? Tekst…"
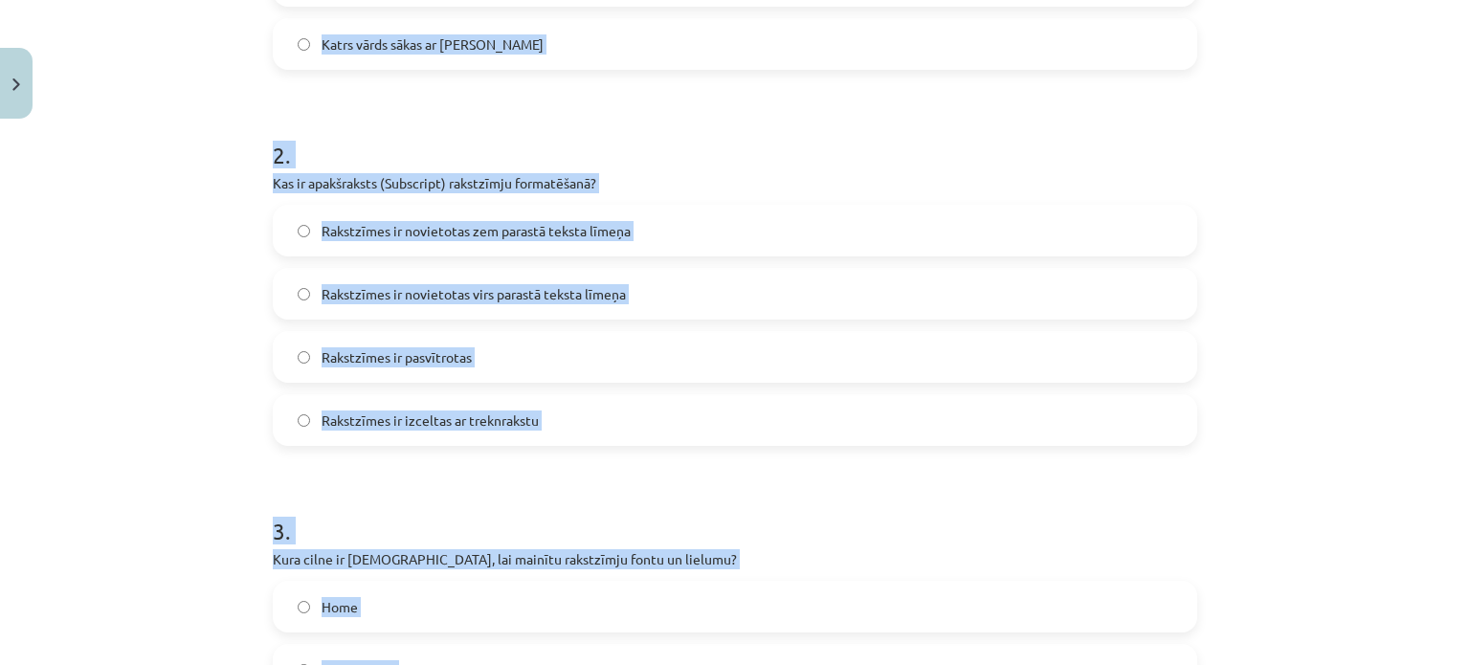
click at [198, 235] on div "Mācību tēma: Datorikas - 10. klases 1. ieskaites mācību materiāls #9 8. tēma – …" at bounding box center [735, 332] width 1470 height 665
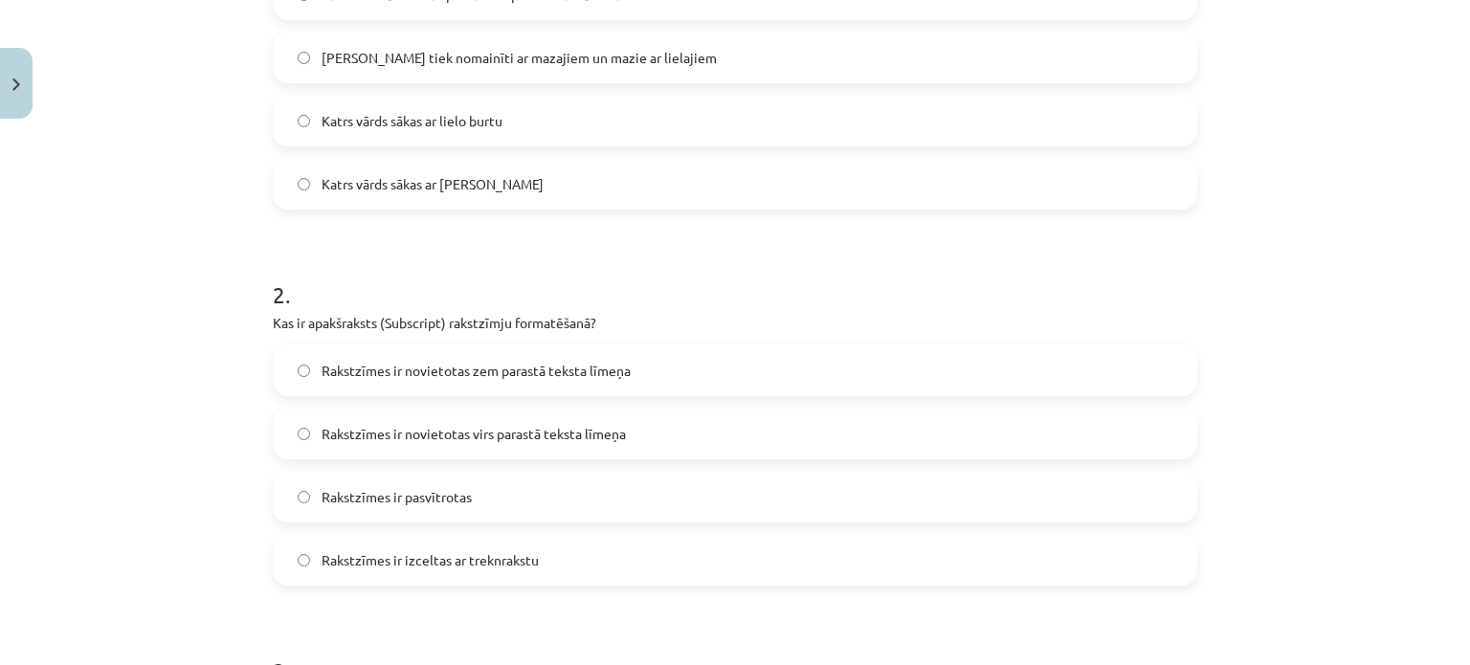
scroll to position [362, 0]
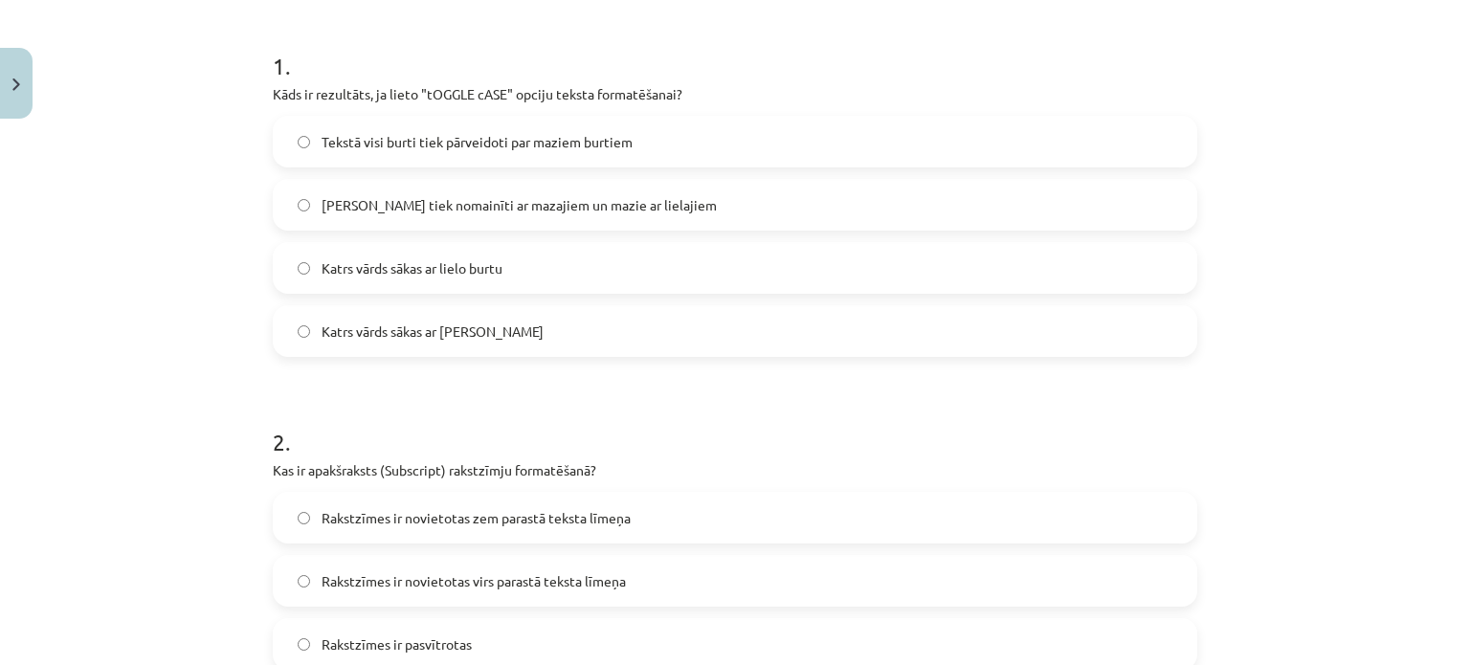
drag, startPoint x: 509, startPoint y: 215, endPoint x: 517, endPoint y: 203, distance: 14.6
click at [509, 213] on label "Lielie burti tiek nomainīti ar mazajiem un mazie ar lielajiem" at bounding box center [735, 205] width 921 height 48
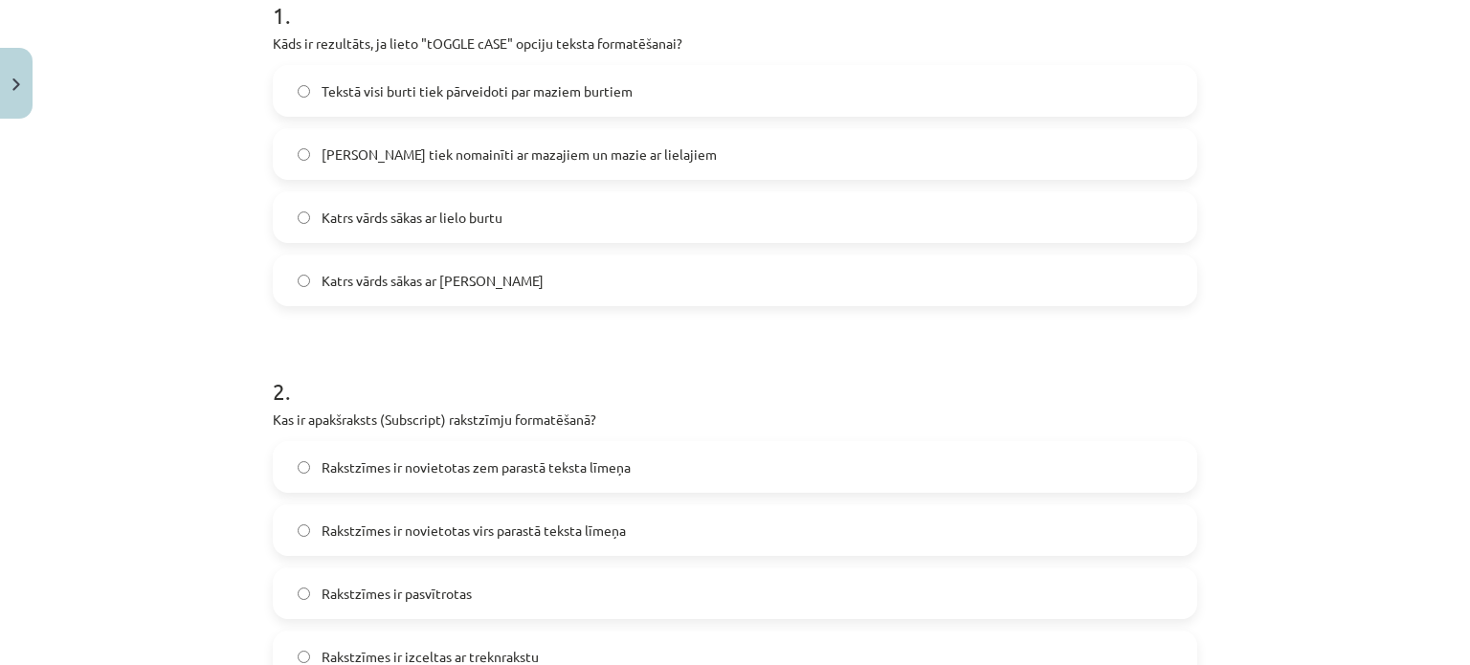
scroll to position [457, 0]
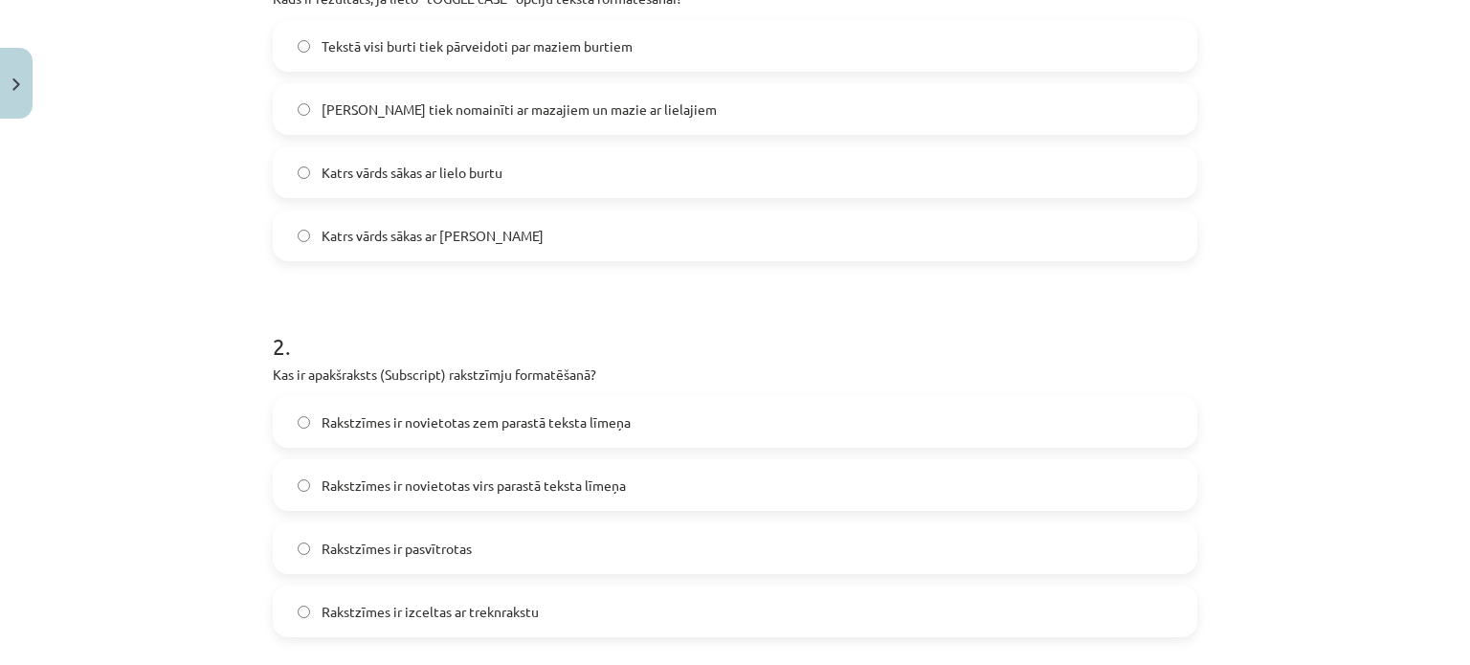
click at [507, 428] on span "Rakstzīmes ir novietotas zem parastā teksta līmeņa" at bounding box center [476, 422] width 309 height 20
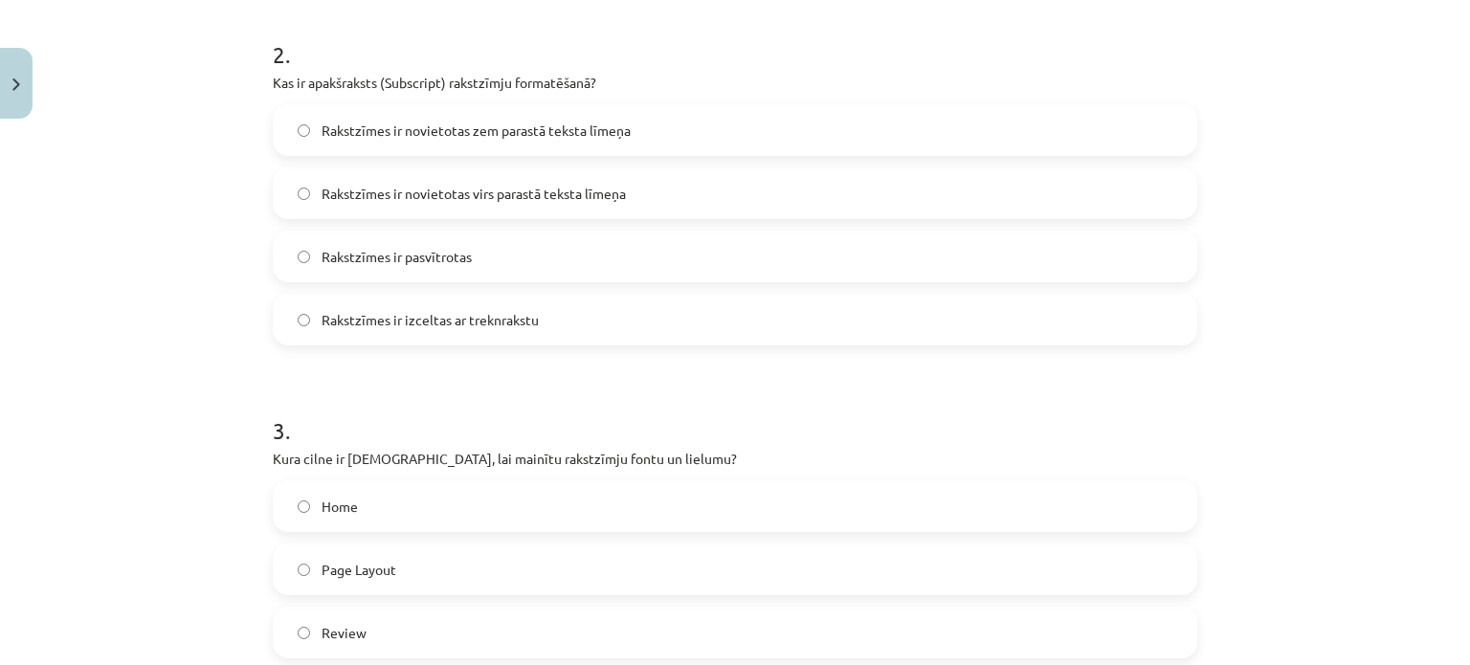
scroll to position [936, 0]
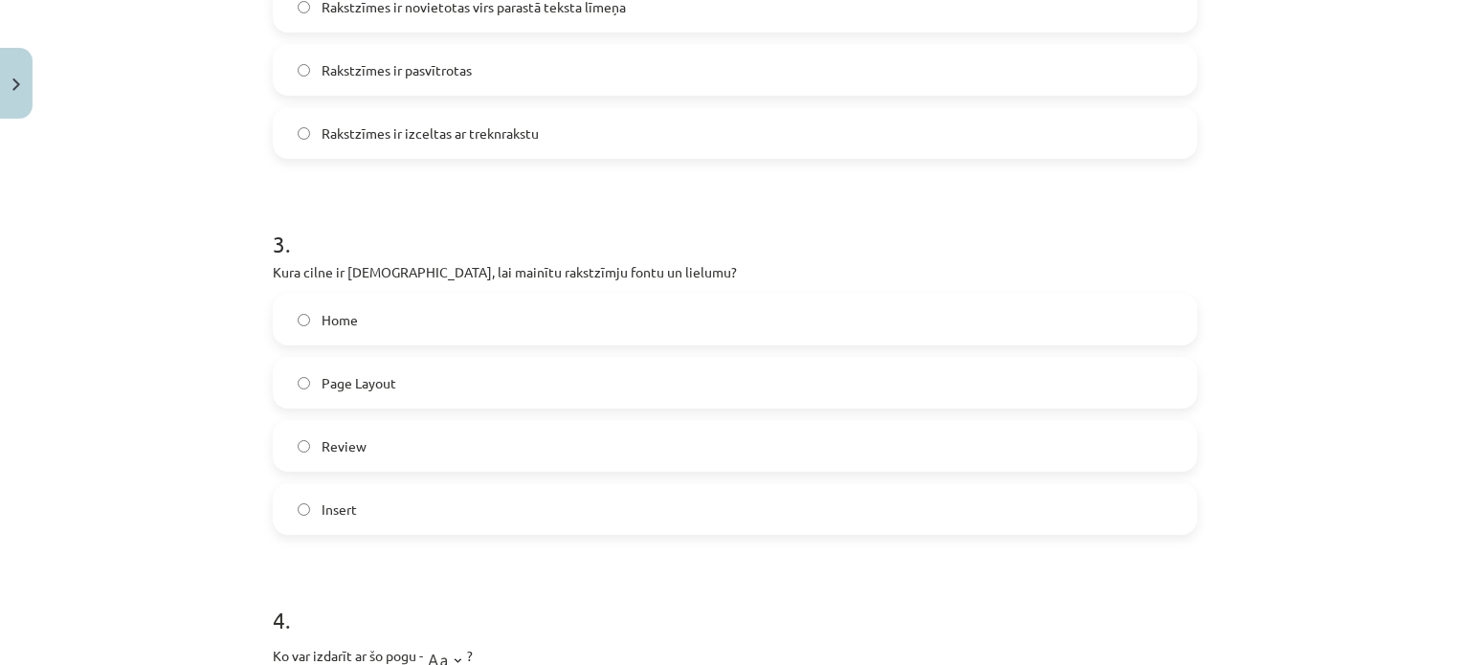
click at [440, 317] on label "Home" at bounding box center [735, 320] width 921 height 48
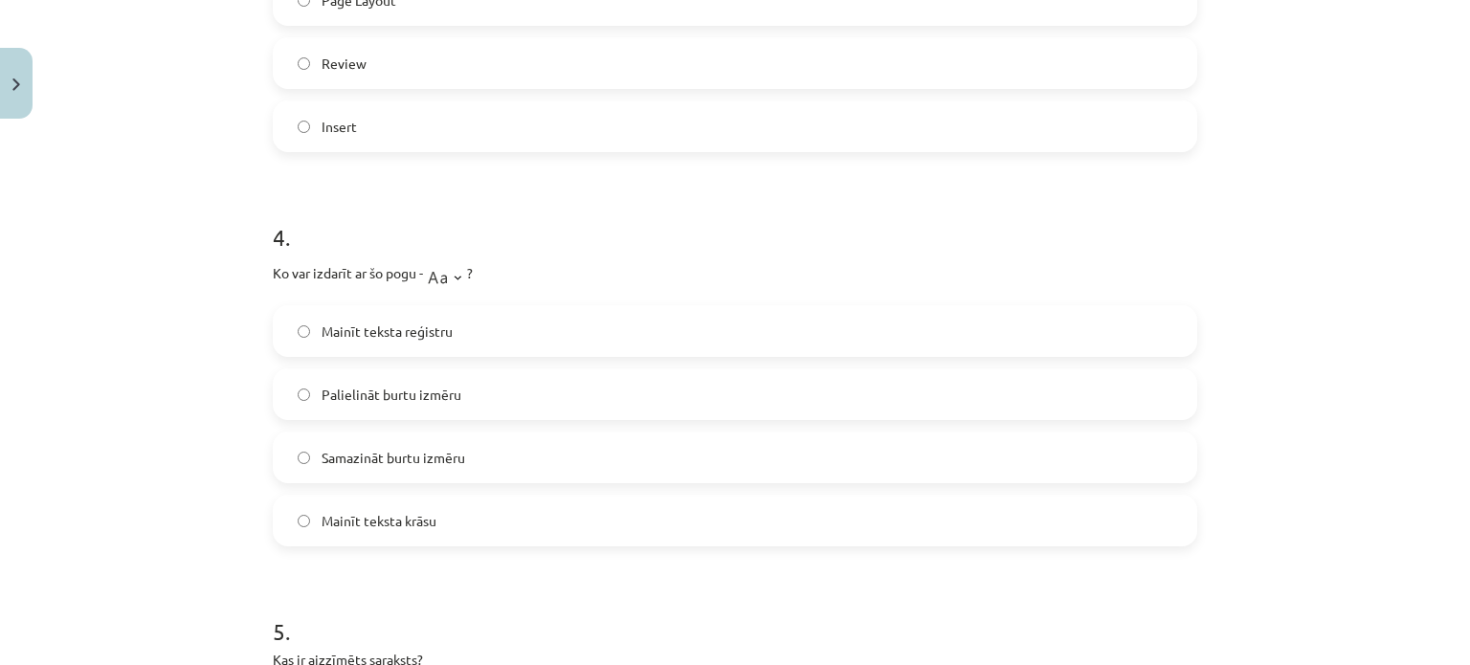
click at [480, 401] on label "Palielināt burtu izmēru" at bounding box center [735, 394] width 921 height 48
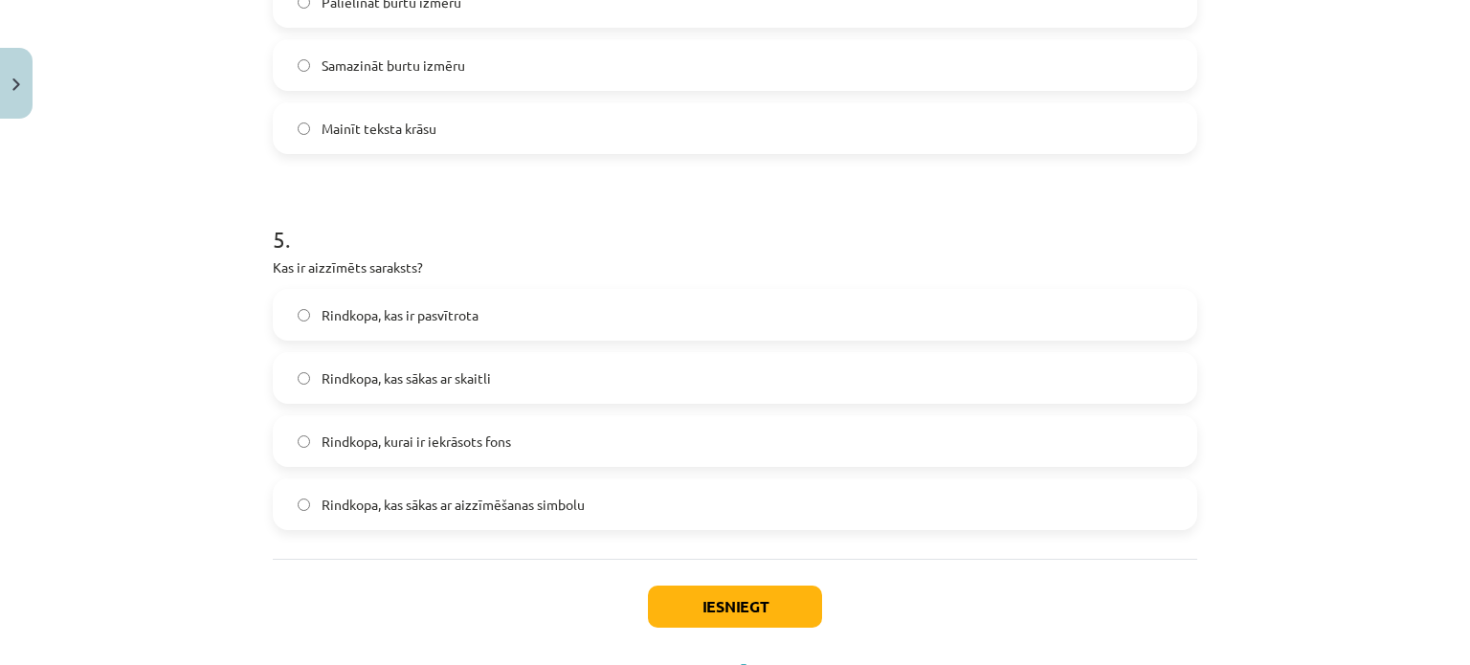
scroll to position [1797, 0]
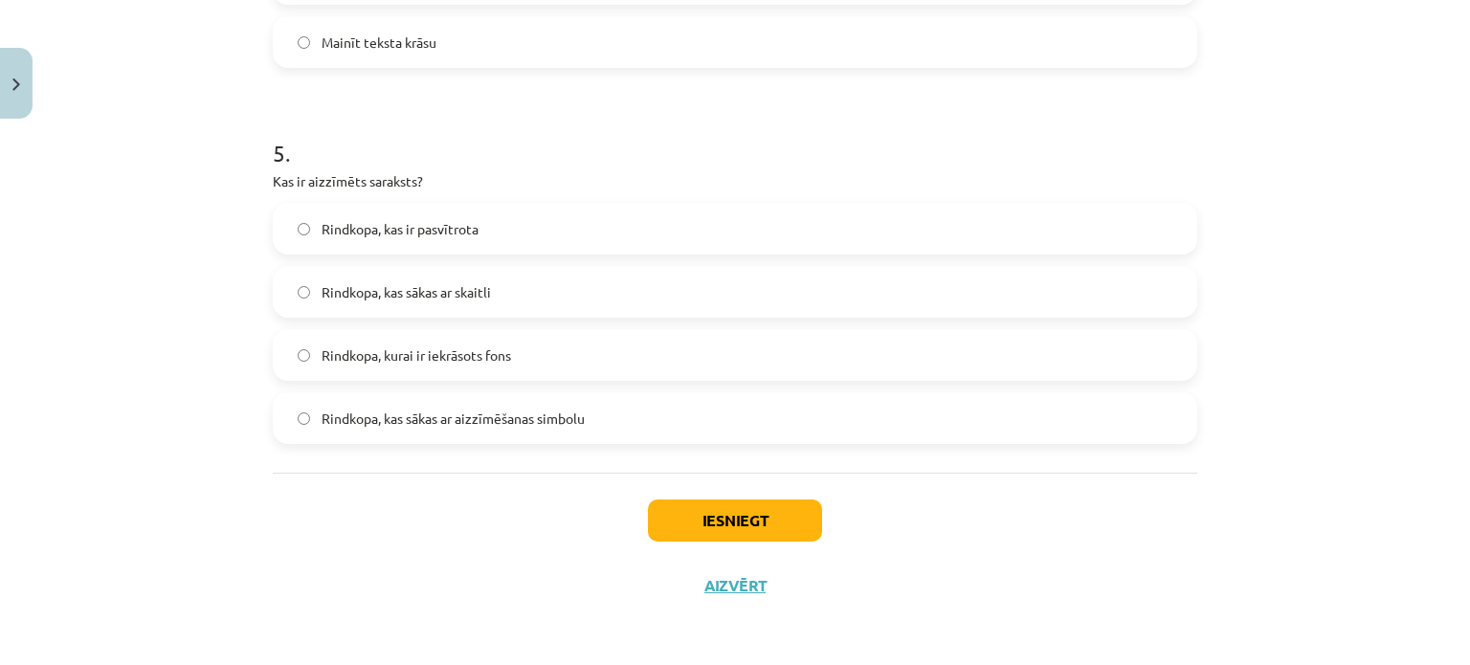
click at [566, 355] on label "Rindkopa, kurai ir iekrāsots fons" at bounding box center [735, 355] width 921 height 48
click at [675, 508] on button "Iesniegt" at bounding box center [735, 521] width 174 height 42
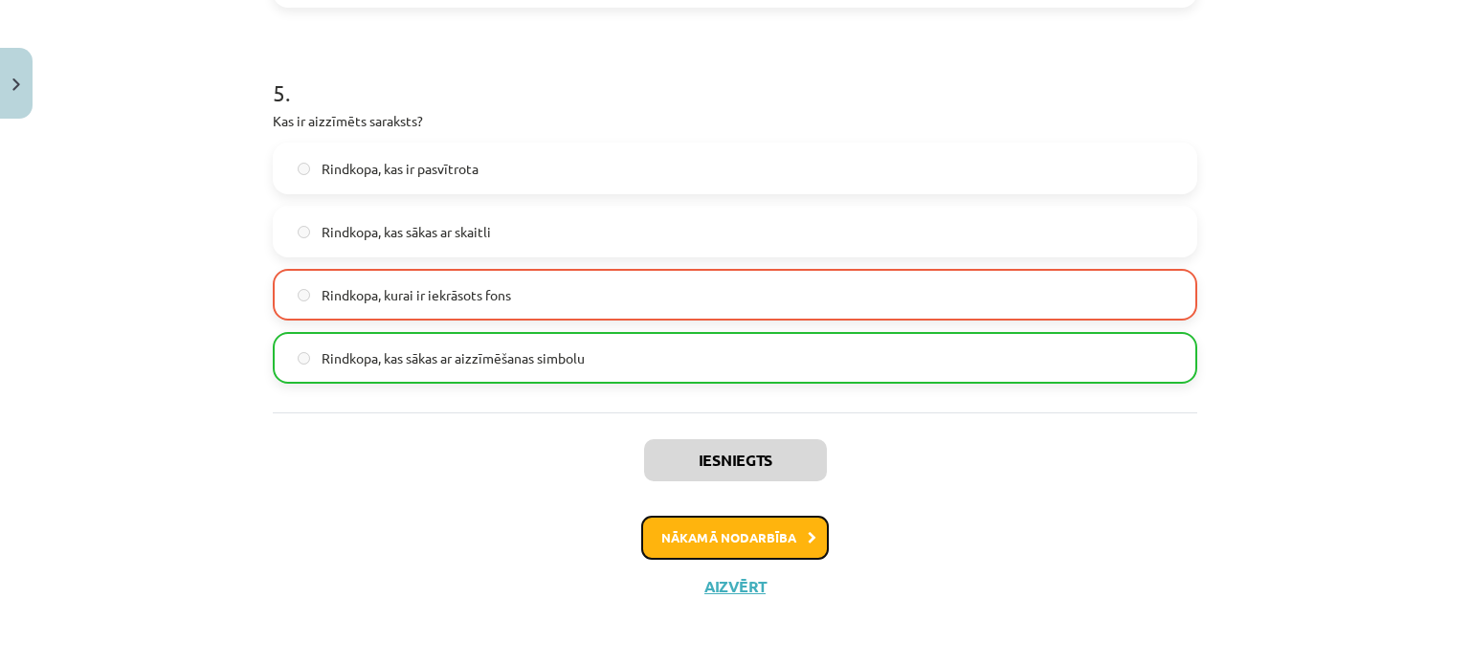
click at [739, 539] on button "Nākamā nodarbība" at bounding box center [735, 538] width 188 height 44
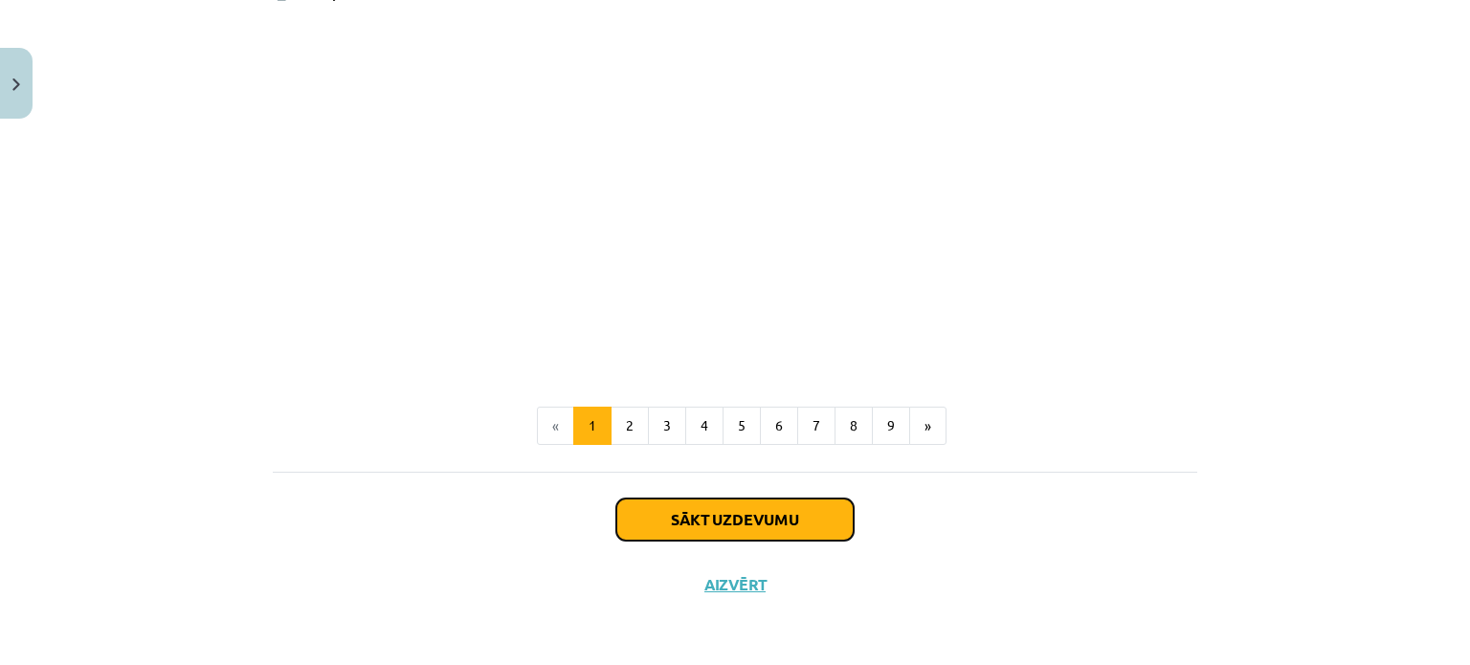
click at [831, 511] on button "Sākt uzdevumu" at bounding box center [734, 520] width 237 height 42
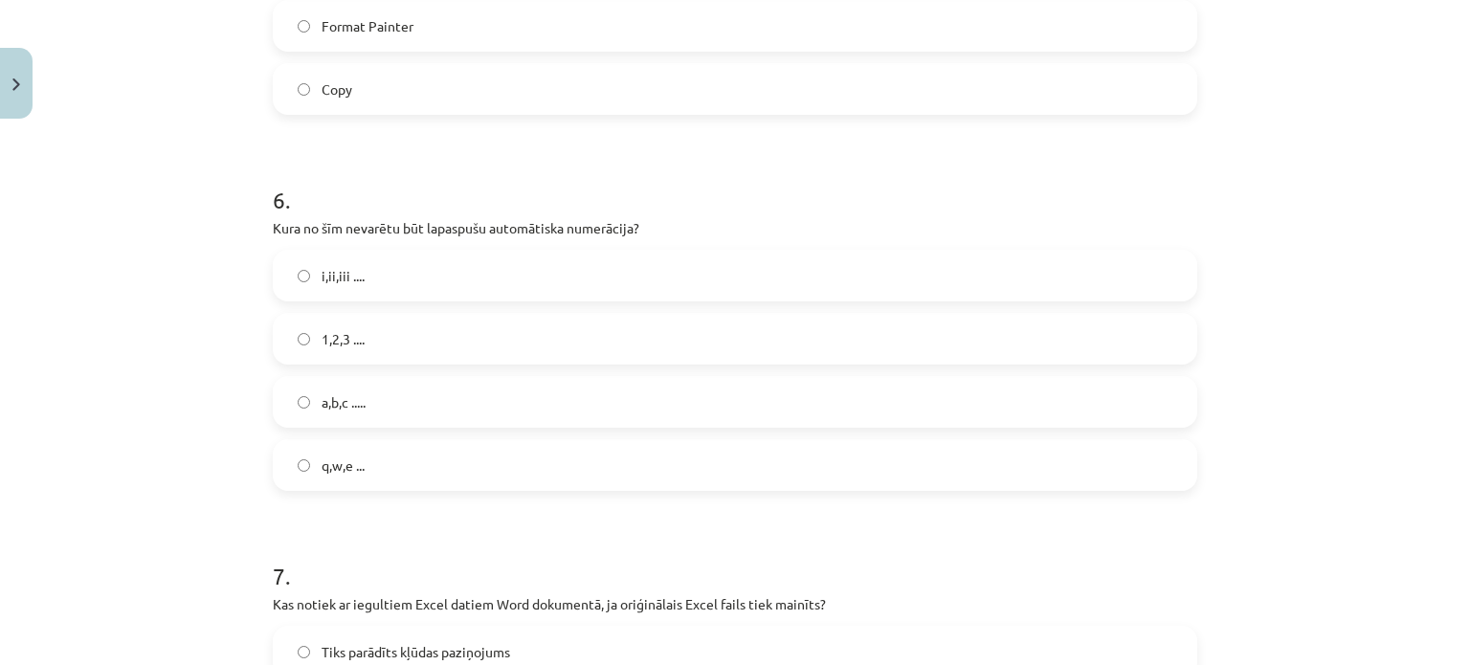
scroll to position [2405, 0]
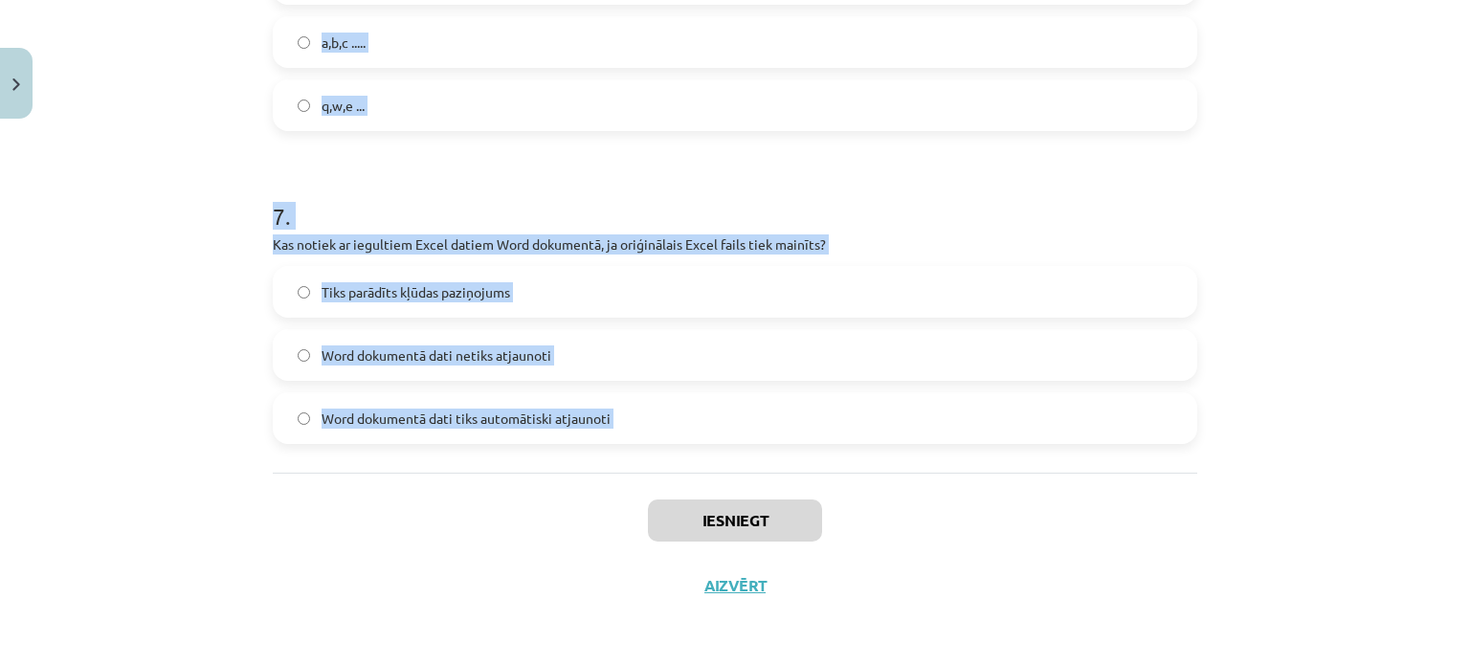
drag, startPoint x: 279, startPoint y: 321, endPoint x: 610, endPoint y: 446, distance: 353.1
copy form "Kāda būs dokumenta sūtīšanas nepieciešamība, ja Word dokumentā ir saistīti Exce…"
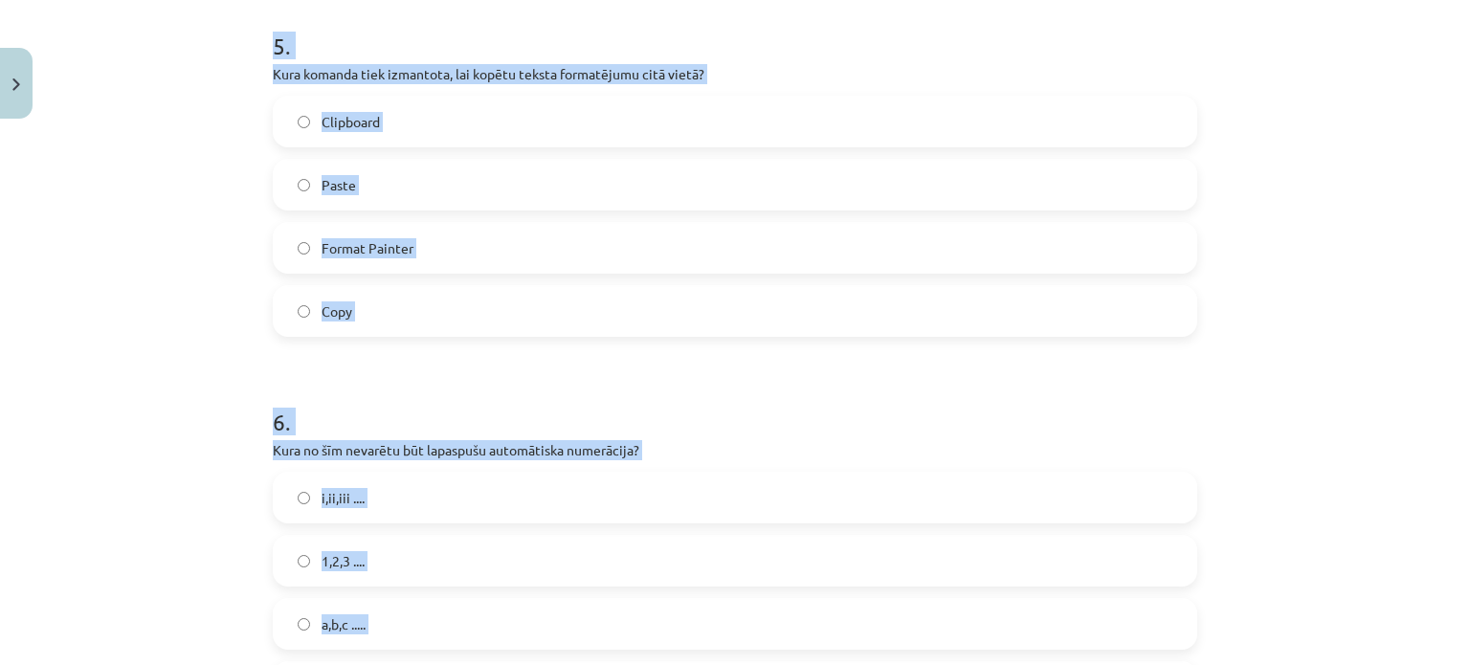
scroll to position [78, 0]
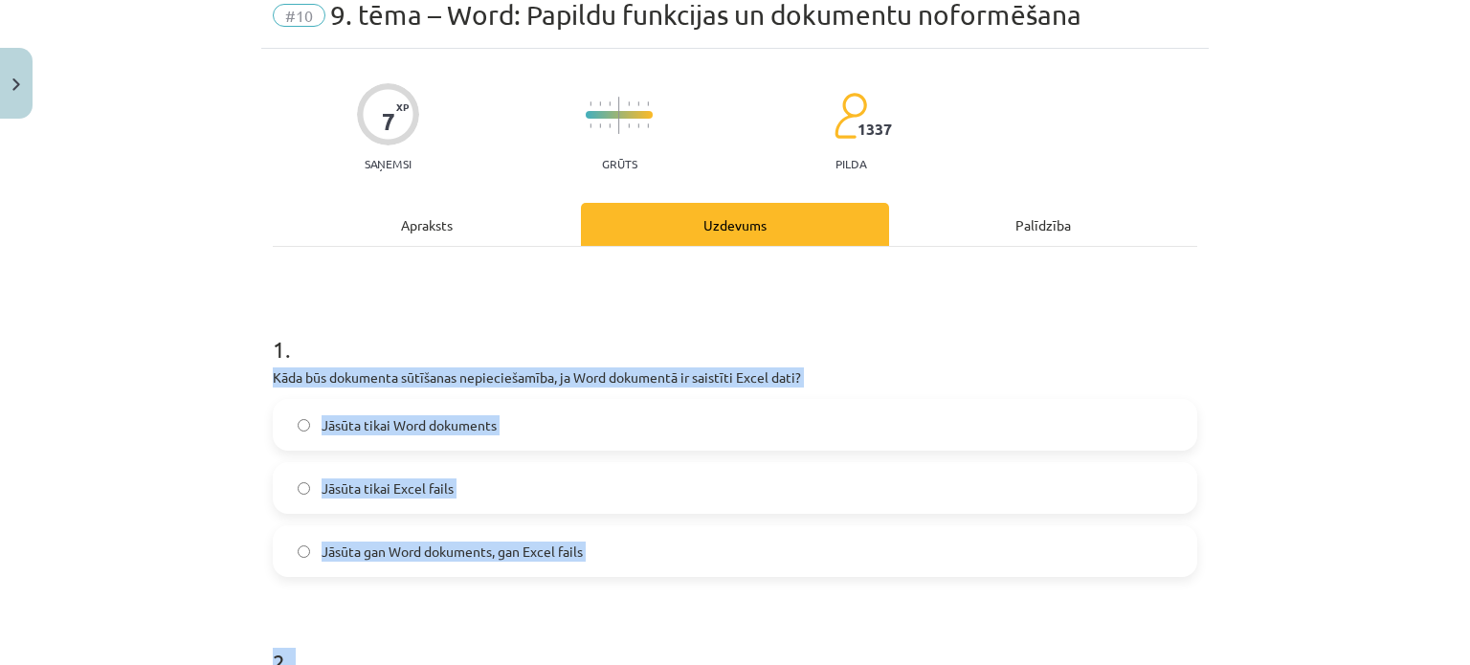
click at [355, 336] on h1 "1 ." at bounding box center [735, 331] width 924 height 59
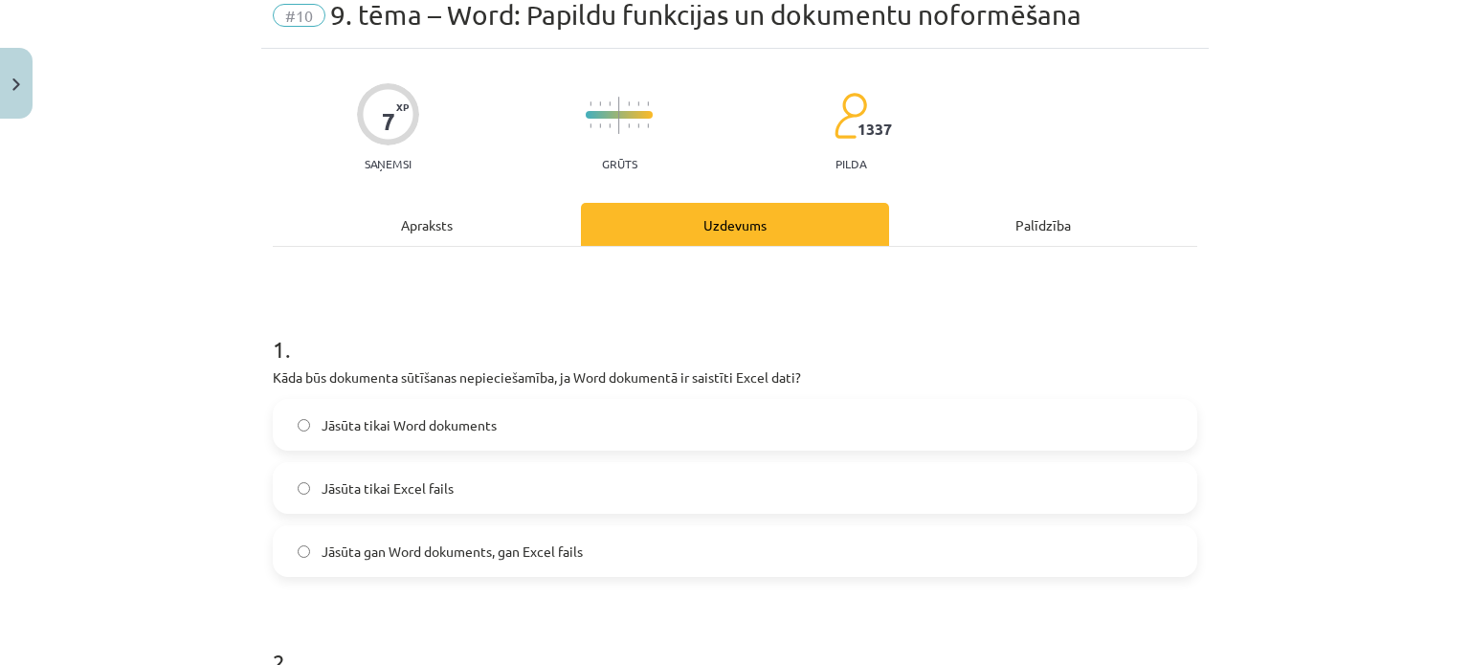
click at [436, 559] on span "Jāsūta gan Word dokuments, gan Excel fails" at bounding box center [452, 552] width 261 height 20
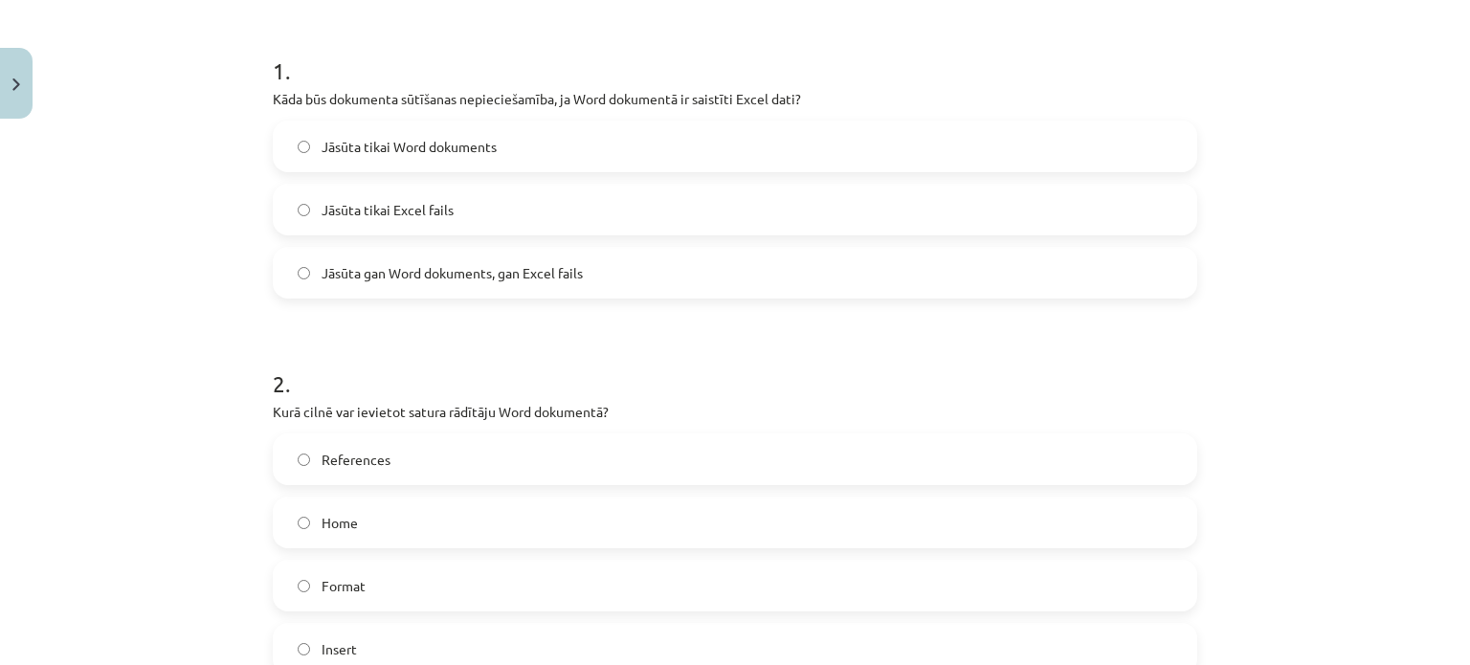
scroll to position [461, 0]
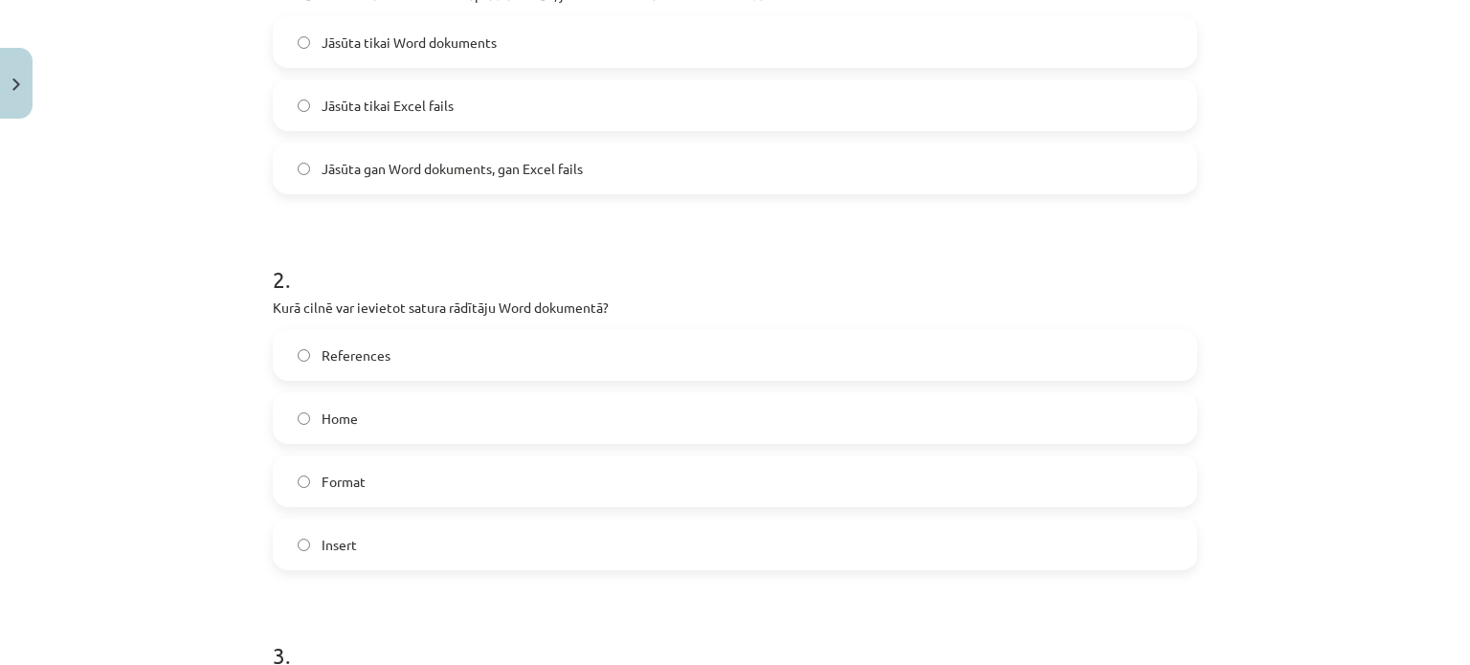
click at [410, 367] on label "References" at bounding box center [735, 355] width 921 height 48
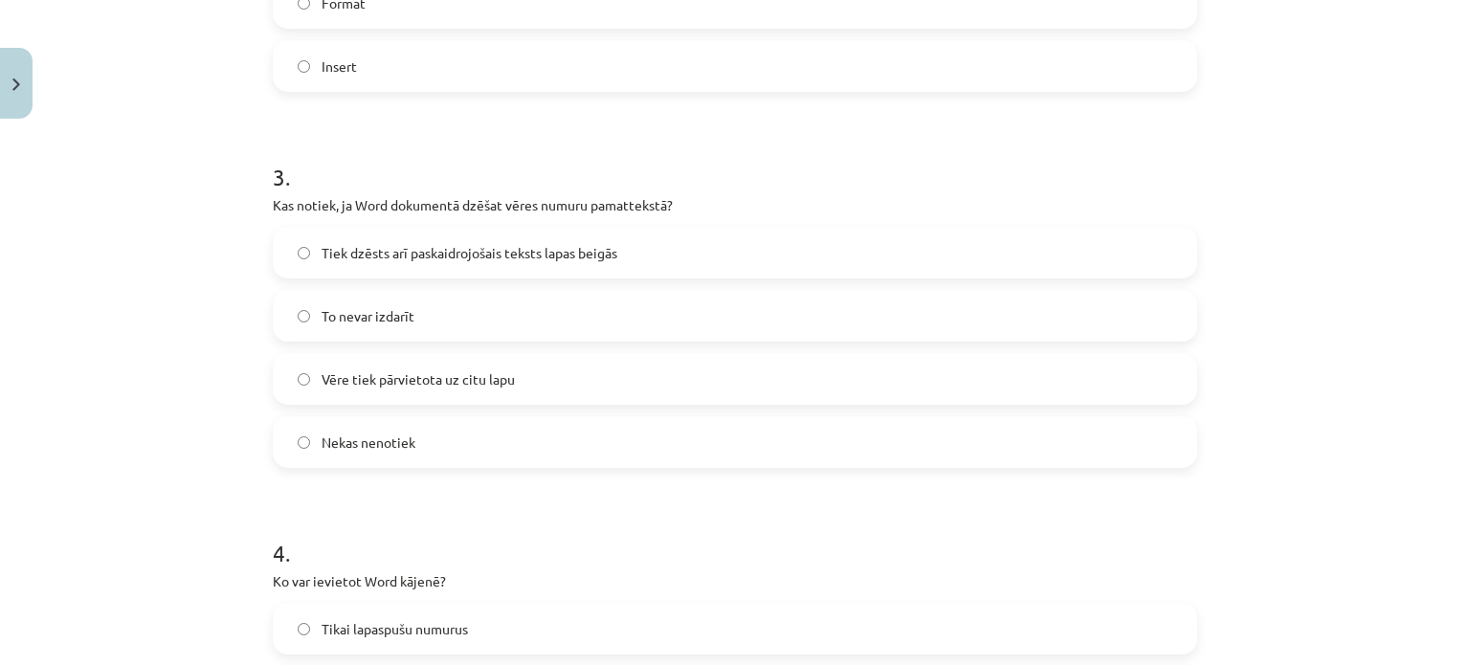
click at [421, 272] on label "Tiek dzēsts arī paskaidrojošais teksts lapas beigās" at bounding box center [735, 253] width 921 height 48
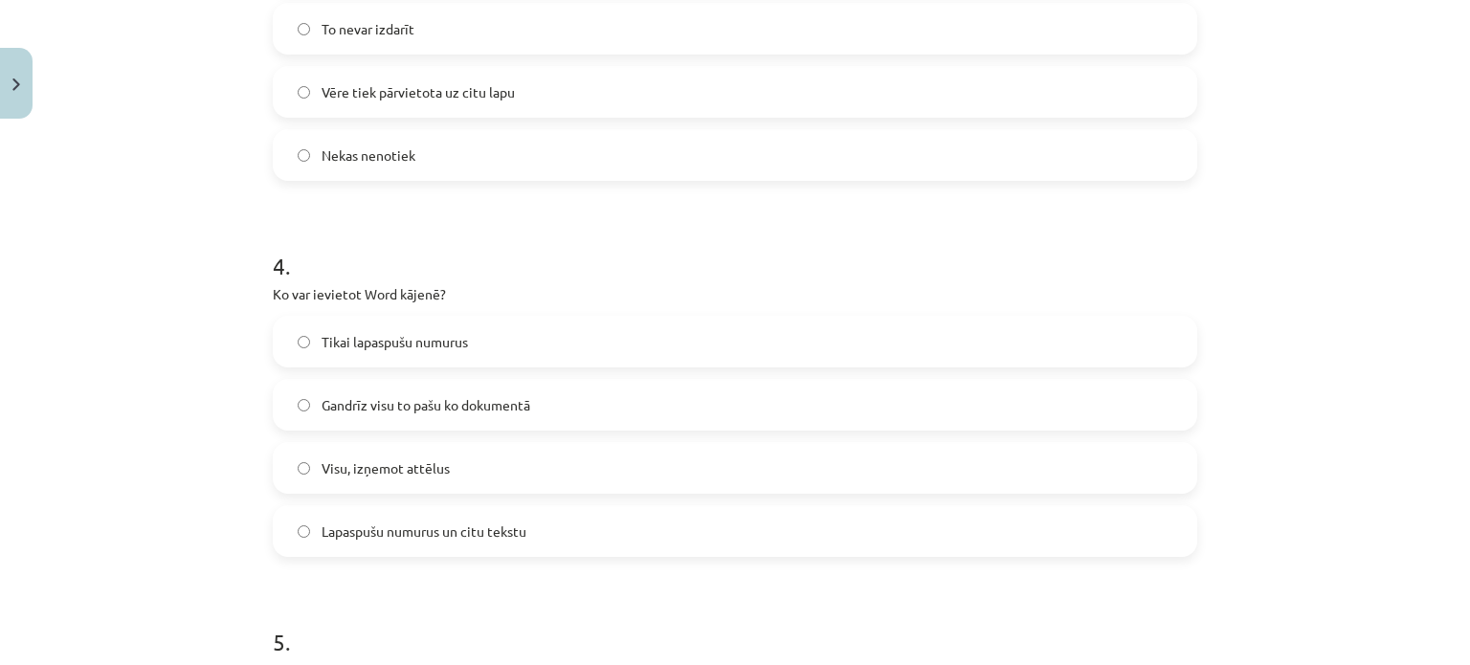
click at [348, 395] on span "Gandrīz visu to pašu ko dokumentā" at bounding box center [426, 405] width 209 height 20
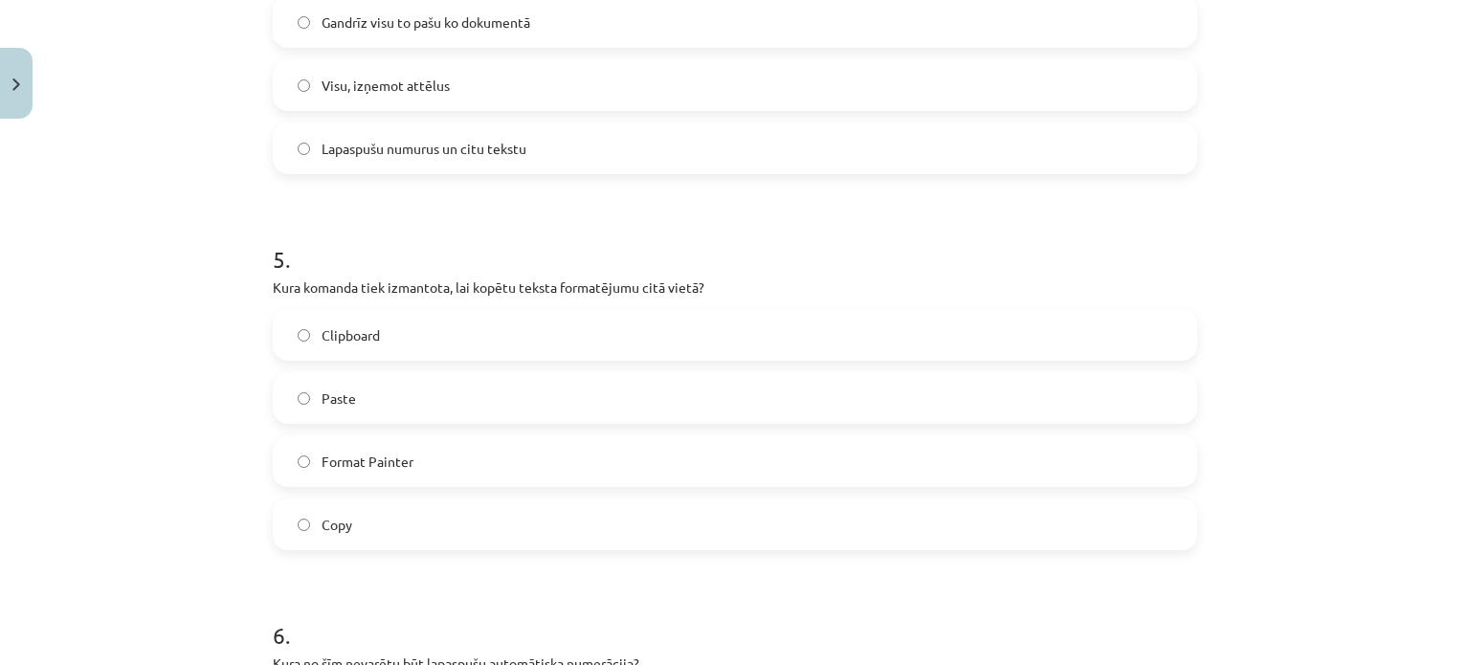
click at [357, 410] on label "Paste" at bounding box center [735, 398] width 921 height 48
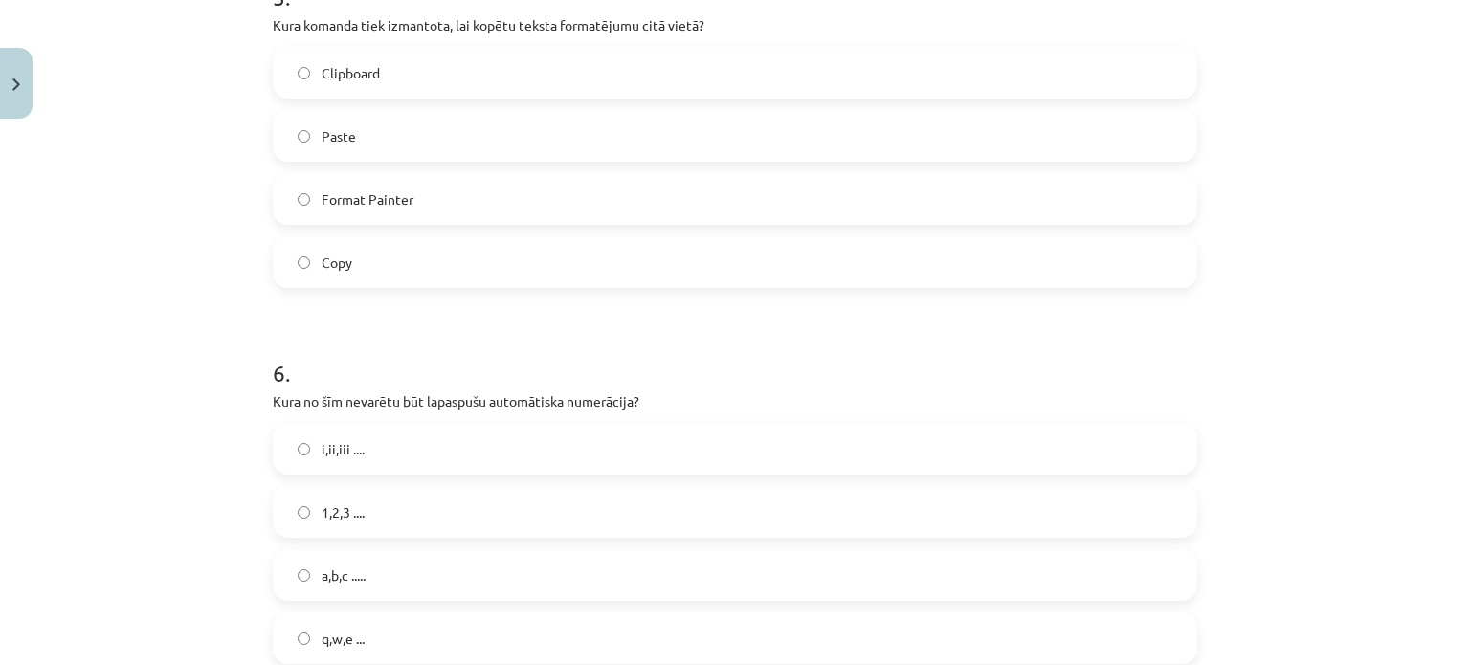
scroll to position [1992, 0]
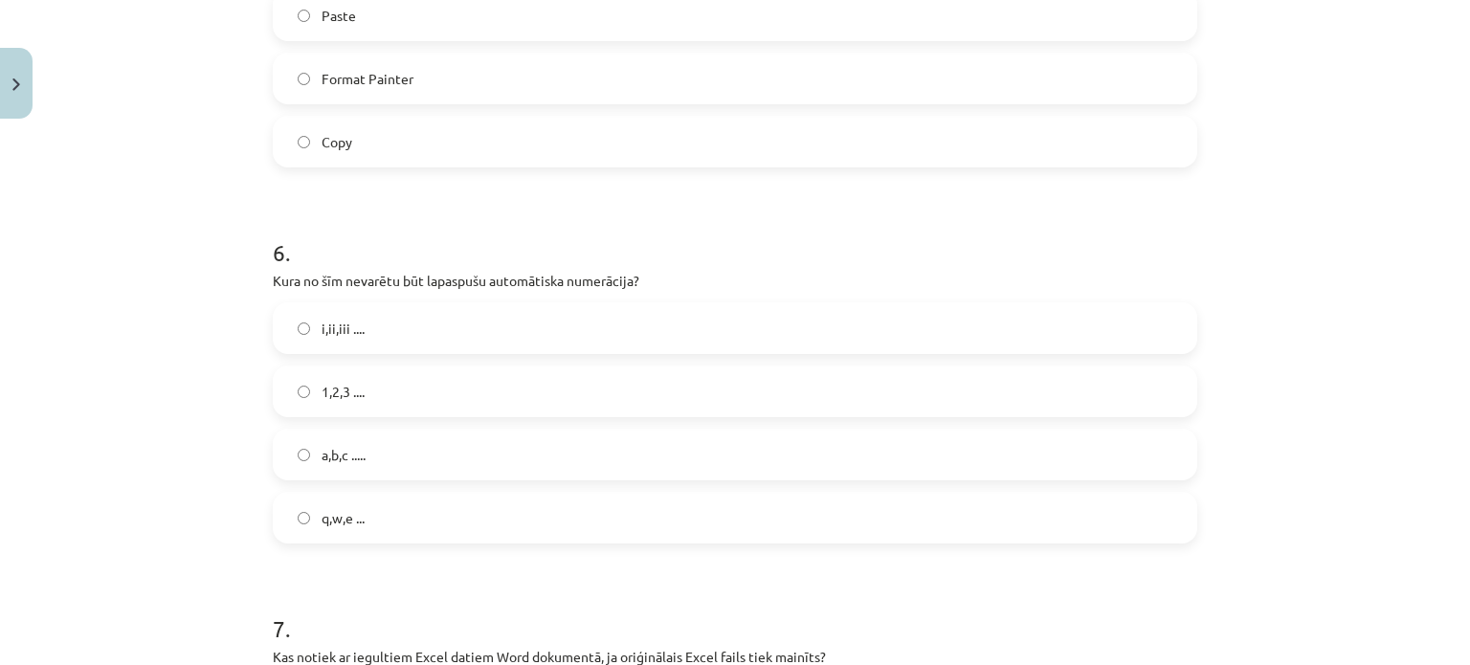
click at [377, 503] on label "q,w,e ..." at bounding box center [735, 518] width 921 height 48
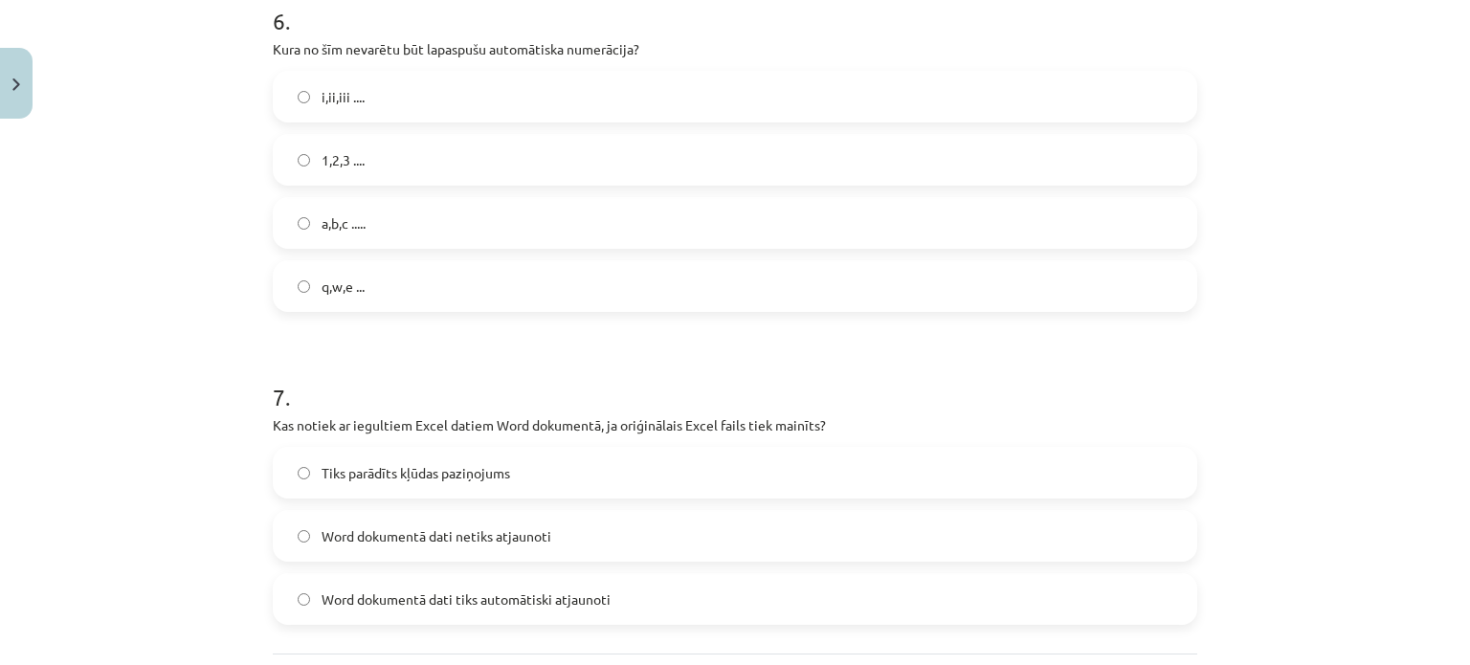
scroll to position [2279, 0]
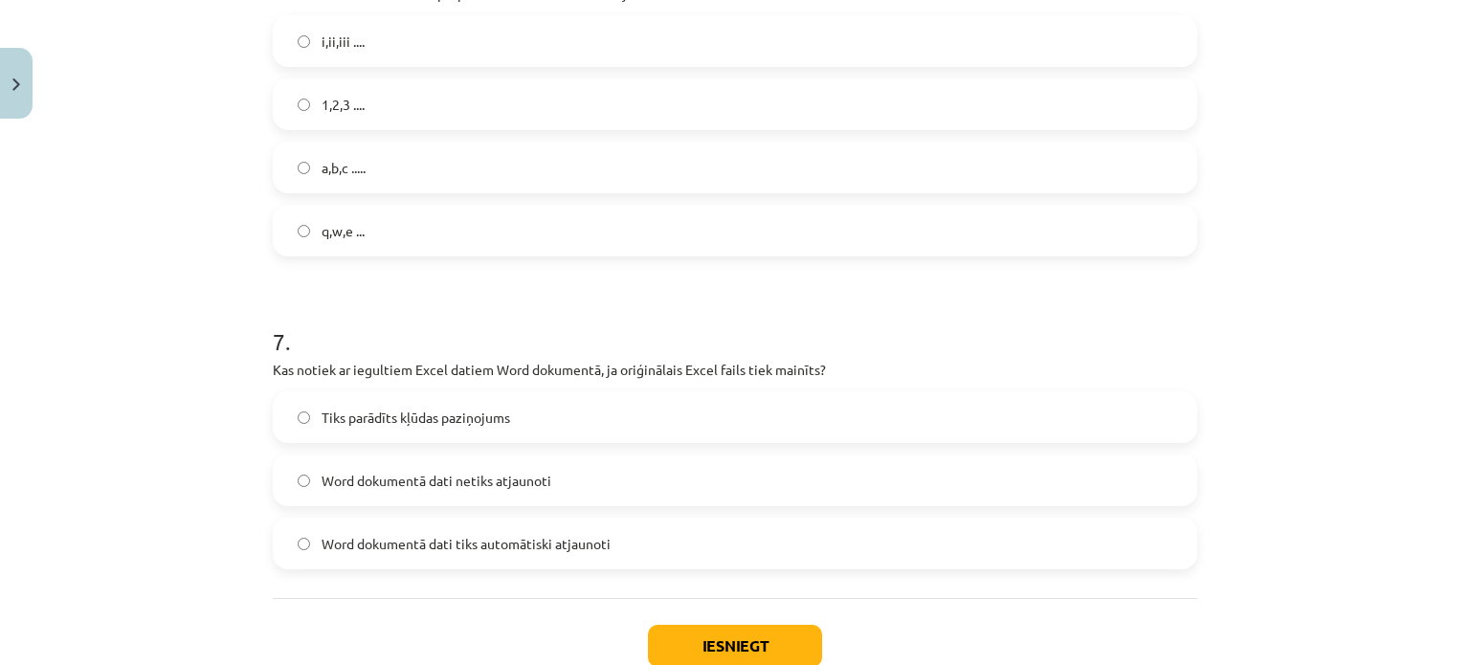
click at [523, 546] on span "Word dokumentā dati tiks automātiski atjaunoti" at bounding box center [466, 544] width 289 height 20
click at [729, 637] on button "Iesniegt" at bounding box center [735, 646] width 174 height 42
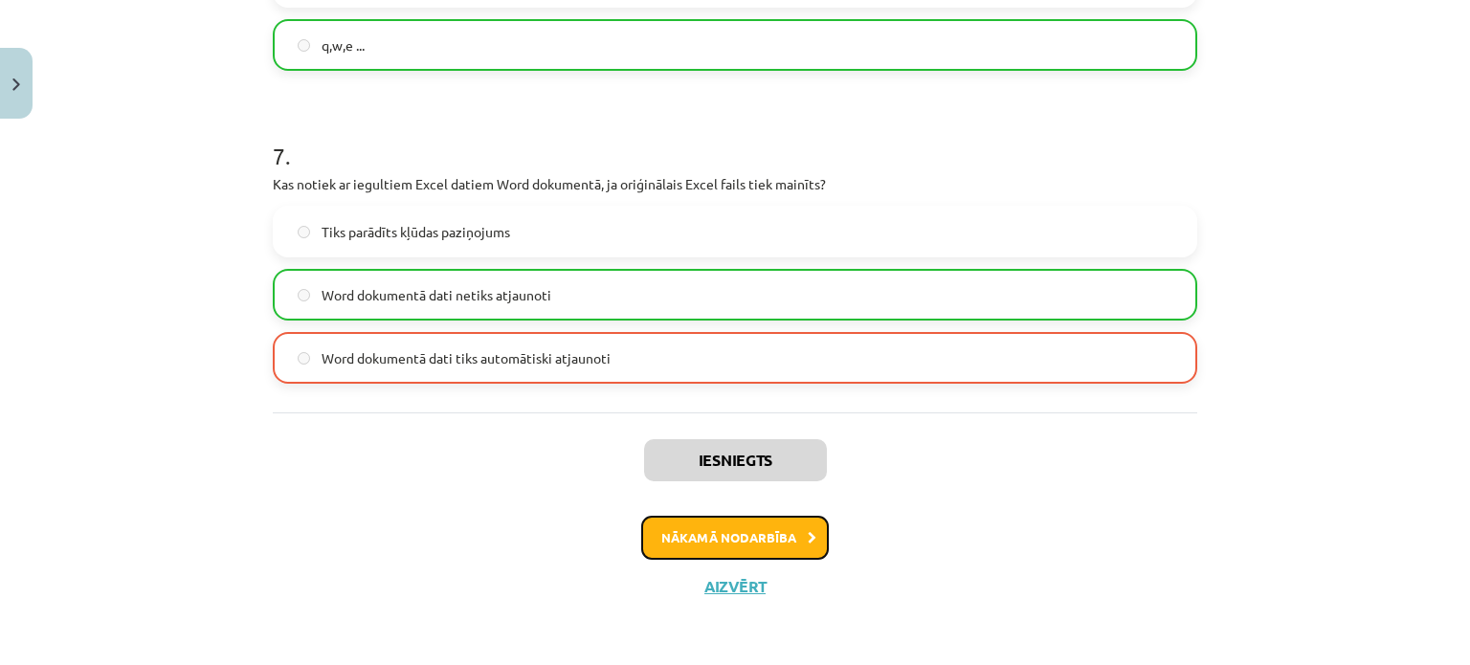
click at [731, 533] on button "Nākamā nodarbība" at bounding box center [735, 538] width 188 height 44
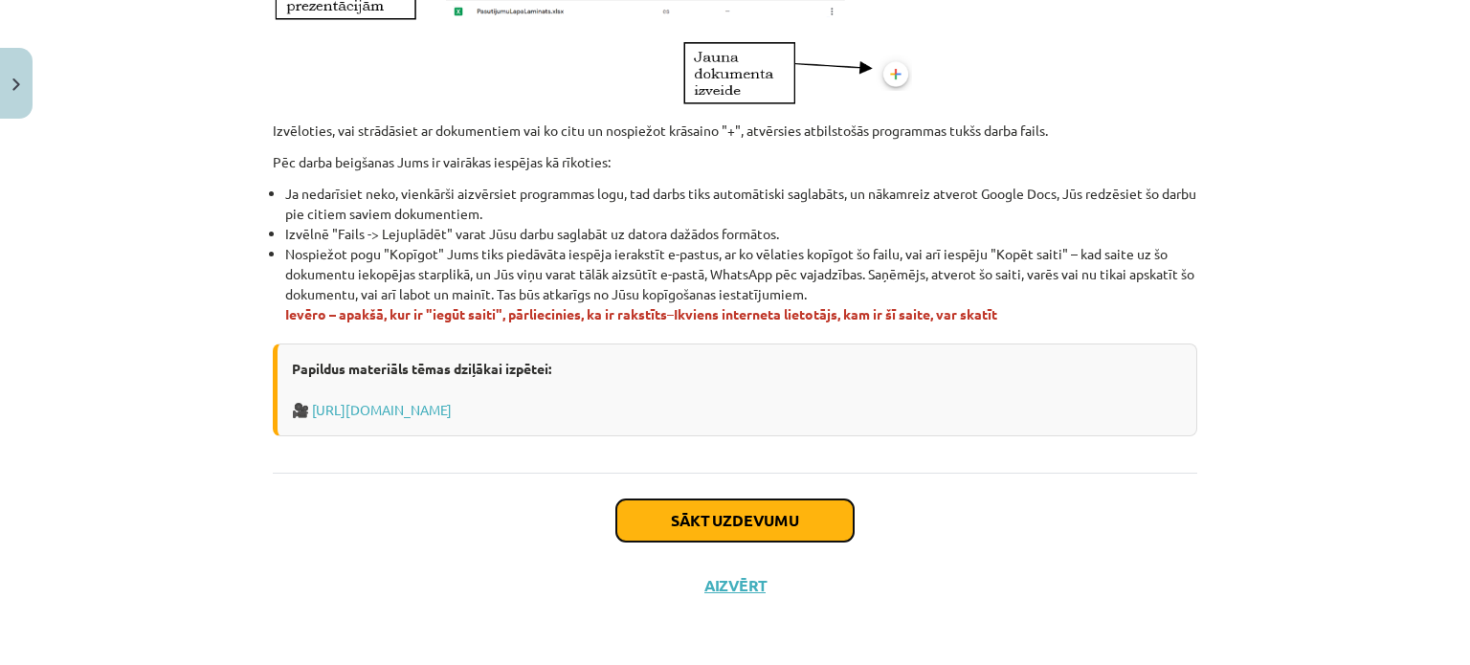
click at [747, 524] on button "Sākt uzdevumu" at bounding box center [734, 521] width 237 height 42
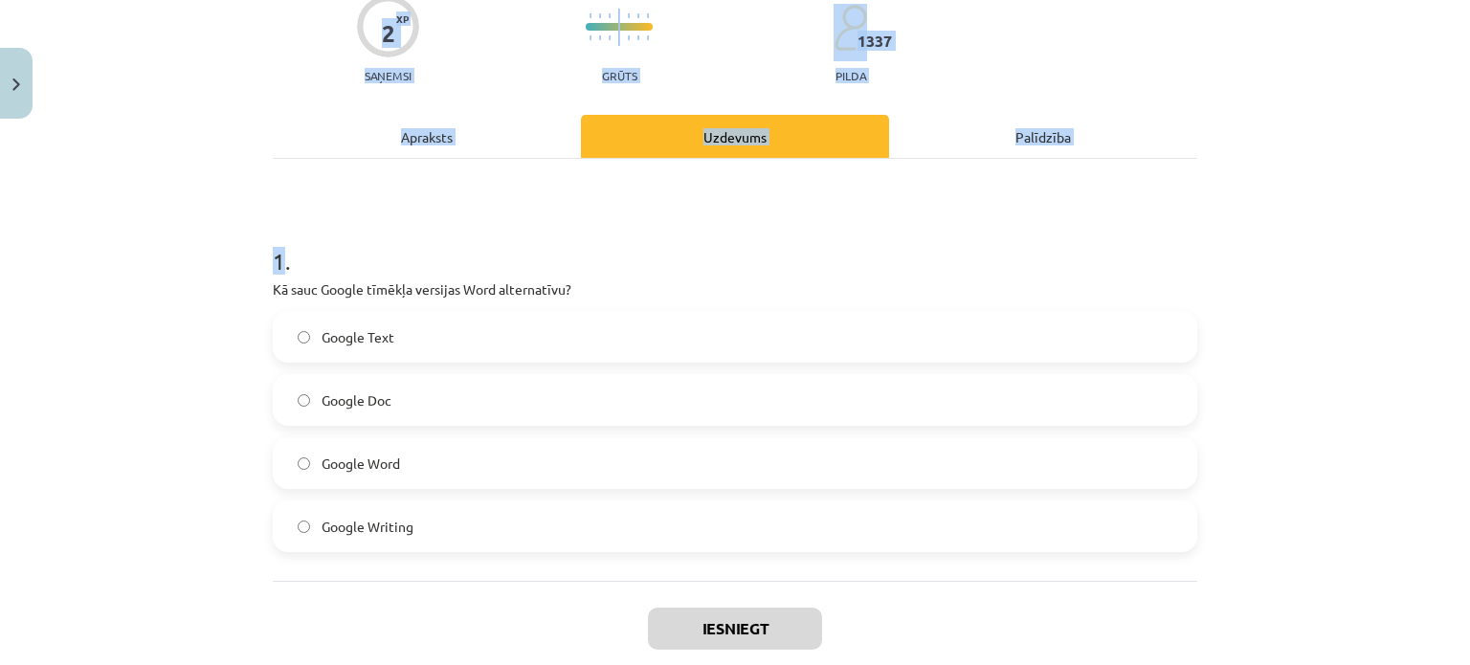
scroll to position [275, 0]
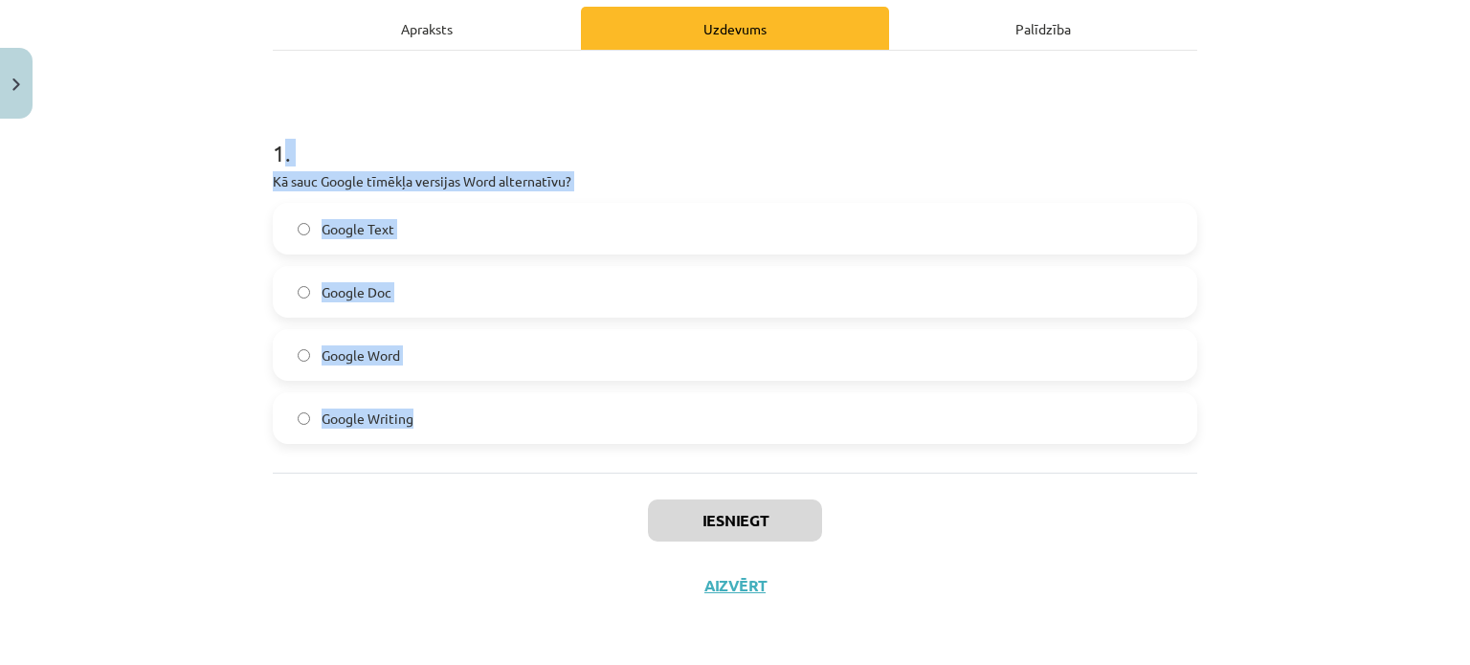
drag, startPoint x: 320, startPoint y: 442, endPoint x: 482, endPoint y: 447, distance: 162.7
click at [482, 447] on div "1 . Kā sauc Google tīmēkļa versijas Word alternatīvu? Google Text Google Doc Go…" at bounding box center [735, 262] width 924 height 422
copy div ". Kā sauc Google tīmēkļa versijas Word alternatīvu? Google Text Google Doc Goog…"
click at [500, 293] on label "Google Doc" at bounding box center [735, 292] width 921 height 48
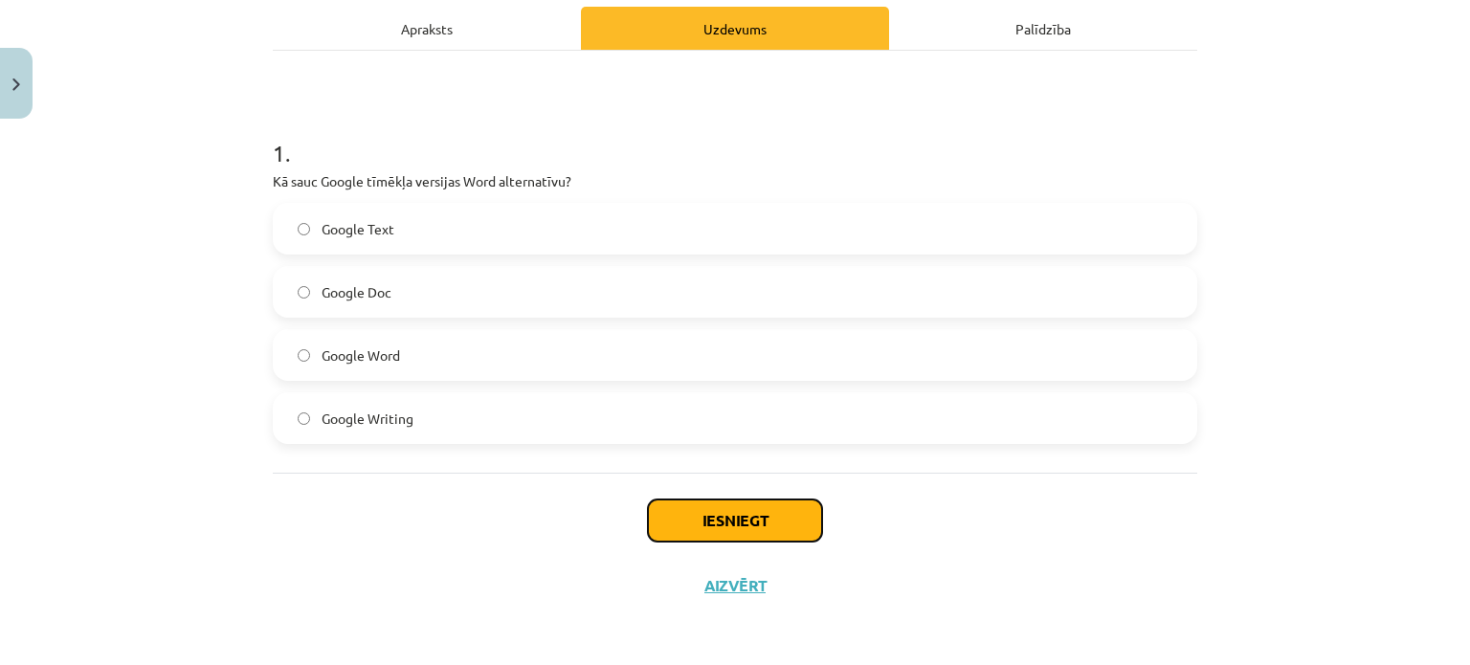
click at [754, 531] on button "Iesniegt" at bounding box center [735, 521] width 174 height 42
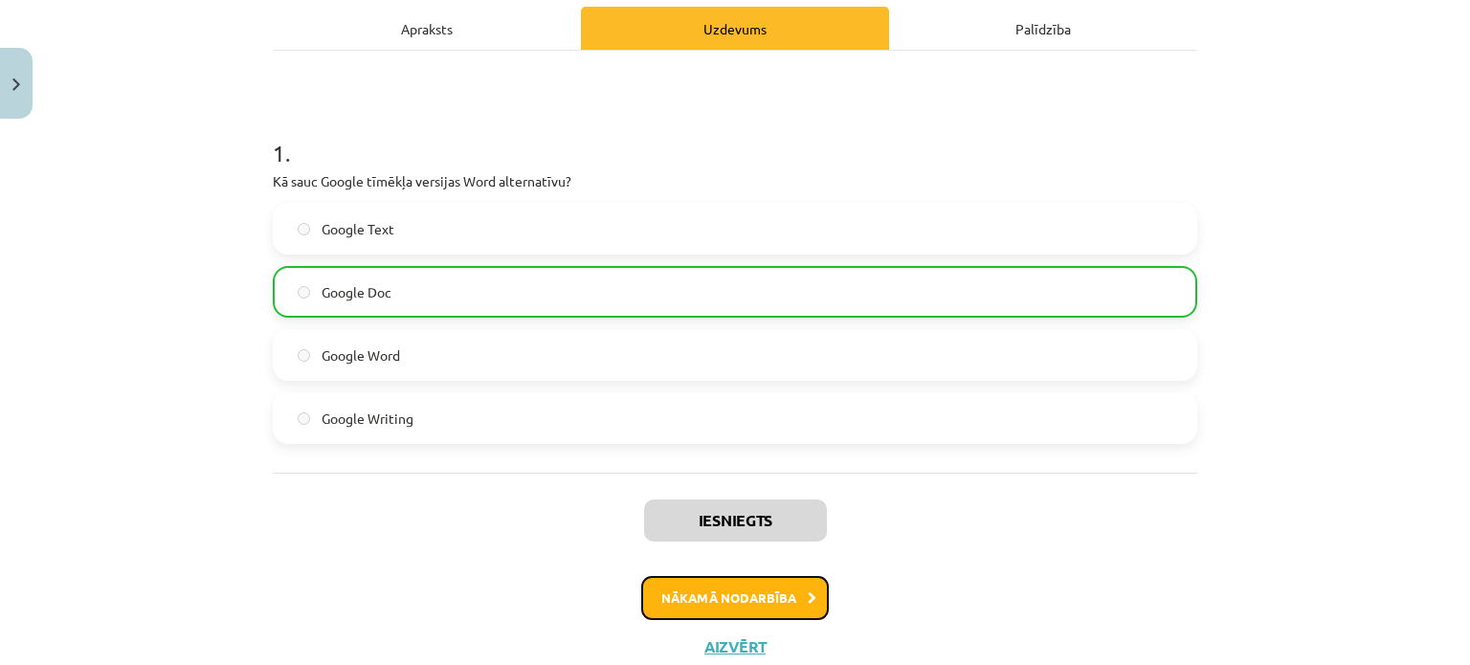
click at [737, 600] on button "Nākamā nodarbība" at bounding box center [735, 598] width 188 height 44
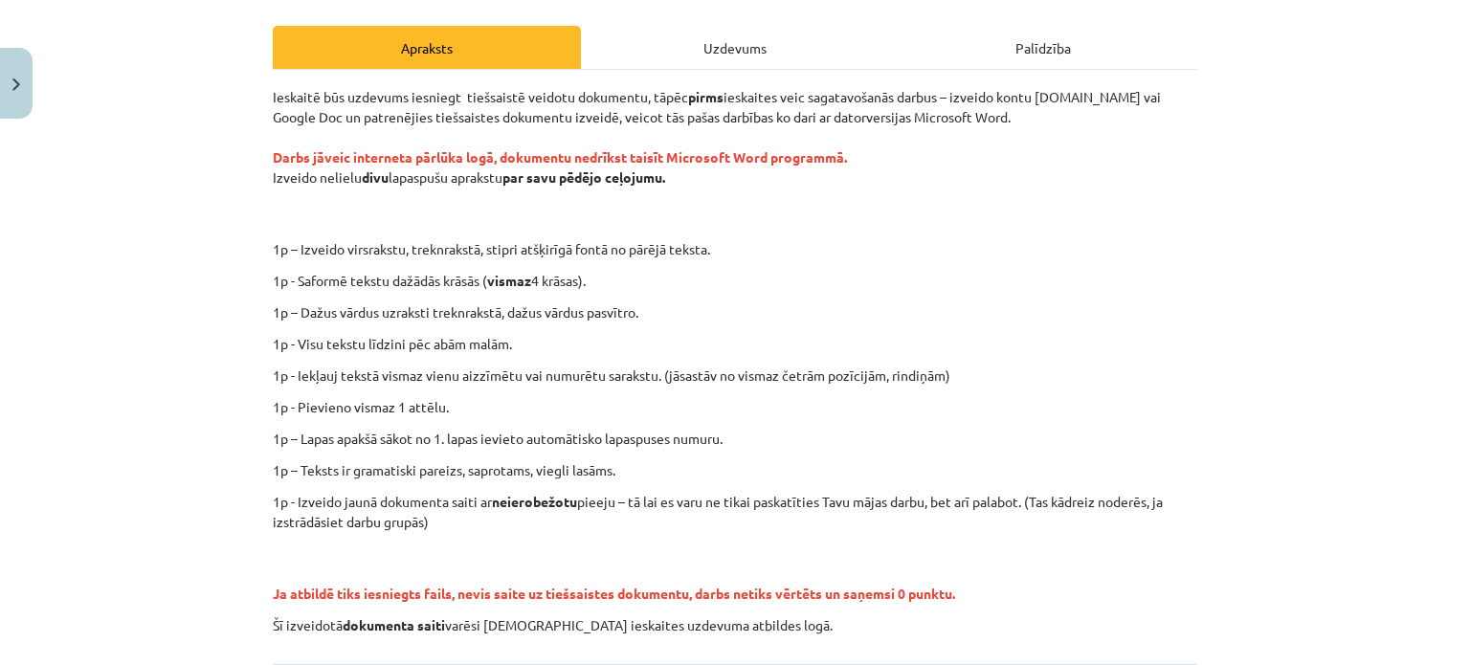
scroll to position [447, 0]
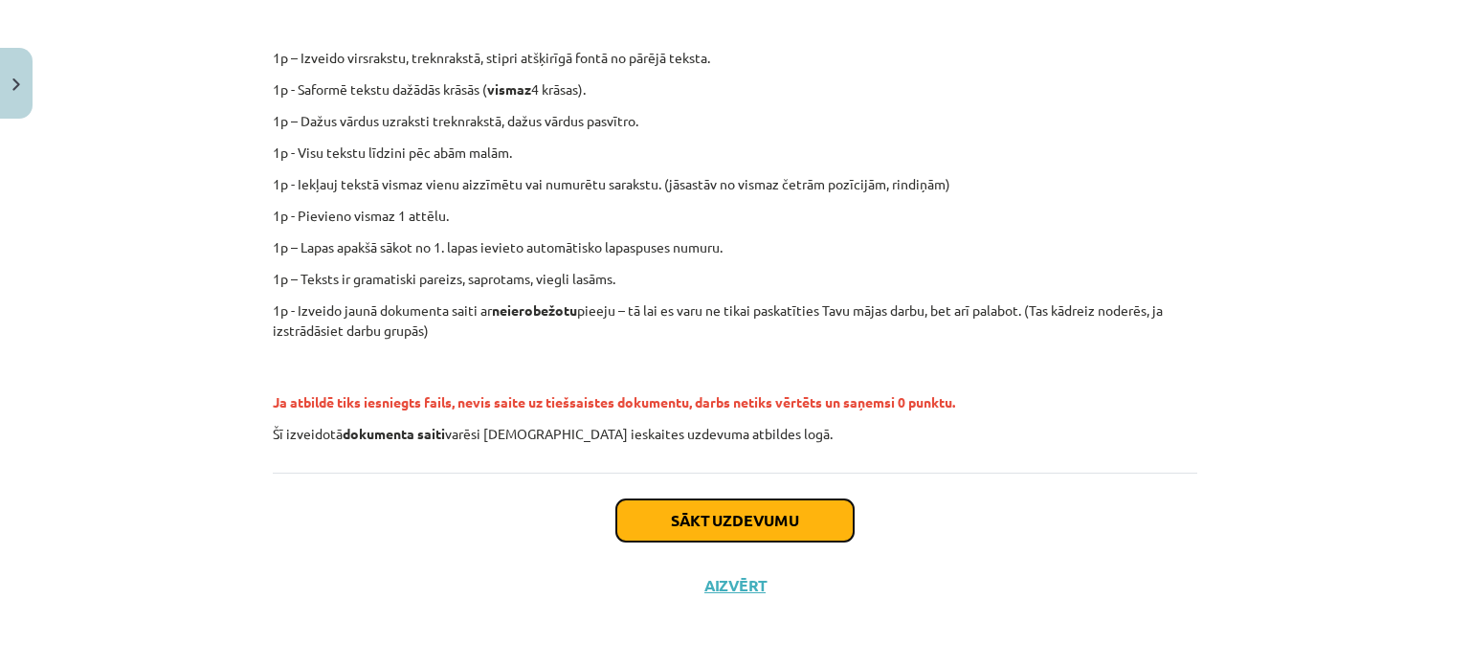
click at [777, 529] on button "Sākt uzdevumu" at bounding box center [734, 521] width 237 height 42
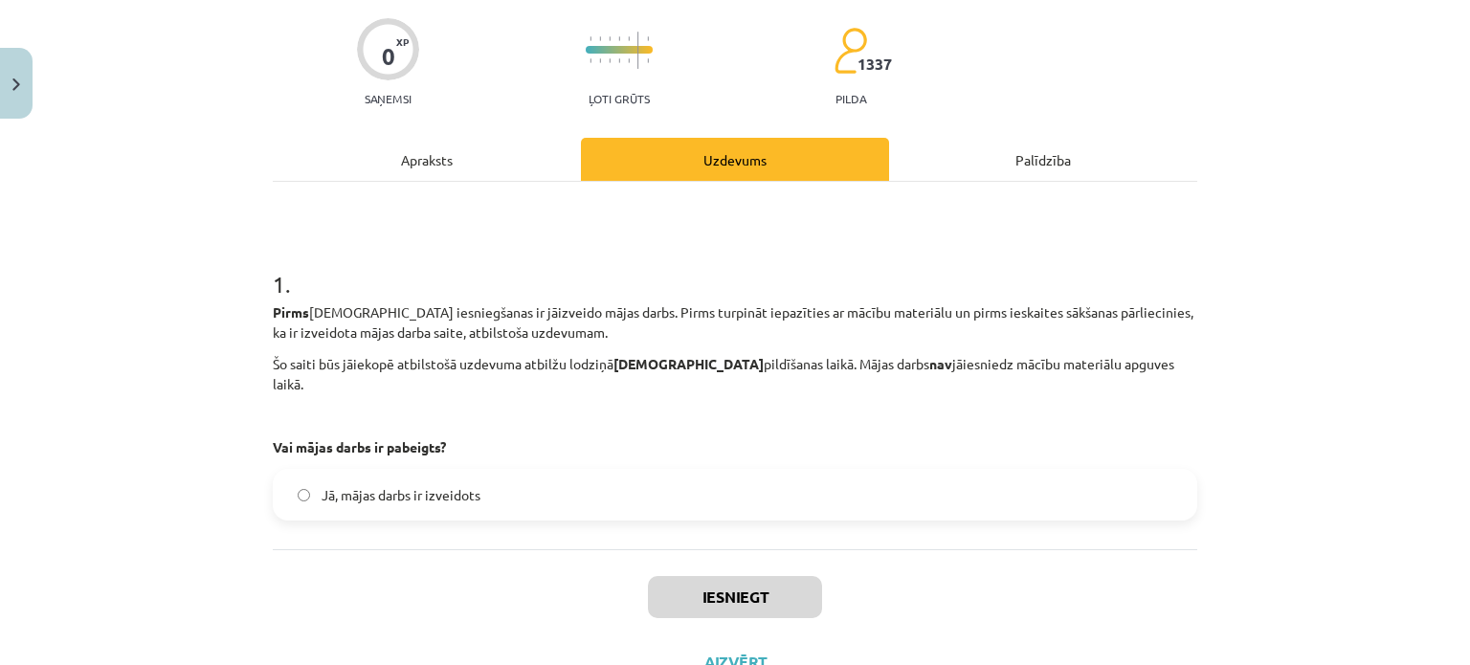
scroll to position [200, 0]
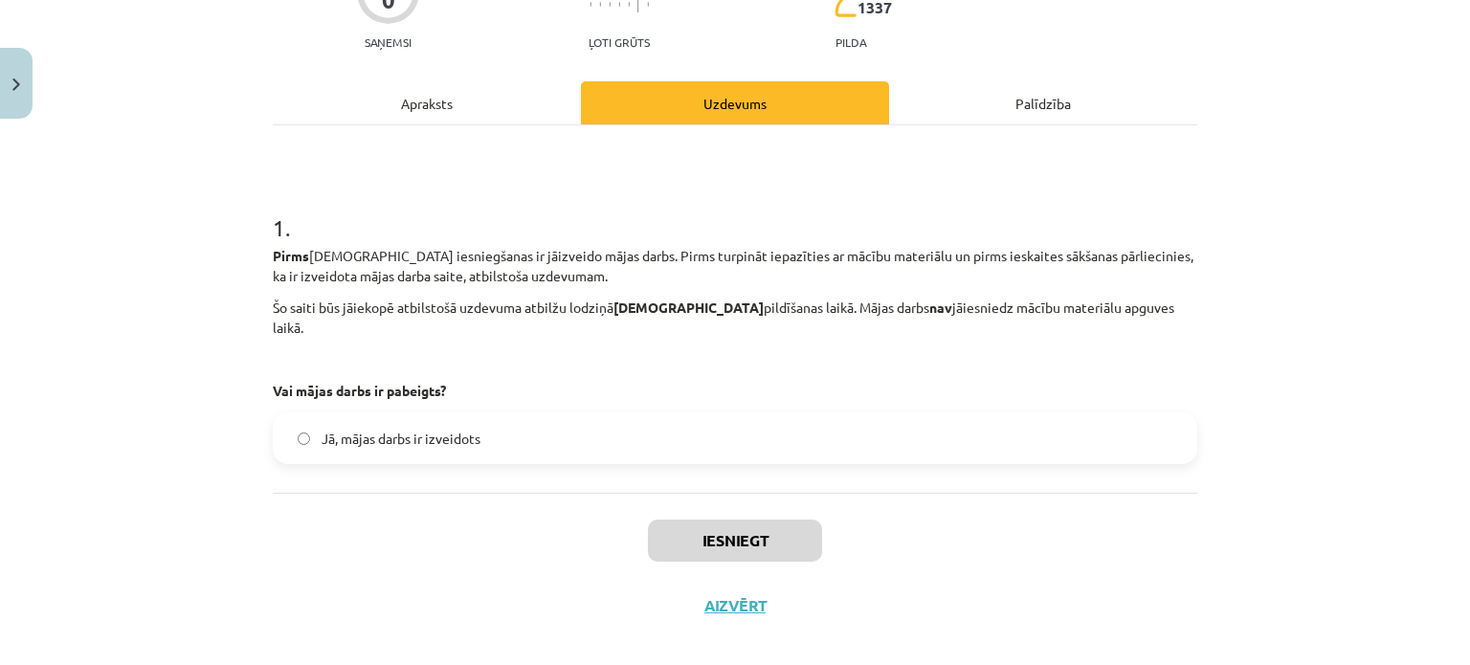
click at [338, 355] on div "Pirms ieskaites iesniegšanas ir jāizveido mājas darbs. Pirms turpināt iepazītie…" at bounding box center [735, 323] width 924 height 155
click at [824, 325] on div "Pirms ieskaites iesniegšanas ir jāizveido mājas darbs. Pirms turpināt iepazītie…" at bounding box center [735, 323] width 924 height 155
click at [929, 308] on strong "nav" at bounding box center [940, 307] width 23 height 17
click at [915, 289] on div "Pirms ieskaites iesniegšanas ir jāizveido mājas darbs. Pirms turpināt iepazītie…" at bounding box center [735, 323] width 924 height 155
click at [495, 414] on label "Jā, mājas darbs ir izveidots" at bounding box center [735, 438] width 921 height 48
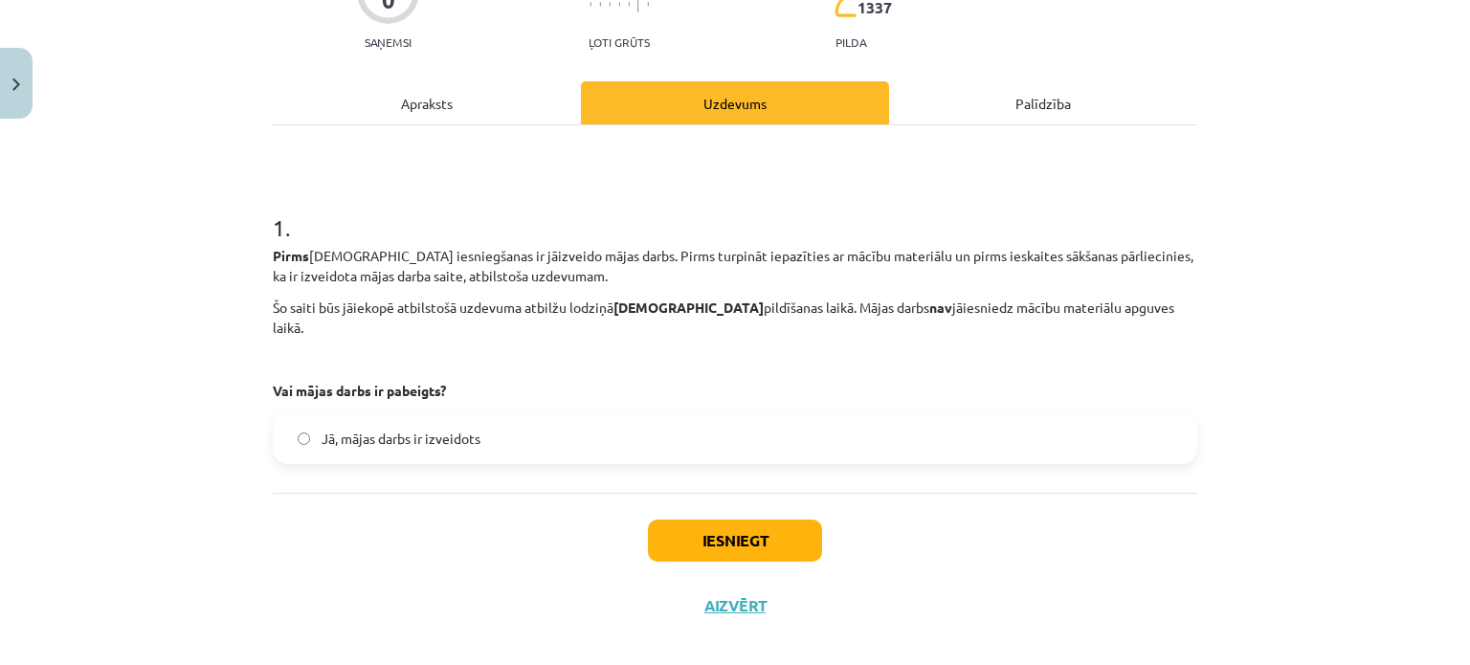
click at [565, 421] on label "Jā, mājas darbs ir izveidots" at bounding box center [735, 438] width 921 height 48
click at [589, 381] on p "Vai mājas darbs ir pabeigts?" at bounding box center [735, 391] width 924 height 20
click at [494, 107] on div "Apraksts" at bounding box center [427, 102] width 308 height 43
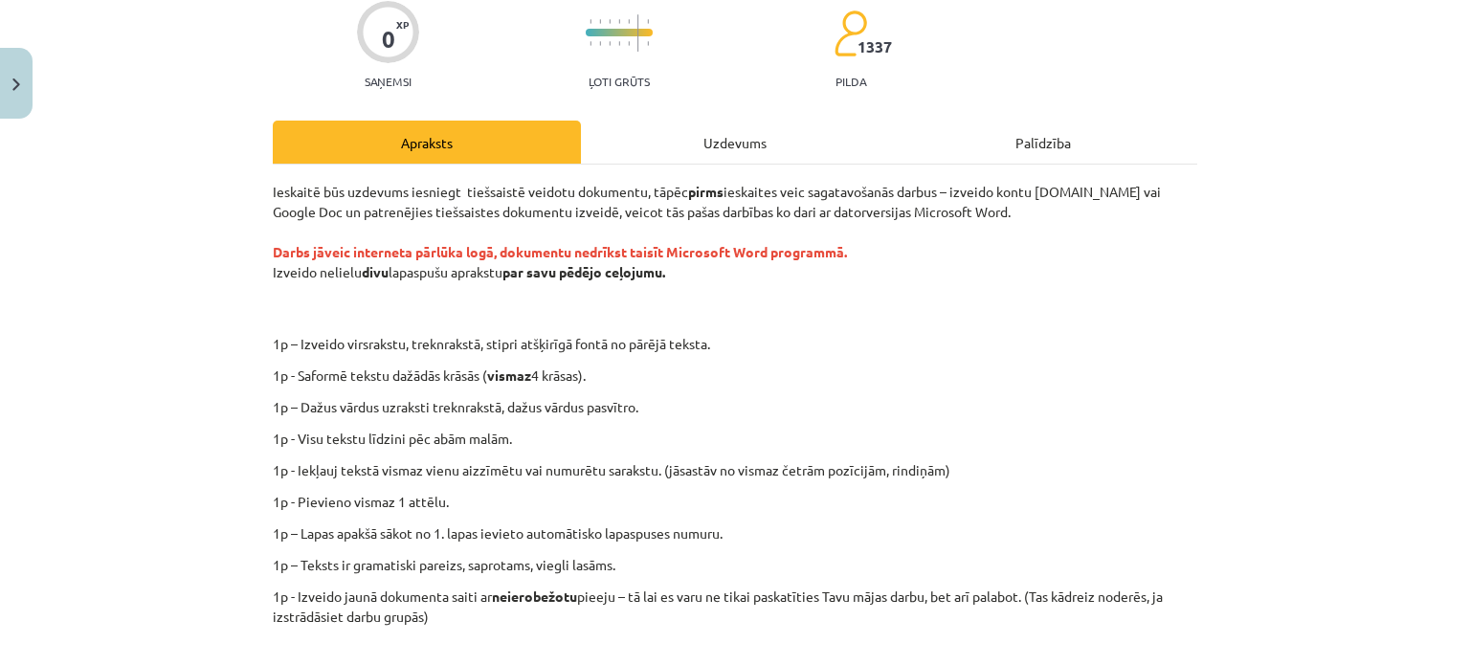
scroll to position [144, 0]
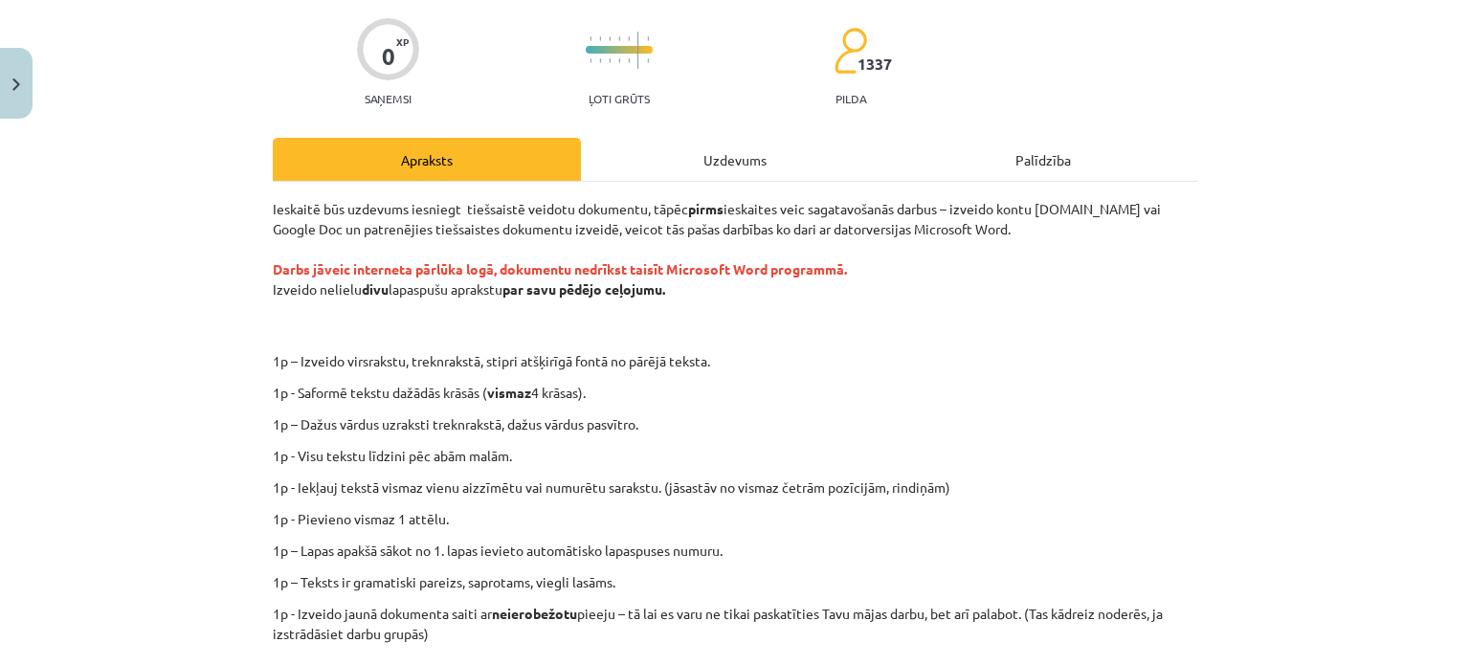
click at [425, 238] on p "Ieskaitē būs uzdevums iesniegt tiešsaistē veidotu dokumentu, tāpēc pirms ieskai…" at bounding box center [735, 269] width 924 height 141
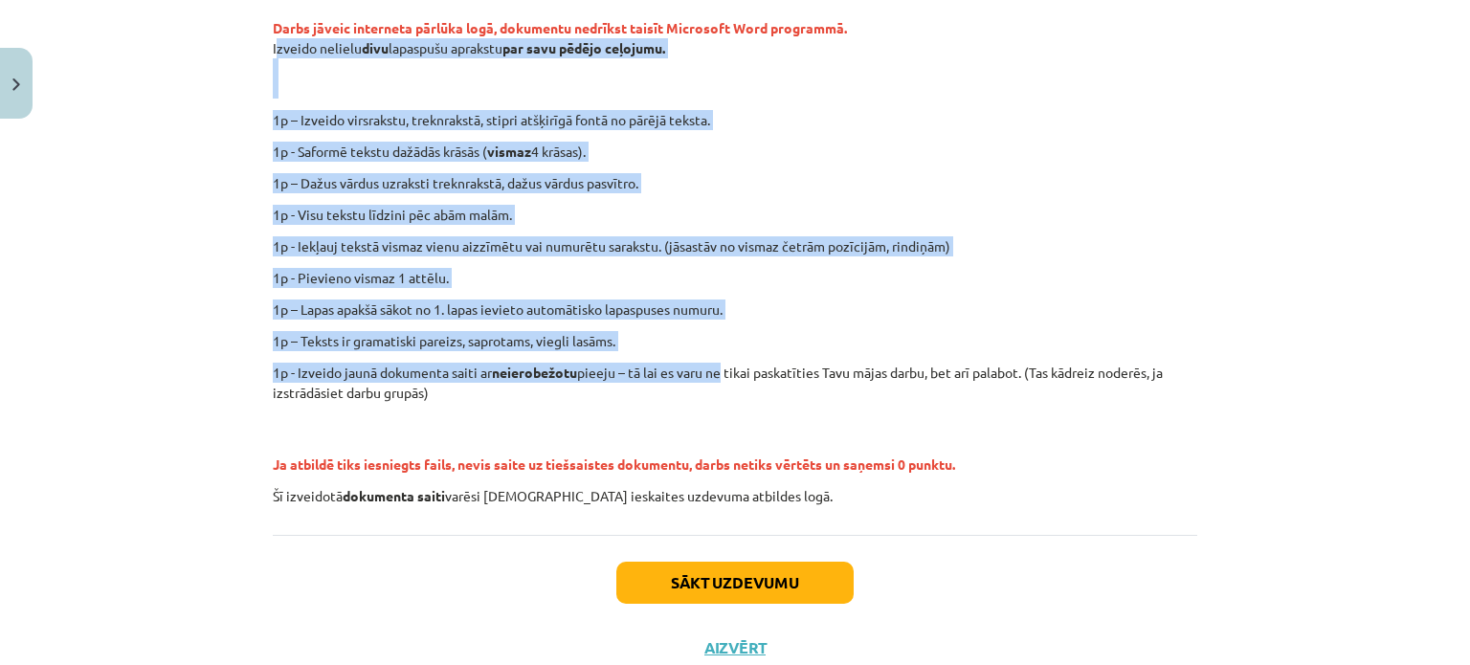
scroll to position [431, 0]
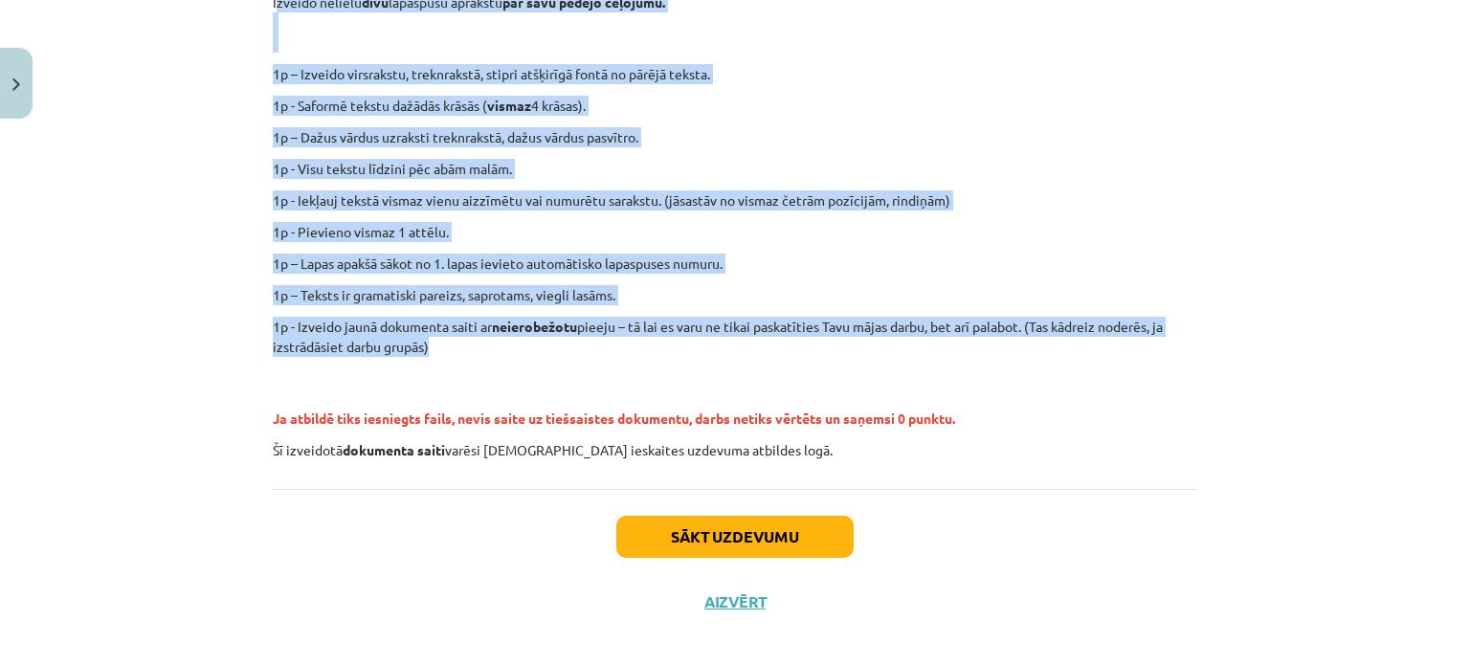
drag, startPoint x: 262, startPoint y: 287, endPoint x: 723, endPoint y: 355, distance: 466.2
click at [723, 355] on div "0 XP Saņemsi Ļoti grūts 1337 pilda Apraksts Uzdevums Palīdzība Ieskaitē būs uzd…" at bounding box center [734, 166] width 947 height 938
